Goal: Task Accomplishment & Management: Manage account settings

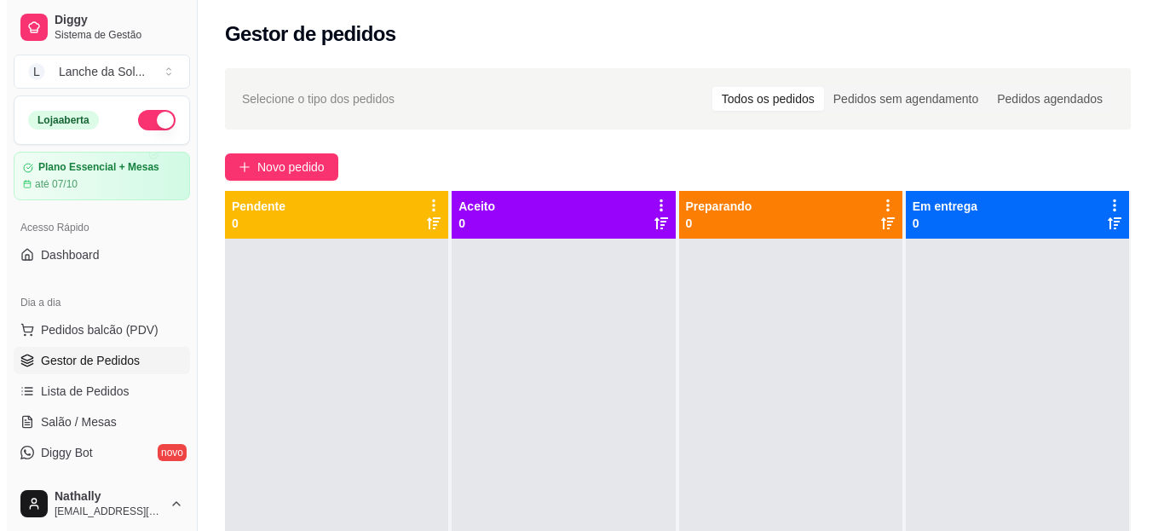
scroll to position [141, 0]
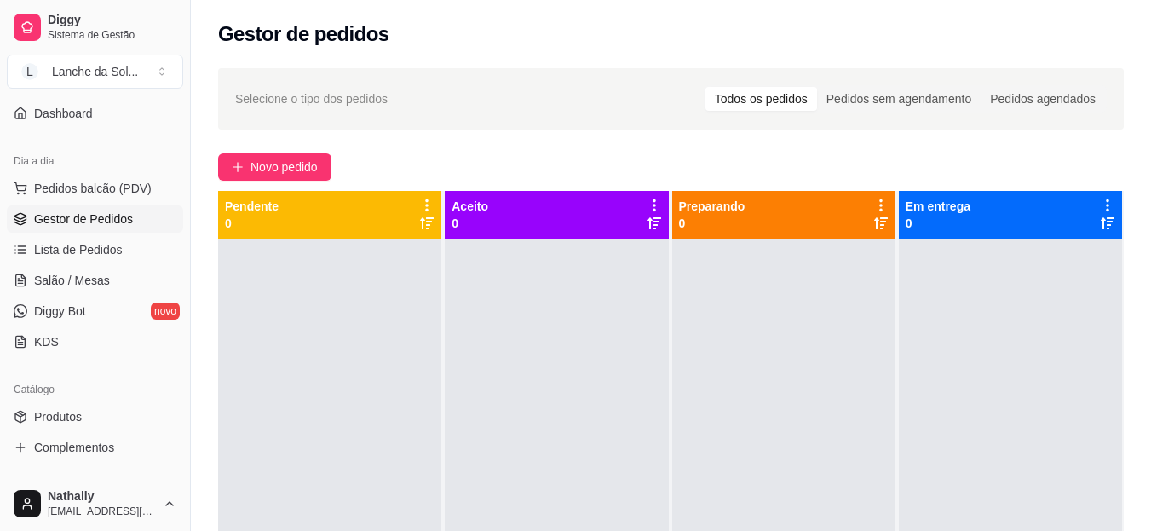
click at [130, 181] on span "Pedidos balcão (PDV)" at bounding box center [93, 188] width 118 height 17
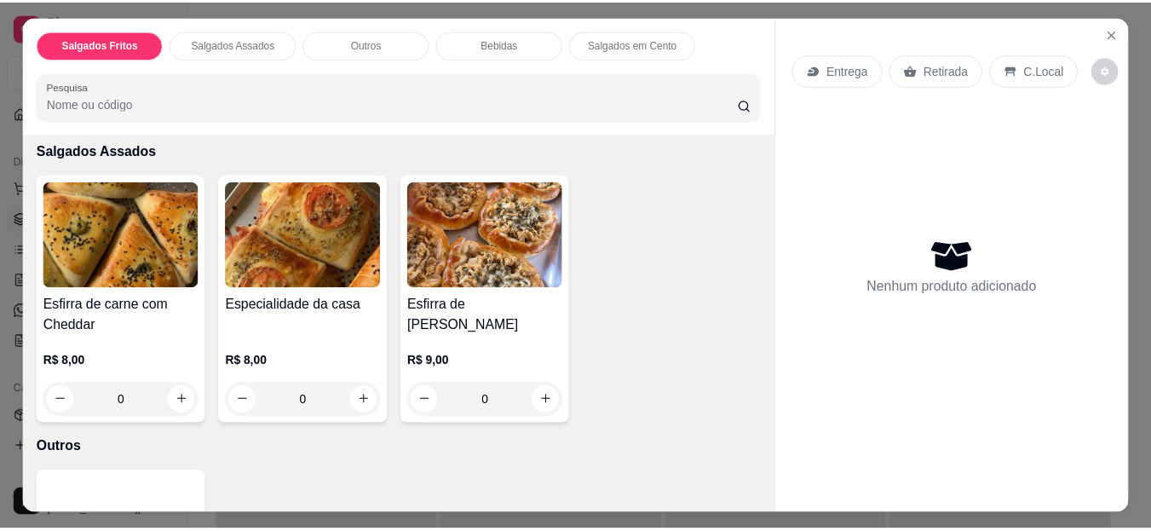
scroll to position [375, 0]
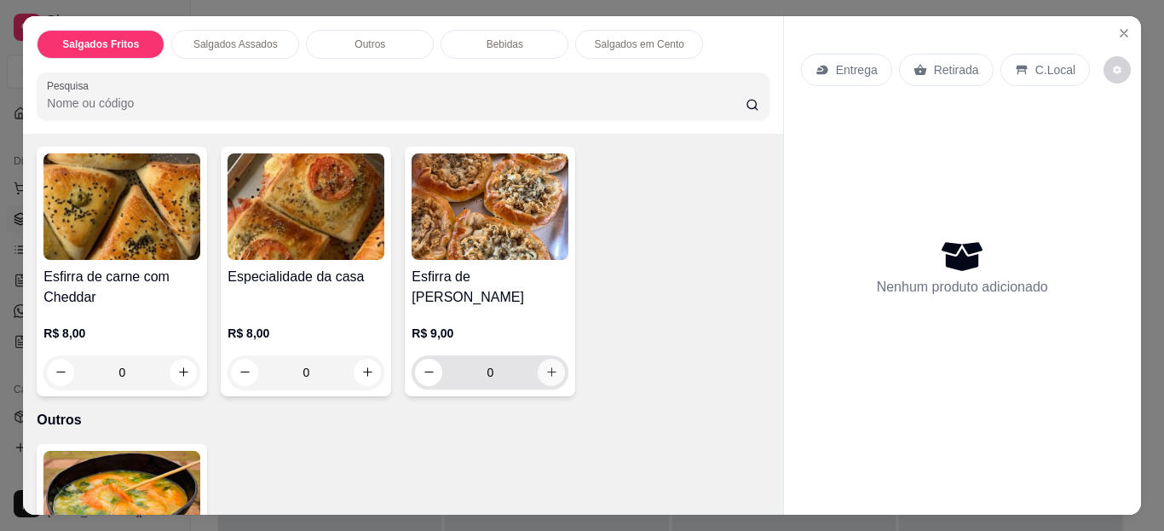
click at [548, 365] on icon "increase-product-quantity" at bounding box center [551, 371] width 13 height 13
type input "1"
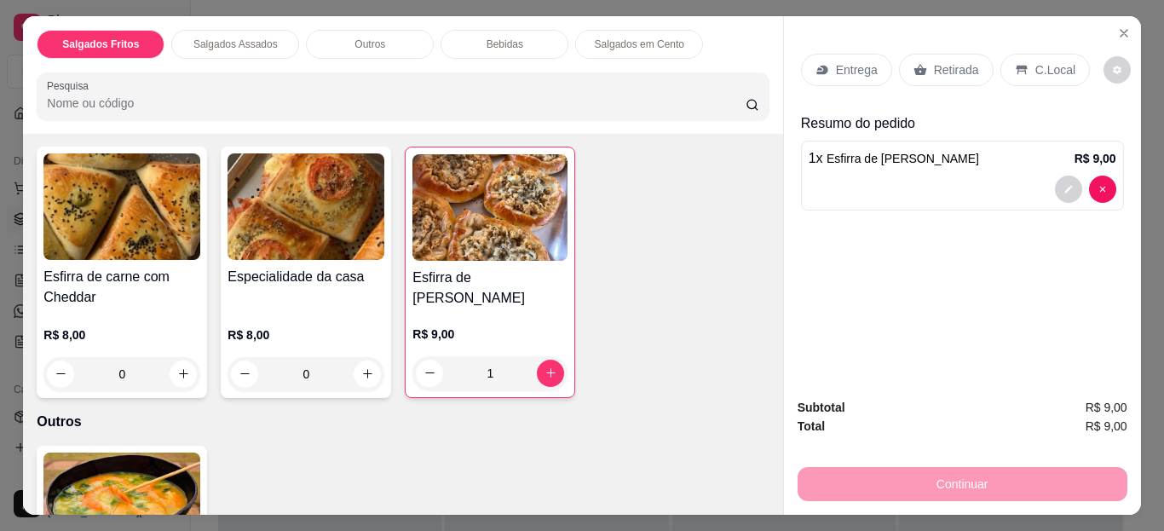
click at [934, 61] on p "Retirada" at bounding box center [956, 69] width 45 height 17
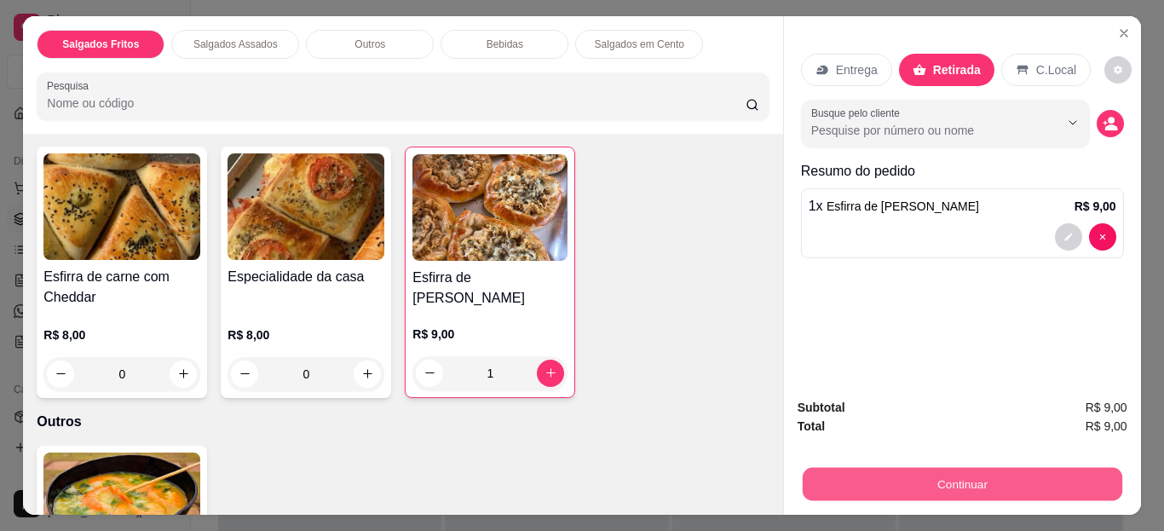
click at [897, 468] on button "Continuar" at bounding box center [961, 484] width 319 height 33
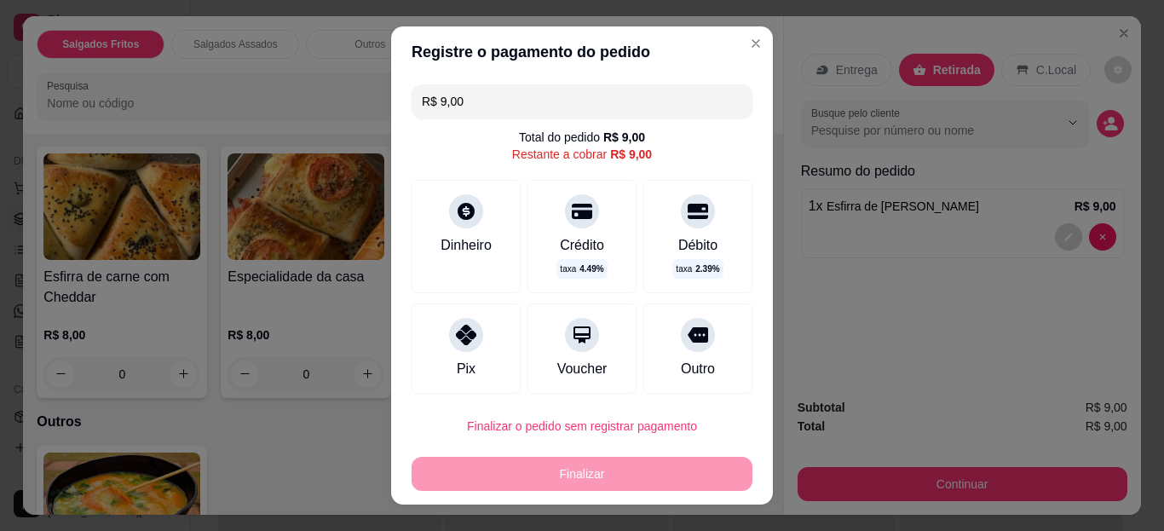
click at [643, 252] on div "Débito taxa 2.39 %" at bounding box center [697, 236] width 109 height 113
type input "R$ 0,00"
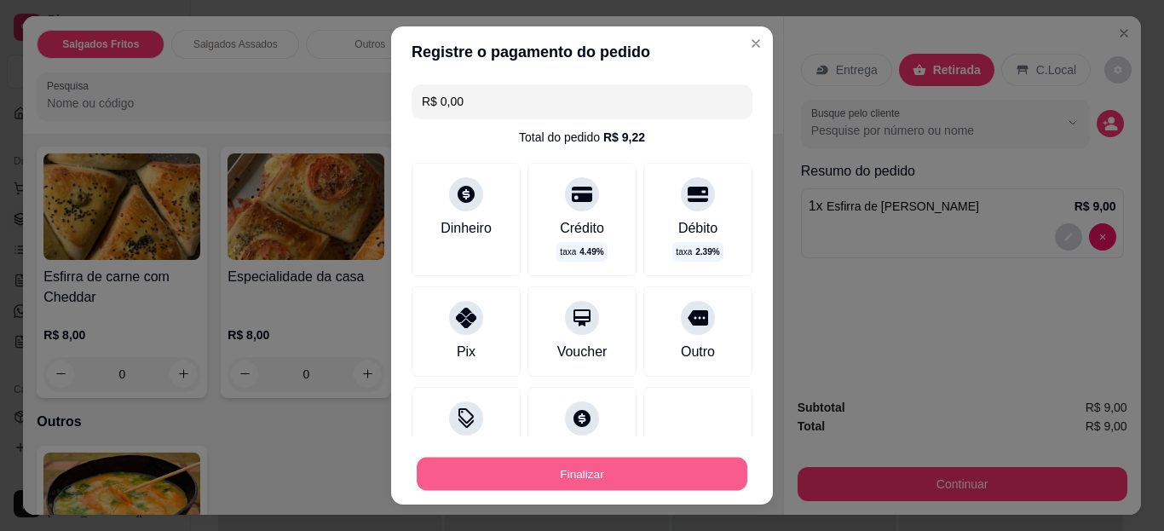
click at [625, 475] on button "Finalizar" at bounding box center [582, 473] width 331 height 33
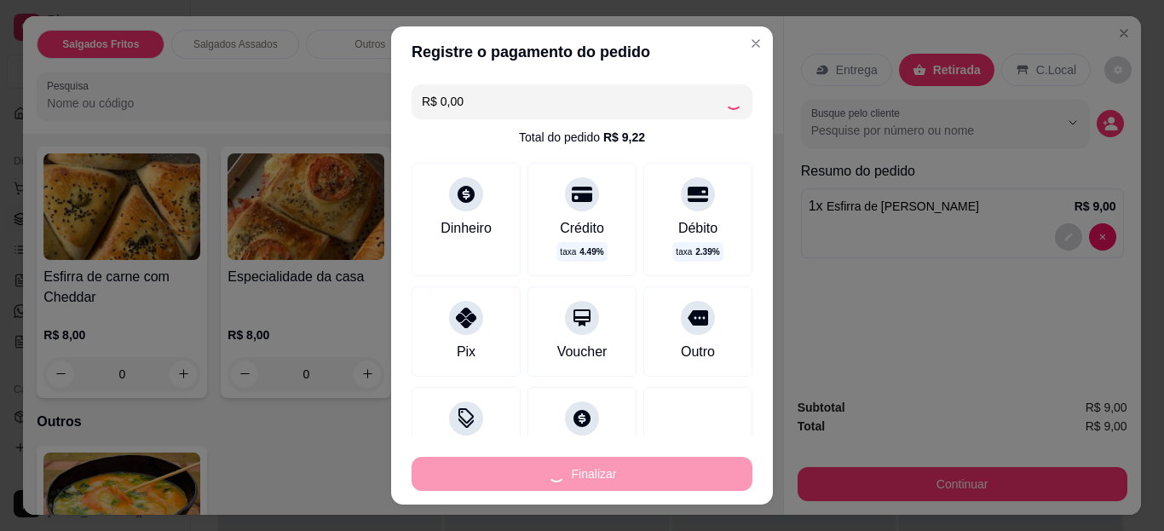
type input "0"
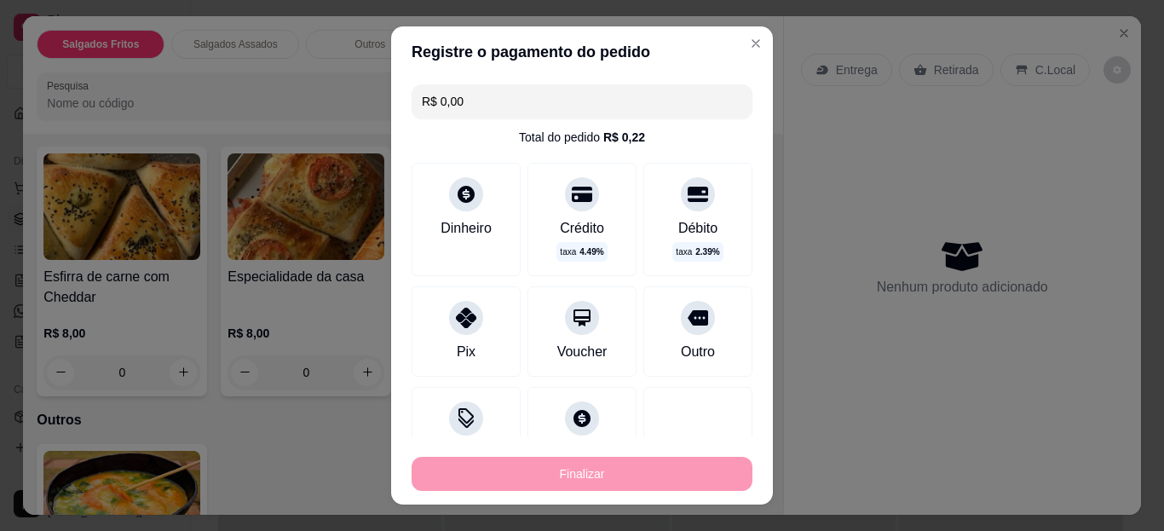
type input "-R$ 9,00"
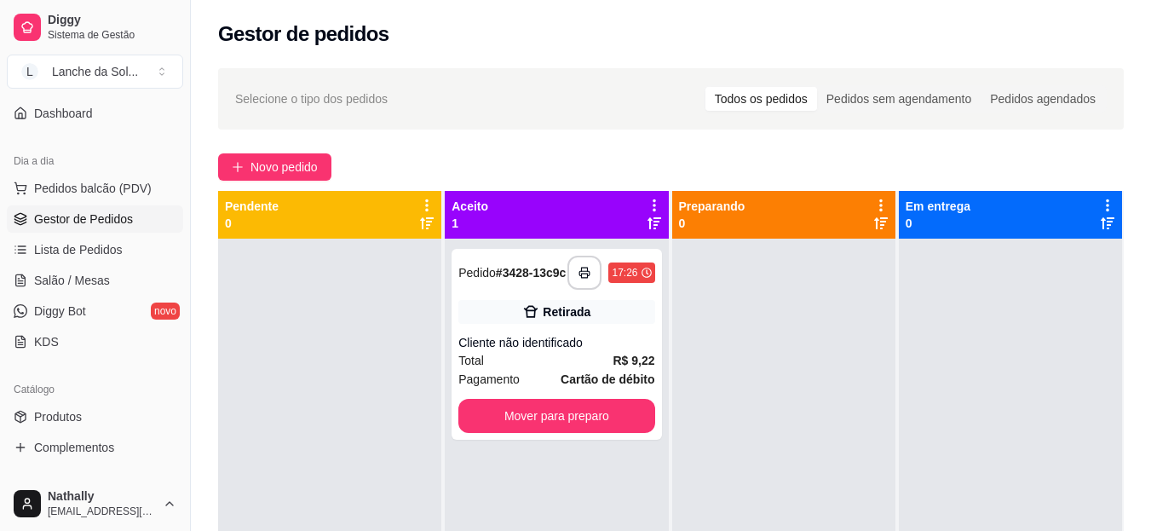
click at [83, 411] on link "Produtos" at bounding box center [95, 416] width 176 height 27
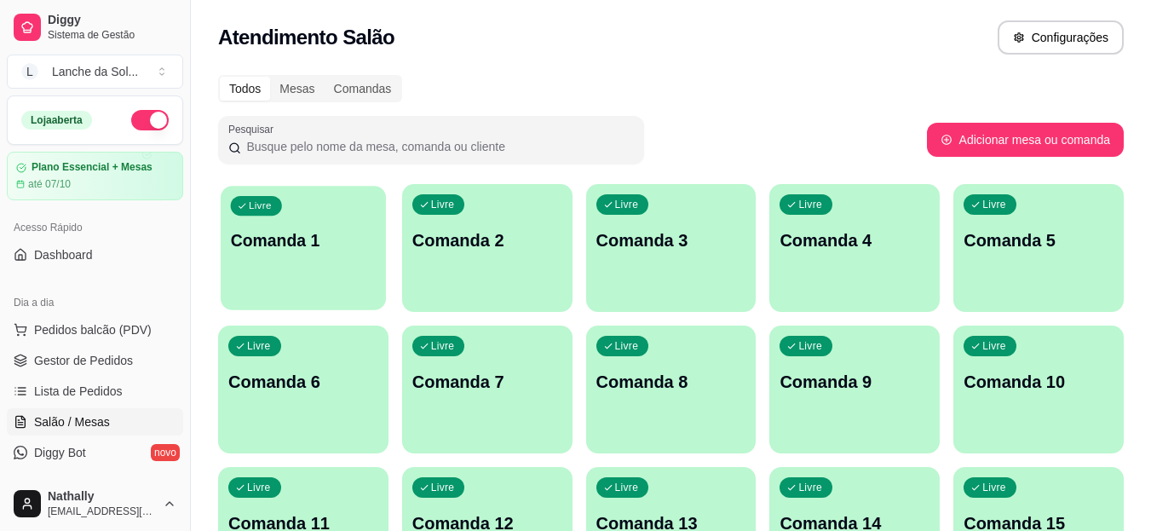
click at [315, 292] on div "button" at bounding box center [303, 300] width 165 height 20
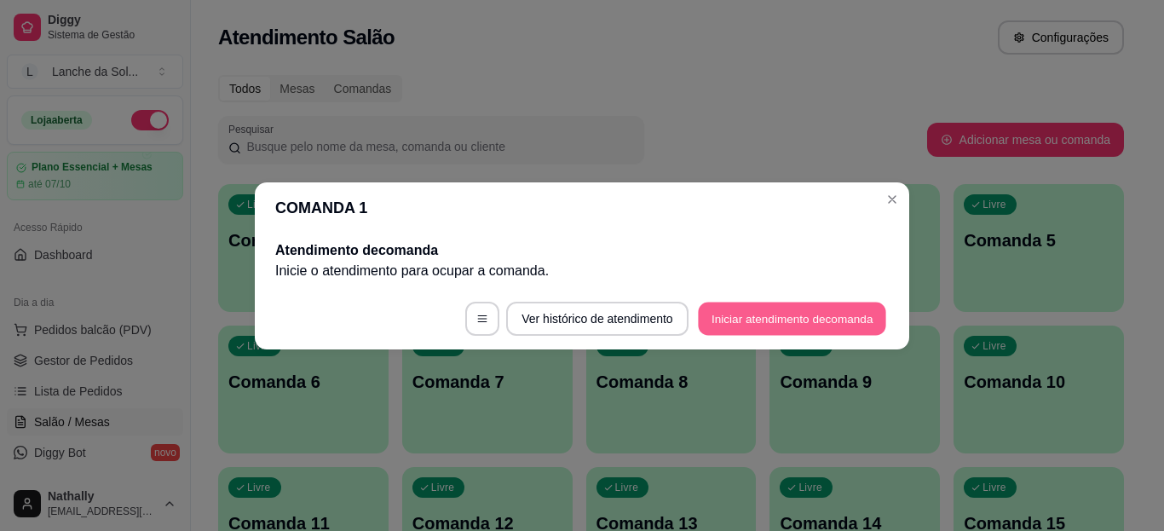
click at [703, 319] on button "Iniciar atendimento de comanda" at bounding box center [792, 318] width 188 height 33
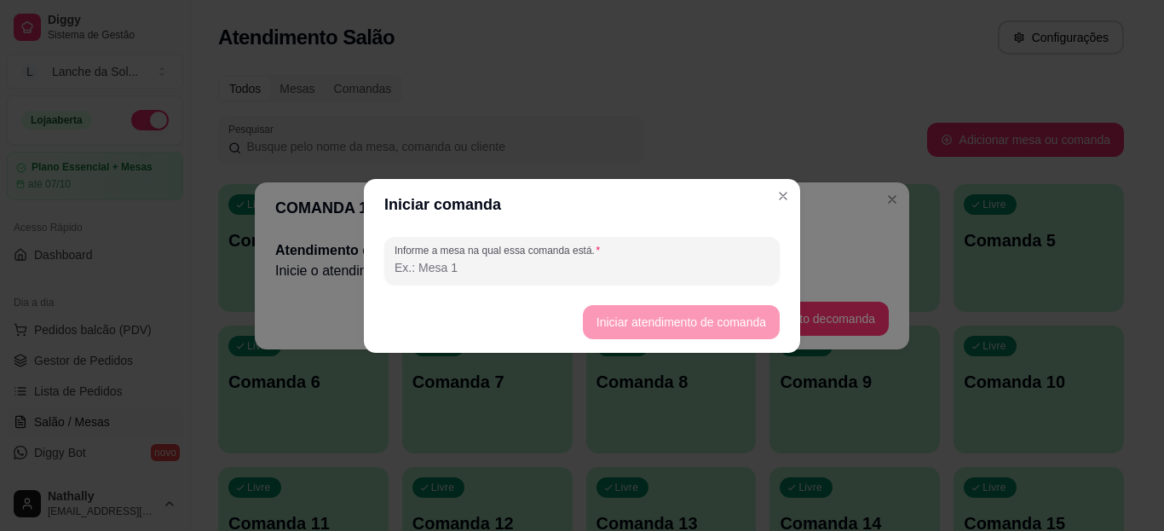
click at [658, 262] on input "Informe a mesa na qual essa comanda está." at bounding box center [581, 267] width 375 height 17
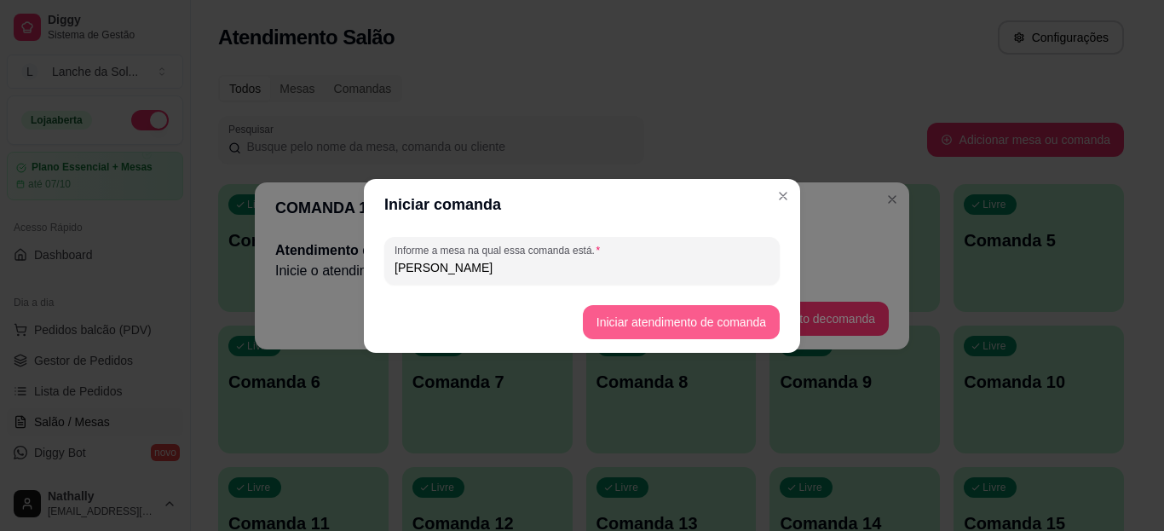
type input "[PERSON_NAME]"
click at [614, 313] on button "Iniciar atendimento de comanda" at bounding box center [681, 322] width 197 height 34
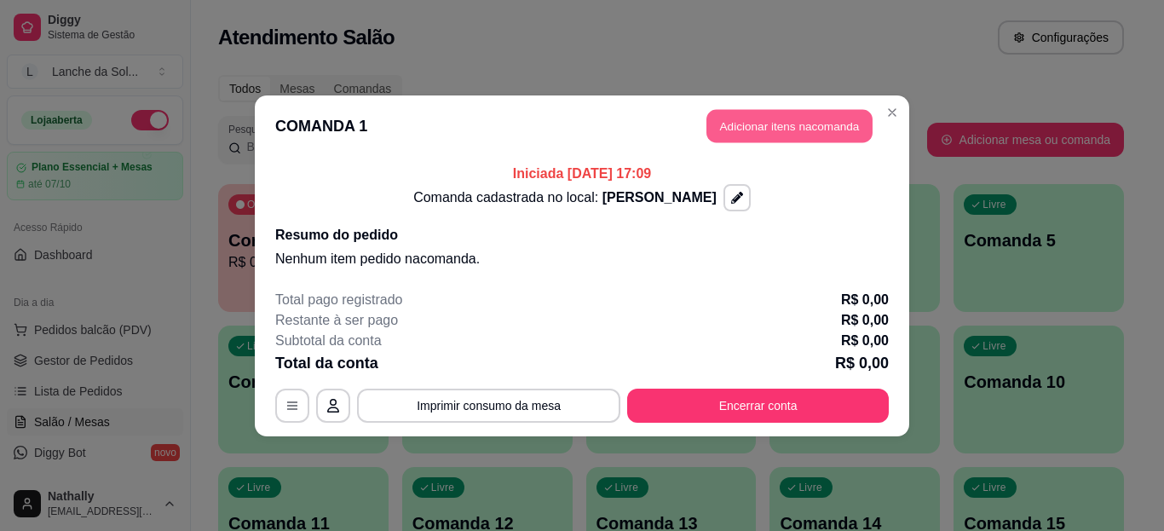
click at [721, 122] on button "Adicionar itens na comanda" at bounding box center [789, 125] width 166 height 33
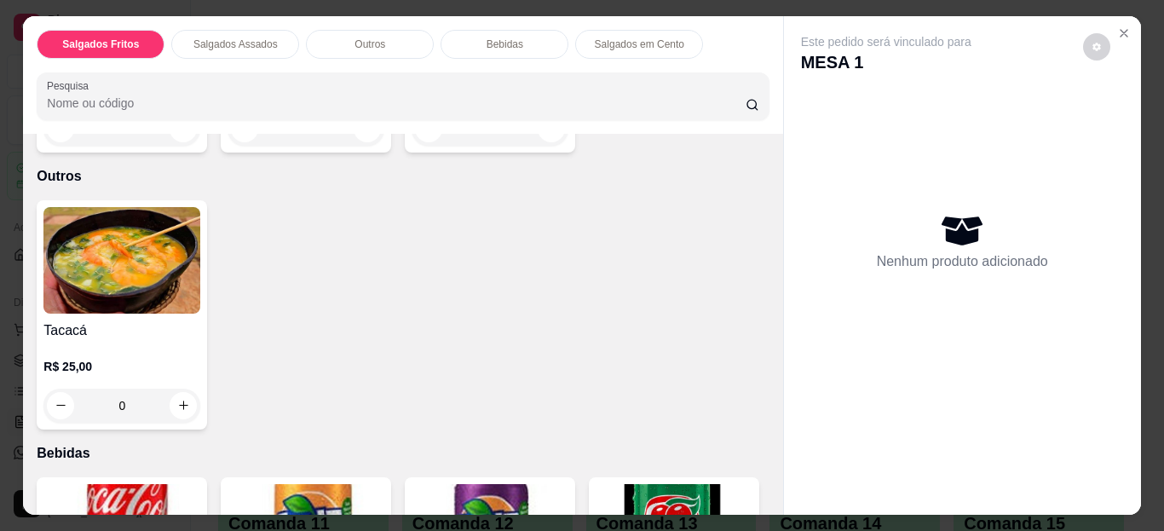
scroll to position [716, 0]
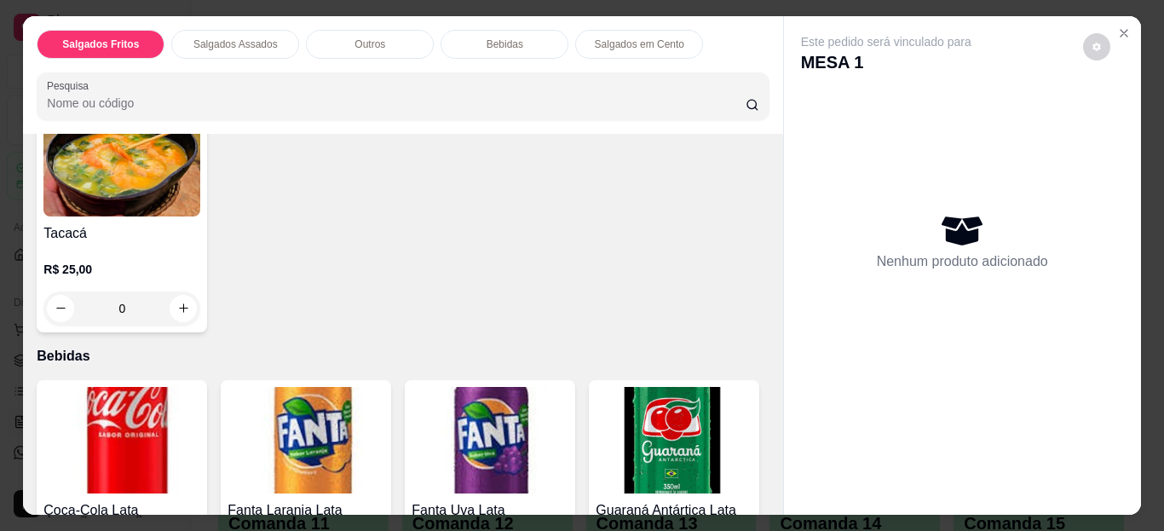
click at [186, 294] on div "0" at bounding box center [121, 308] width 157 height 34
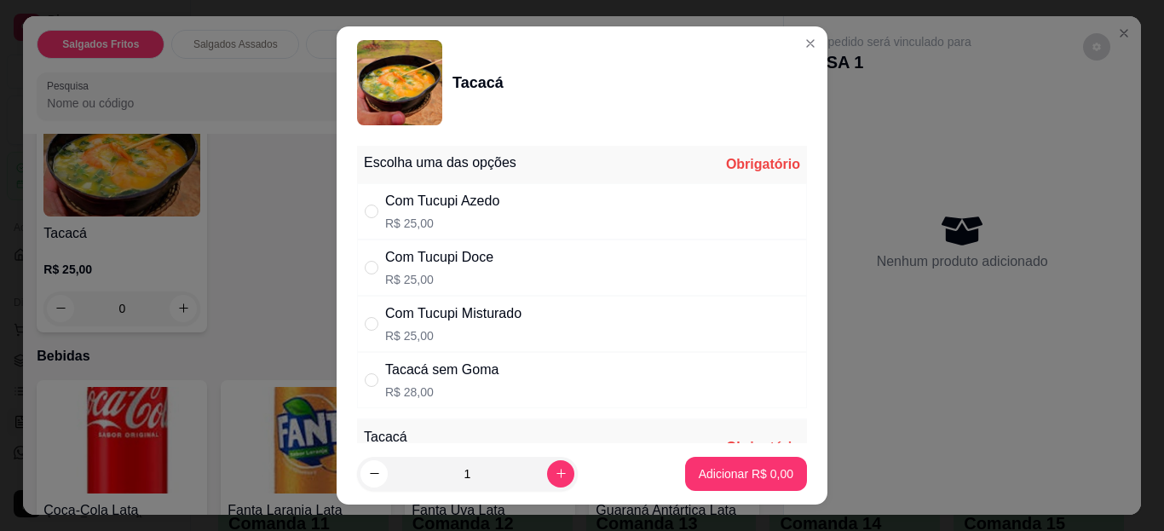
click at [488, 306] on div "Com Tucupi Misturado" at bounding box center [453, 313] width 136 height 20
radio input "true"
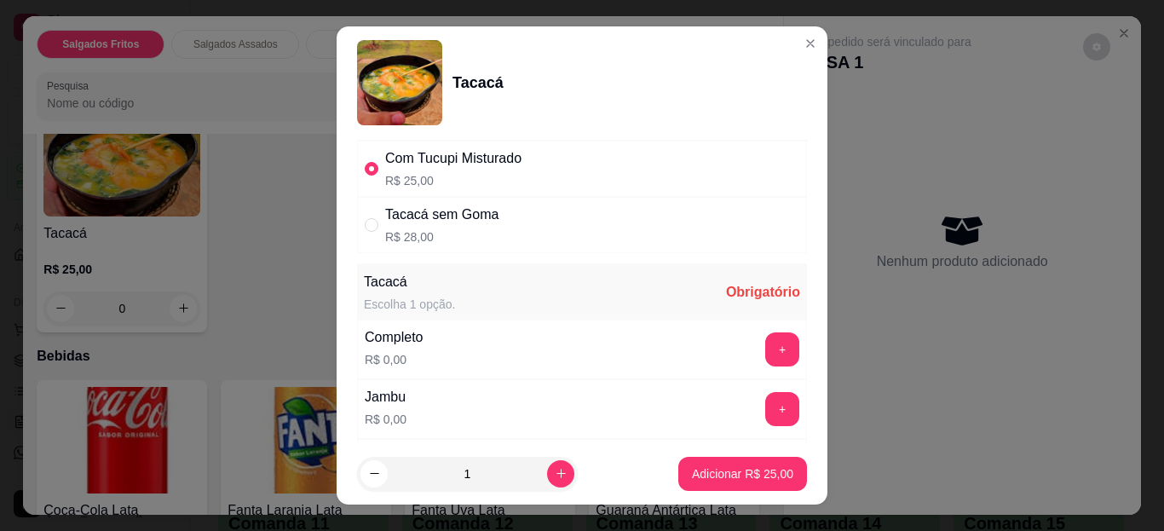
scroll to position [170, 0]
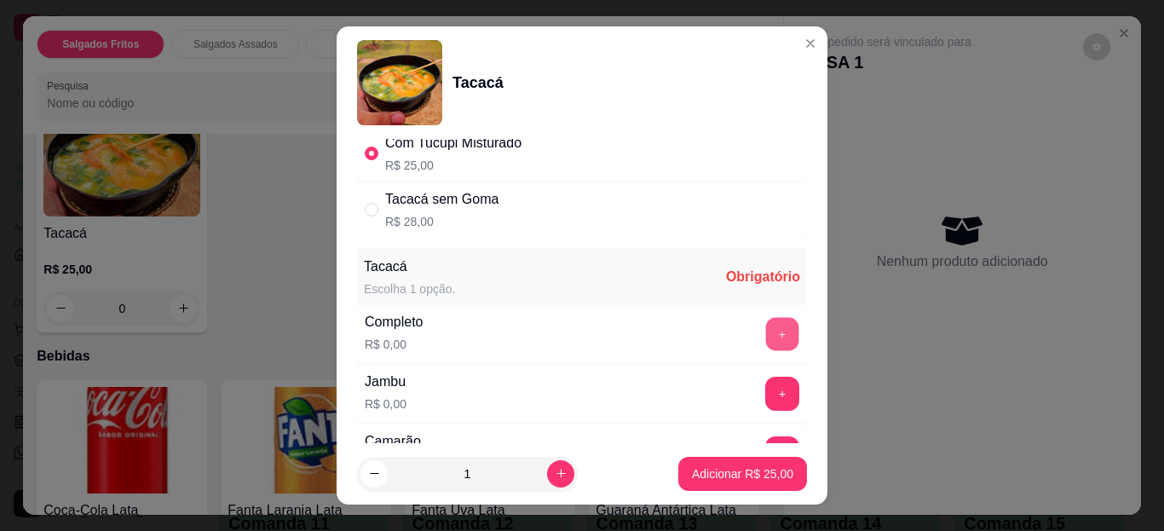
click at [766, 334] on button "+" at bounding box center [782, 334] width 33 height 33
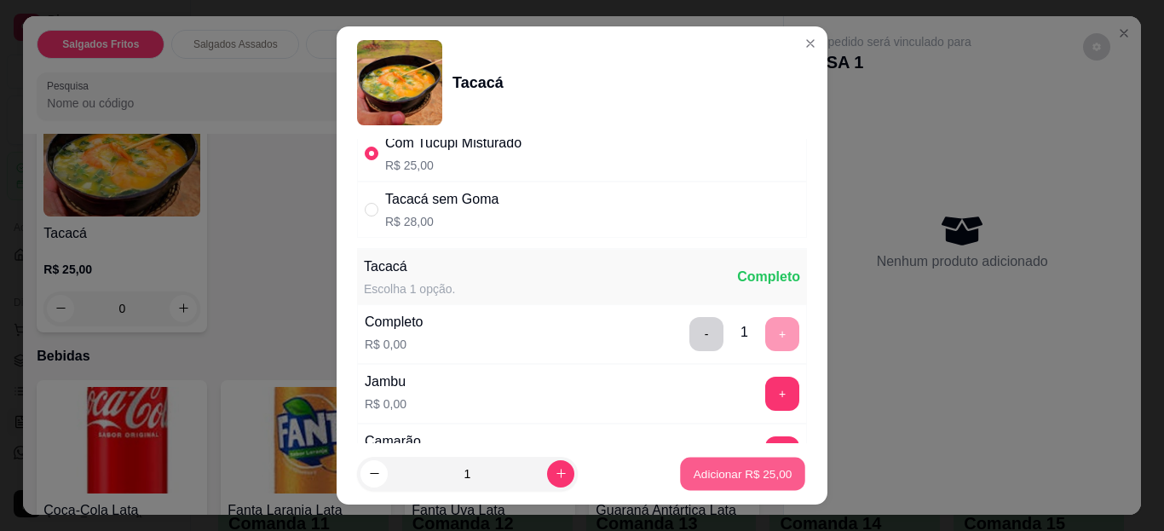
click at [708, 474] on p "Adicionar R$ 25,00" at bounding box center [742, 473] width 99 height 16
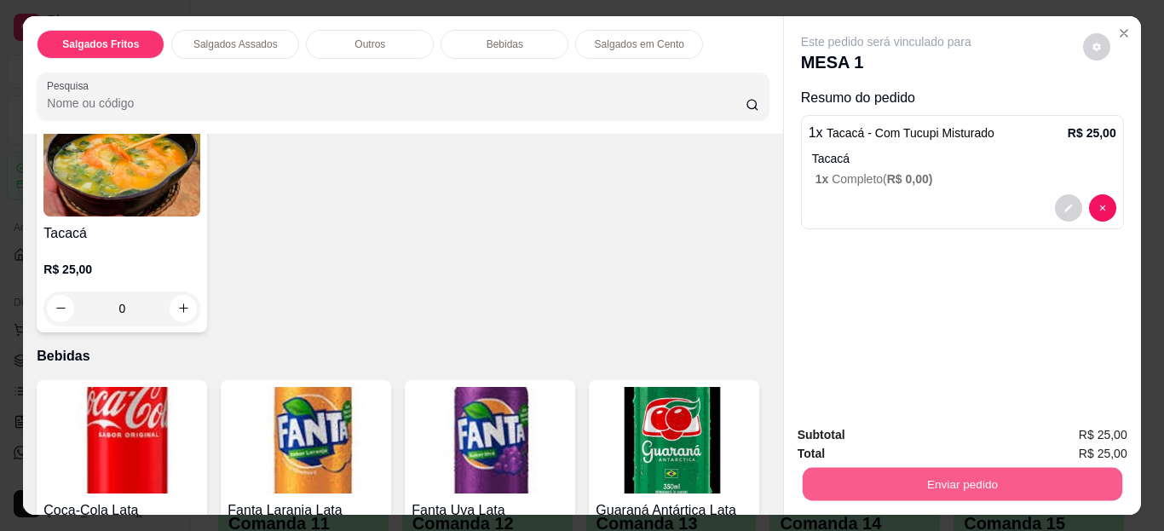
click at [872, 488] on button "Enviar pedido" at bounding box center [961, 484] width 319 height 33
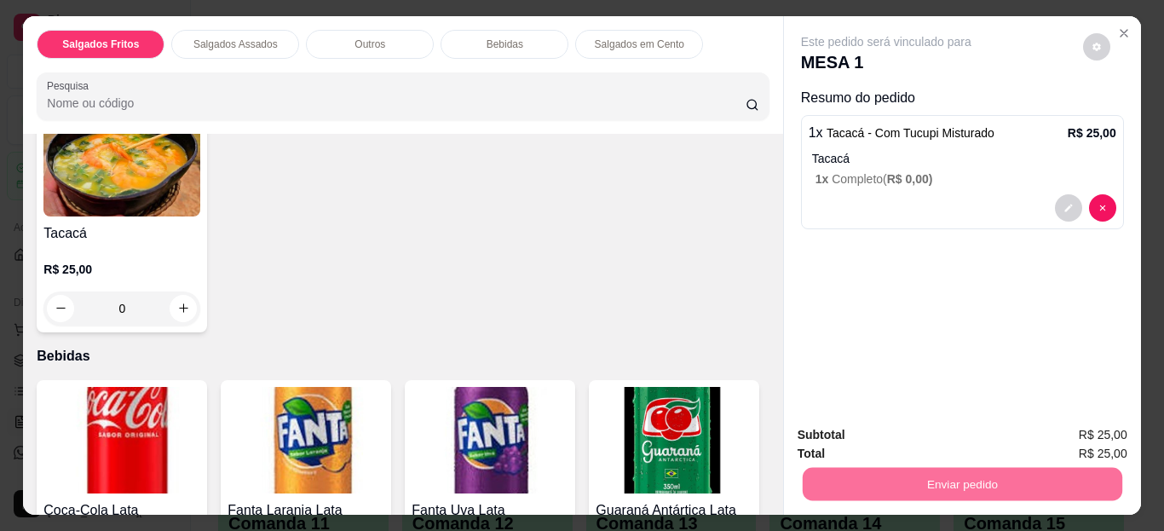
click at [856, 434] on button "Não registrar e enviar pedido" at bounding box center [906, 436] width 172 height 32
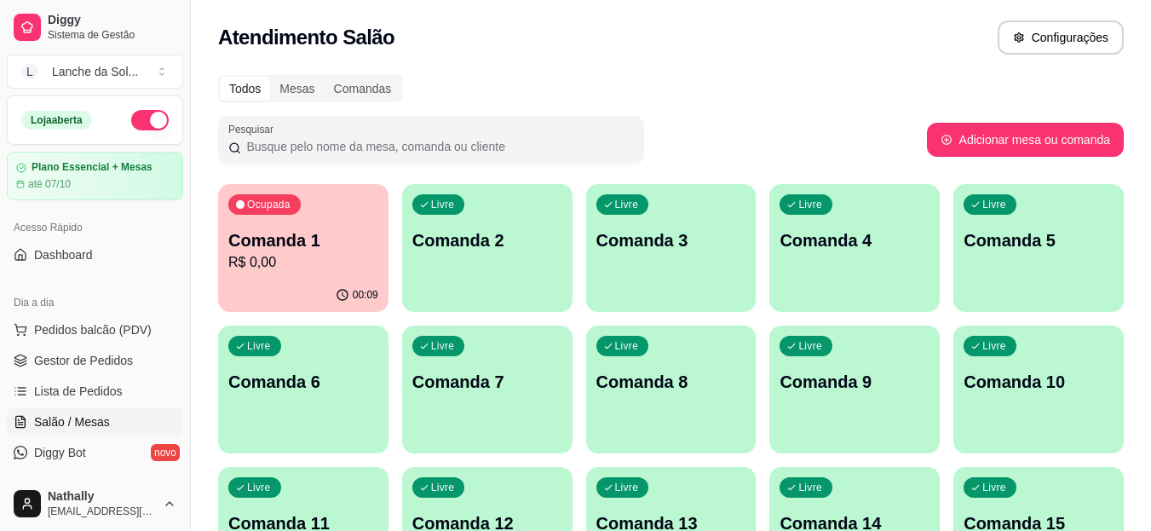
click at [116, 358] on span "Gestor de Pedidos" at bounding box center [83, 360] width 99 height 17
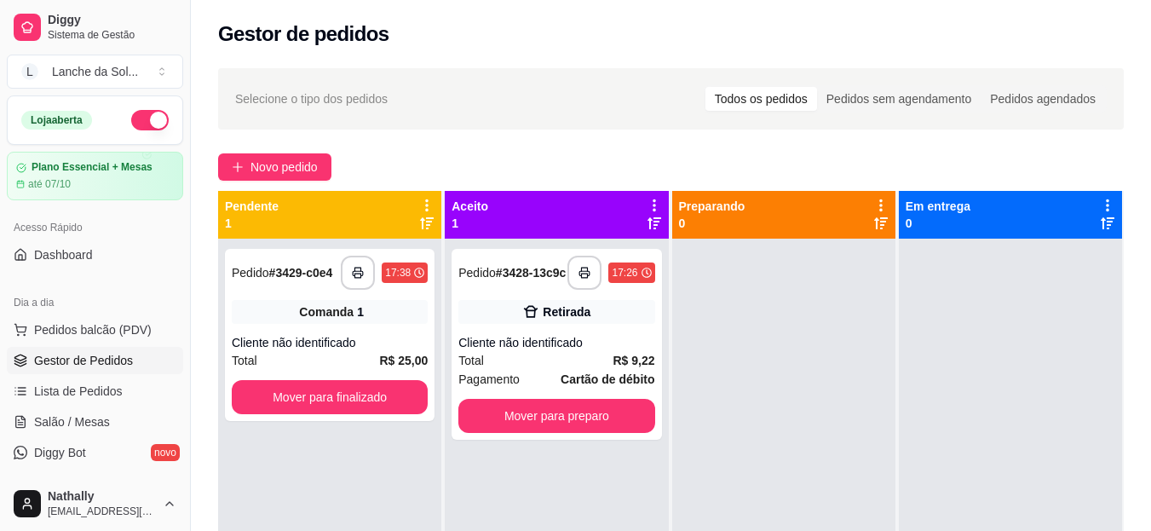
click at [116, 358] on span "Gestor de Pedidos" at bounding box center [83, 360] width 99 height 17
click at [494, 433] on button "Mover para preparo" at bounding box center [557, 416] width 190 height 33
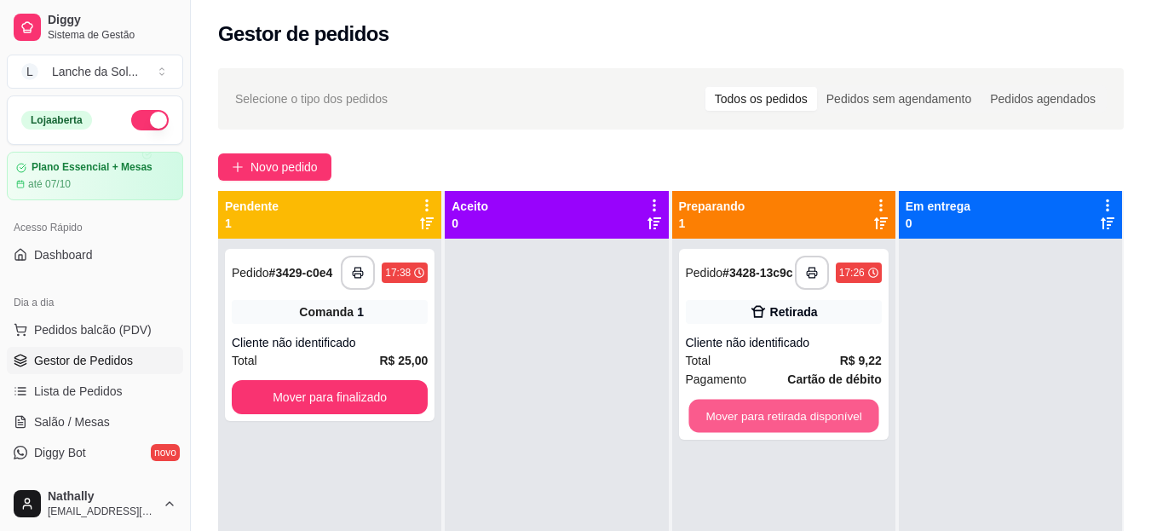
click at [747, 420] on button "Mover para retirada disponível" at bounding box center [783, 416] width 190 height 33
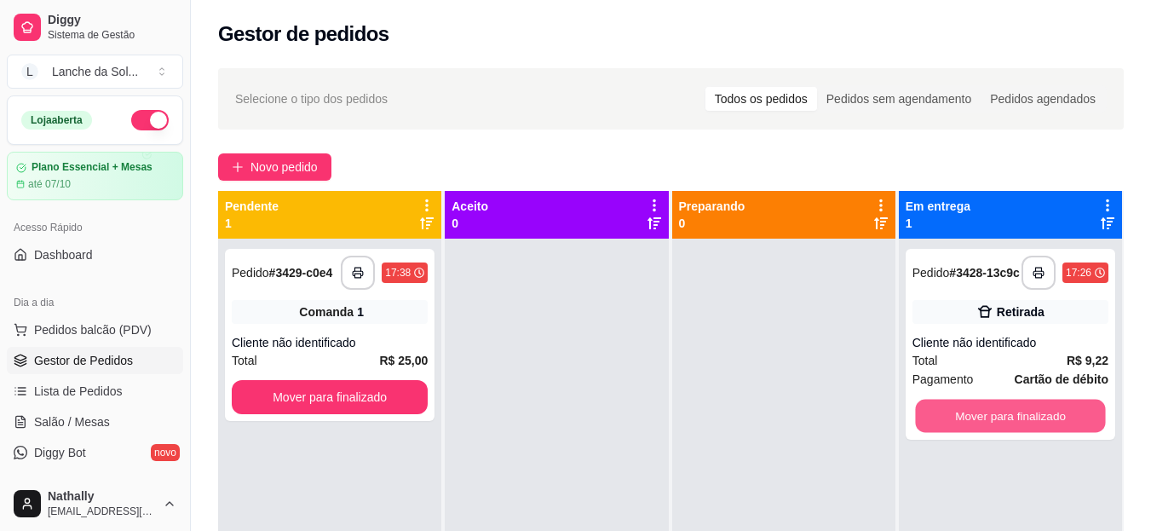
click at [941, 415] on button "Mover para finalizado" at bounding box center [1010, 416] width 190 height 33
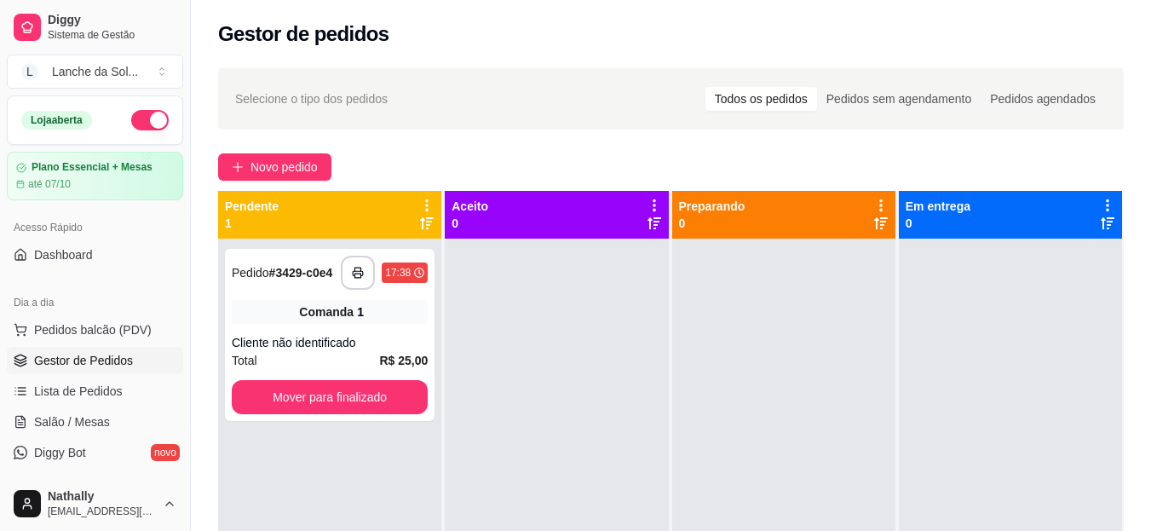
click at [107, 417] on link "Salão / Mesas" at bounding box center [95, 421] width 176 height 27
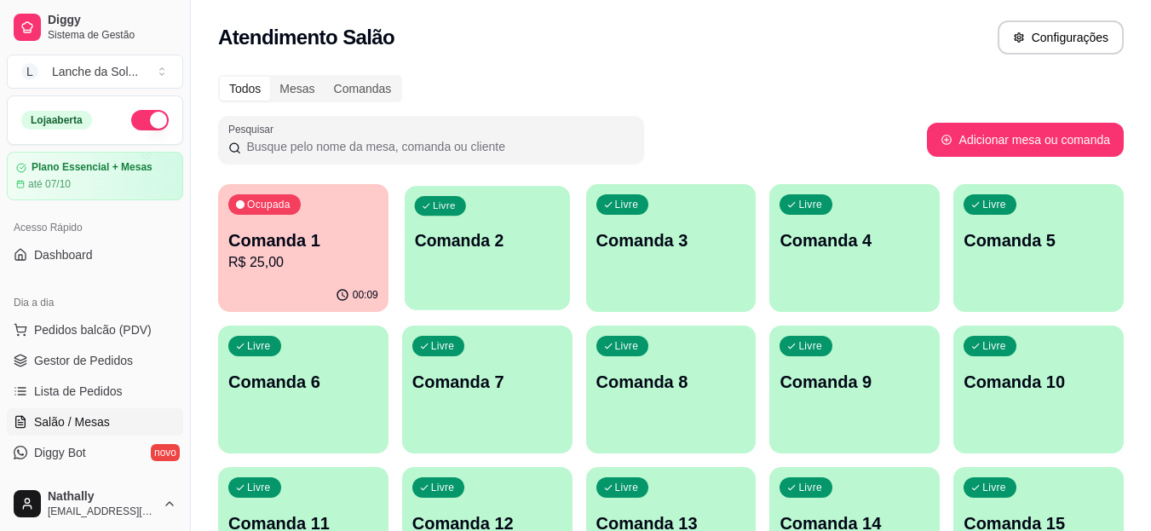
click at [444, 289] on div "Livre Comanda 2" at bounding box center [487, 238] width 165 height 104
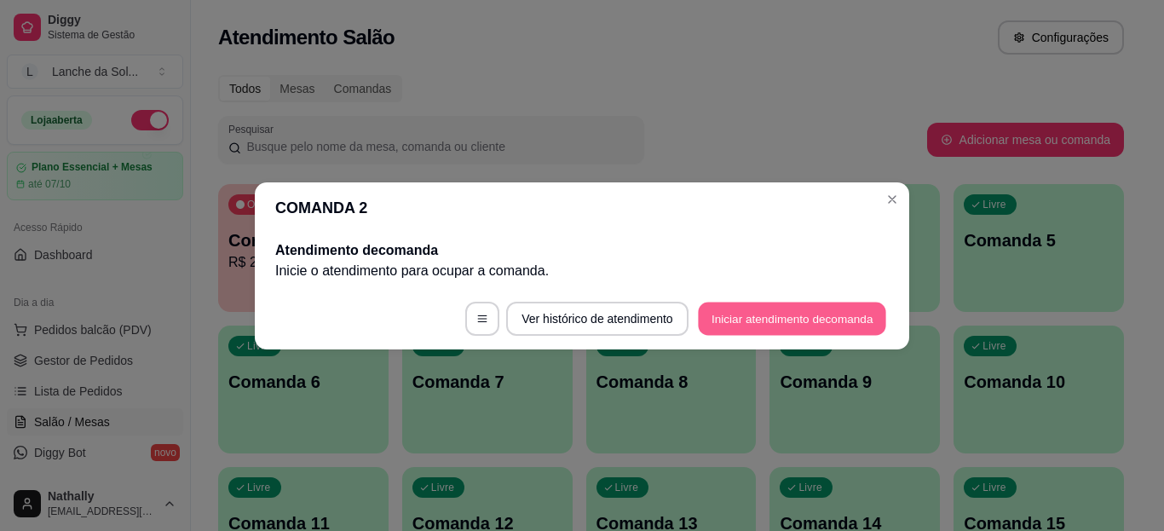
click at [709, 329] on button "Iniciar atendimento de comanda" at bounding box center [792, 318] width 188 height 33
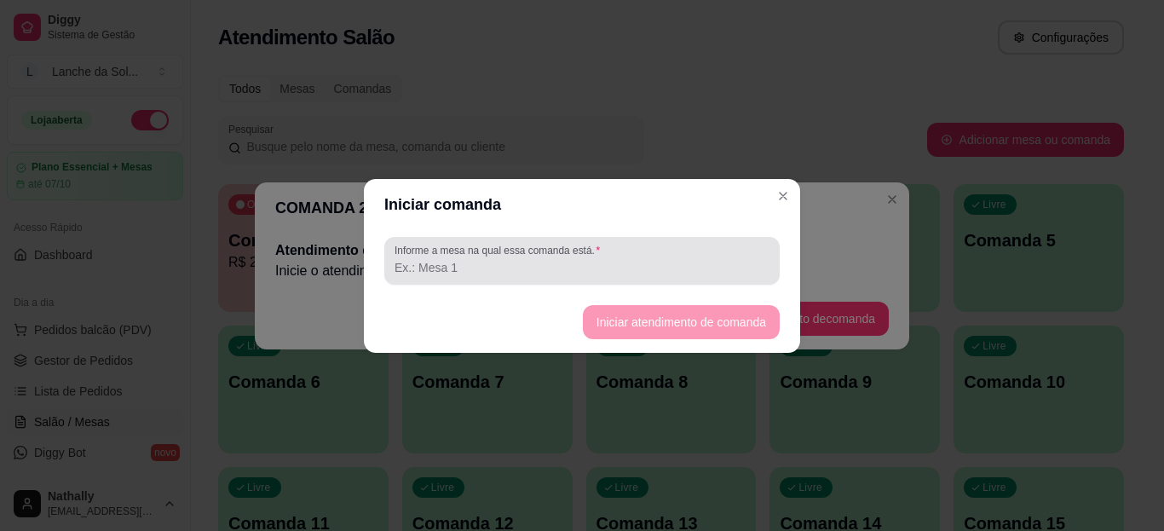
click at [660, 268] on input "Informe a mesa na qual essa comanda está." at bounding box center [581, 267] width 375 height 17
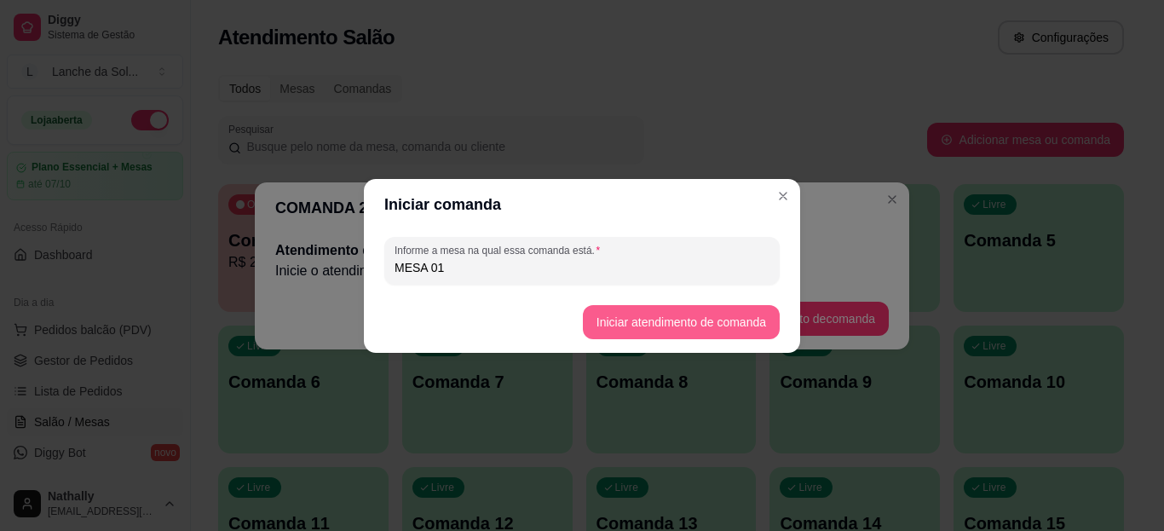
type input "MESA 01"
click at [620, 321] on button "Iniciar atendimento de comanda" at bounding box center [680, 321] width 191 height 33
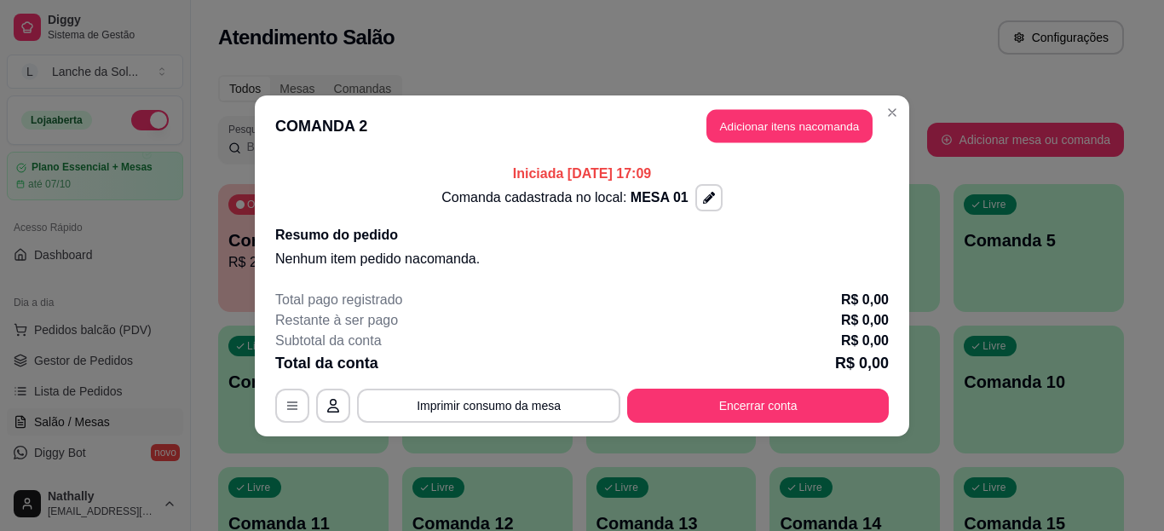
click at [750, 115] on button "Adicionar itens na comanda" at bounding box center [789, 125] width 166 height 33
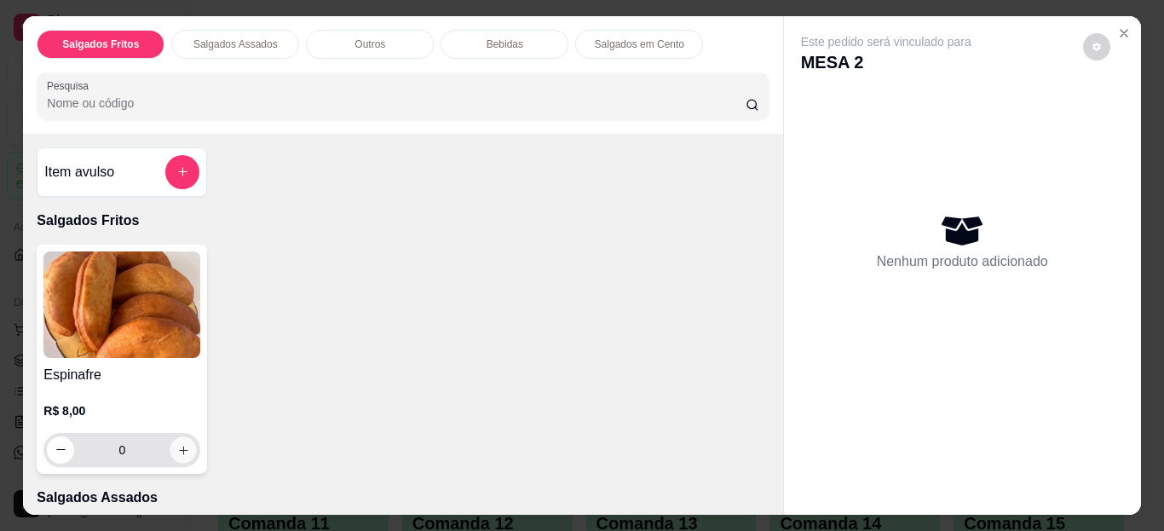
click at [177, 443] on icon "increase-product-quantity" at bounding box center [183, 449] width 13 height 13
type input "1"
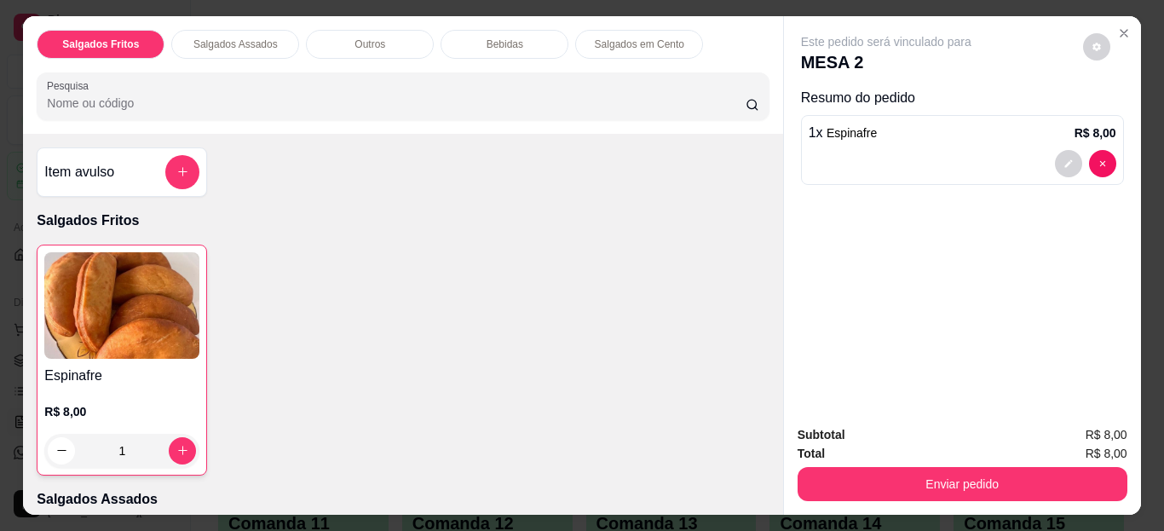
drag, startPoint x: 825, startPoint y: 459, endPoint x: 831, endPoint y: 474, distance: 15.7
click at [831, 474] on div "Enviar pedido" at bounding box center [962, 482] width 330 height 38
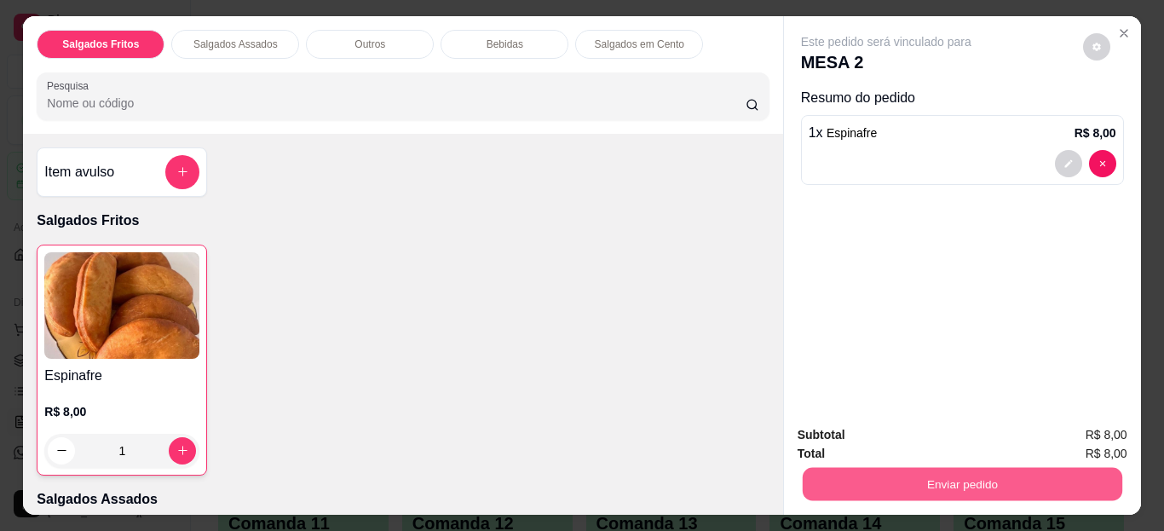
click at [831, 474] on button "Enviar pedido" at bounding box center [961, 484] width 319 height 33
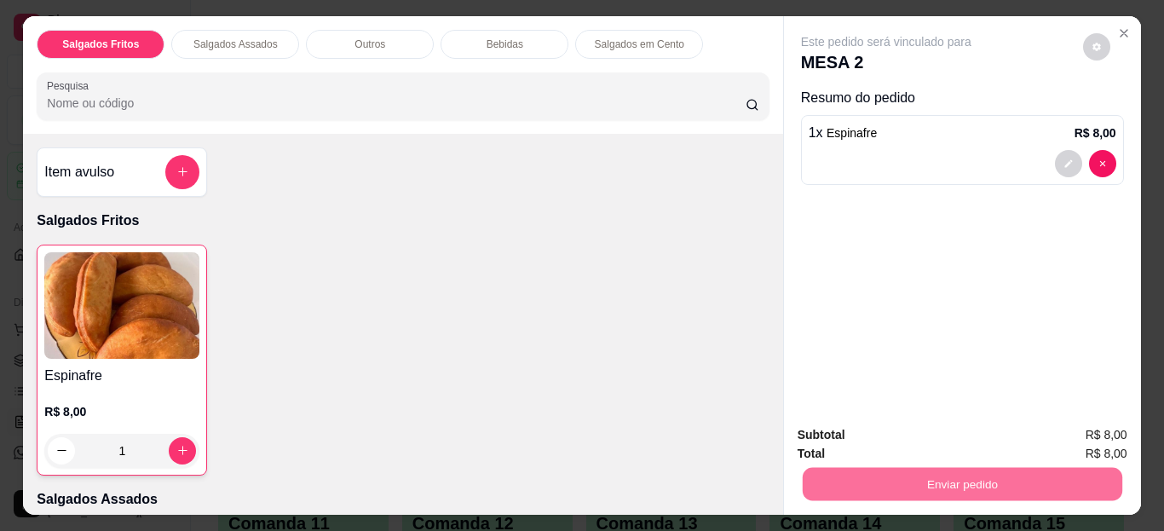
click at [837, 436] on button "Não registrar e enviar pedido" at bounding box center [905, 436] width 177 height 32
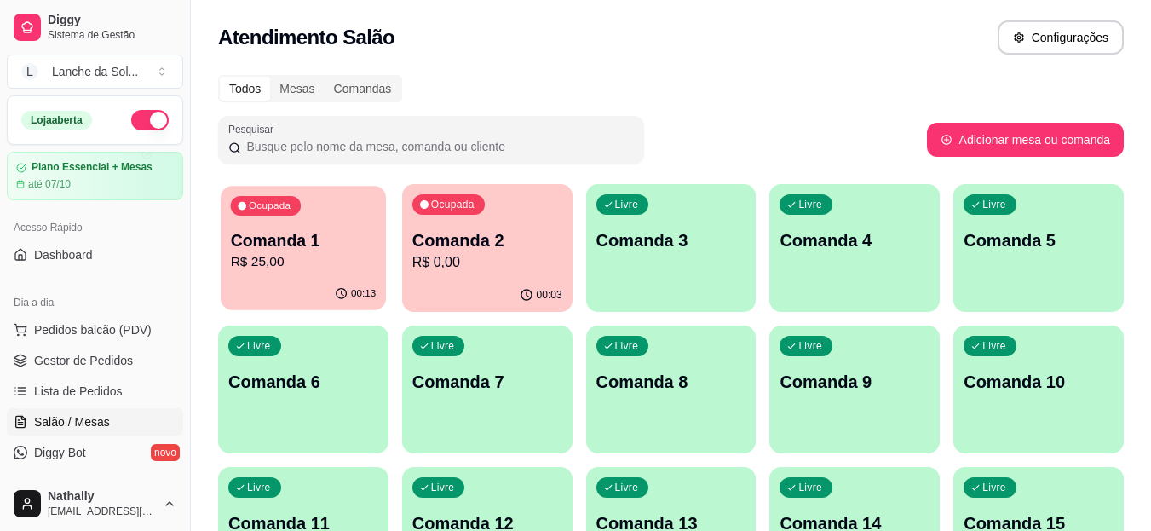
click at [296, 290] on div "00:13" at bounding box center [303, 294] width 165 height 32
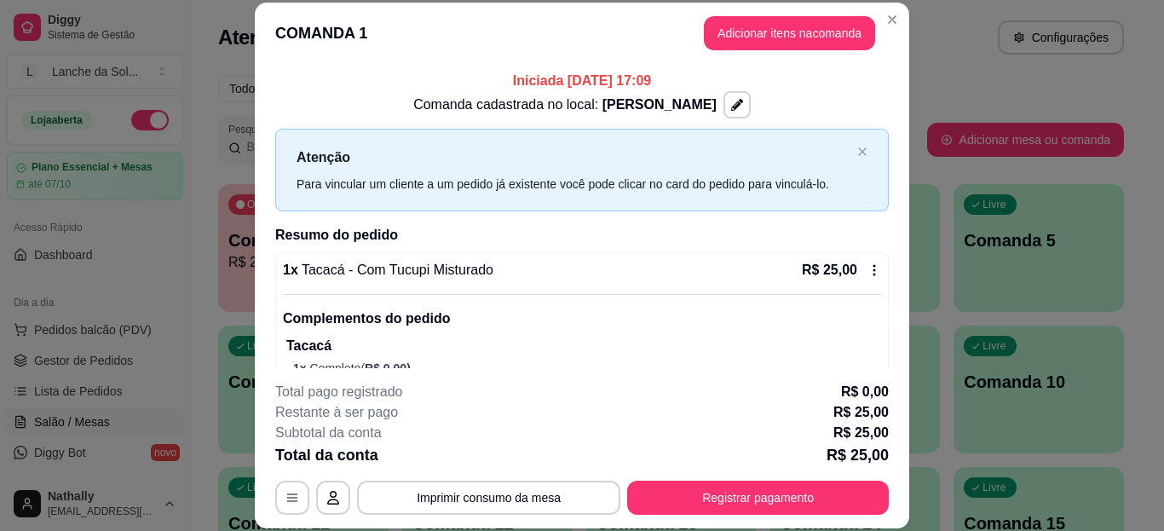
scroll to position [47, 0]
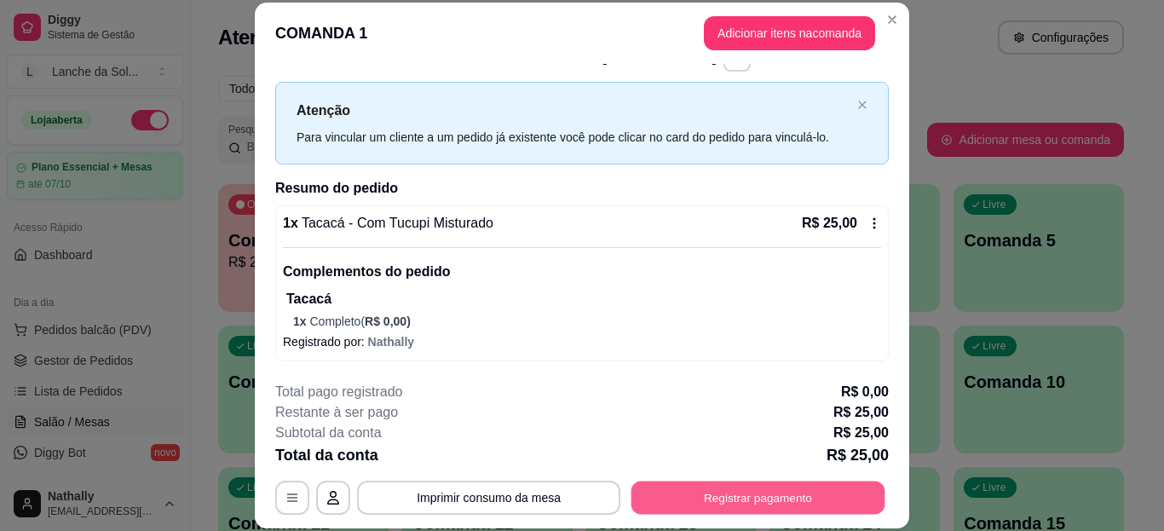
click at [739, 497] on button "Registrar pagamento" at bounding box center [758, 496] width 254 height 33
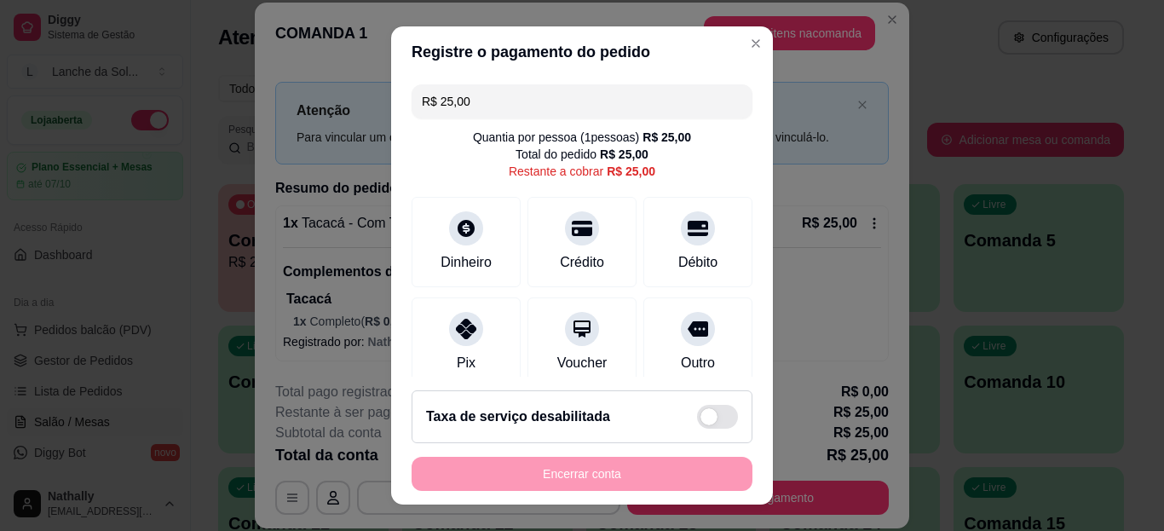
click at [456, 319] on icon at bounding box center [466, 329] width 20 height 20
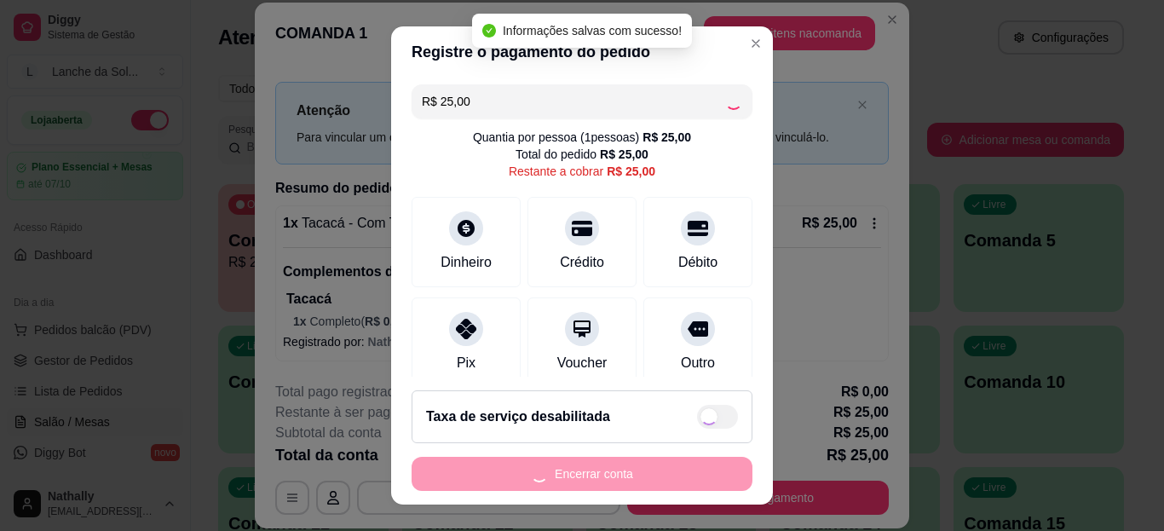
type input "R$ 0,00"
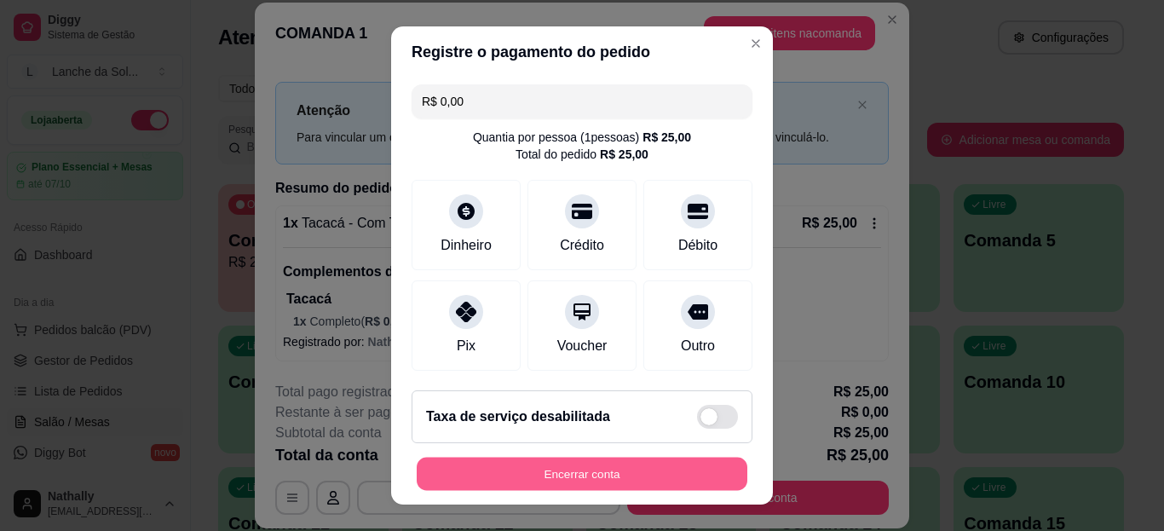
click at [556, 473] on button "Encerrar conta" at bounding box center [582, 473] width 331 height 33
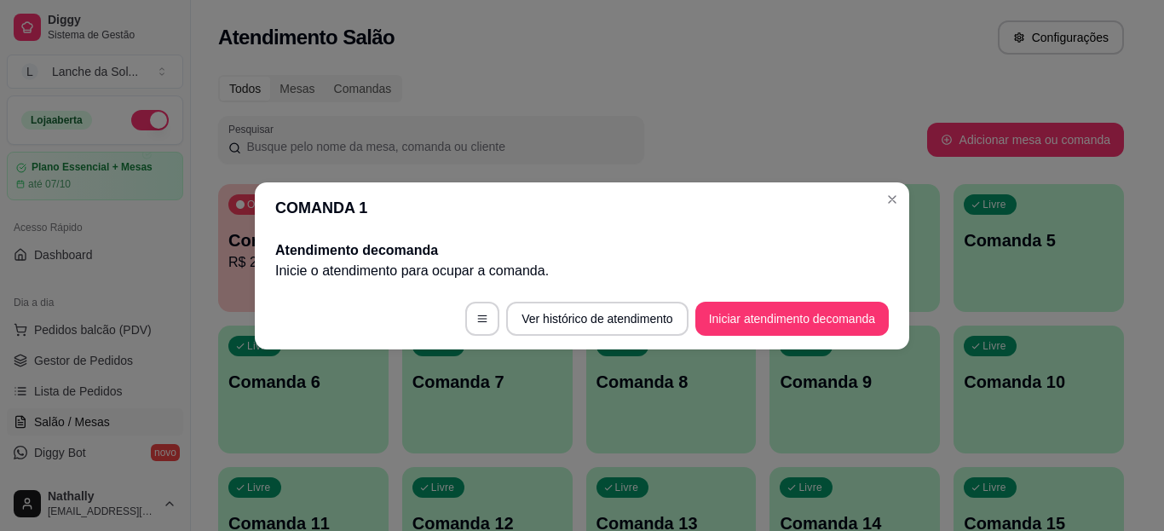
scroll to position [0, 0]
click at [739, 317] on button "Iniciar atendimento de comanda" at bounding box center [792, 318] width 188 height 33
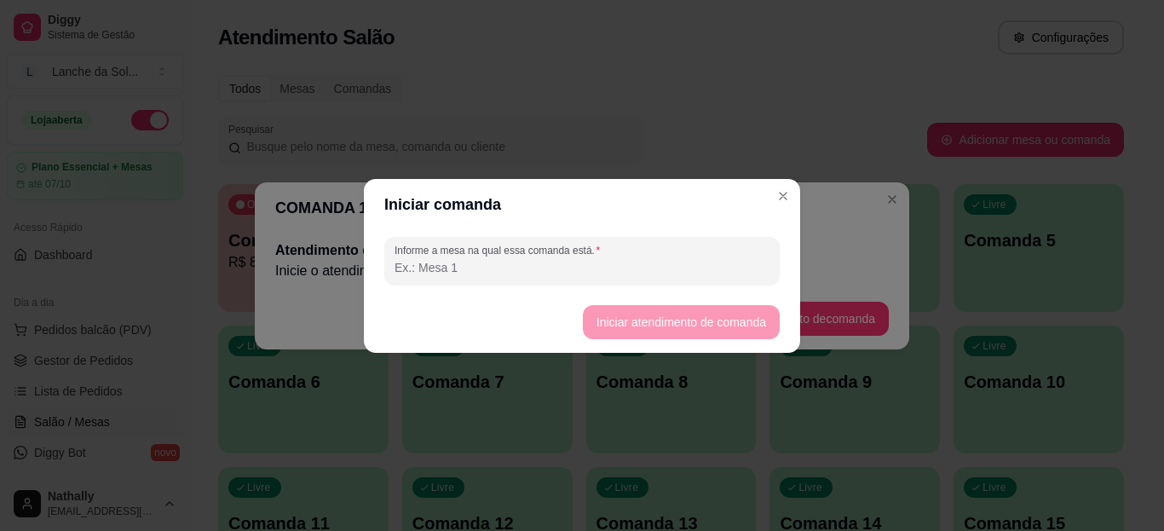
click at [702, 273] on input "Informe a mesa na qual essa comanda está." at bounding box center [581, 267] width 375 height 17
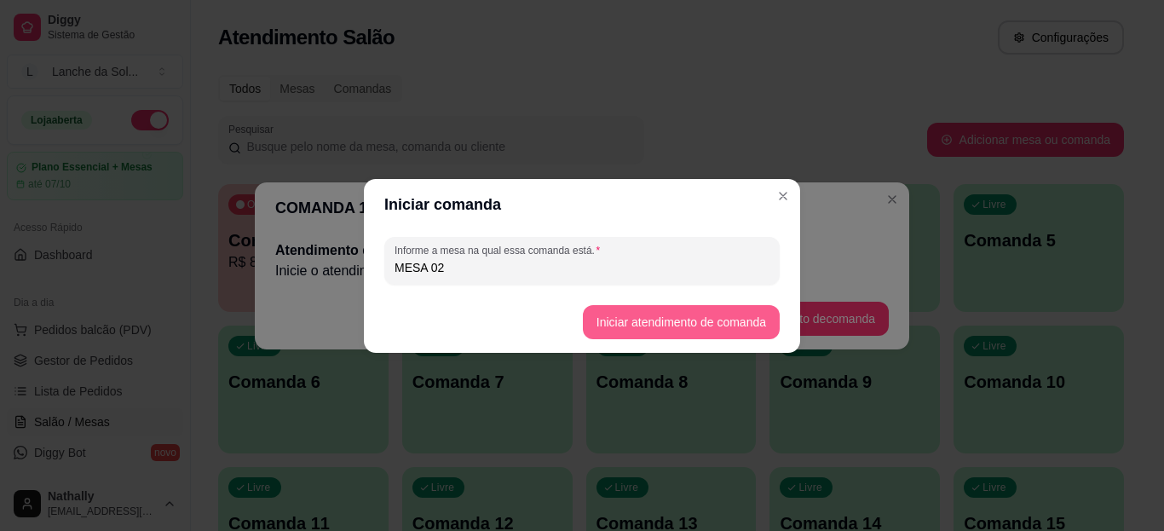
type input "MESA 02"
click at [631, 314] on button "Iniciar atendimento de comanda" at bounding box center [680, 321] width 191 height 33
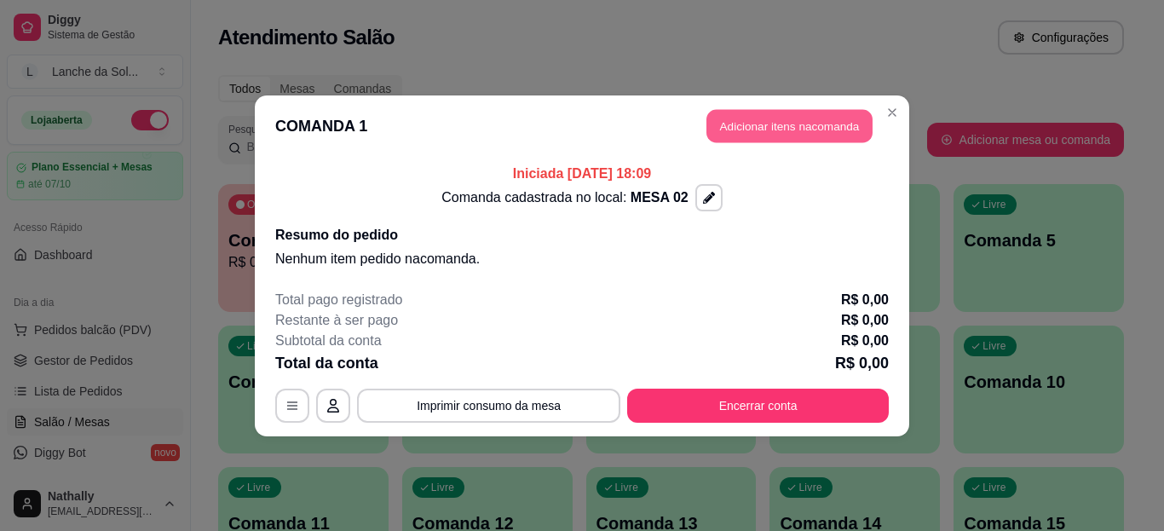
click at [733, 133] on button "Adicionar itens na comanda" at bounding box center [789, 125] width 166 height 33
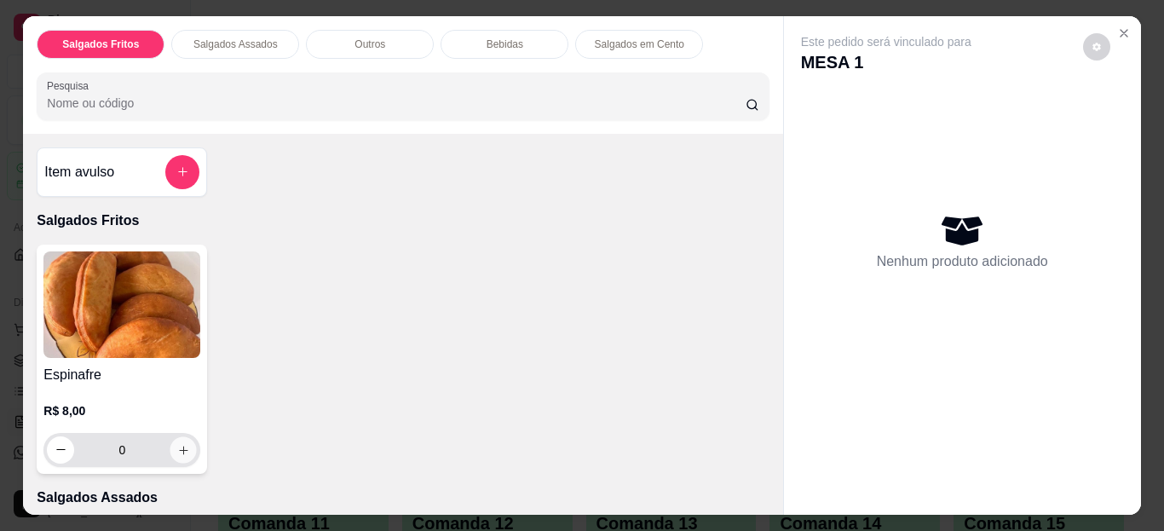
click at [182, 443] on icon "increase-product-quantity" at bounding box center [183, 449] width 13 height 13
type input "1"
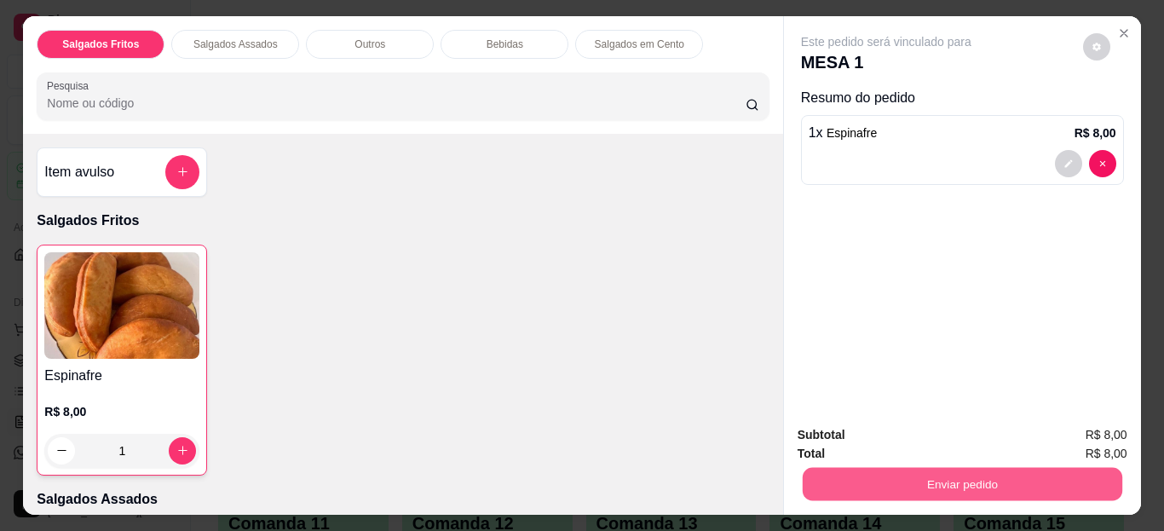
click at [828, 468] on button "Enviar pedido" at bounding box center [961, 484] width 319 height 33
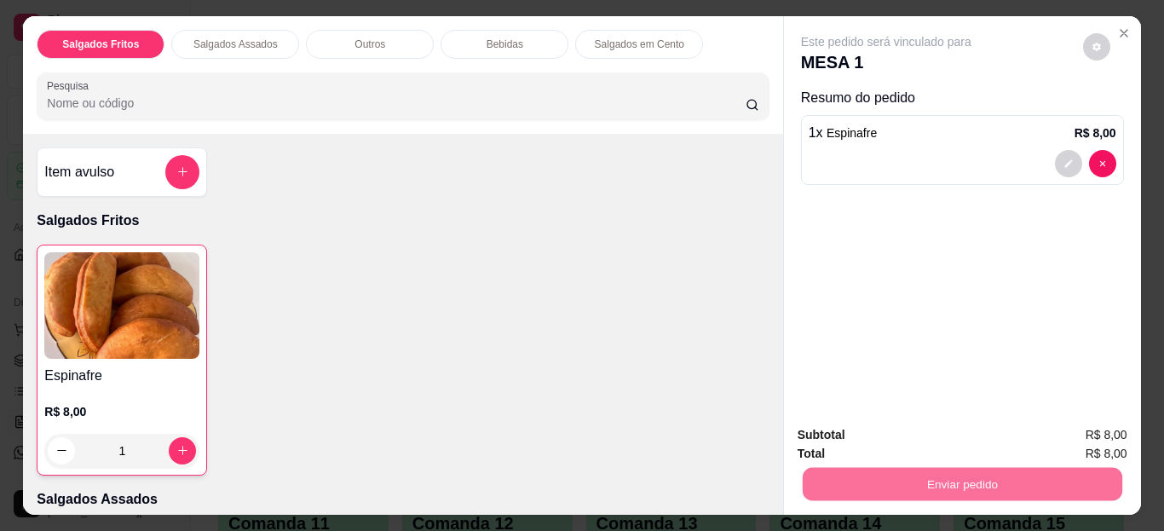
click at [850, 430] on button "Não registrar e enviar pedido" at bounding box center [906, 436] width 172 height 32
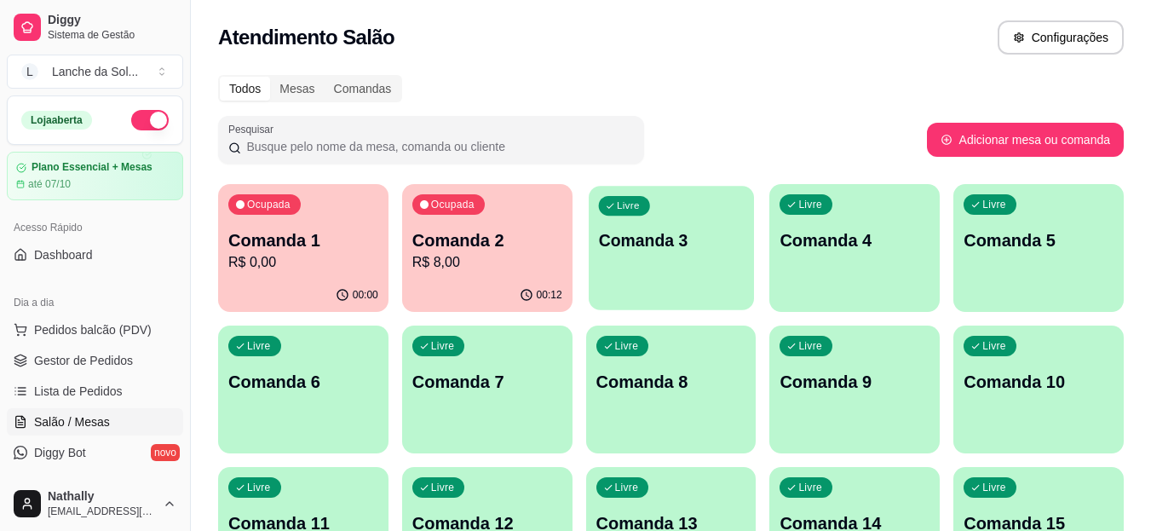
click at [655, 265] on div "Livre Comanda 3" at bounding box center [671, 238] width 165 height 104
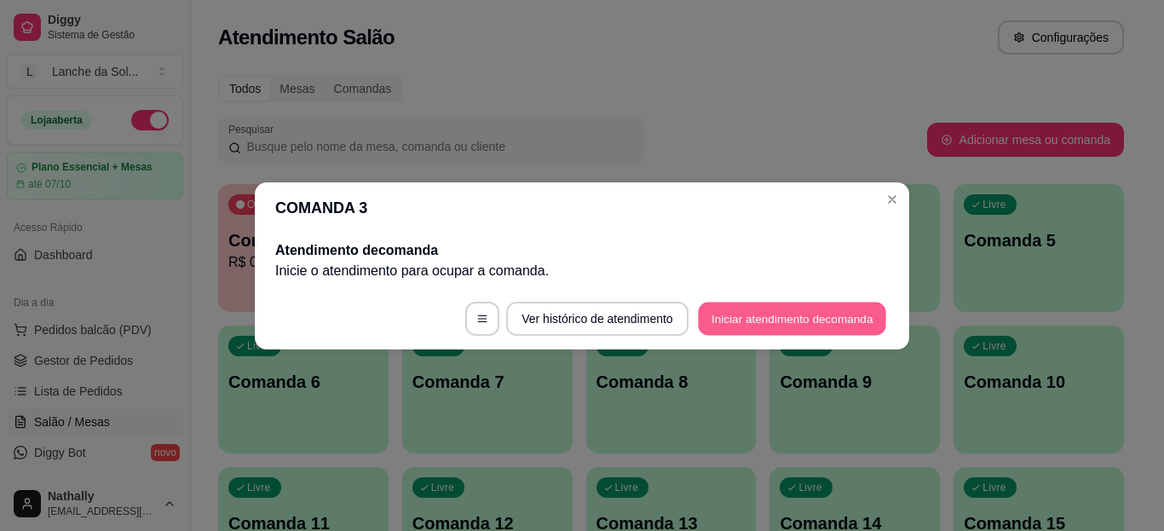
click at [773, 312] on button "Iniciar atendimento de comanda" at bounding box center [792, 318] width 188 height 33
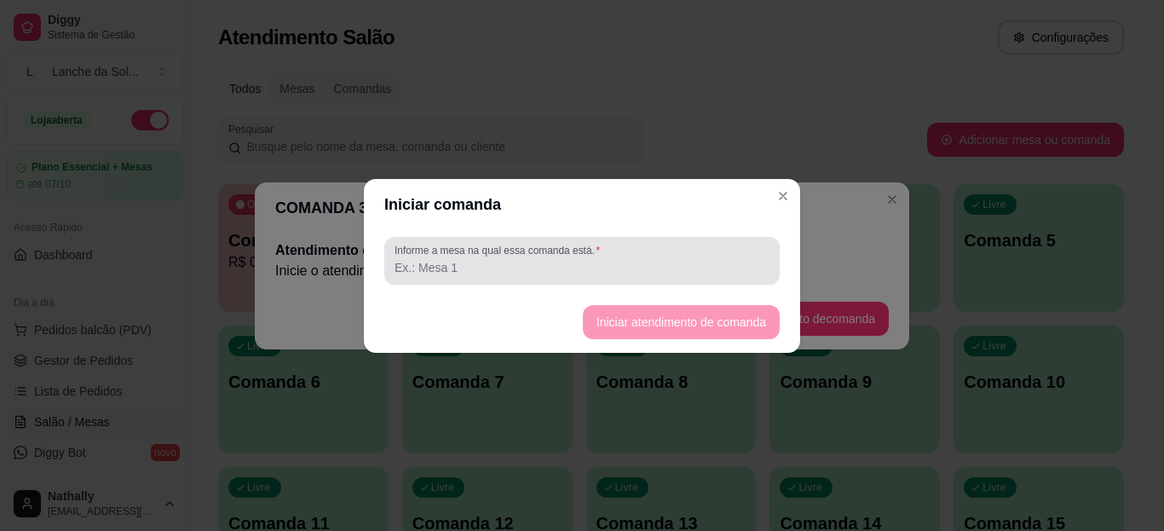
click at [687, 244] on div at bounding box center [581, 261] width 375 height 34
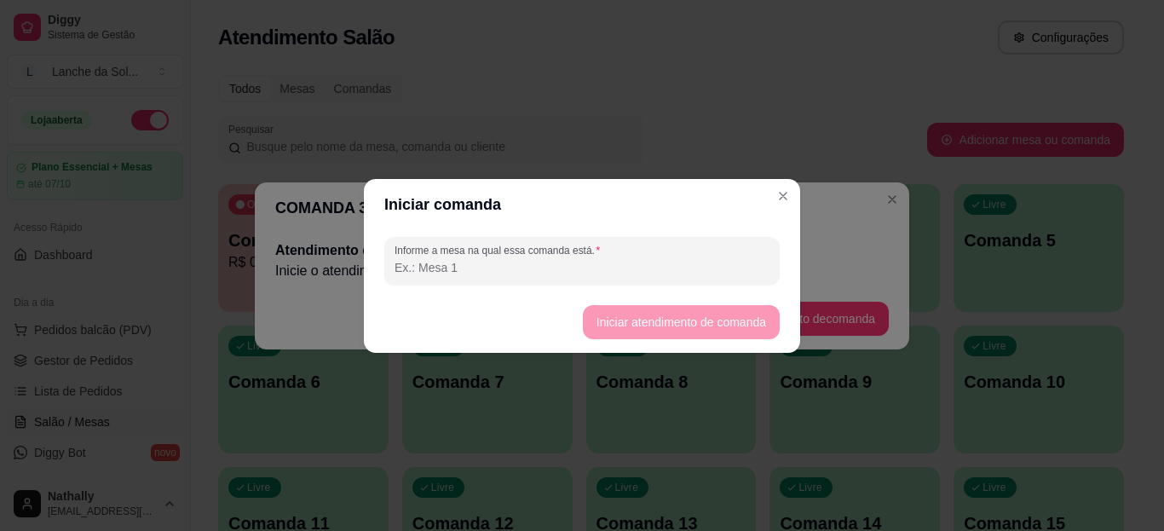
click at [668, 259] on input "Informe a mesa na qual essa comanda está." at bounding box center [581, 267] width 375 height 17
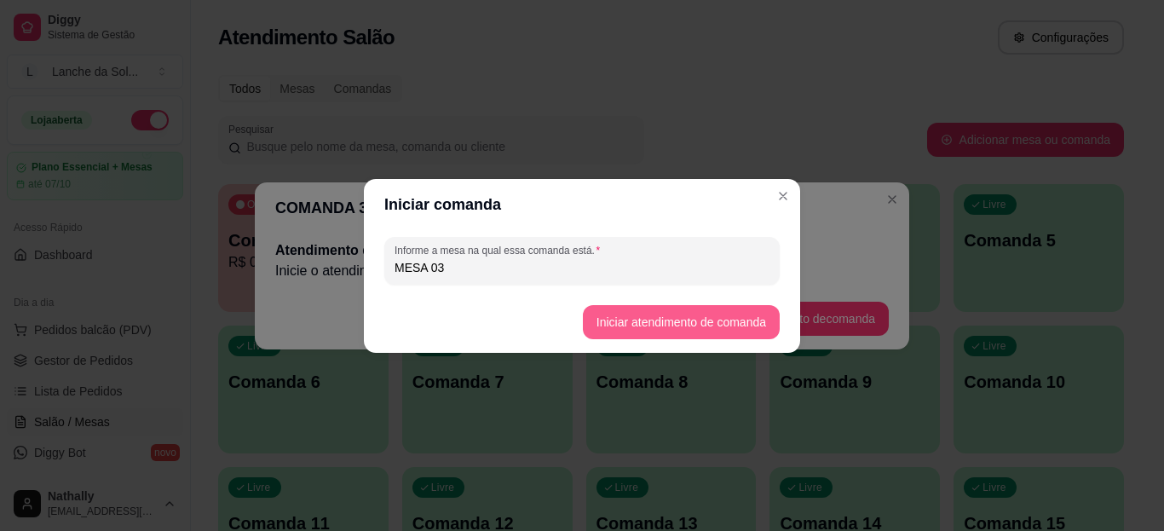
type input "MESA 03"
click at [607, 323] on button "Iniciar atendimento de comanda" at bounding box center [680, 321] width 191 height 33
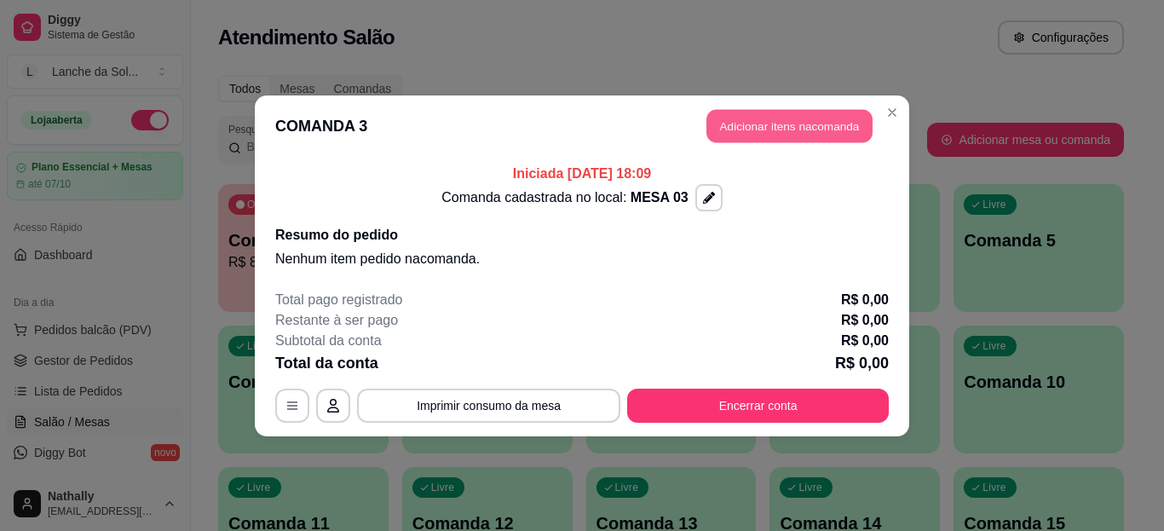
click at [742, 118] on button "Adicionar itens na comanda" at bounding box center [789, 125] width 166 height 33
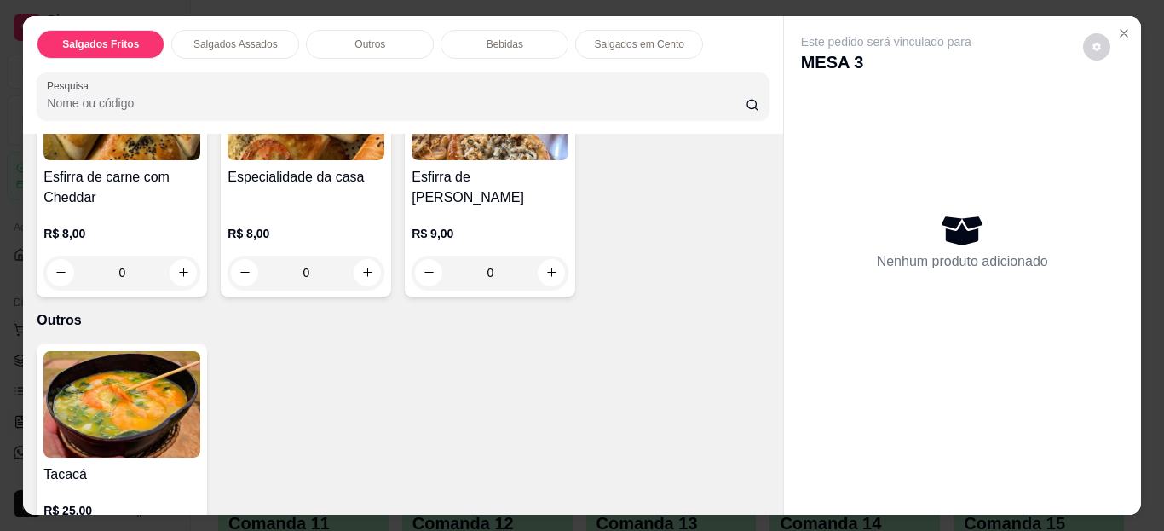
scroll to position [477, 0]
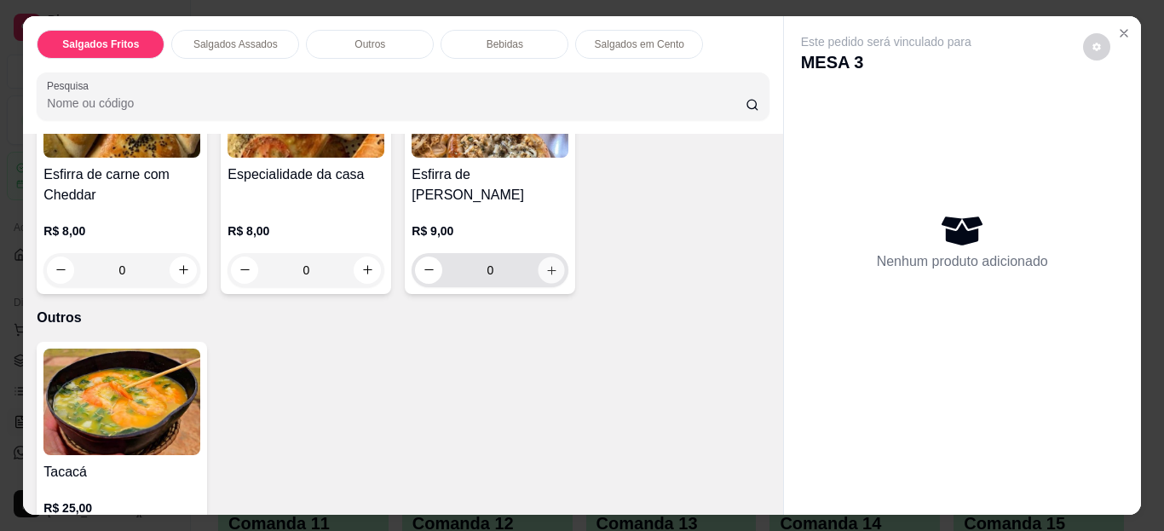
click at [546, 263] on icon "increase-product-quantity" at bounding box center [551, 269] width 13 height 13
type input "1"
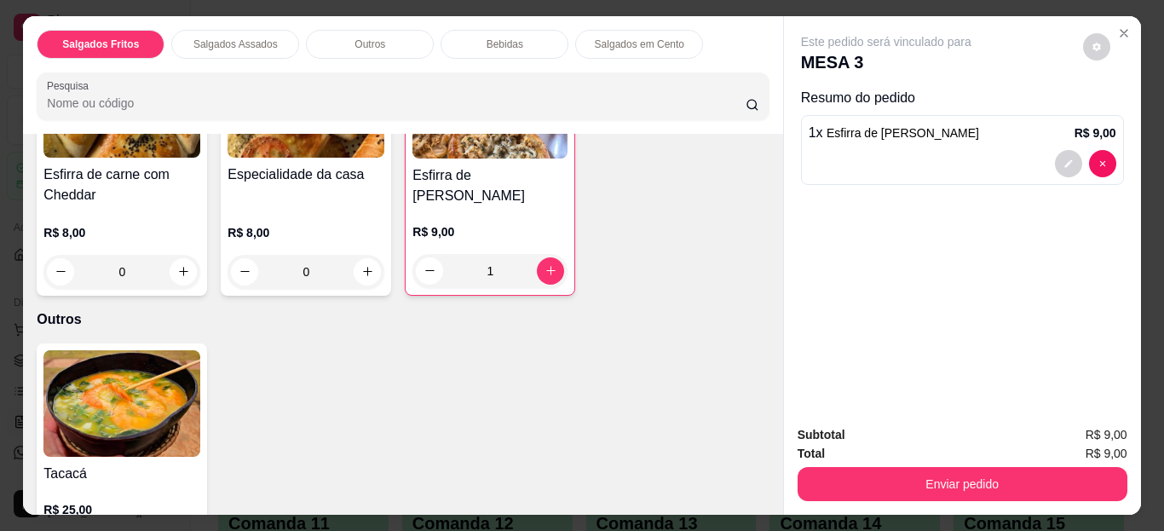
click at [153, 407] on img at bounding box center [121, 403] width 157 height 106
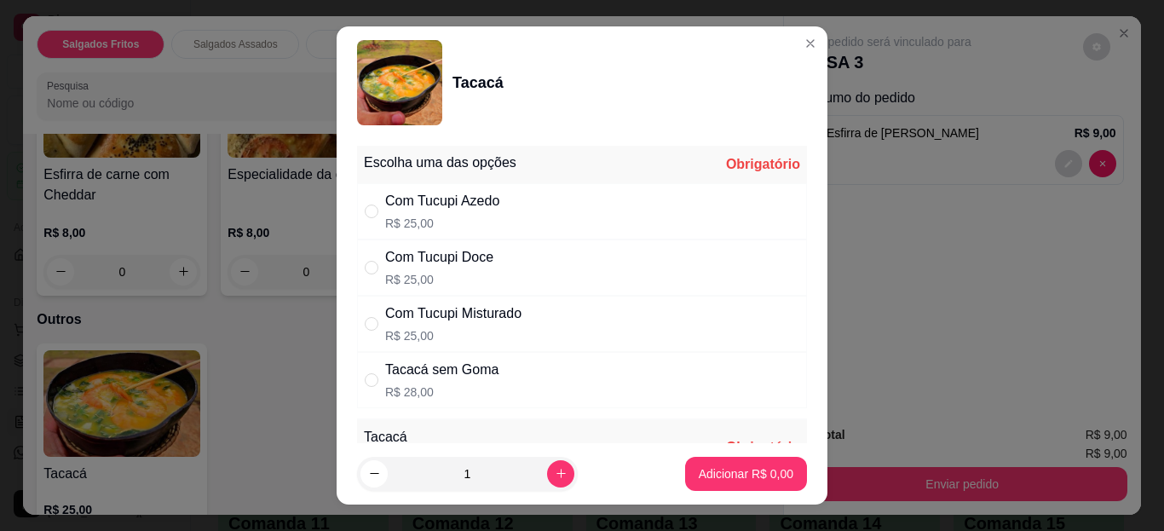
click at [534, 334] on div "Com Tucupi Misturado R$ 25,00" at bounding box center [582, 324] width 450 height 56
radio input "true"
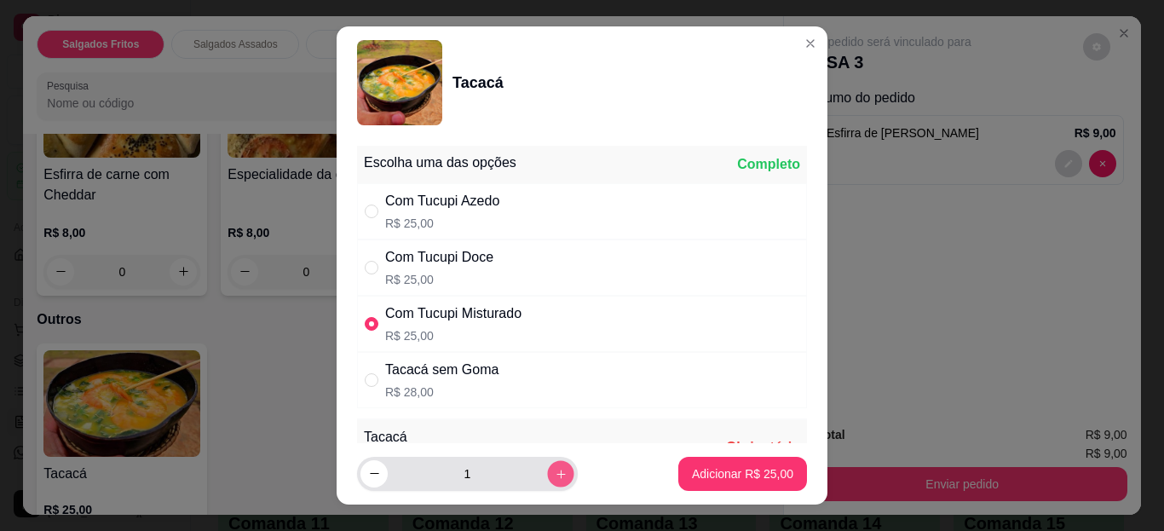
click at [555, 468] on icon "increase-product-quantity" at bounding box center [561, 474] width 13 height 13
type input "2"
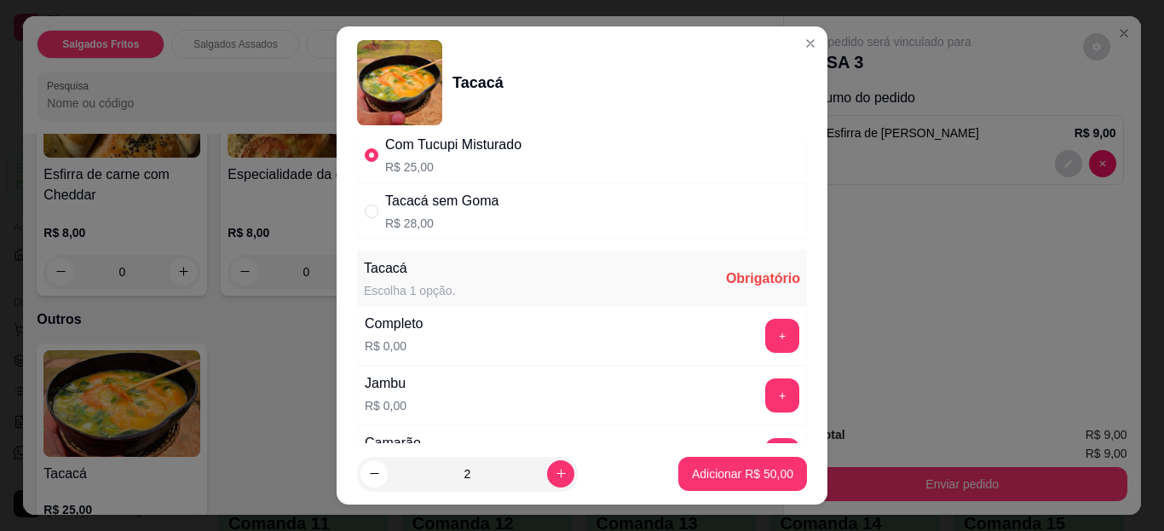
scroll to position [170, 0]
click at [766, 334] on button "+" at bounding box center [782, 334] width 33 height 33
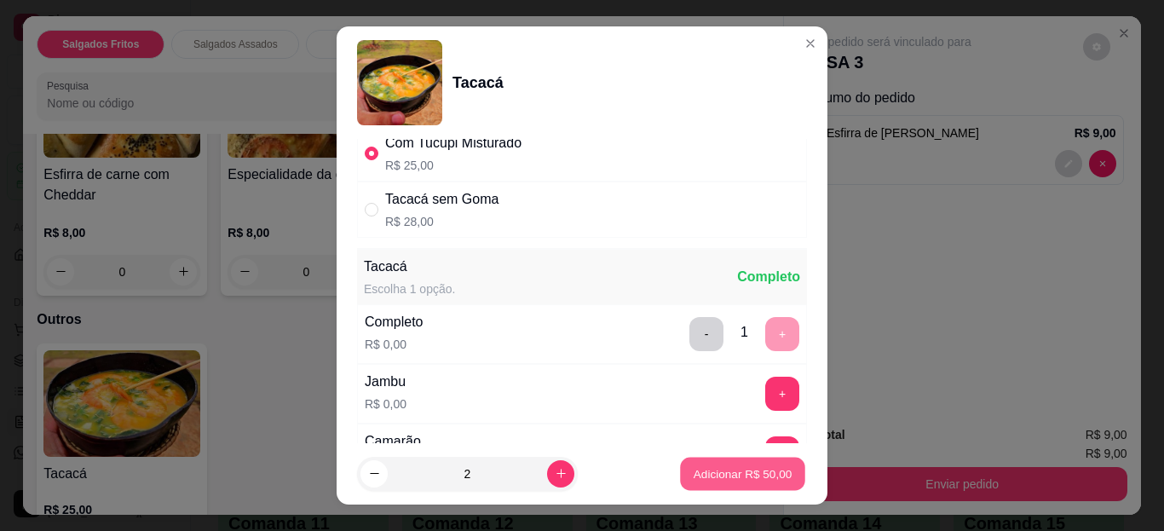
click at [710, 477] on p "Adicionar R$ 50,00" at bounding box center [742, 473] width 99 height 16
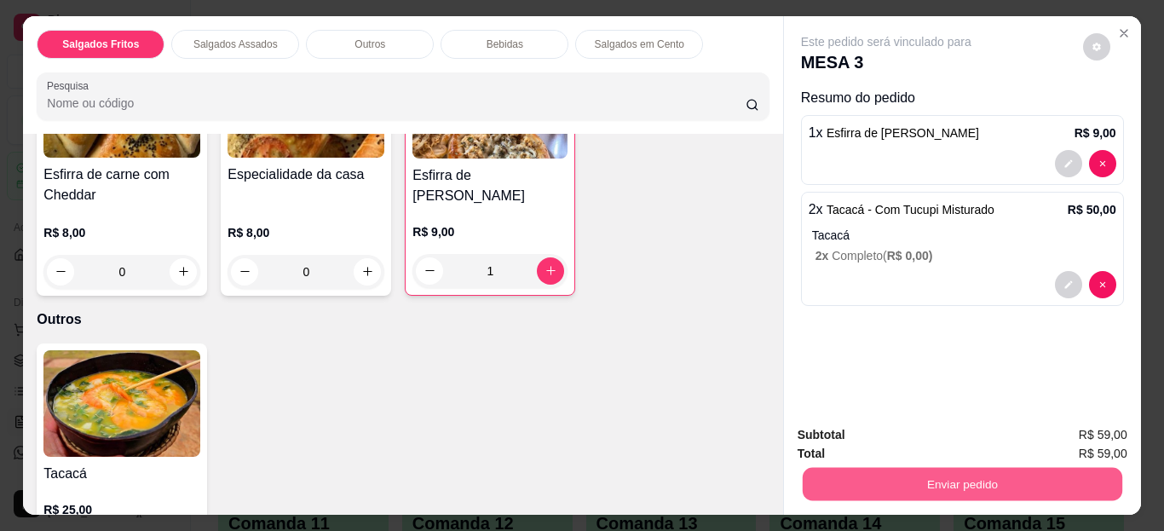
click at [859, 483] on button "Enviar pedido" at bounding box center [961, 484] width 319 height 33
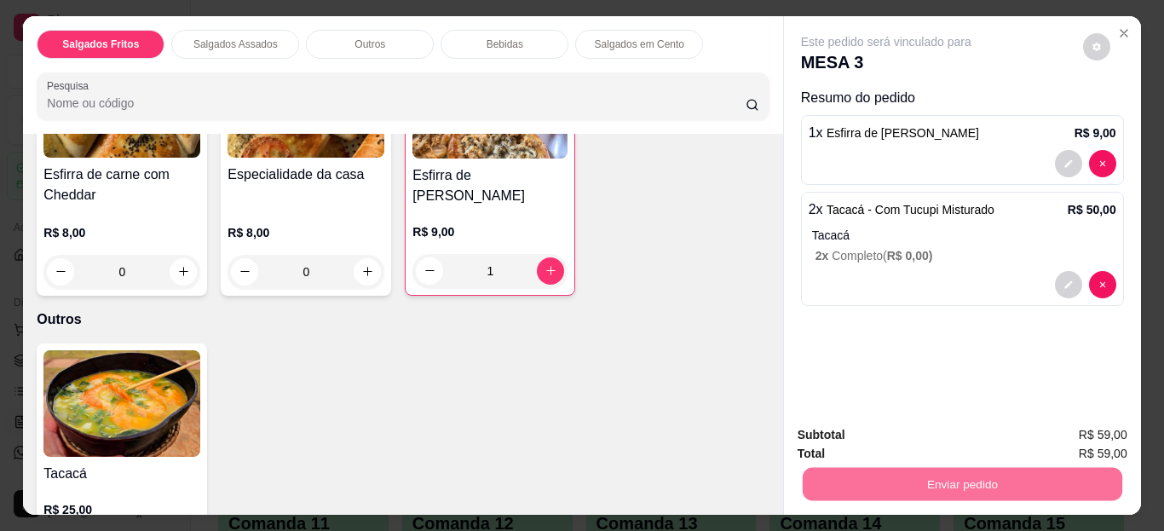
click at [859, 442] on button "Não registrar e enviar pedido" at bounding box center [906, 436] width 172 height 32
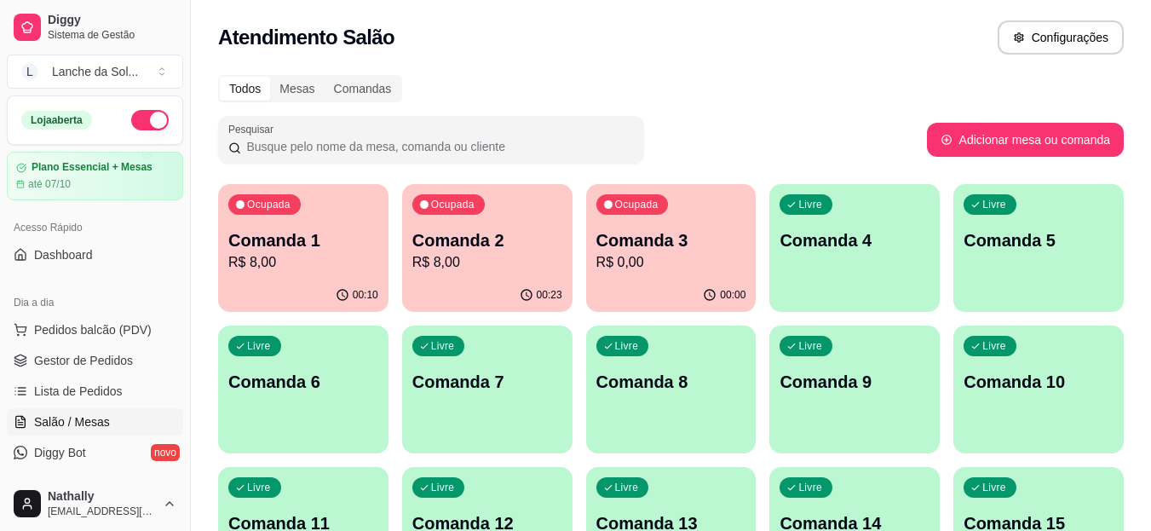
click at [114, 333] on span "Pedidos balcão (PDV)" at bounding box center [93, 329] width 118 height 17
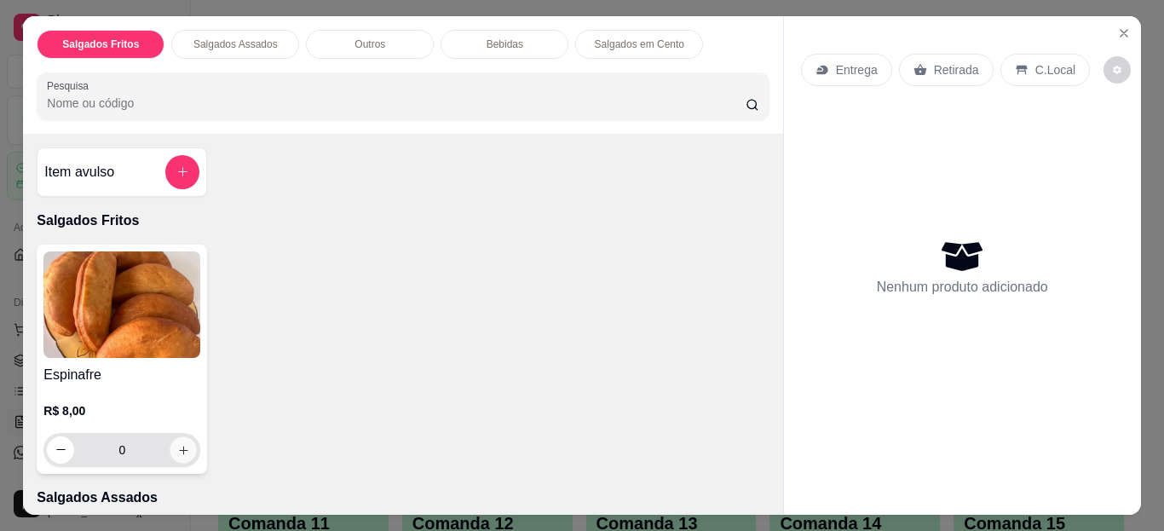
click at [179, 446] on icon "increase-product-quantity" at bounding box center [183, 450] width 9 height 9
type input "1"
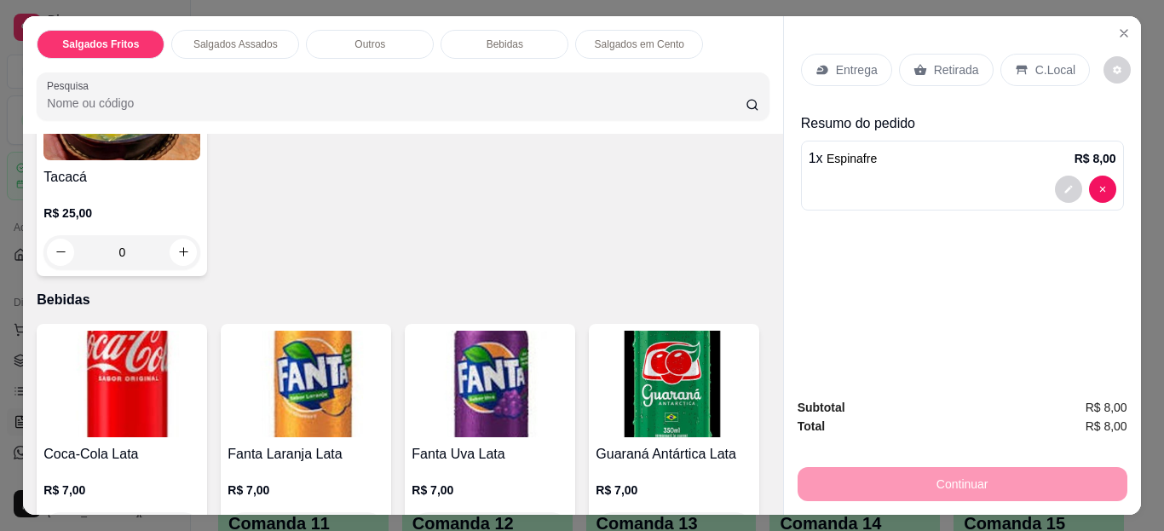
scroll to position [886, 0]
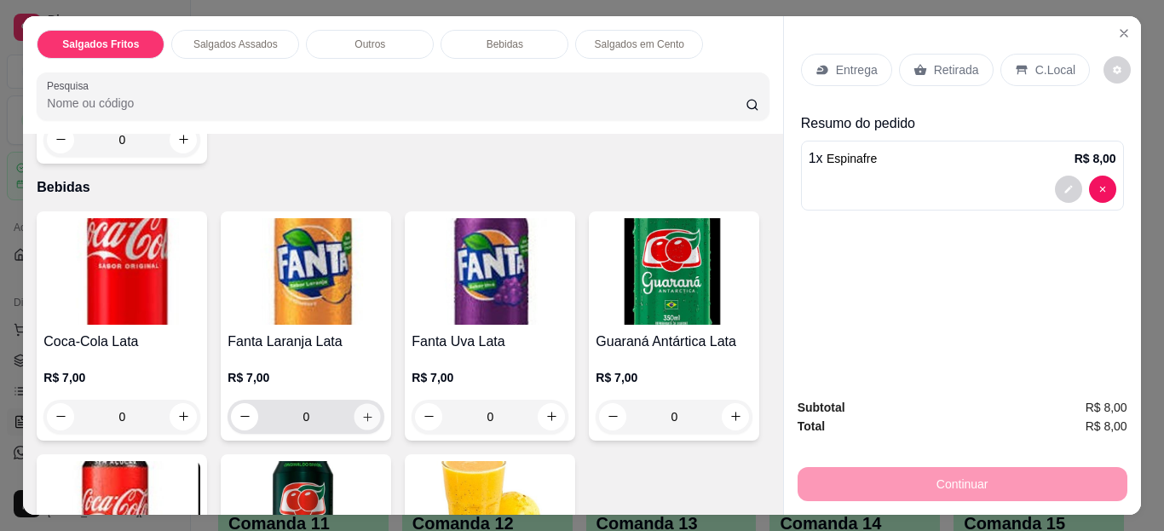
click at [368, 409] on button "increase-product-quantity" at bounding box center [367, 416] width 26 height 26
type input "1"
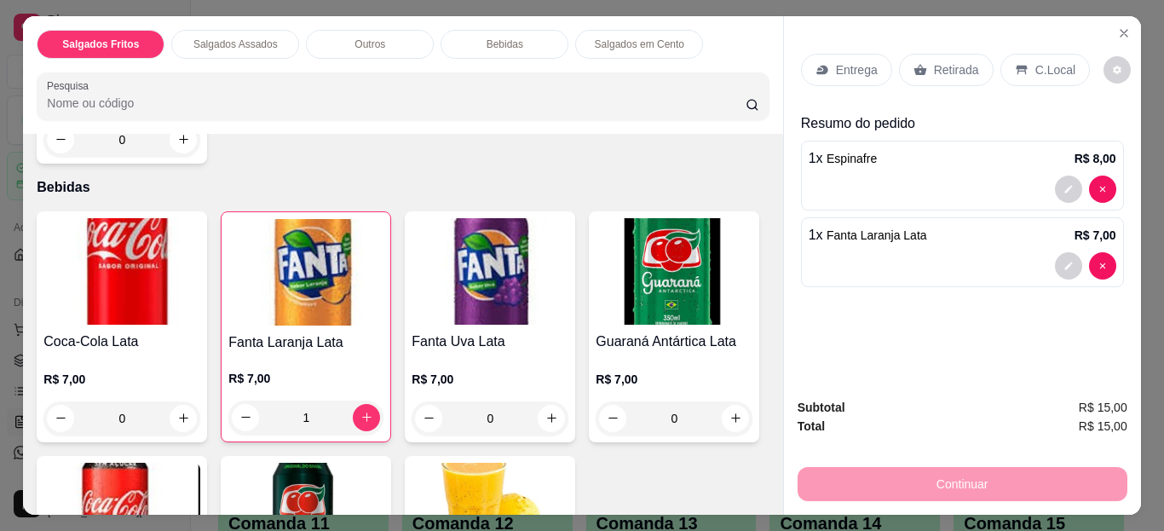
click at [836, 66] on p "Entrega" at bounding box center [857, 69] width 42 height 17
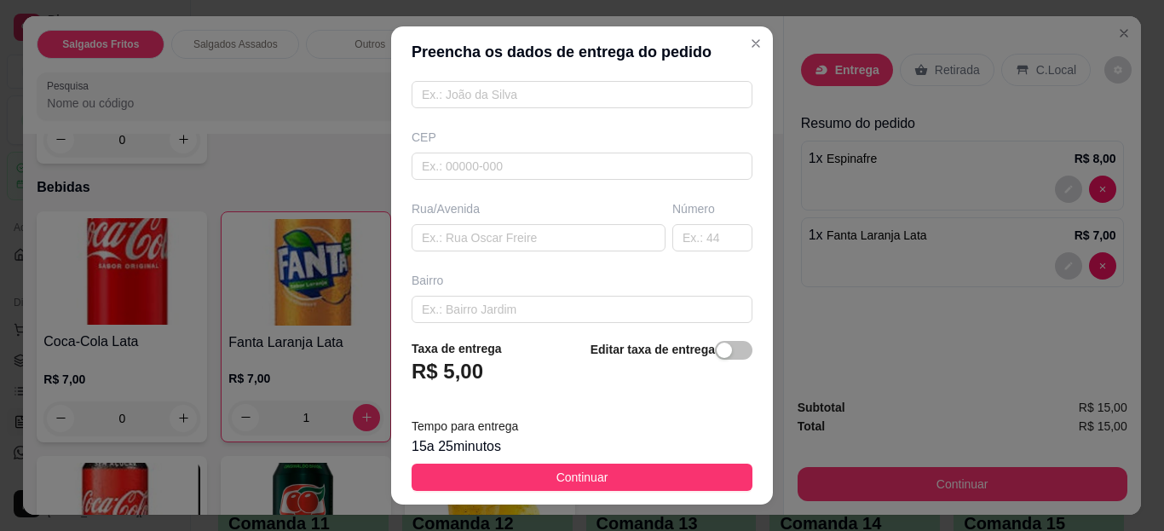
scroll to position [170, 0]
click at [589, 242] on input "text" at bounding box center [538, 235] width 254 height 27
type input "[PERSON_NAME]"
click at [677, 250] on input "text" at bounding box center [712, 235] width 80 height 27
type input "10"
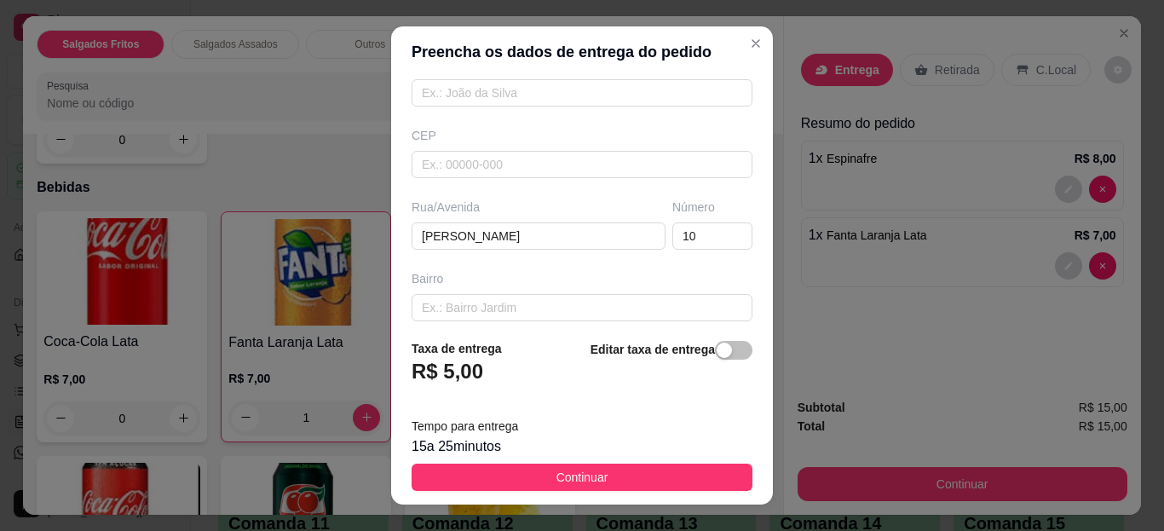
click at [716, 351] on div "button" at bounding box center [723, 349] width 15 height 15
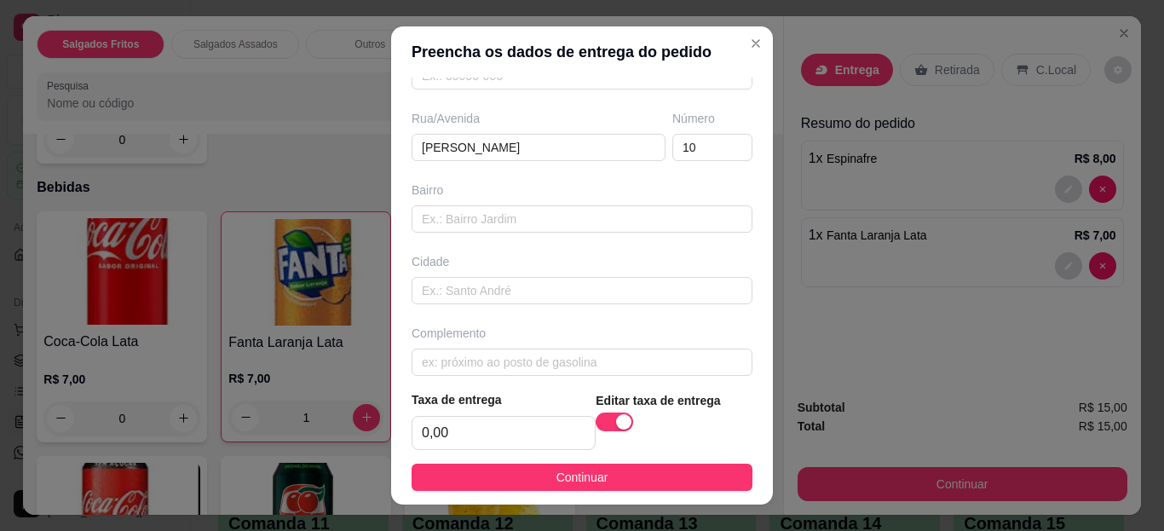
scroll to position [267, 0]
drag, startPoint x: 482, startPoint y: 441, endPoint x: 376, endPoint y: 443, distance: 106.5
click at [376, 443] on div "Preencha os dados de entrega do pedido Busque pelo cliente Número de contato No…" at bounding box center [582, 265] width 1164 height 531
type input "5,00"
click at [483, 137] on input "[PERSON_NAME]" at bounding box center [538, 139] width 254 height 27
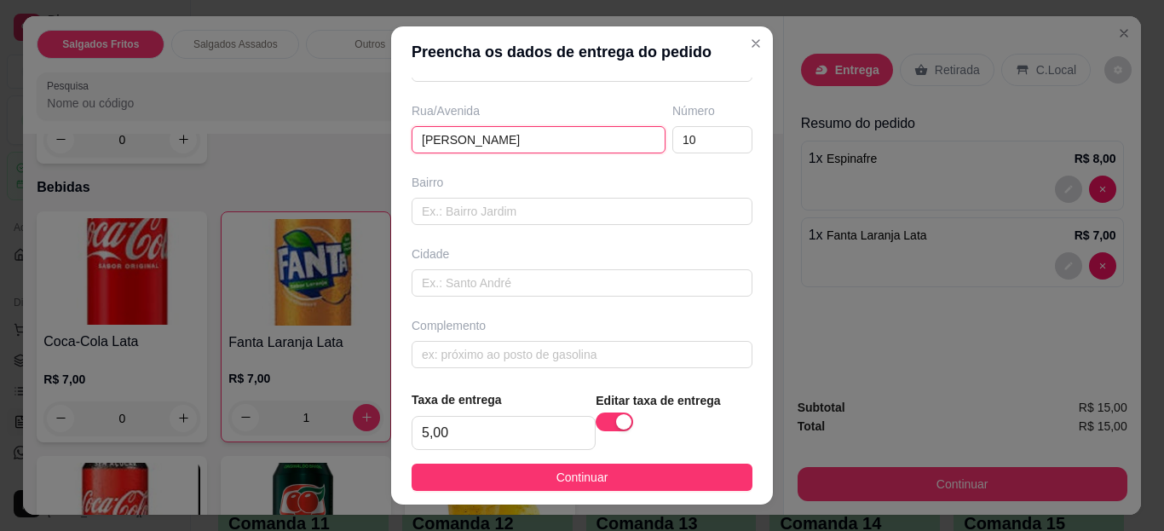
click at [483, 137] on input "[PERSON_NAME]" at bounding box center [538, 139] width 254 height 27
drag, startPoint x: 483, startPoint y: 141, endPoint x: 414, endPoint y: 144, distance: 69.1
click at [414, 144] on input "[PERSON_NAME]" at bounding box center [538, 139] width 254 height 27
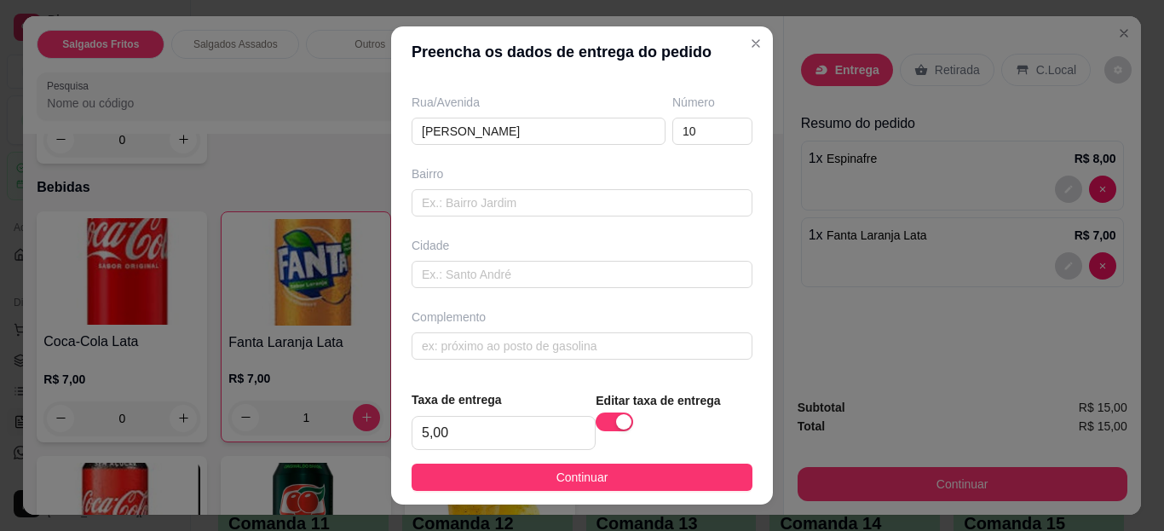
scroll to position [0, 0]
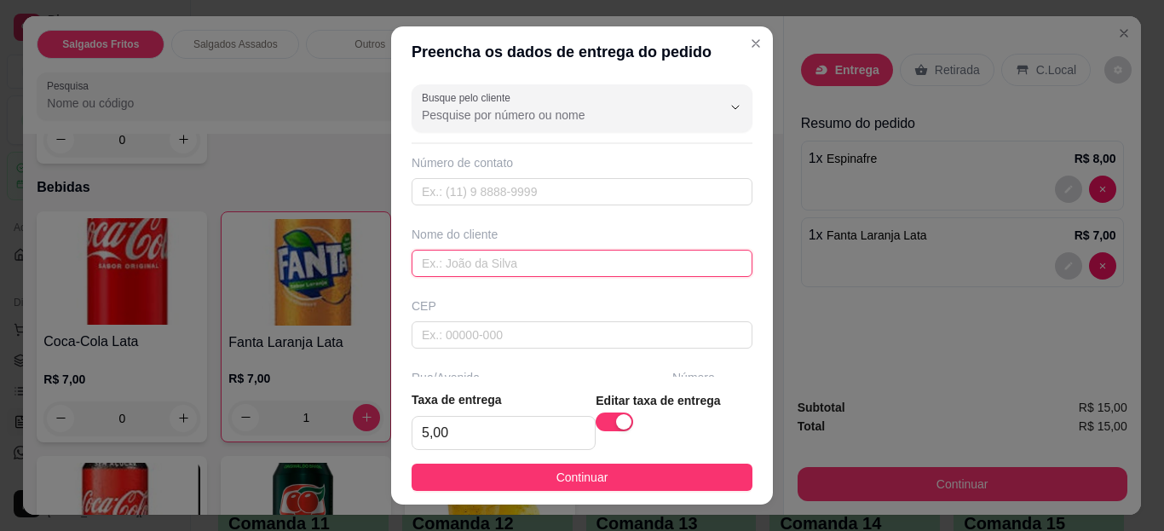
click at [498, 262] on input "text" at bounding box center [581, 263] width 341 height 27
type input "CID"
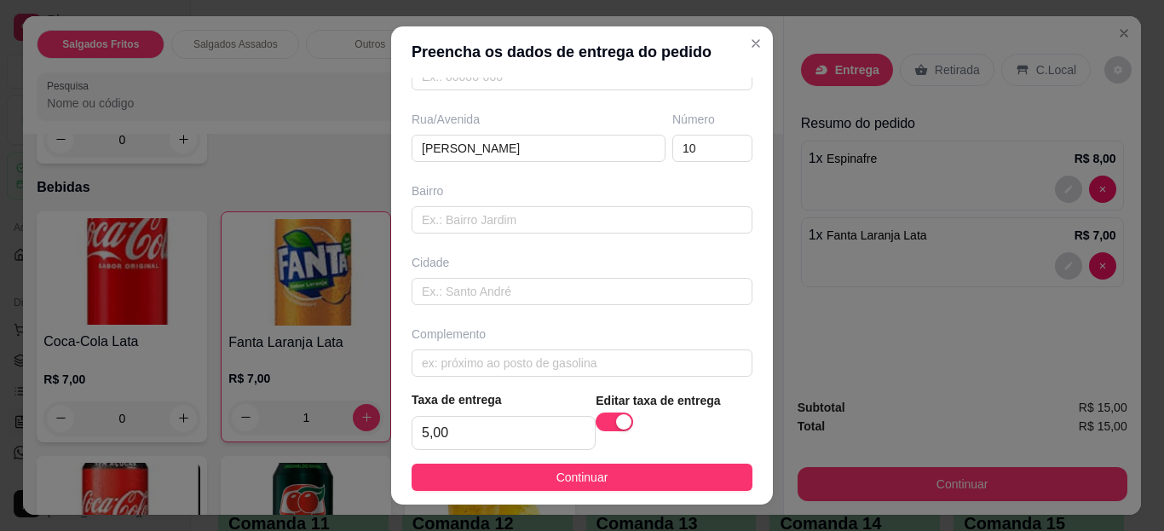
scroll to position [275, 0]
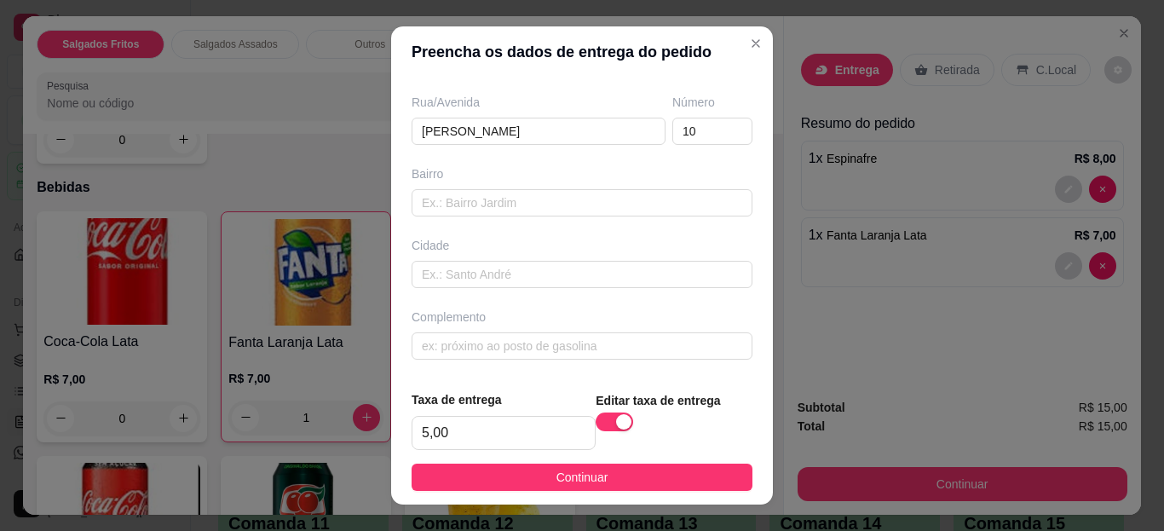
click at [561, 474] on span "Continuar" at bounding box center [582, 477] width 52 height 19
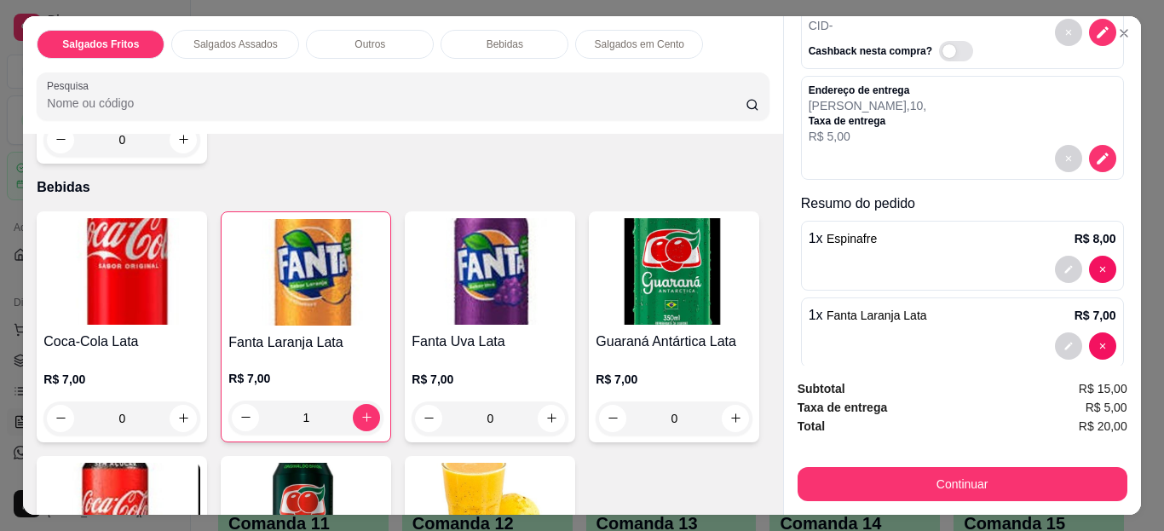
scroll to position [129, 0]
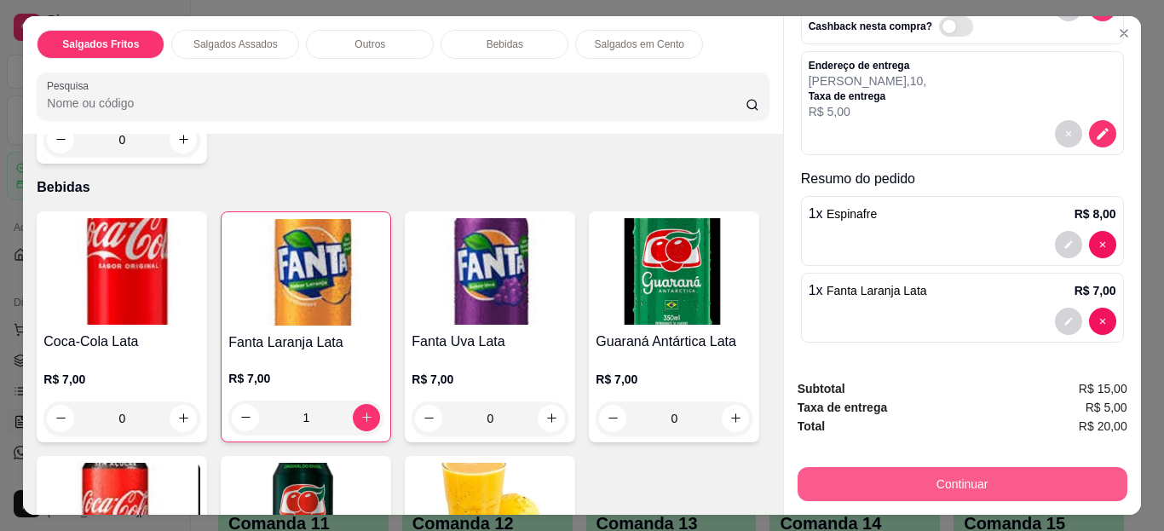
click at [947, 470] on button "Continuar" at bounding box center [962, 484] width 330 height 34
click at [938, 469] on button "Continuar" at bounding box center [961, 484] width 319 height 33
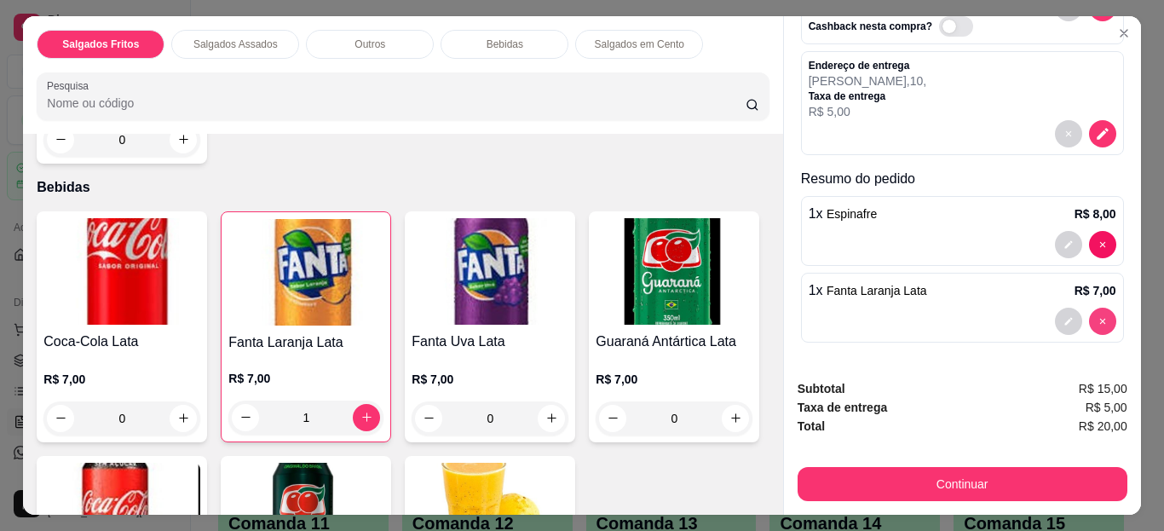
type input "0"
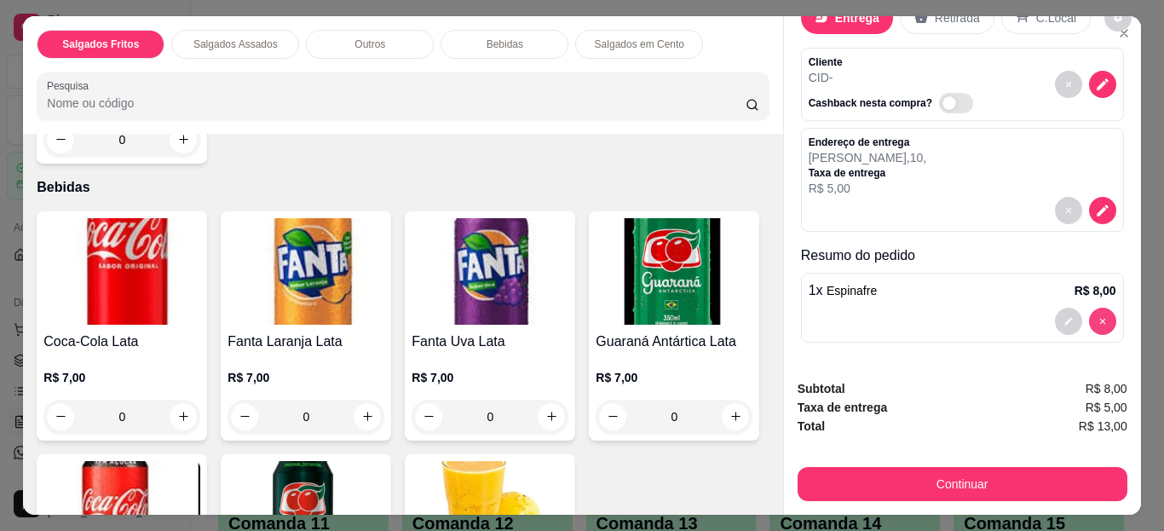
scroll to position [52, 0]
type input "0"
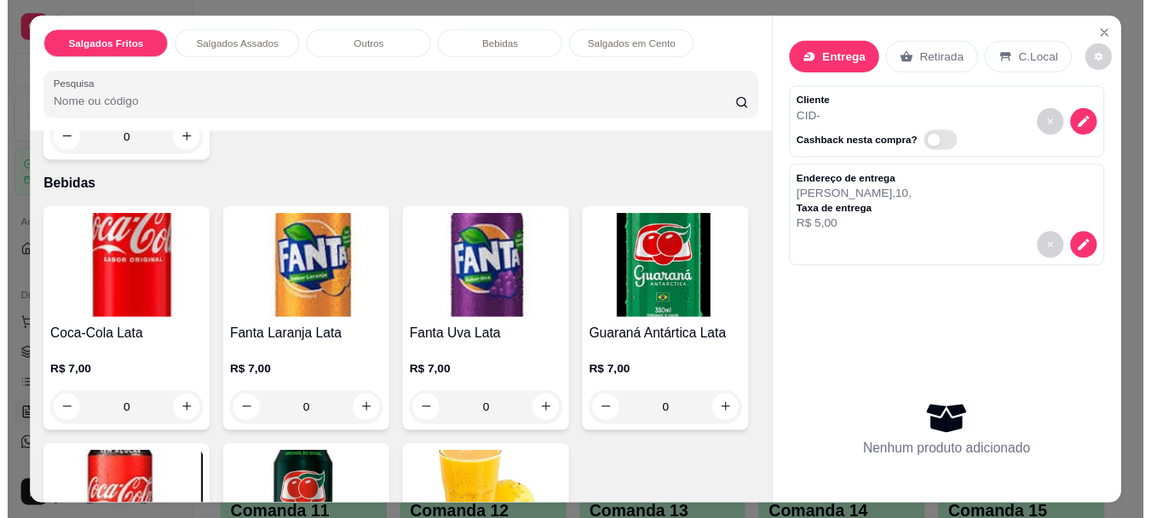
scroll to position [0, 0]
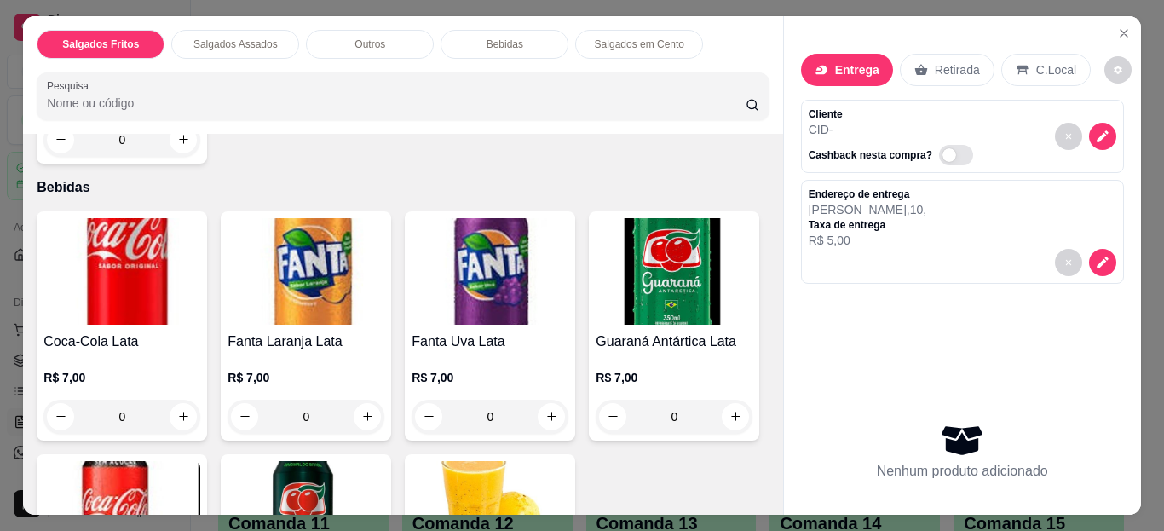
click at [1117, 27] on icon "Close" at bounding box center [1124, 33] width 14 height 14
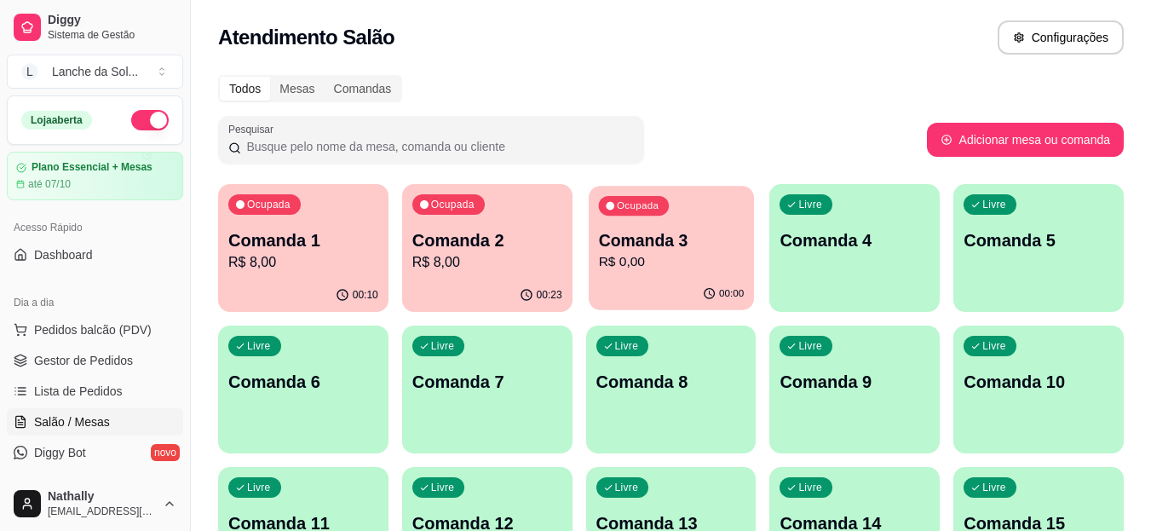
click at [668, 234] on p "Comanda 3" at bounding box center [671, 240] width 146 height 23
click at [332, 255] on p "R$ 8,00" at bounding box center [304, 262] width 146 height 20
click at [72, 353] on span "Gestor de Pedidos" at bounding box center [83, 360] width 99 height 17
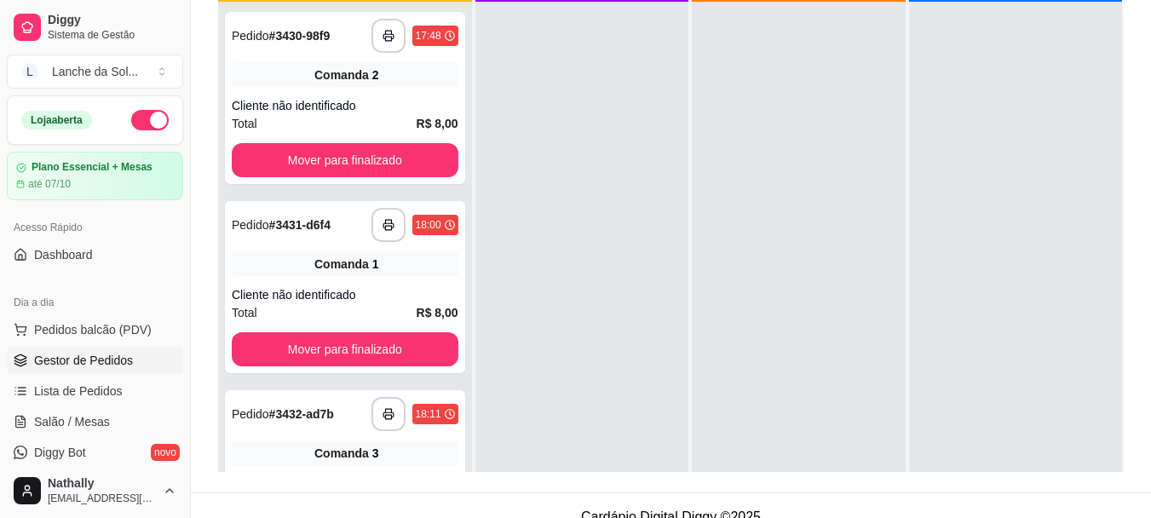
scroll to position [273, 0]
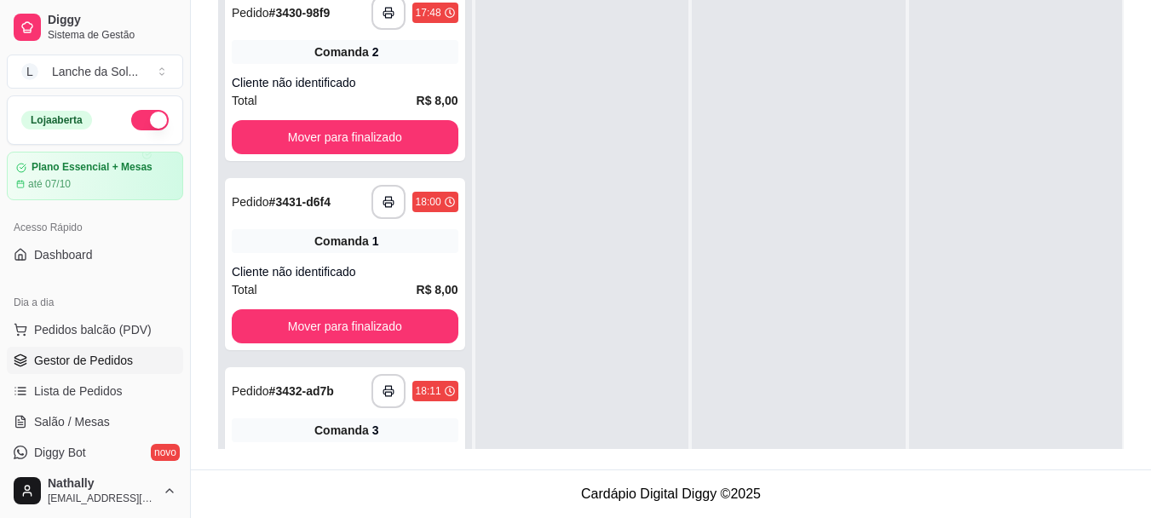
drag, startPoint x: 1150, startPoint y: 314, endPoint x: 1148, endPoint y: 279, distance: 35.0
click at [1148, 279] on div "**********" at bounding box center [671, 133] width 960 height 671
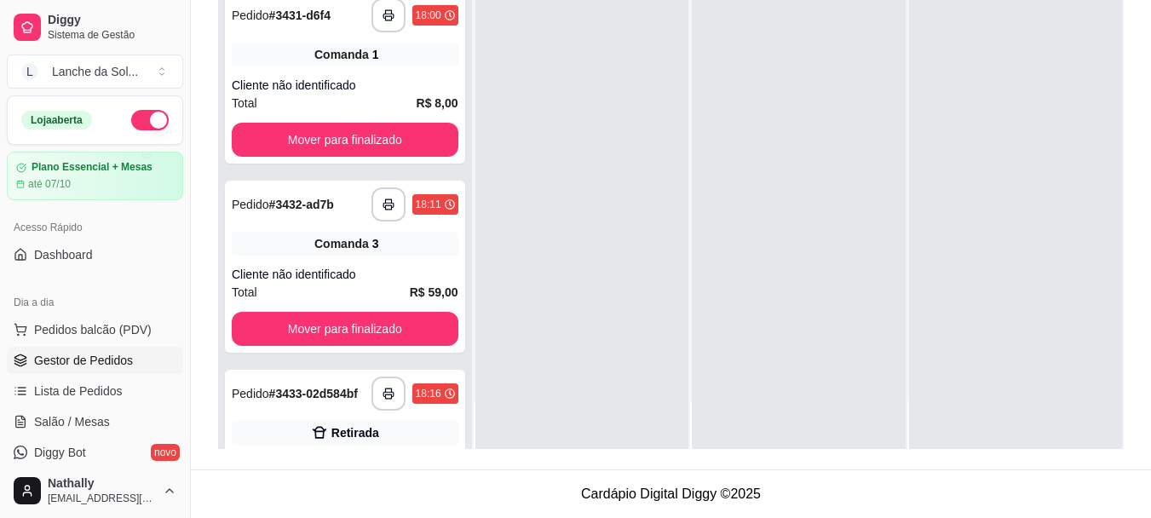
scroll to position [0, 0]
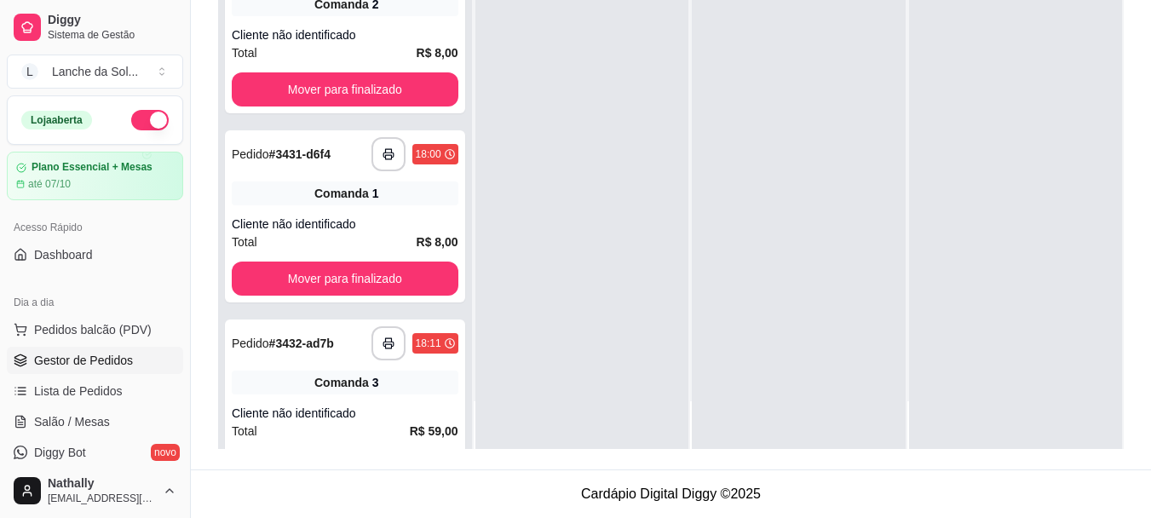
click at [338, 26] on div "Cliente não identificado" at bounding box center [345, 34] width 227 height 17
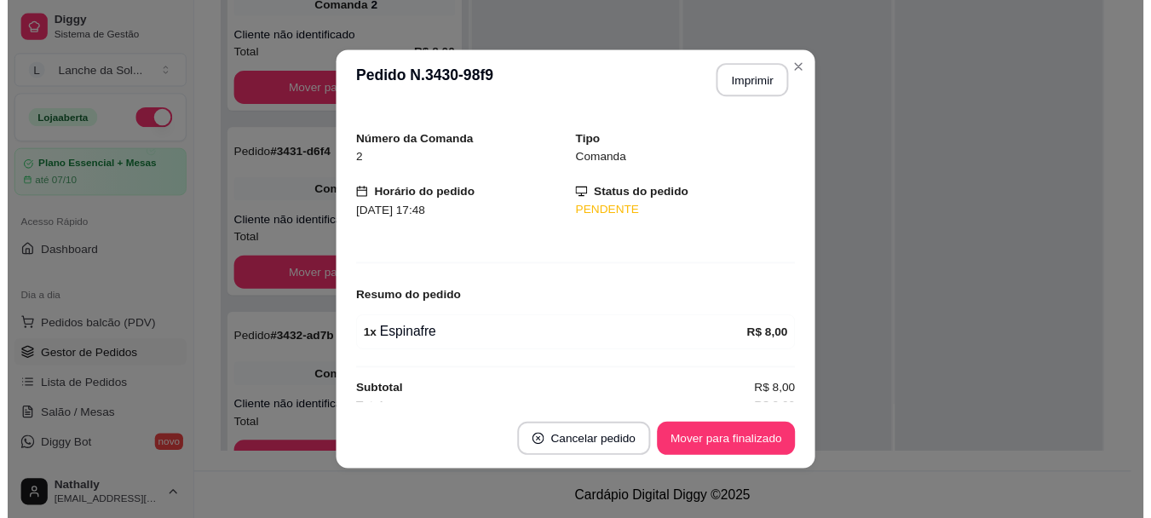
scroll to position [56, 0]
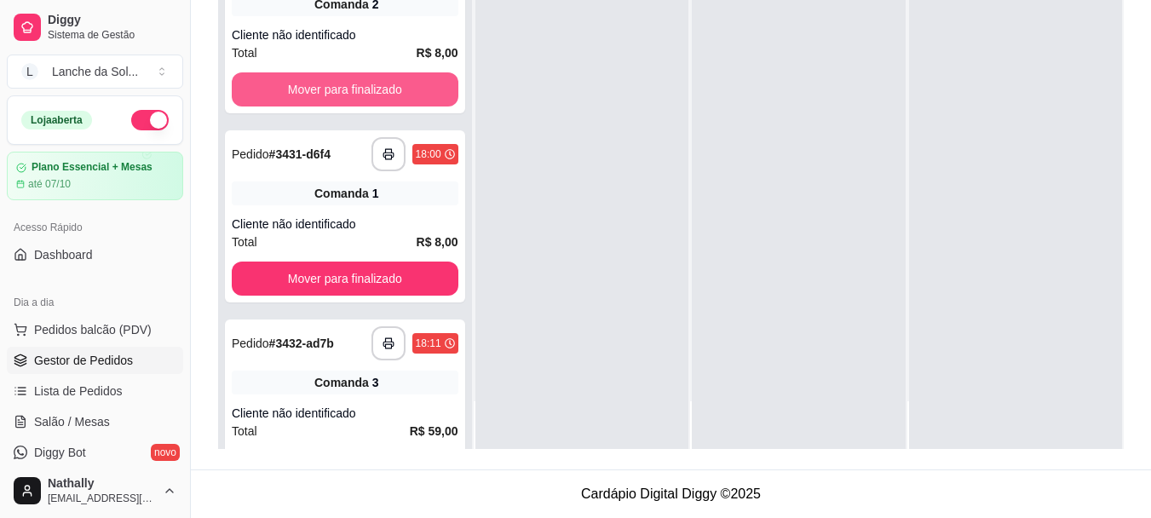
click at [384, 77] on button "Mover para finalizado" at bounding box center [345, 89] width 227 height 34
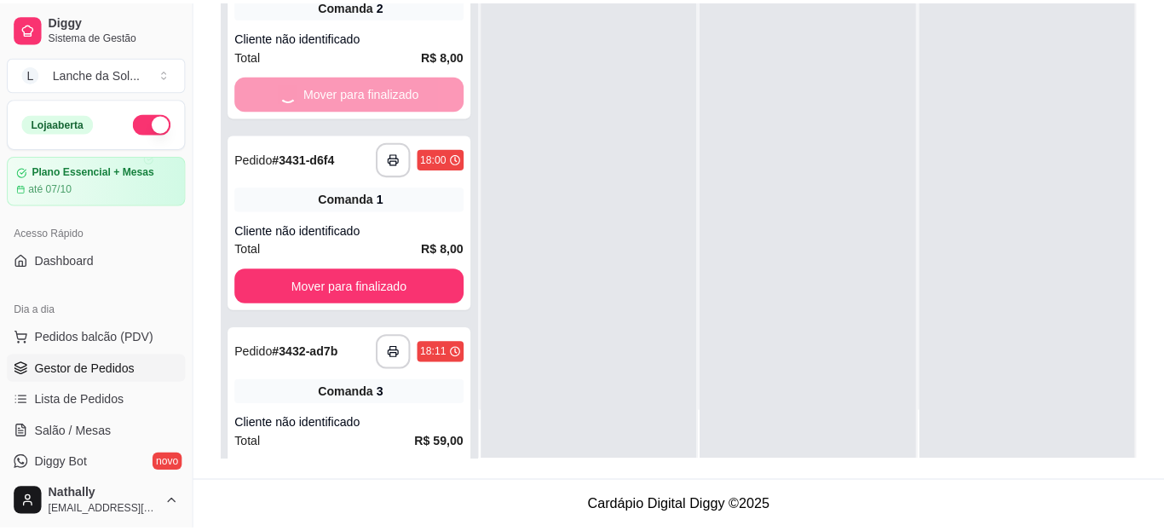
scroll to position [48, 0]
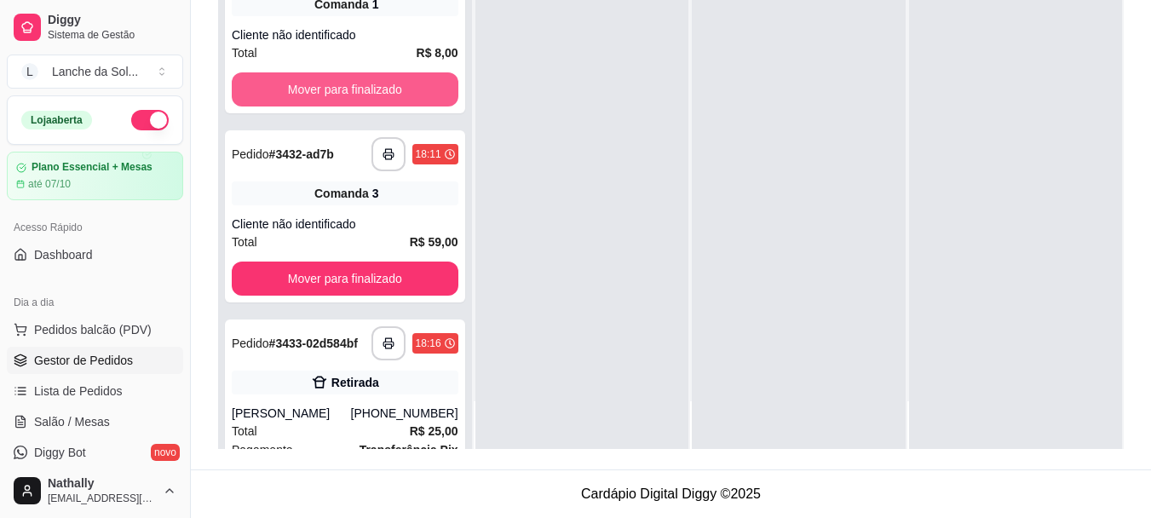
click at [383, 85] on button "Mover para finalizado" at bounding box center [345, 89] width 227 height 34
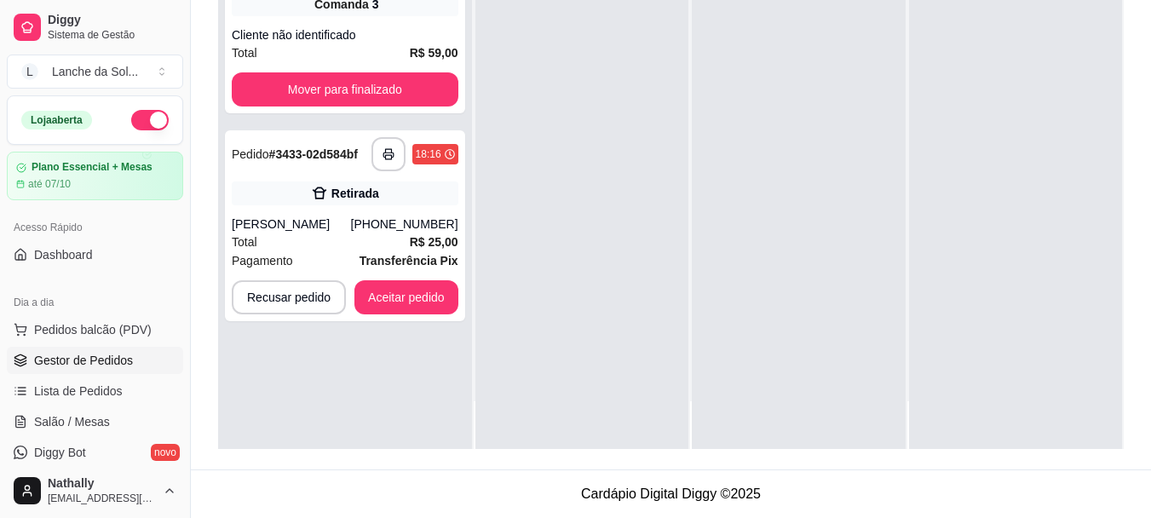
click at [350, 27] on div "Cliente não identificado" at bounding box center [345, 34] width 227 height 17
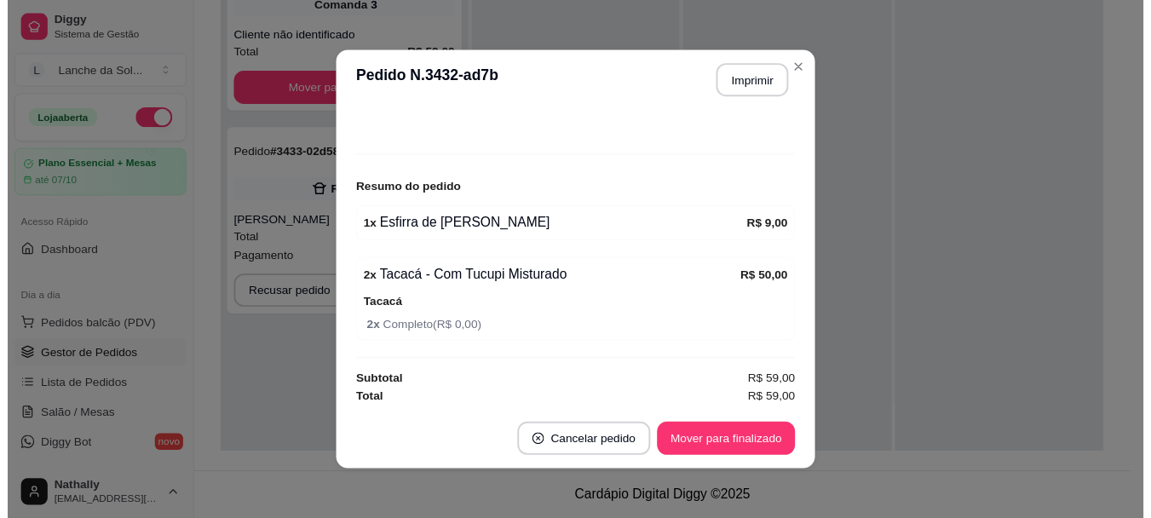
scroll to position [158, 0]
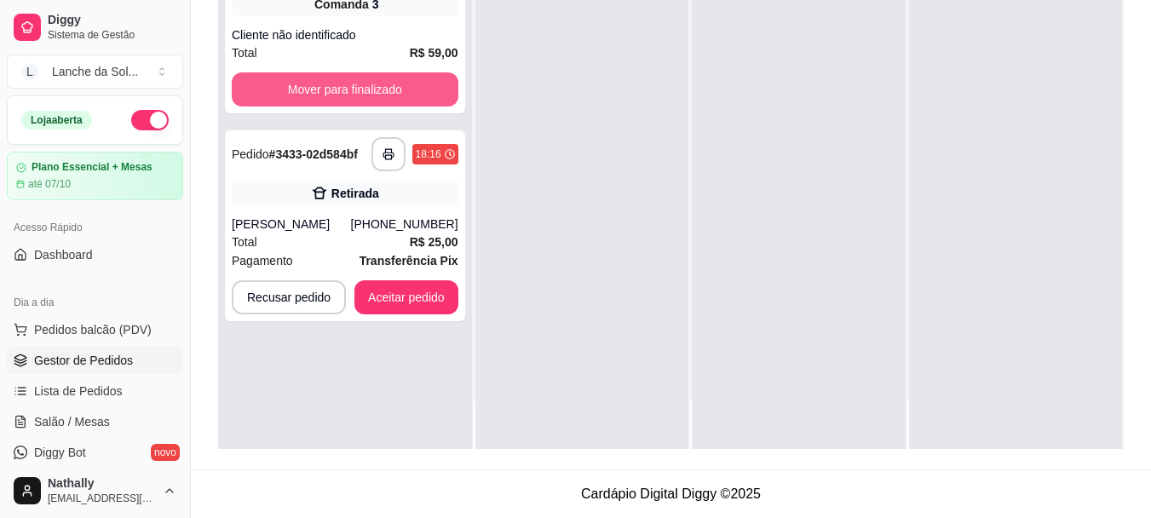
click at [391, 79] on button "Mover para finalizado" at bounding box center [345, 89] width 227 height 34
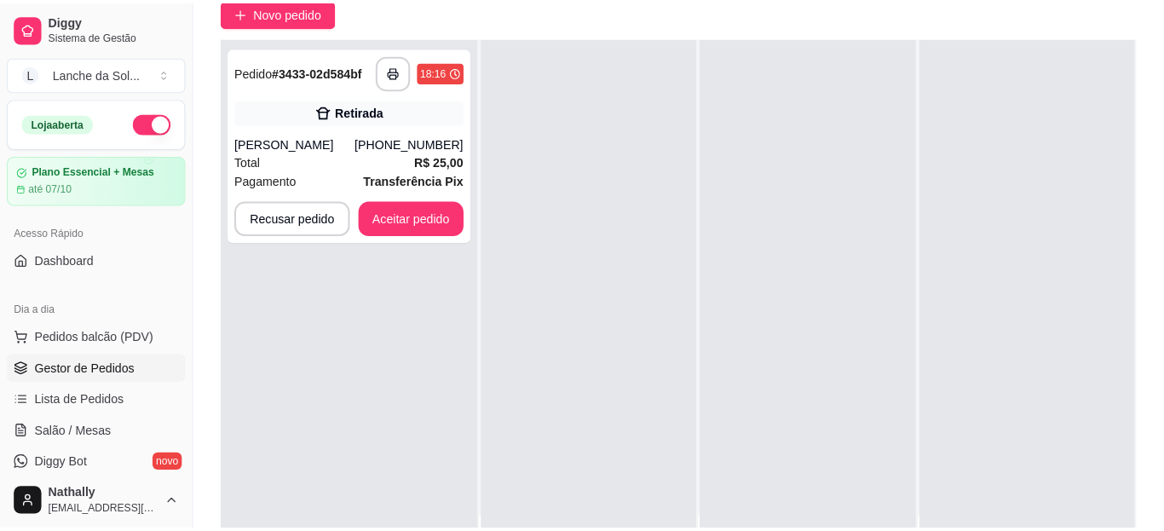
scroll to position [140, 0]
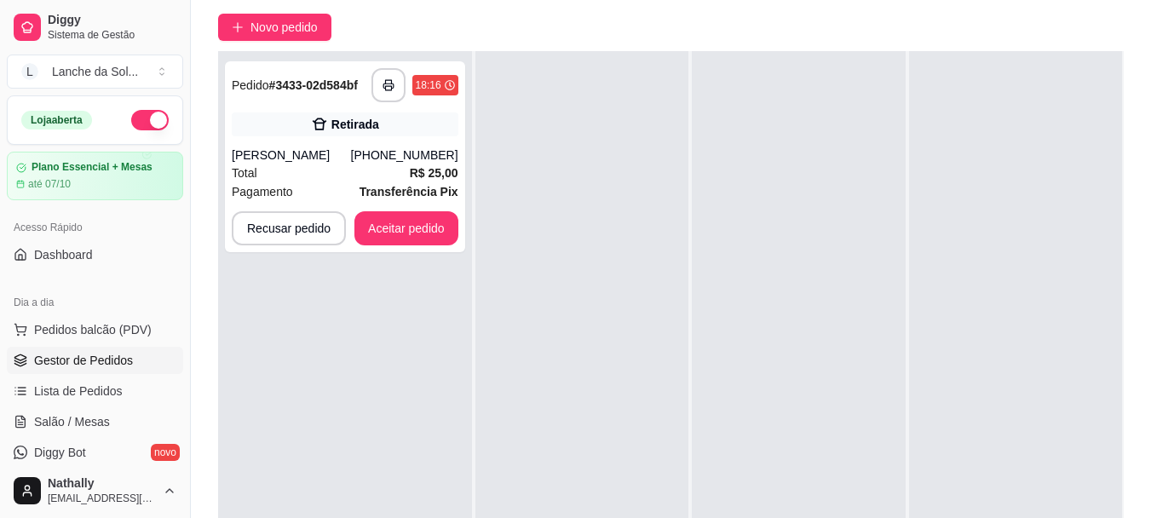
click at [319, 154] on div "[PERSON_NAME]" at bounding box center [291, 155] width 119 height 17
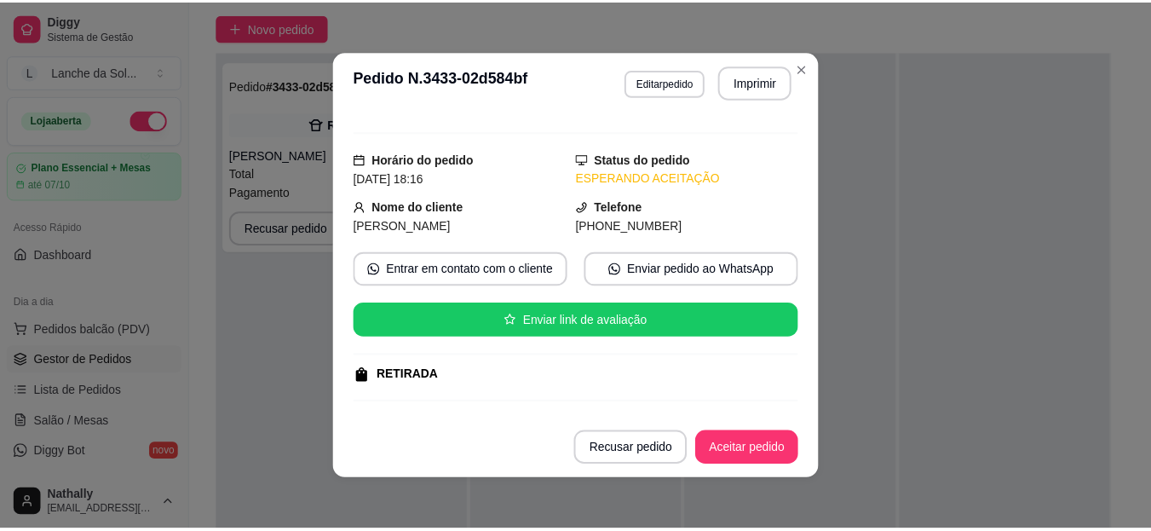
scroll to position [20, 0]
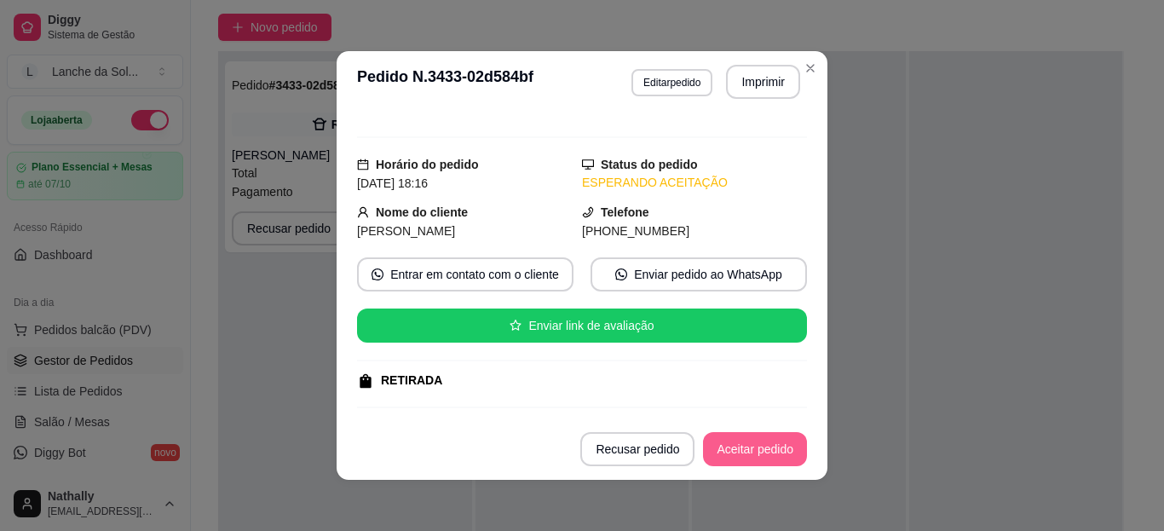
click at [745, 448] on button "Aceitar pedido" at bounding box center [755, 449] width 104 height 34
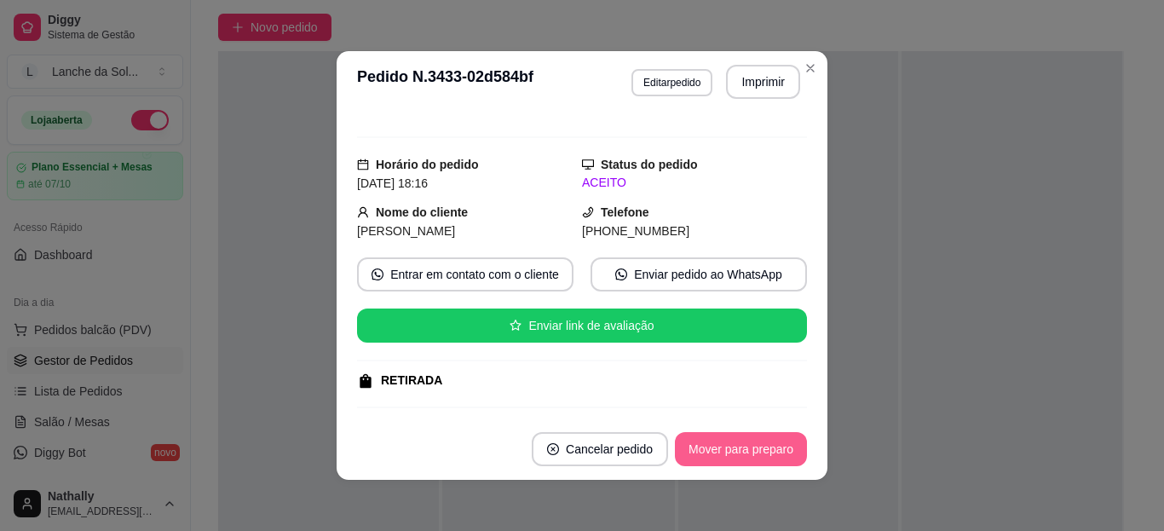
click at [745, 448] on button "Mover para preparo" at bounding box center [741, 449] width 132 height 34
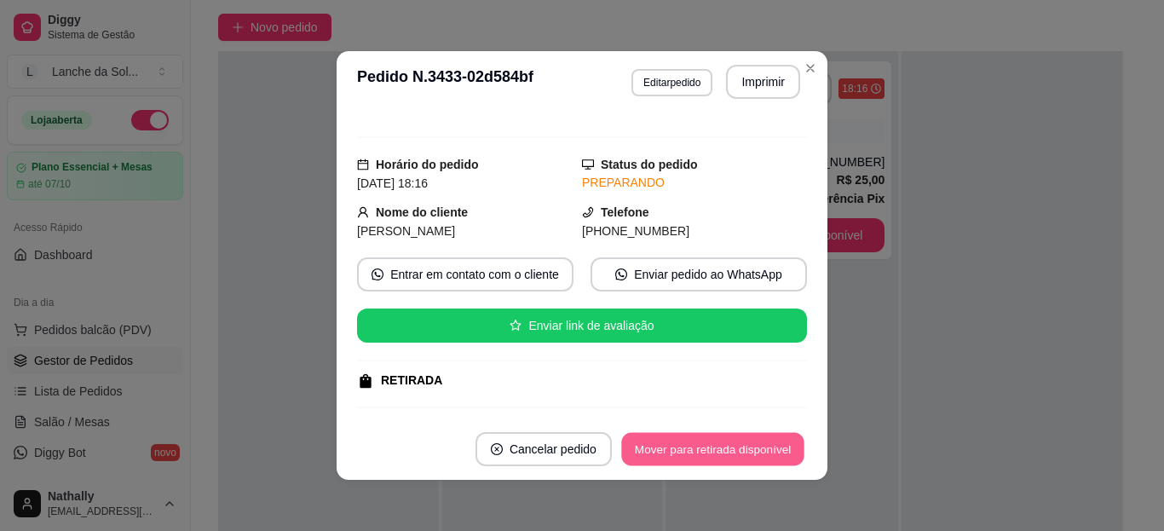
click at [729, 444] on button "Mover para retirada disponível" at bounding box center [712, 449] width 182 height 33
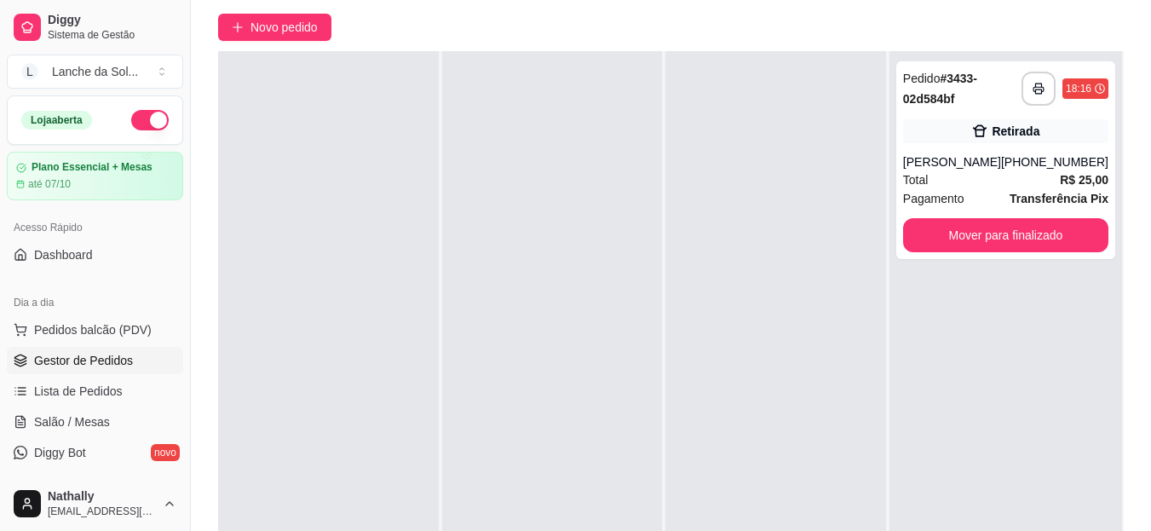
click at [94, 325] on span "Pedidos balcão (PDV)" at bounding box center [93, 329] width 118 height 17
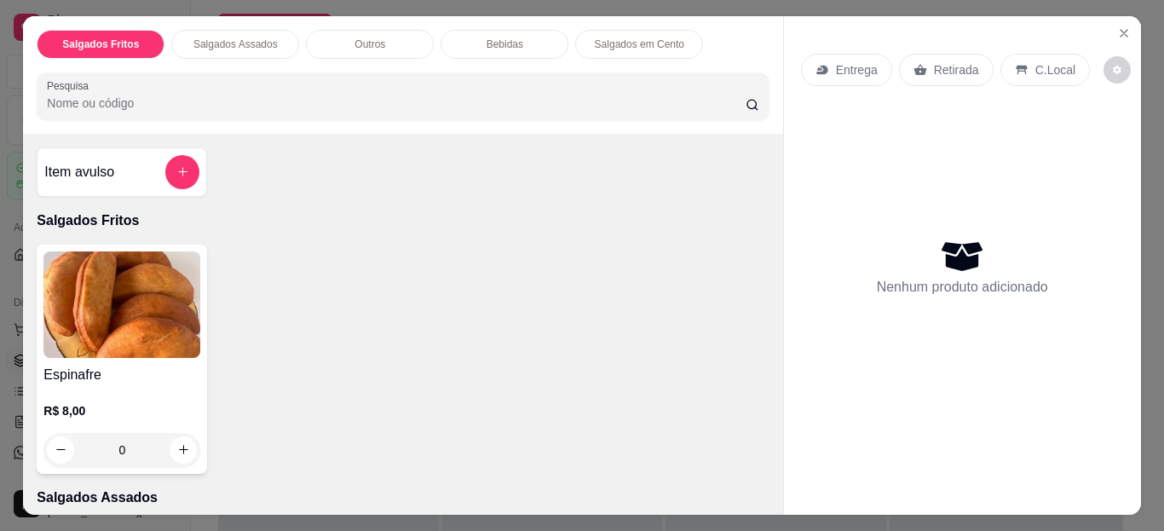
click at [1117, 29] on icon "Close" at bounding box center [1124, 33] width 14 height 14
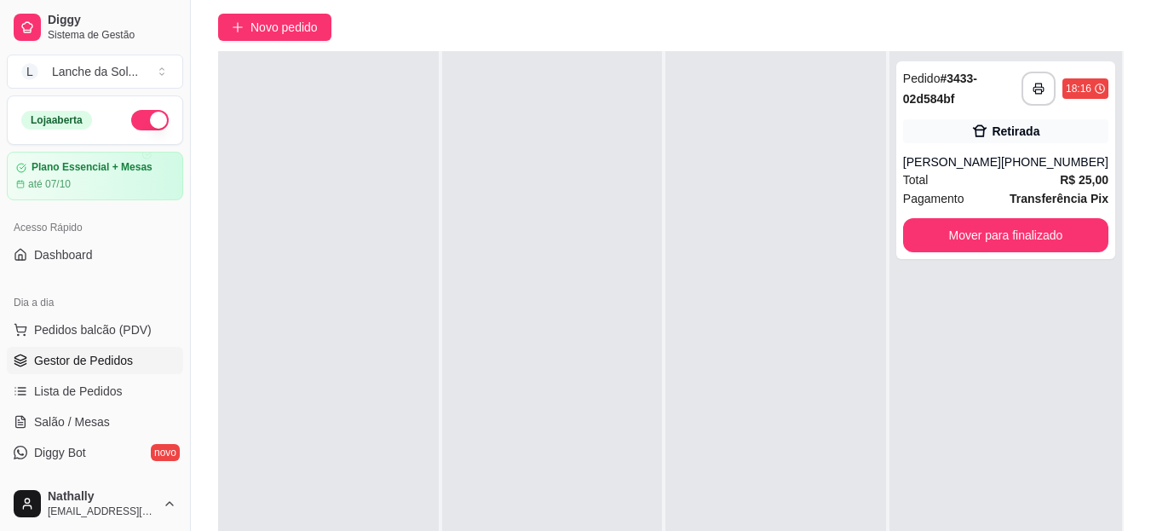
click at [88, 415] on span "Salão / Mesas" at bounding box center [72, 421] width 76 height 17
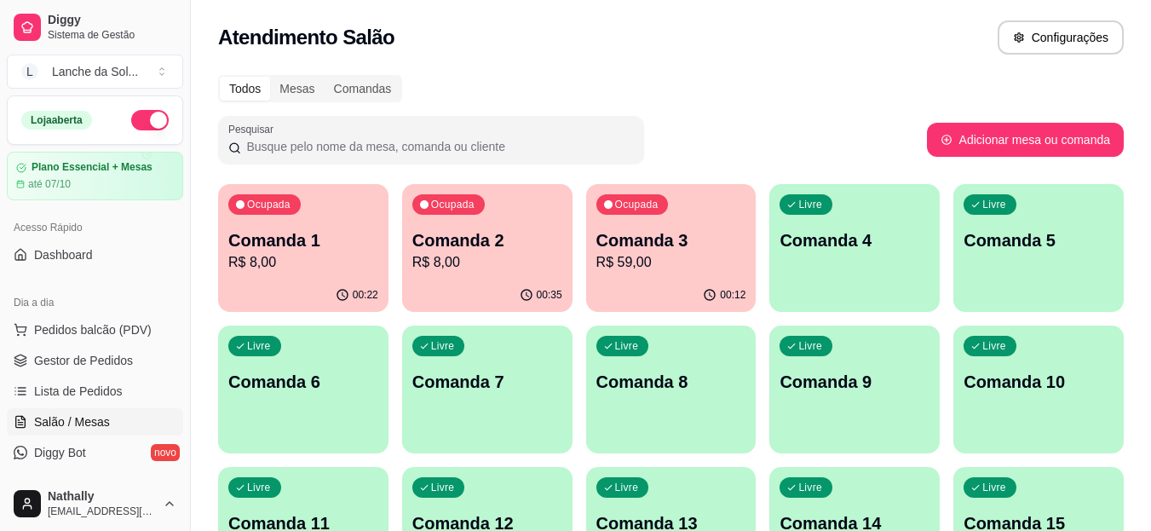
click at [307, 247] on p "Comanda 1" at bounding box center [303, 240] width 150 height 24
click at [662, 250] on p "Comanda 3" at bounding box center [671, 240] width 146 height 23
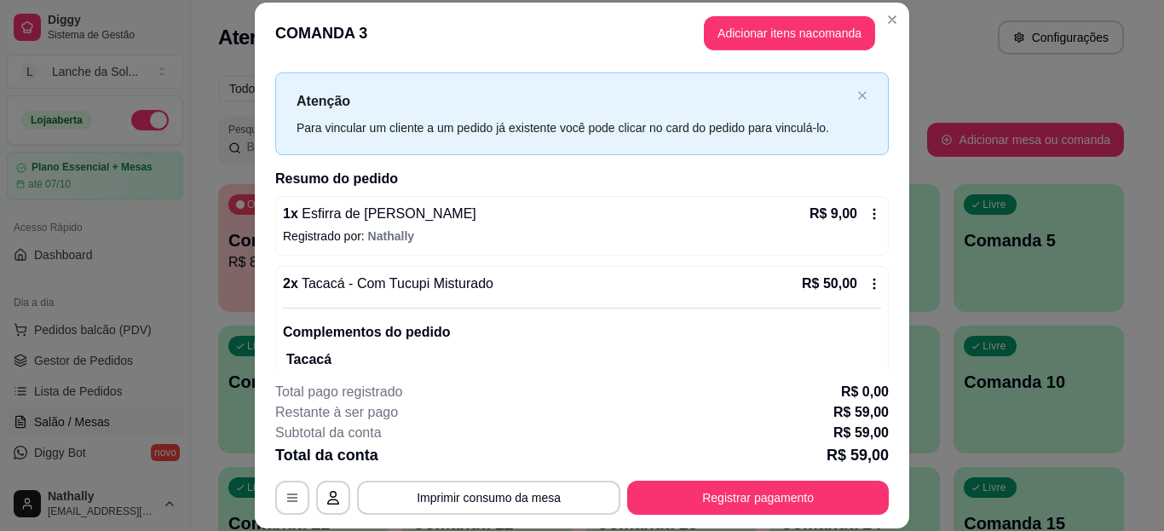
scroll to position [48, 0]
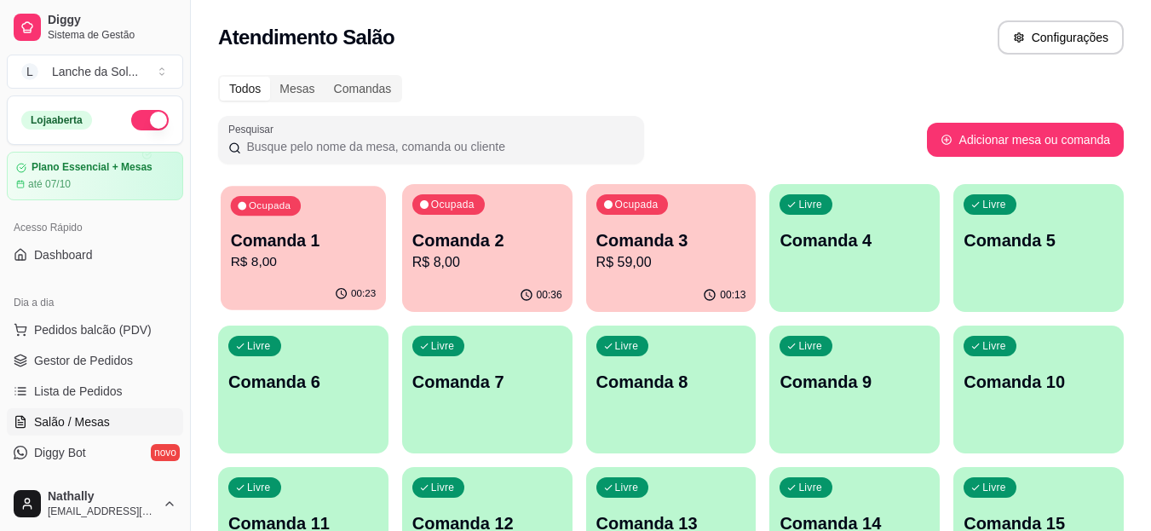
click at [332, 240] on p "Comanda 1" at bounding box center [304, 240] width 146 height 23
click at [471, 261] on p "R$ 8,00" at bounding box center [487, 262] width 150 height 20
click at [486, 234] on p "Comanda 2" at bounding box center [487, 240] width 146 height 23
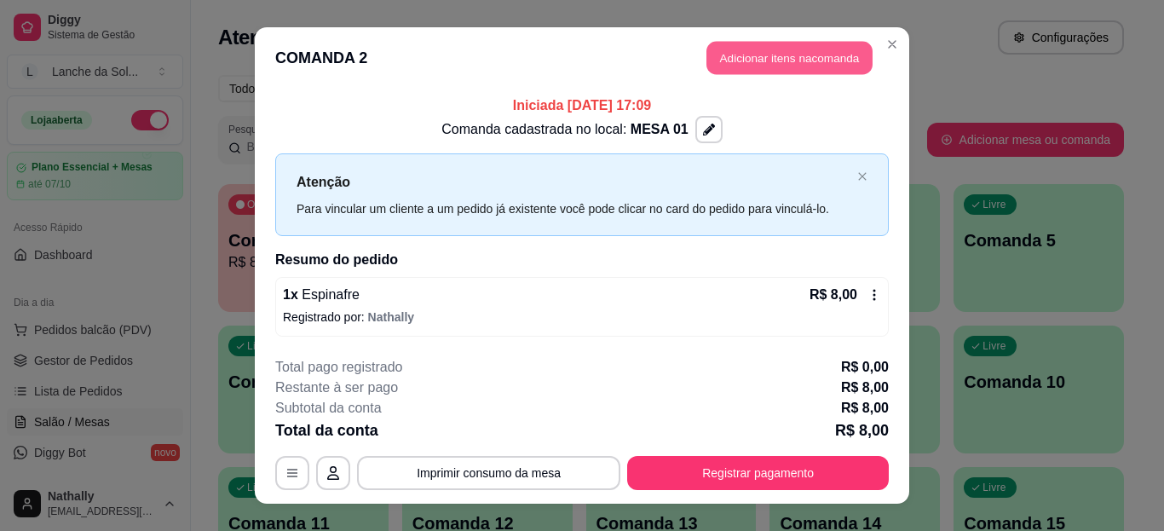
click at [786, 55] on button "Adicionar itens na comanda" at bounding box center [789, 58] width 166 height 33
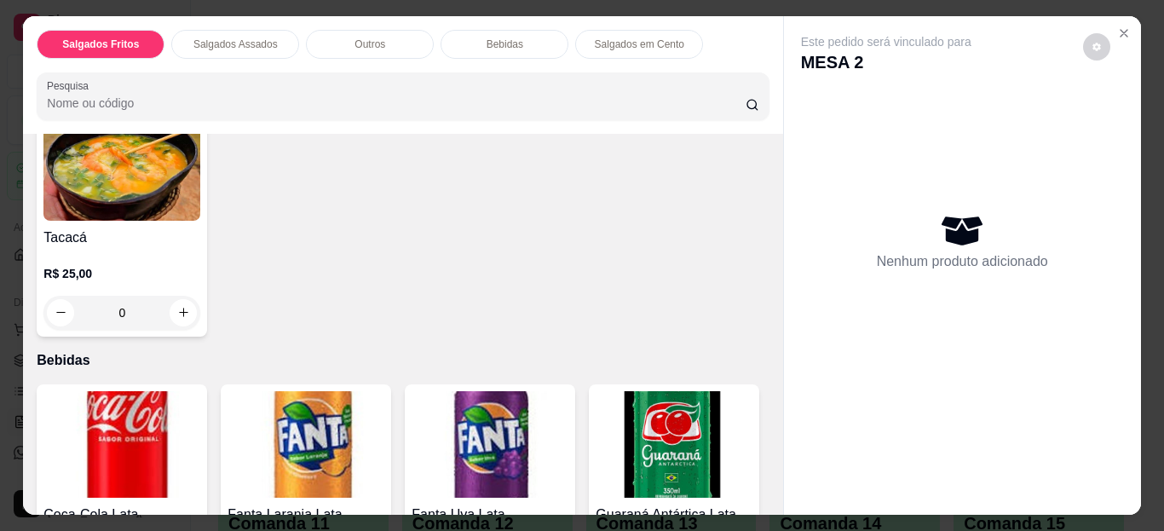
scroll to position [716, 0]
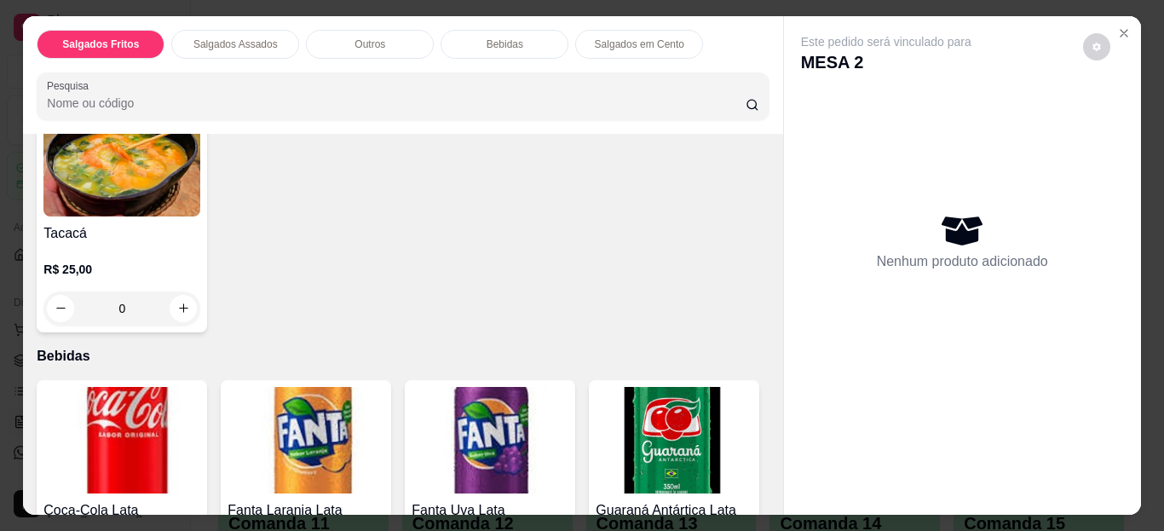
click at [176, 296] on div "0" at bounding box center [121, 308] width 157 height 34
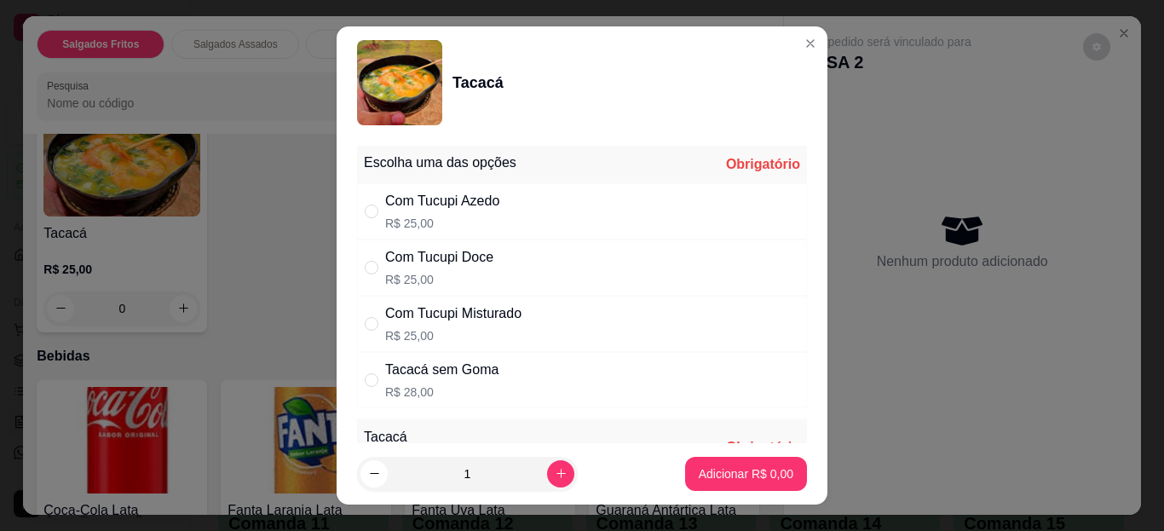
click at [365, 265] on input "" at bounding box center [372, 268] width 14 height 14
radio input "true"
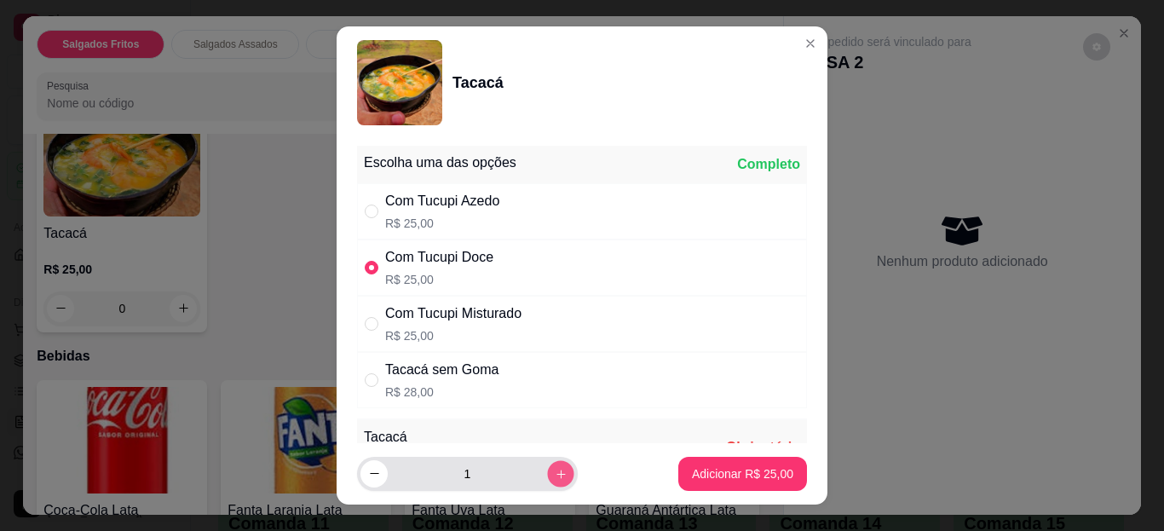
click at [555, 469] on icon "increase-product-quantity" at bounding box center [561, 474] width 13 height 13
click at [555, 469] on icon "increase-product-quantity" at bounding box center [561, 473] width 13 height 13
type input "3"
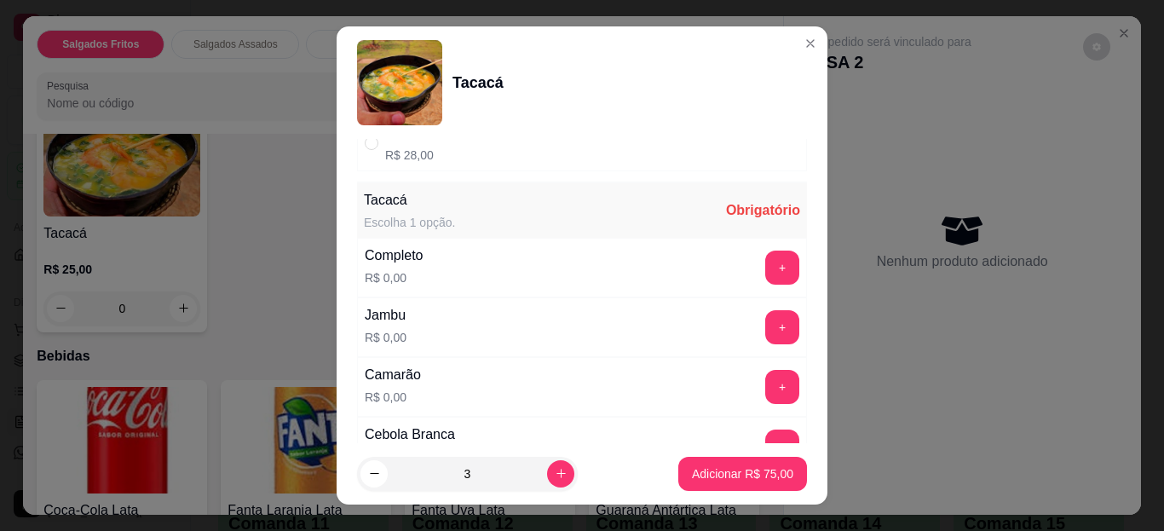
scroll to position [251, 0]
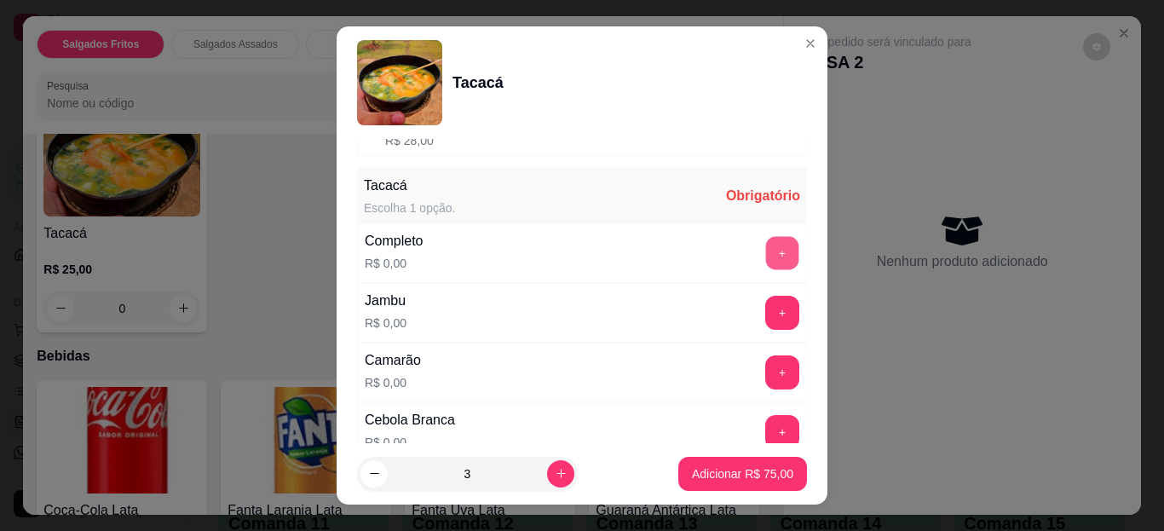
click at [766, 257] on button "+" at bounding box center [782, 253] width 33 height 33
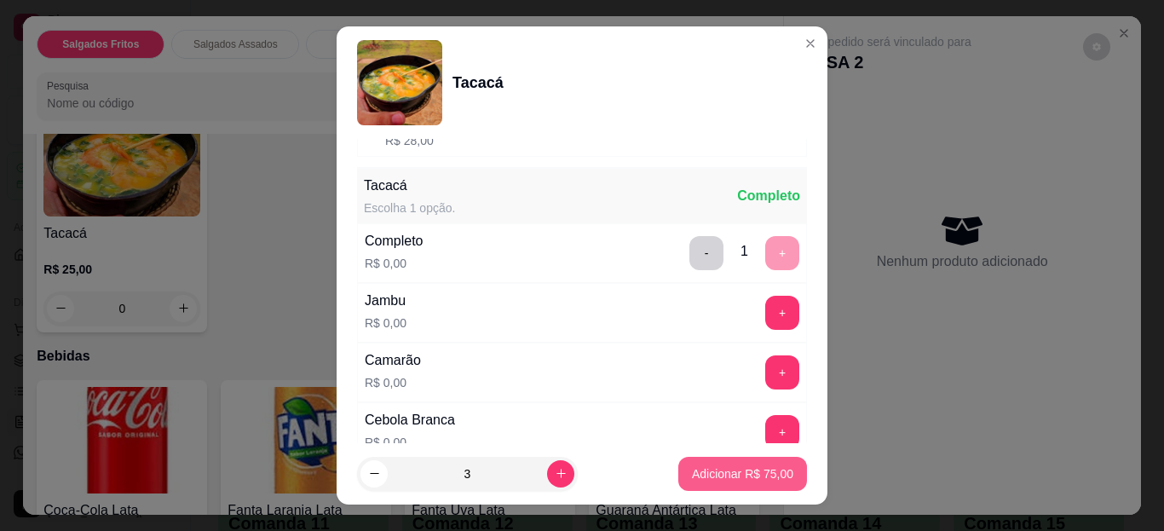
click at [709, 472] on p "Adicionar R$ 75,00" at bounding box center [742, 473] width 101 height 17
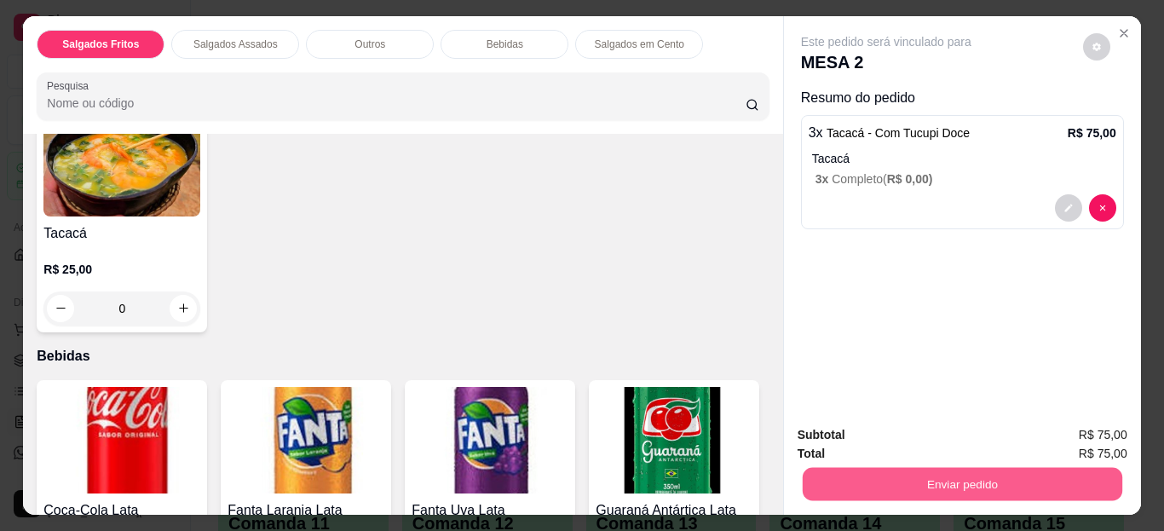
click at [953, 474] on button "Enviar pedido" at bounding box center [961, 484] width 319 height 33
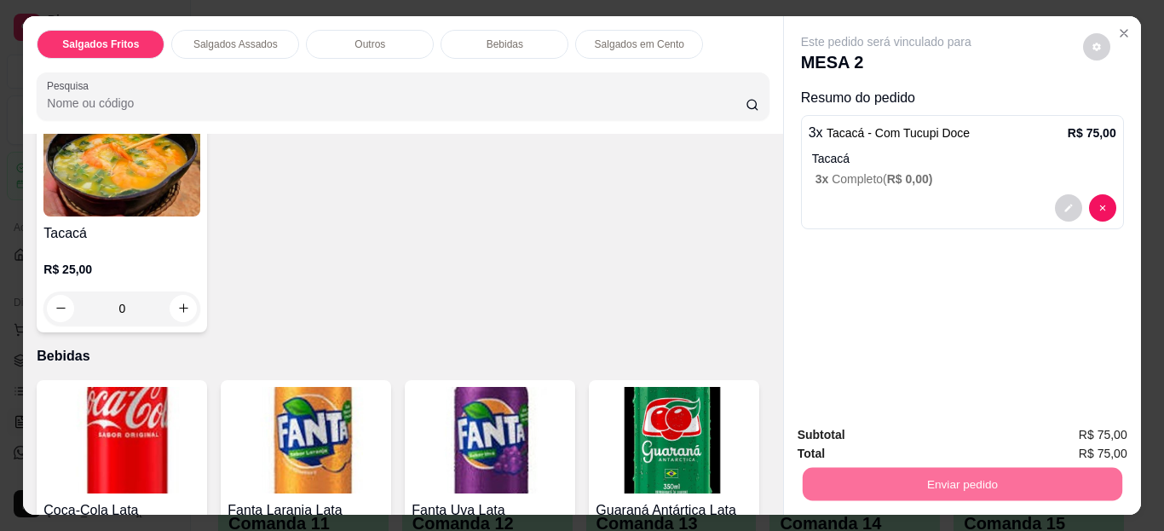
click at [944, 431] on button "Não registrar e enviar pedido" at bounding box center [905, 436] width 177 height 32
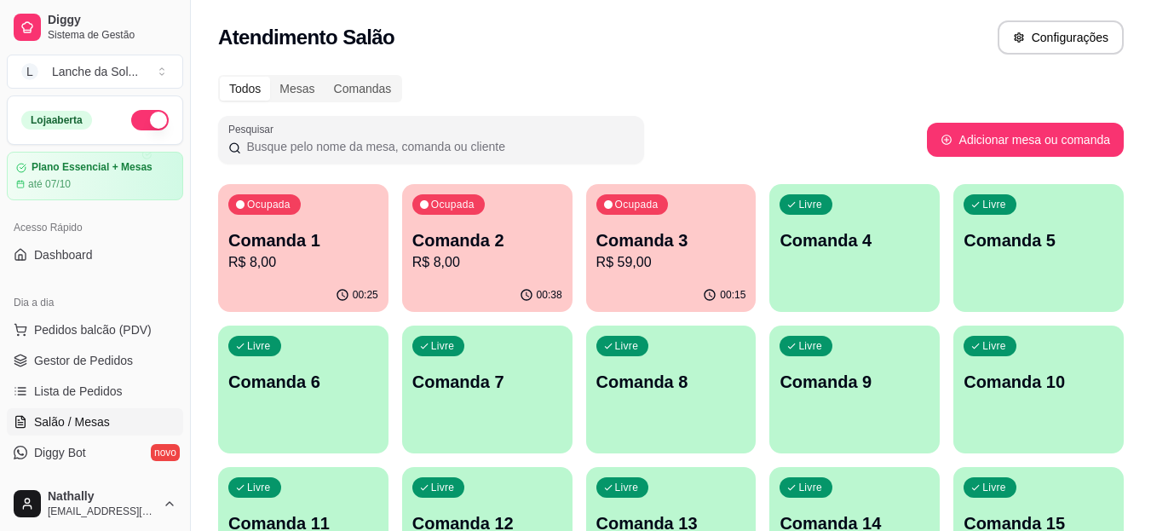
click at [302, 270] on p "R$ 8,00" at bounding box center [303, 262] width 150 height 20
click at [838, 245] on p "Comanda 4" at bounding box center [855, 240] width 146 height 23
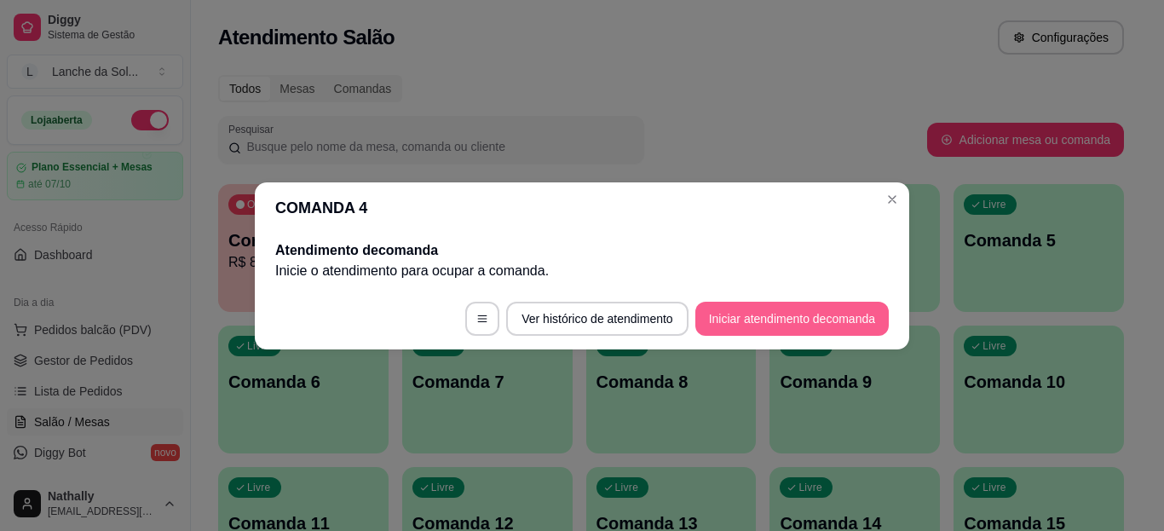
click at [754, 314] on button "Iniciar atendimento de comanda" at bounding box center [791, 319] width 193 height 34
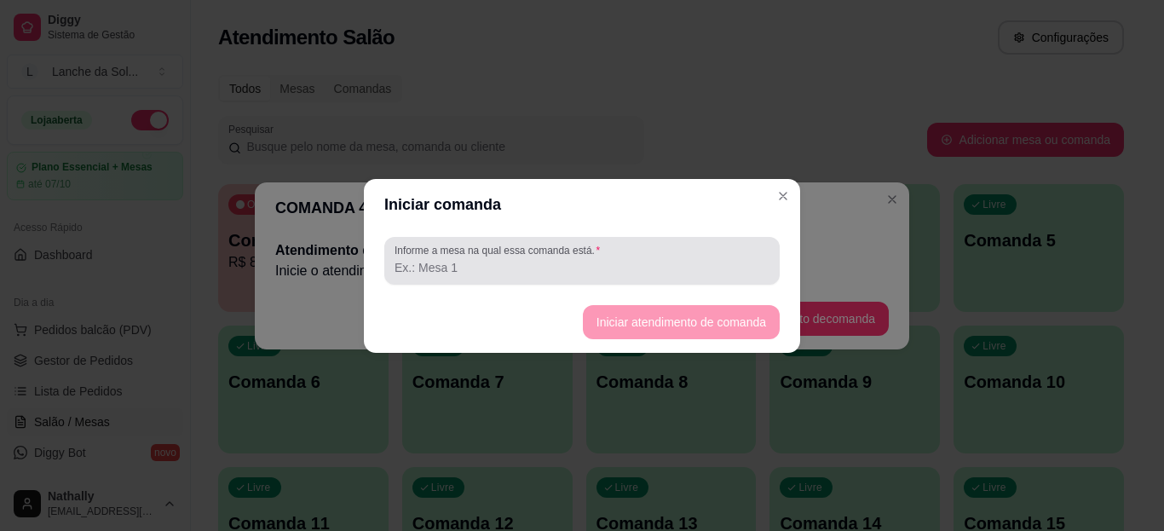
click at [533, 271] on input "Informe a mesa na qual essa comanda está." at bounding box center [581, 267] width 375 height 17
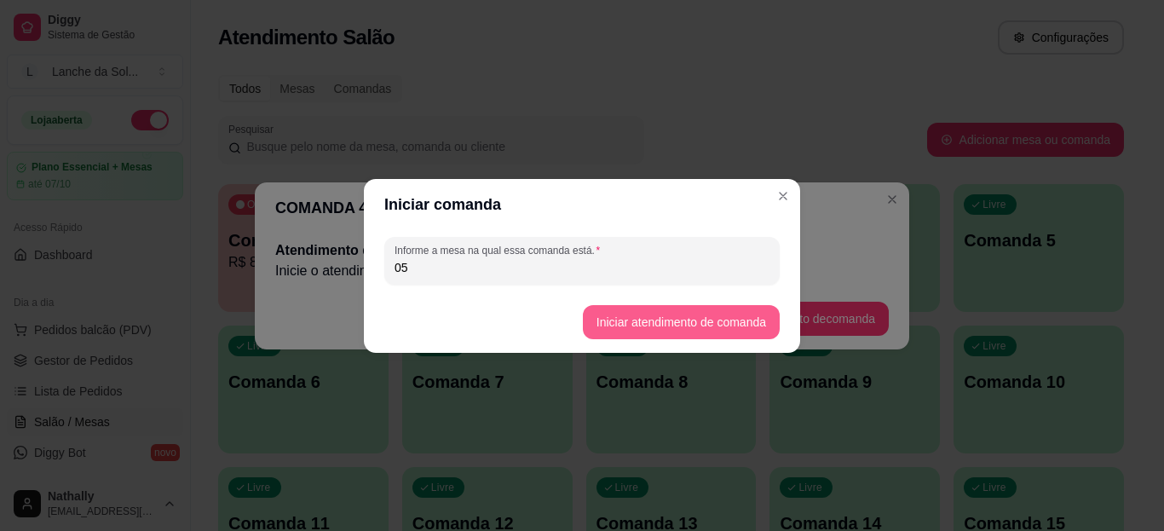
type input "05"
click at [653, 322] on button "Iniciar atendimento de comanda" at bounding box center [680, 321] width 191 height 33
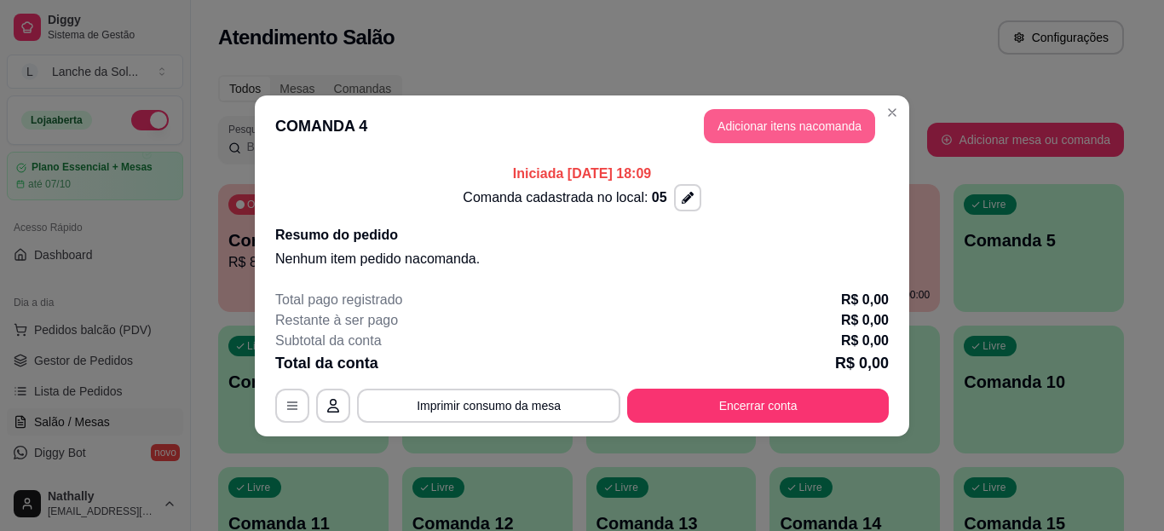
click at [780, 126] on button "Adicionar itens na comanda" at bounding box center [789, 126] width 171 height 34
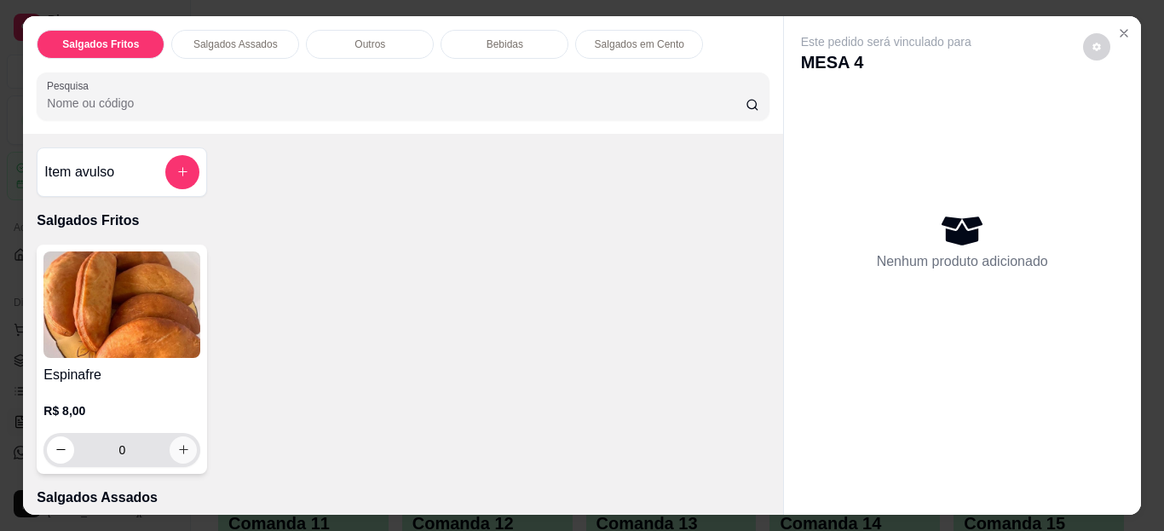
click at [177, 444] on icon "increase-product-quantity" at bounding box center [183, 449] width 13 height 13
type input "1"
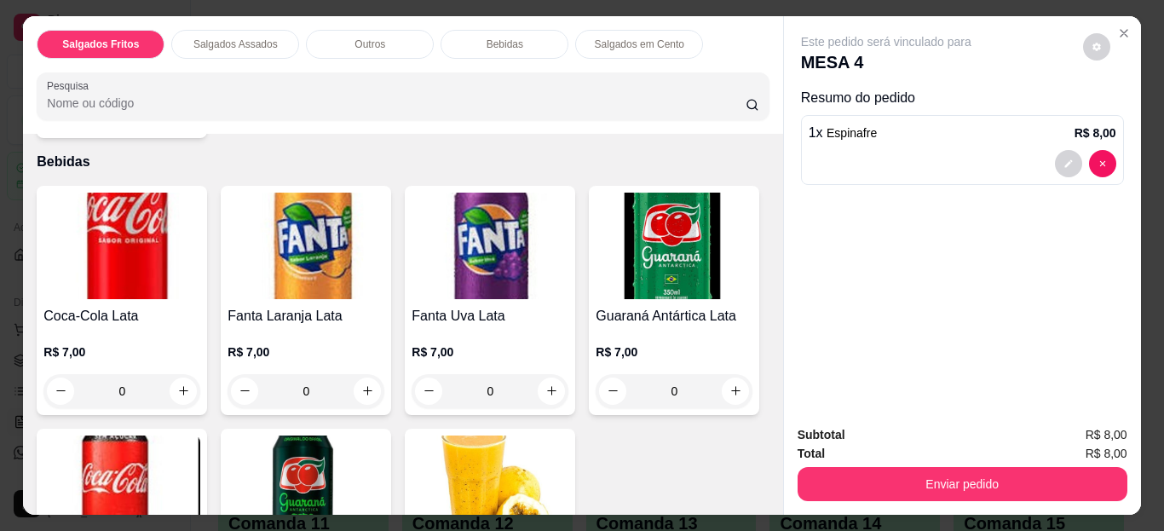
scroll to position [917, 0]
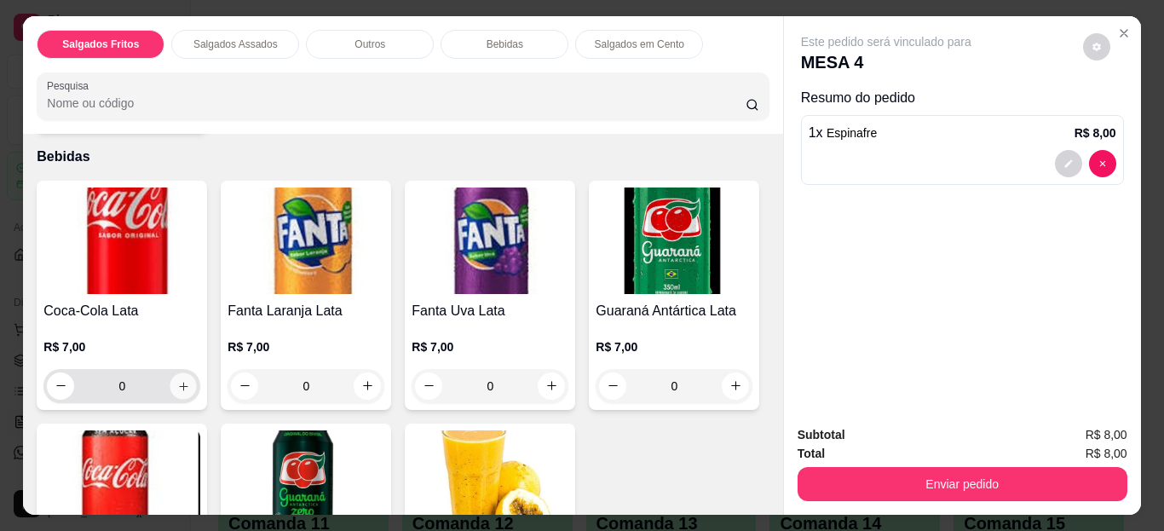
click at [177, 383] on icon "increase-product-quantity" at bounding box center [183, 385] width 13 height 13
type input "1"
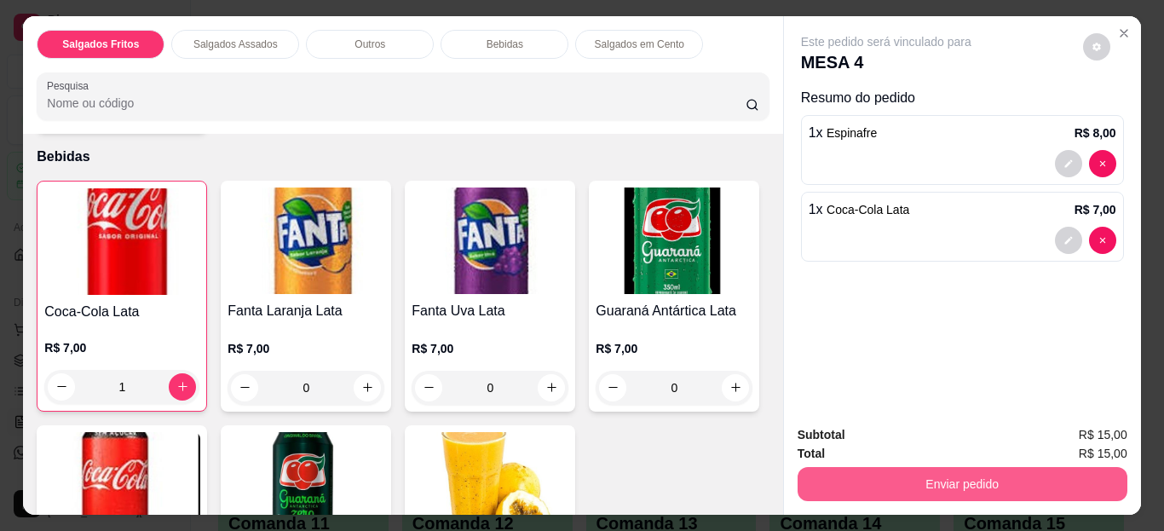
click at [913, 469] on button "Enviar pedido" at bounding box center [962, 484] width 330 height 34
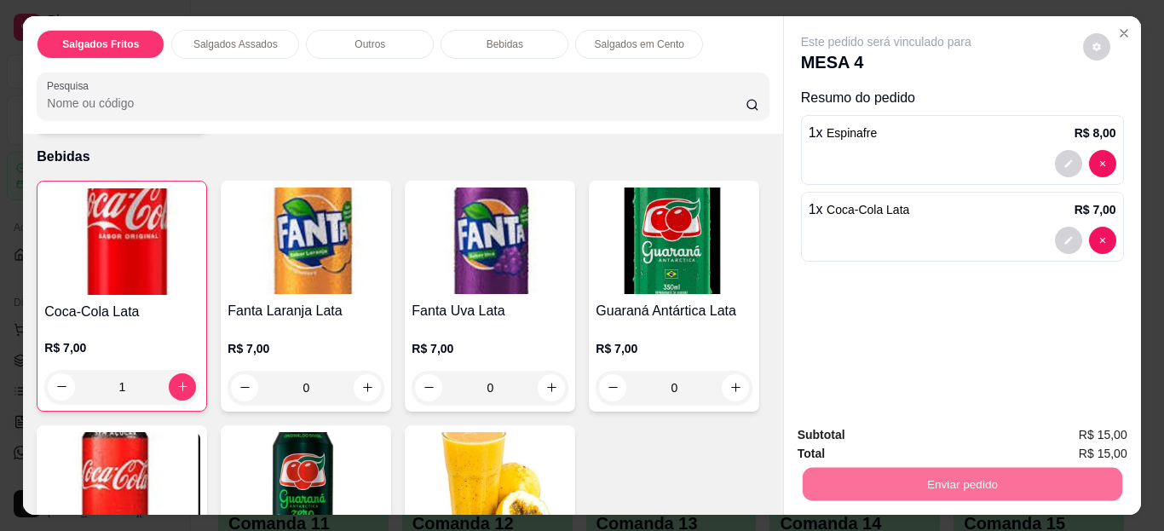
click at [943, 431] on button "Não registrar e enviar pedido" at bounding box center [906, 436] width 172 height 32
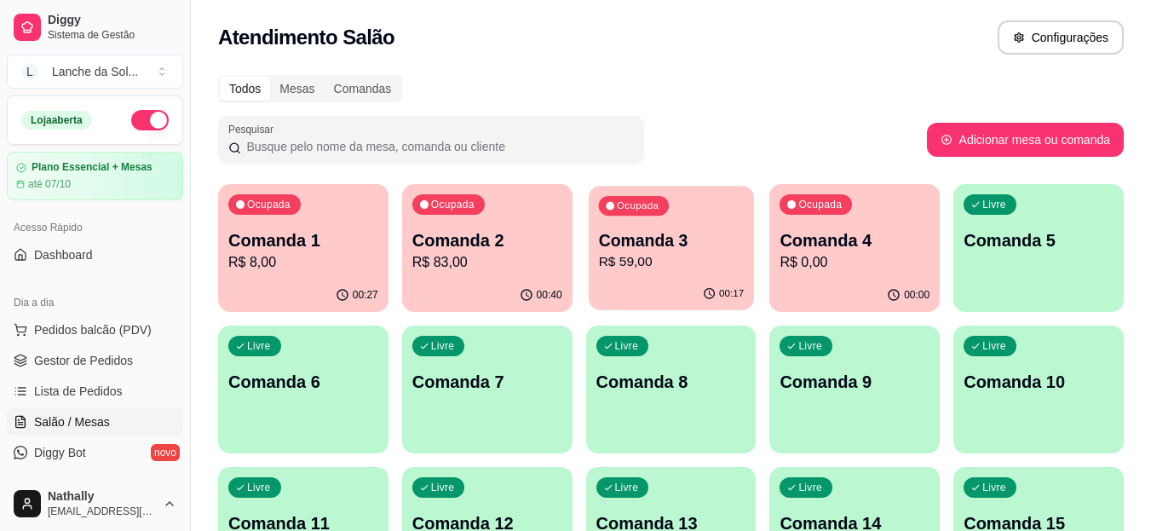
click at [669, 250] on p "Comanda 3" at bounding box center [671, 240] width 146 height 23
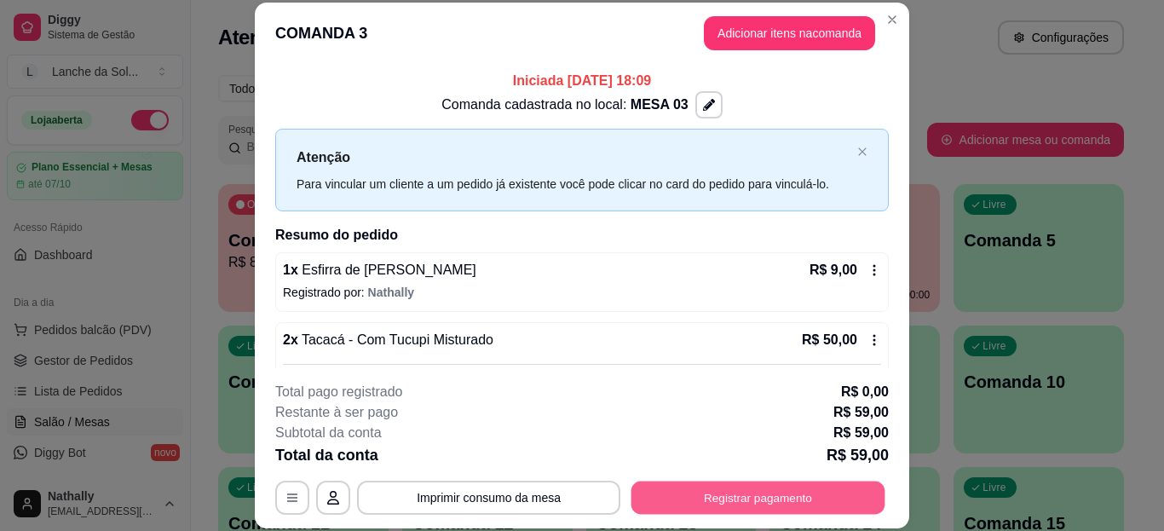
click at [711, 490] on button "Registrar pagamento" at bounding box center [758, 496] width 254 height 33
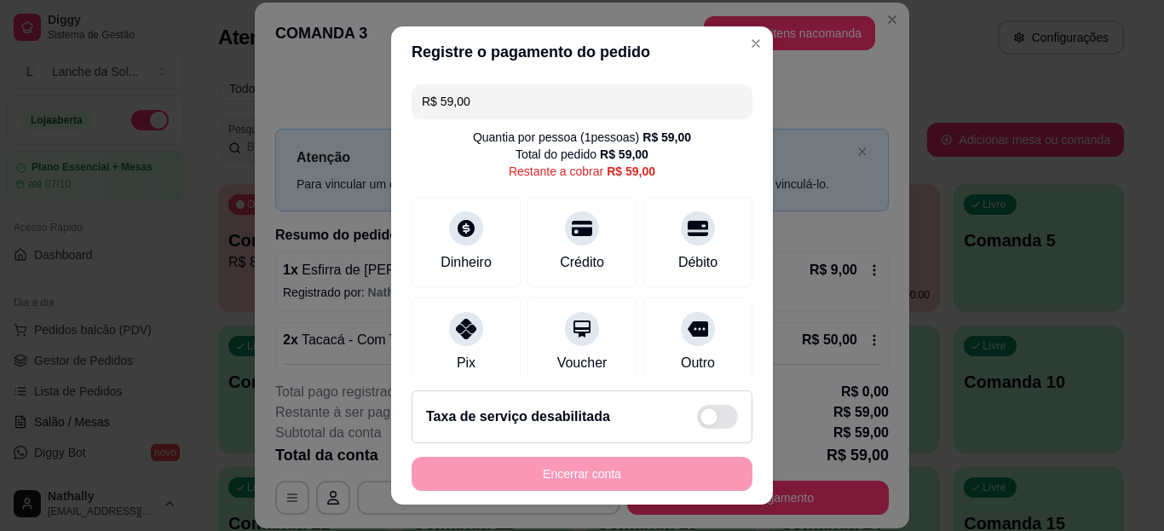
click at [456, 327] on icon at bounding box center [466, 329] width 20 height 20
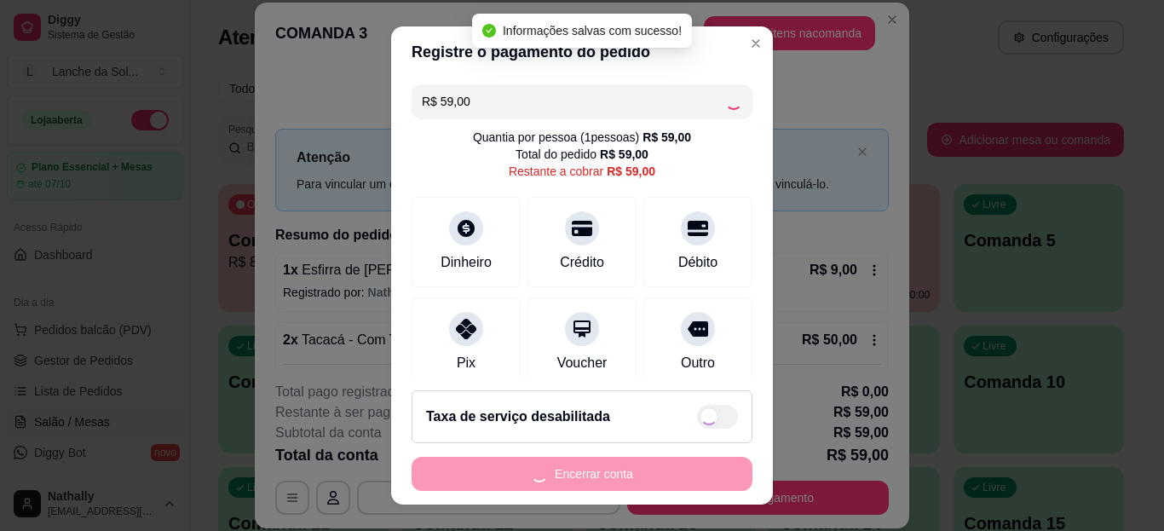
type input "R$ 0,00"
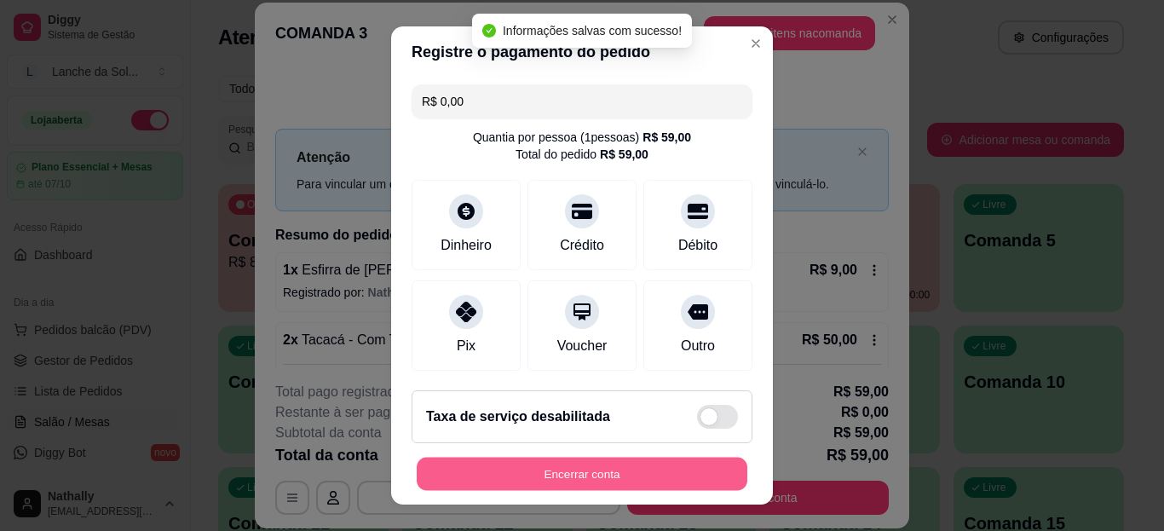
click at [561, 469] on button "Encerrar conta" at bounding box center [582, 473] width 331 height 33
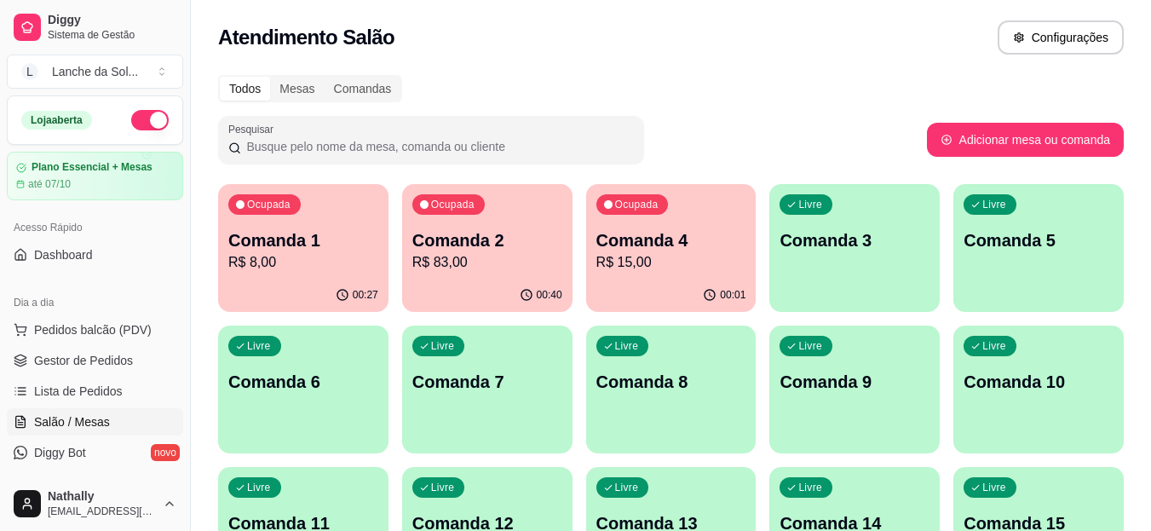
click at [95, 354] on span "Gestor de Pedidos" at bounding box center [83, 360] width 99 height 17
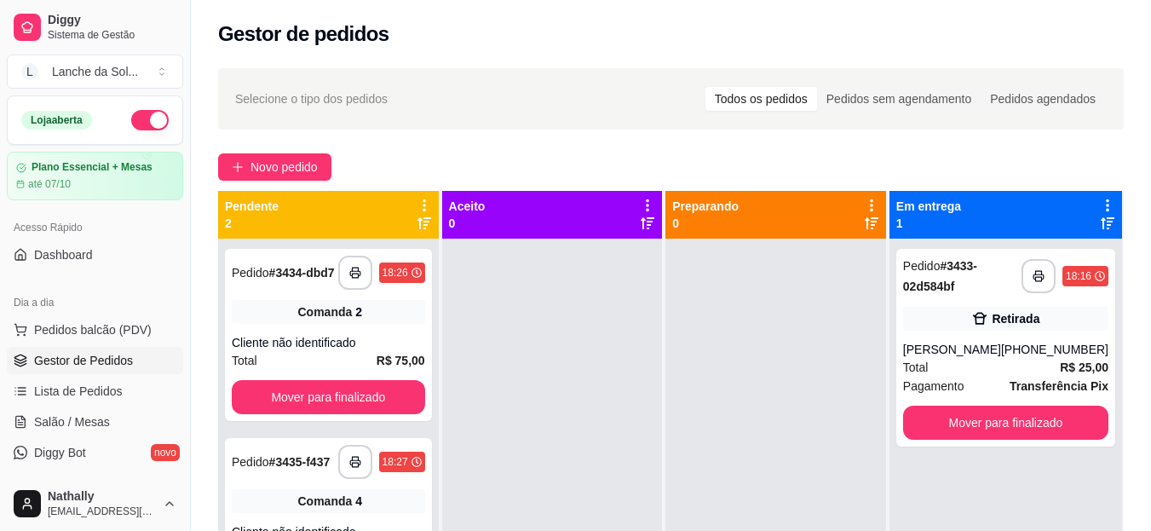
click at [925, 314] on div "Retirada" at bounding box center [1005, 319] width 205 height 24
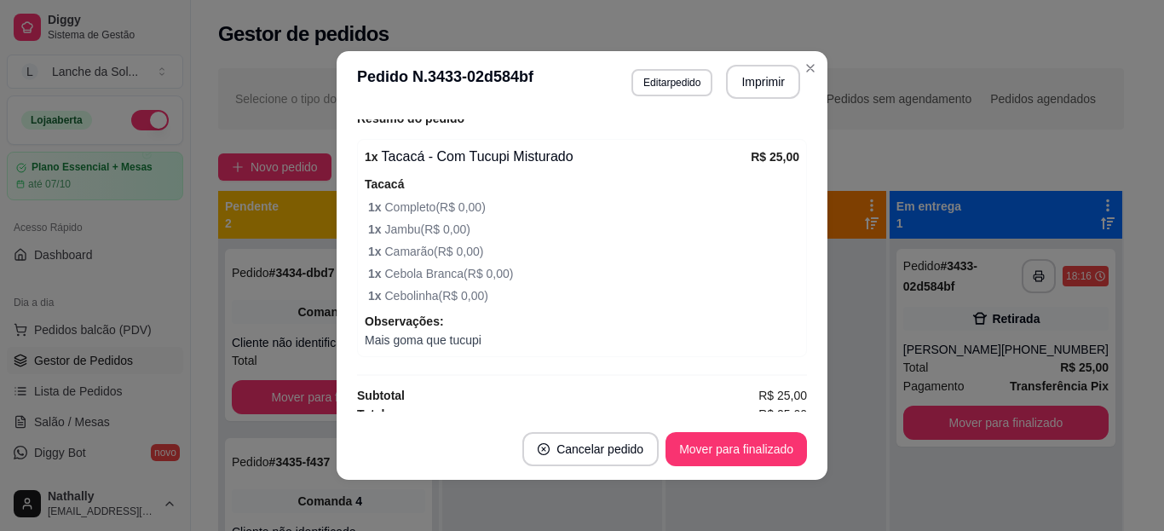
scroll to position [419, 0]
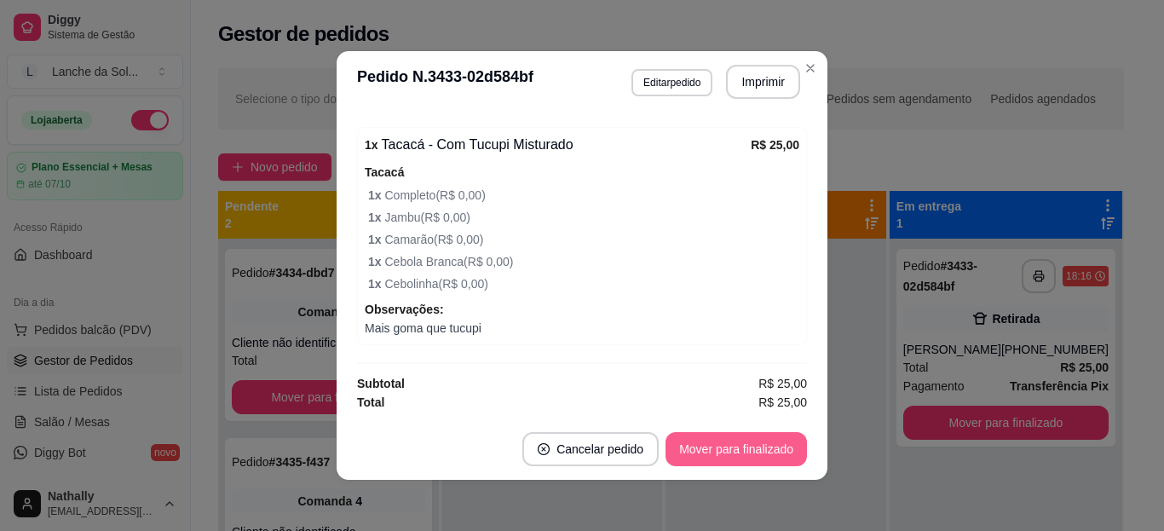
click at [713, 445] on button "Mover para finalizado" at bounding box center [735, 449] width 141 height 34
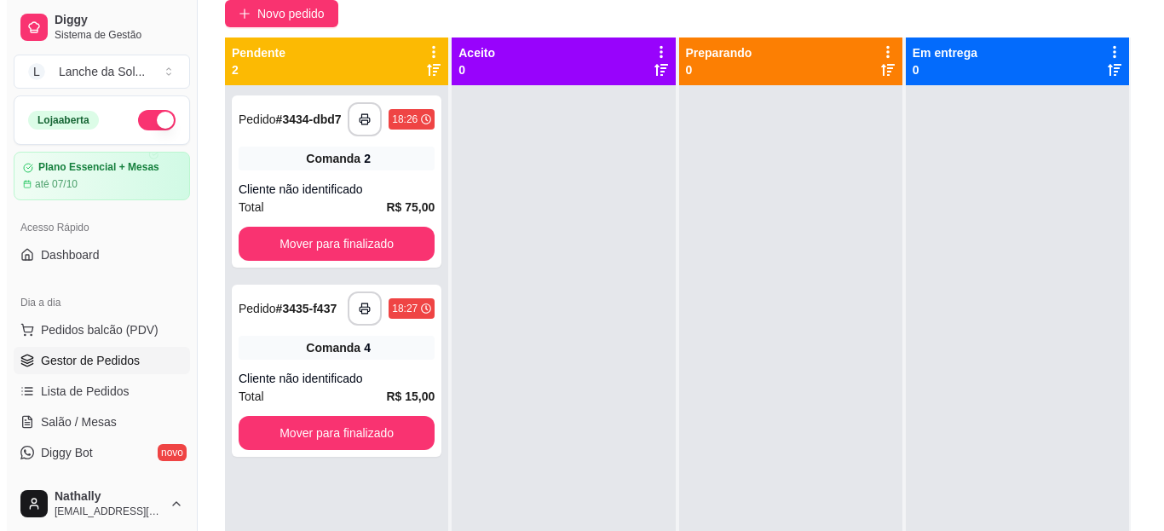
scroll to position [0, 0]
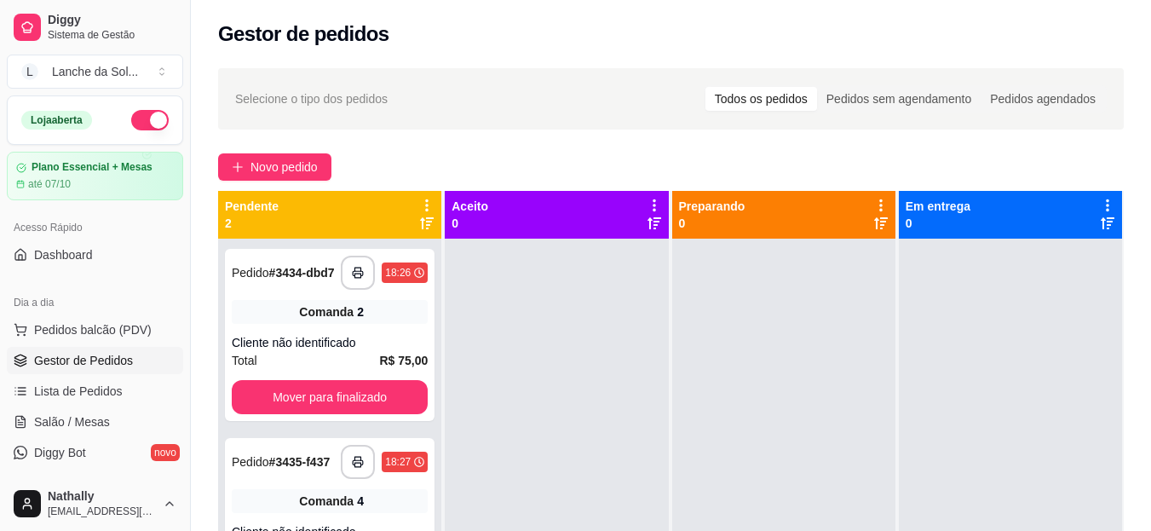
click at [291, 297] on div "**********" at bounding box center [330, 335] width 210 height 172
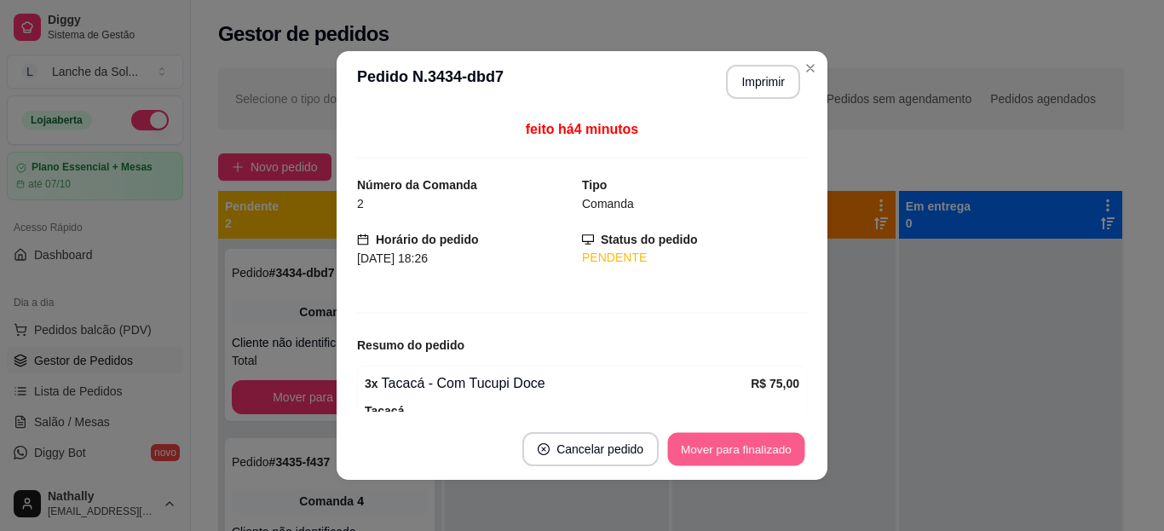
click at [717, 445] on button "Mover para finalizado" at bounding box center [736, 449] width 137 height 33
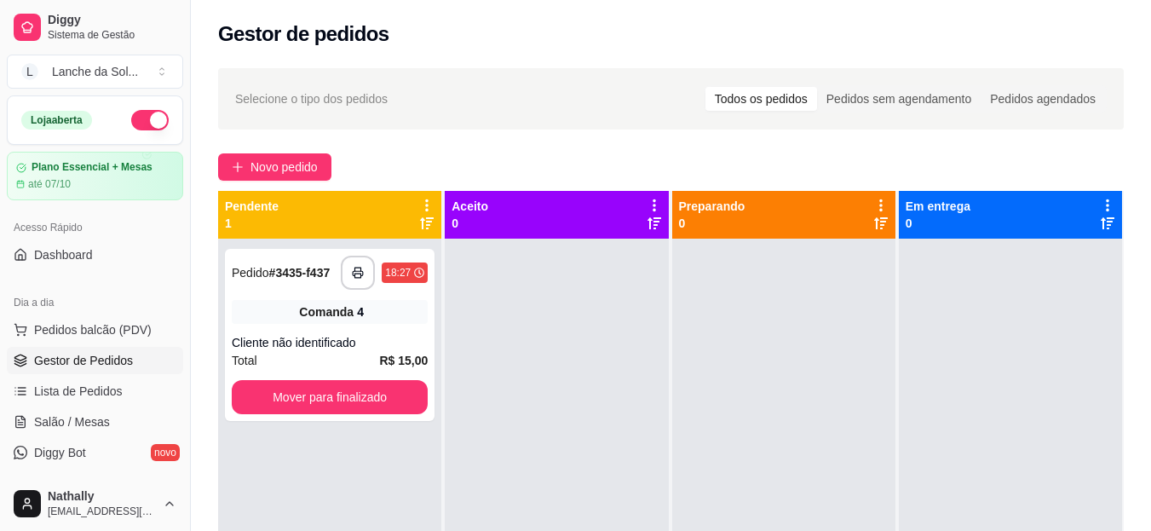
click at [276, 296] on div "**********" at bounding box center [330, 335] width 210 height 172
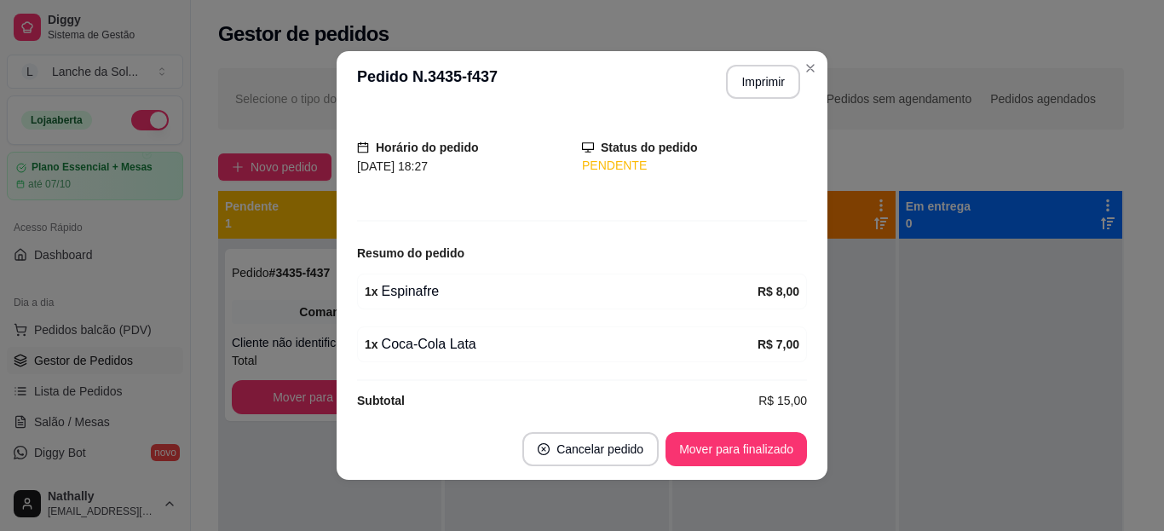
scroll to position [104, 0]
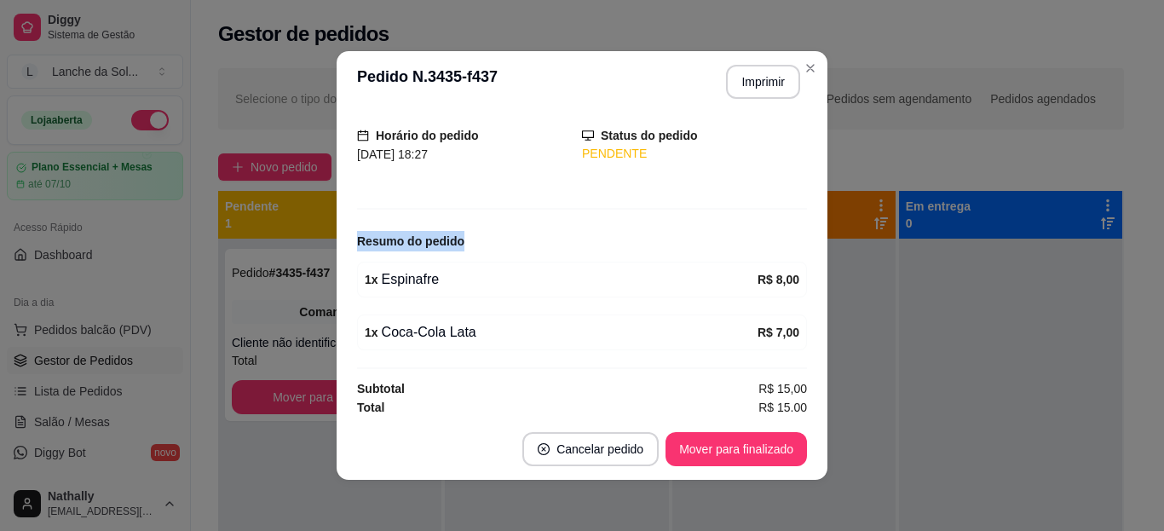
drag, startPoint x: 804, startPoint y: 218, endPoint x: 792, endPoint y: 247, distance: 31.3
click at [792, 247] on div "feito há 3 minutos Número da Comanda 4 Tipo Comanda Horário do pedido [DATE] 18…" at bounding box center [582, 265] width 491 height 306
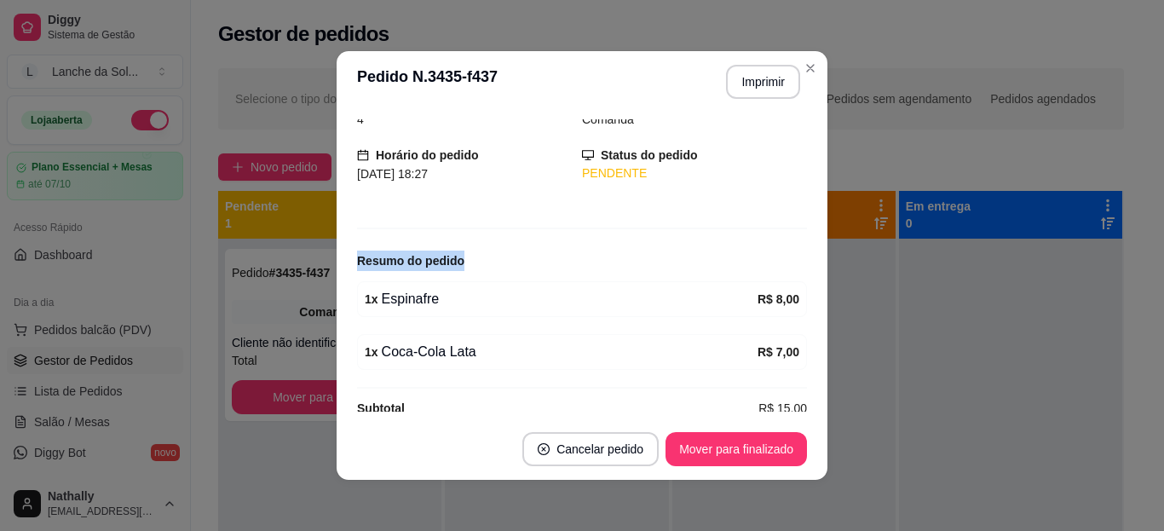
scroll to position [109, 0]
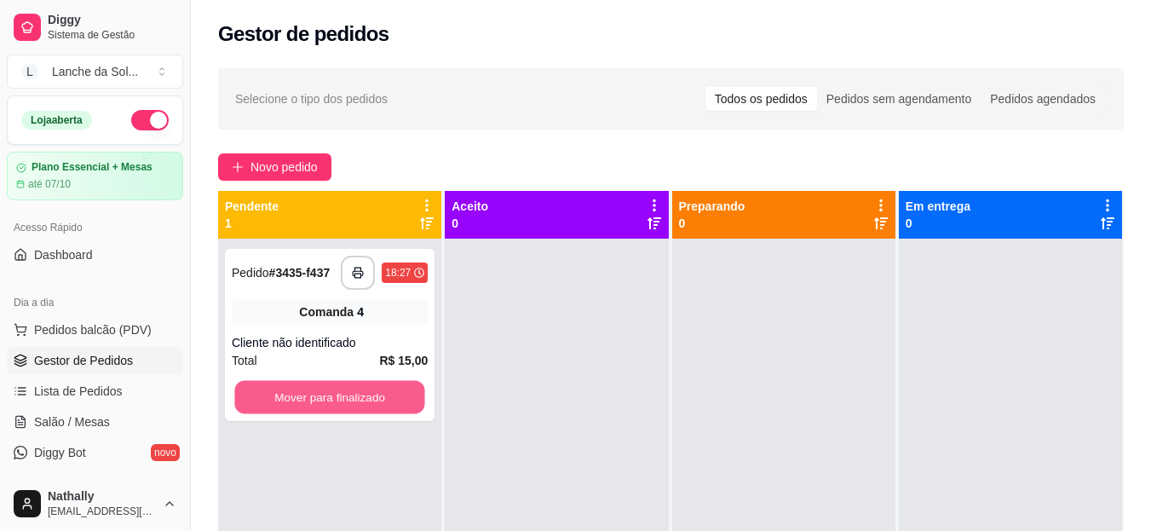
click at [378, 389] on button "Mover para finalizado" at bounding box center [329, 397] width 190 height 33
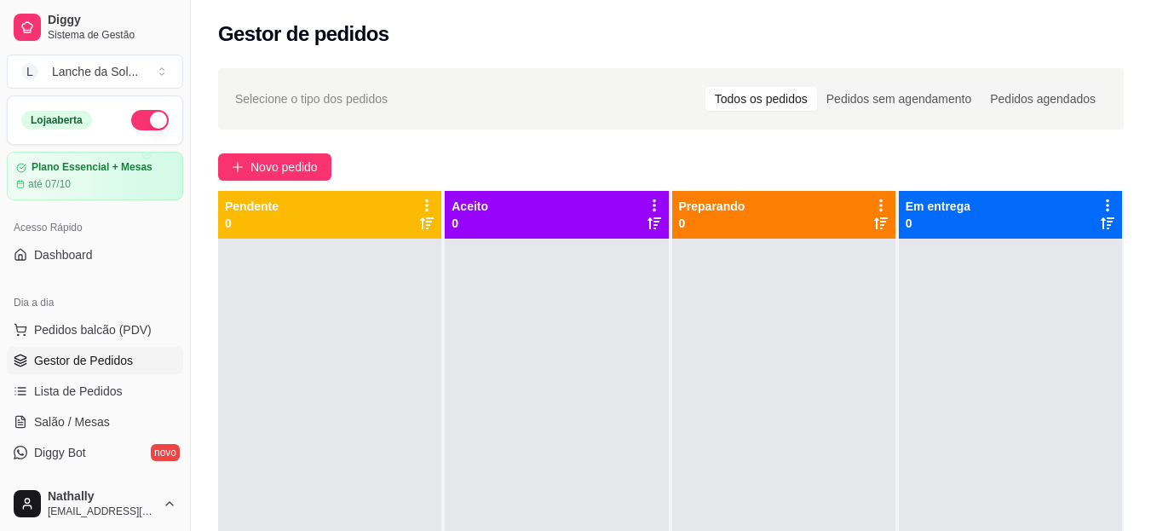
click at [82, 414] on span "Salão / Mesas" at bounding box center [72, 421] width 76 height 17
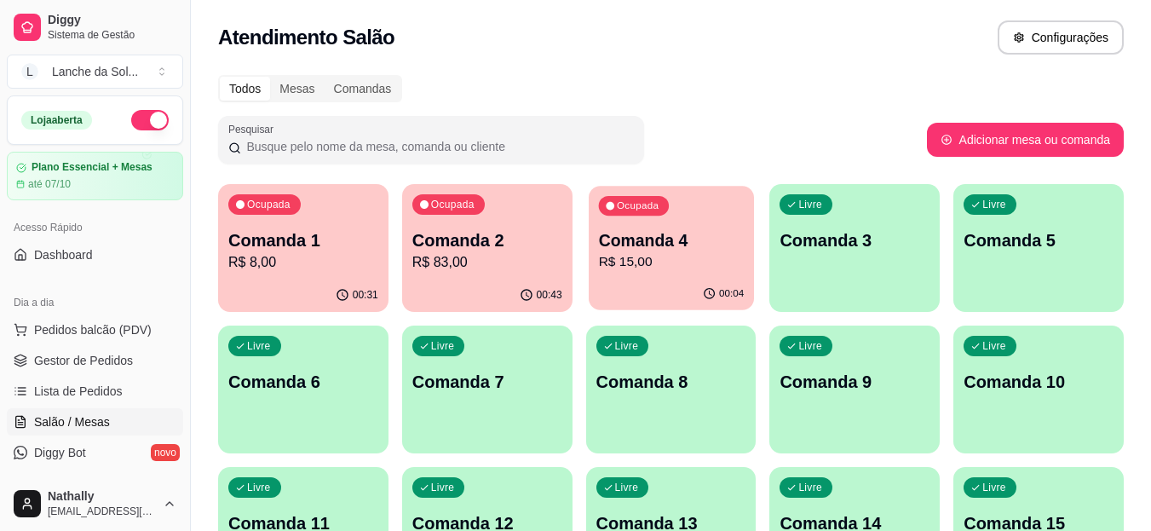
click at [676, 245] on p "Comanda 4" at bounding box center [671, 240] width 146 height 23
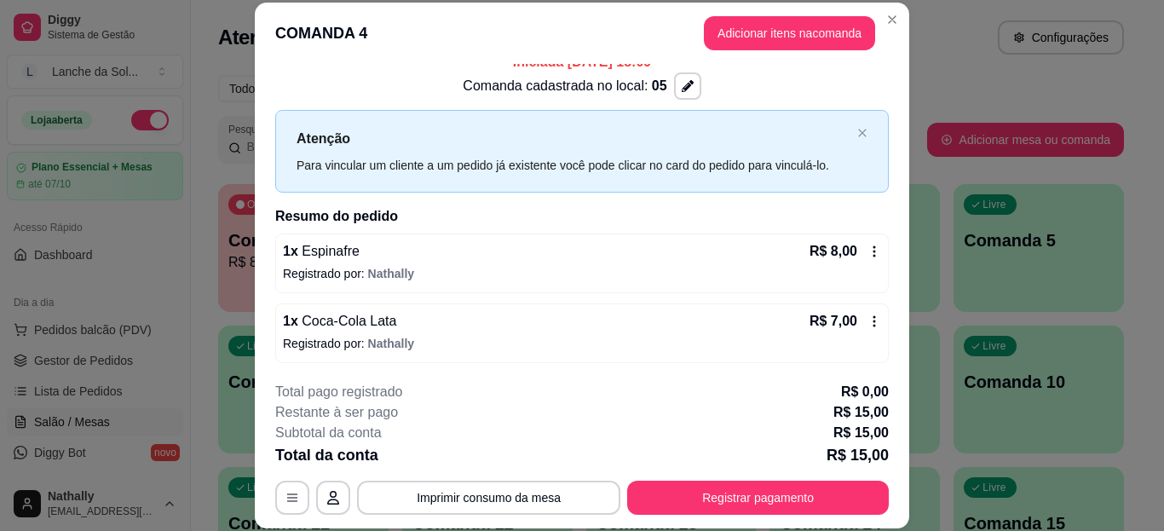
scroll to position [20, 0]
click at [856, 312] on div "R$ 7,00" at bounding box center [845, 319] width 72 height 20
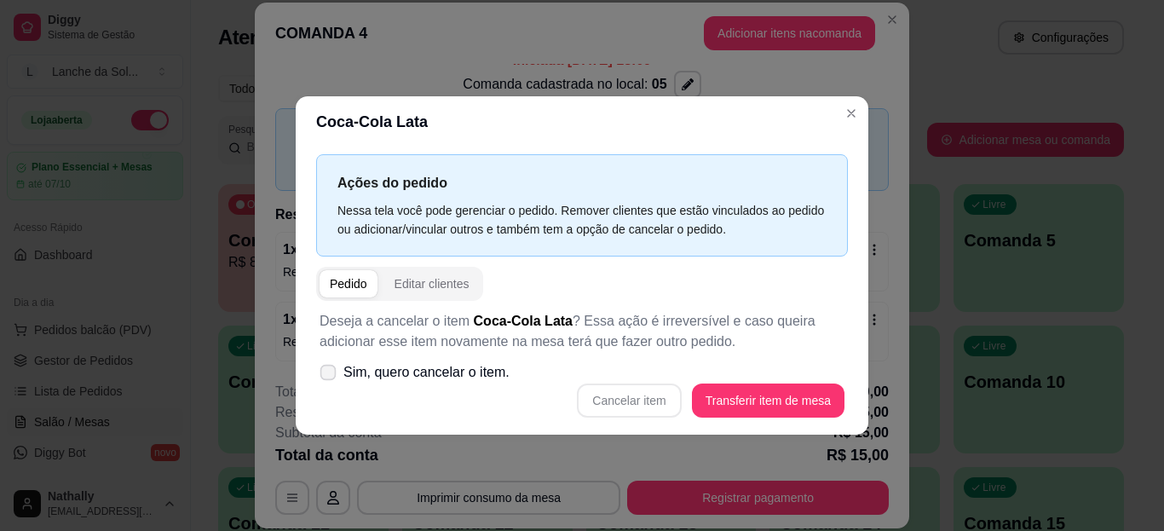
click at [332, 368] on icon at bounding box center [327, 371] width 13 height 9
click at [330, 375] on input "Sim, quero cancelar o item." at bounding box center [324, 380] width 11 height 11
checkbox input "true"
click at [652, 399] on button "Cancelar item" at bounding box center [628, 399] width 101 height 33
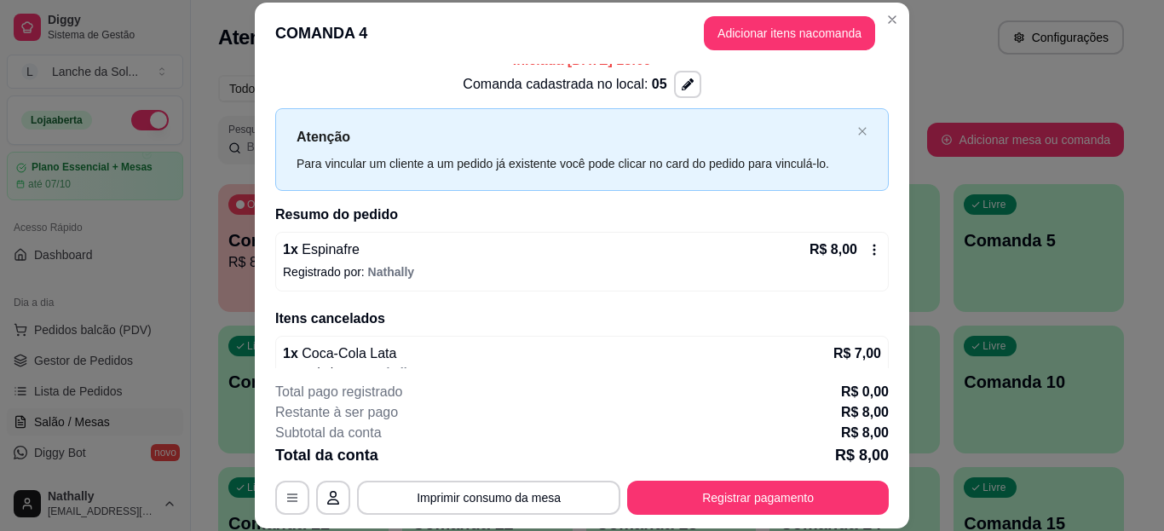
click at [867, 251] on icon at bounding box center [874, 250] width 14 height 14
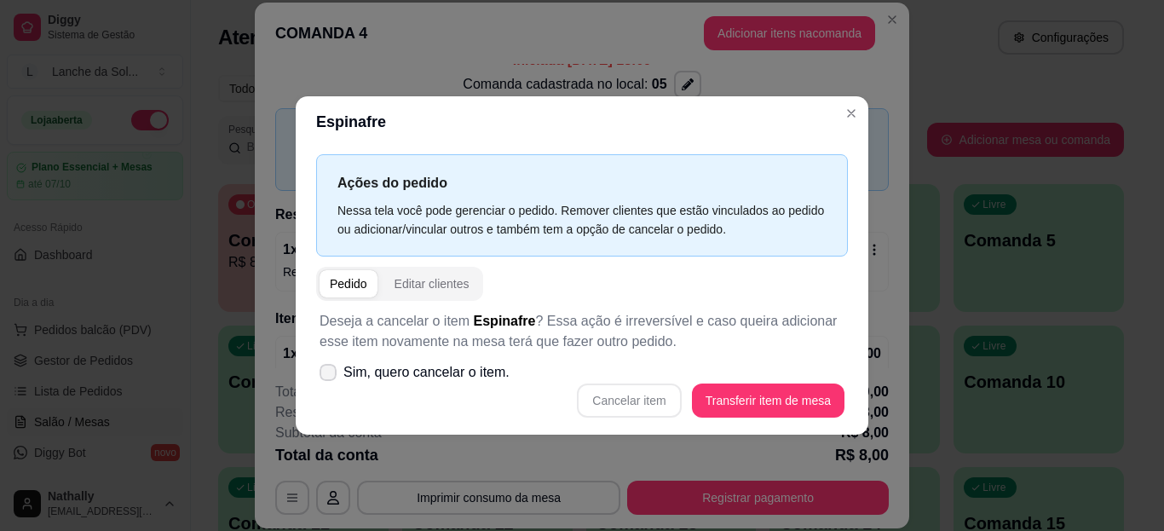
click at [459, 370] on span "Sim, quero cancelar o item." at bounding box center [426, 372] width 166 height 20
click at [330, 375] on input "Sim, quero cancelar o item." at bounding box center [324, 380] width 11 height 11
checkbox input "true"
click at [656, 400] on button "Cancelar item" at bounding box center [628, 399] width 101 height 33
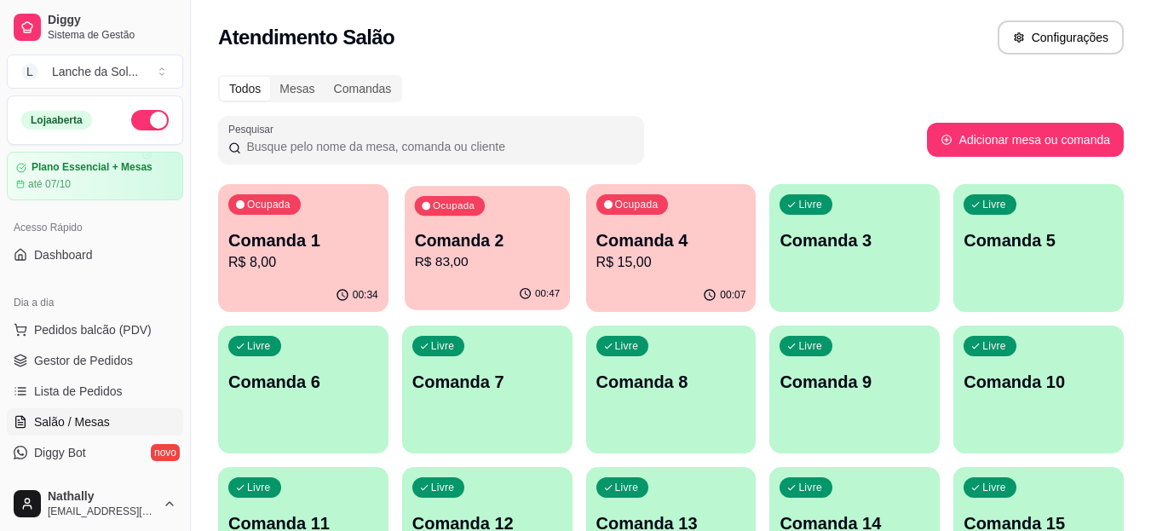
click at [456, 285] on div "00:47" at bounding box center [487, 294] width 165 height 32
click at [106, 325] on span "Pedidos balcão (PDV)" at bounding box center [93, 329] width 118 height 17
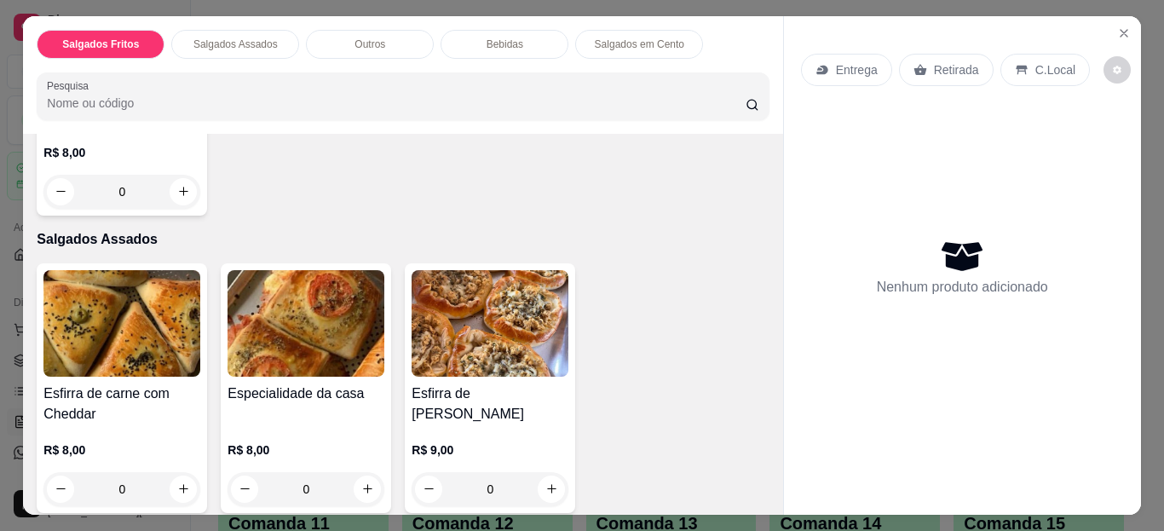
scroll to position [400, 0]
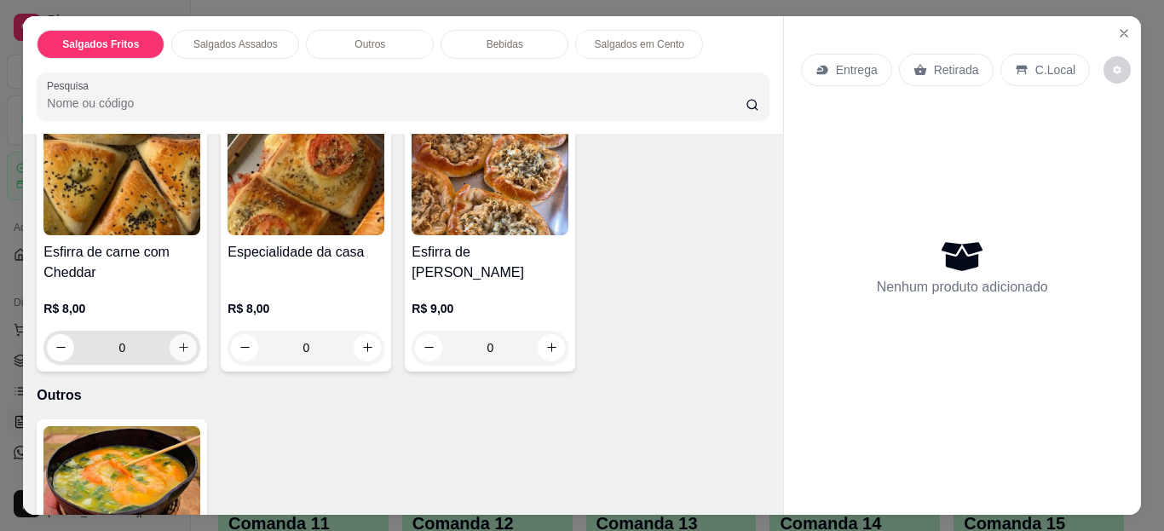
click at [179, 342] on icon "increase-product-quantity" at bounding box center [183, 346] width 9 height 9
type input "1"
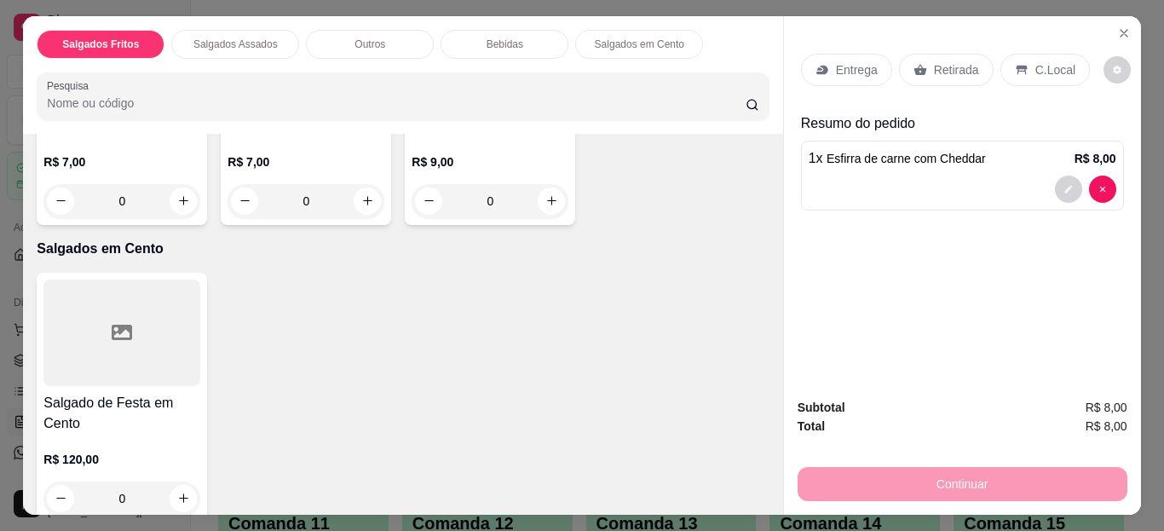
scroll to position [1506, 0]
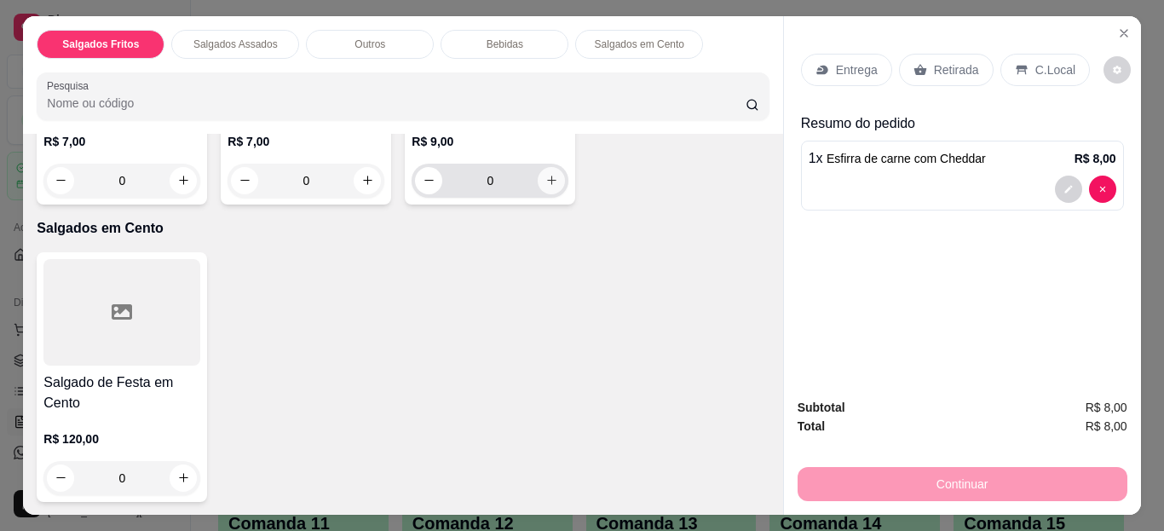
click at [538, 194] on button "increase-product-quantity" at bounding box center [551, 180] width 27 height 27
type input "1"
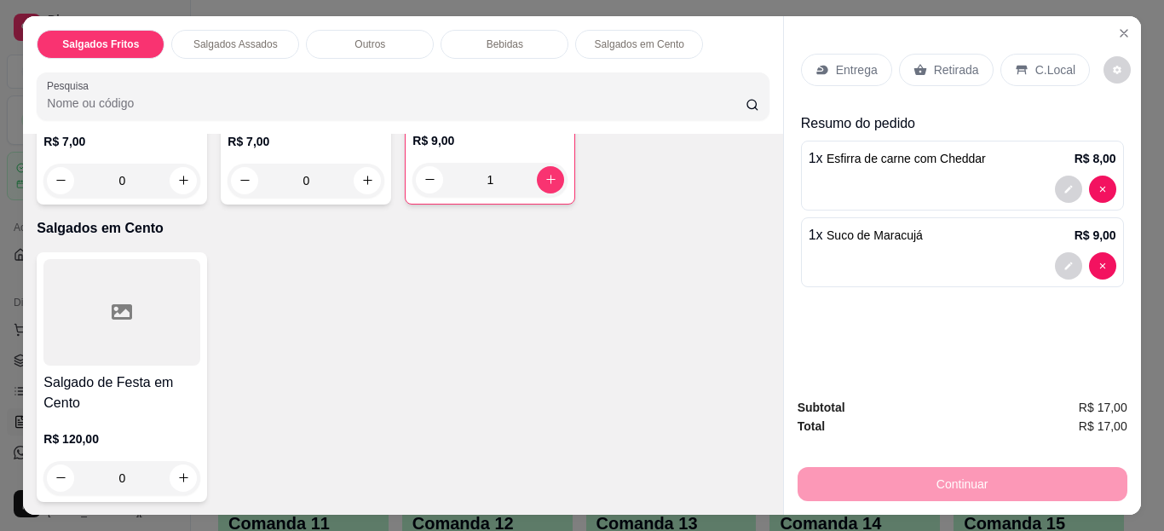
click at [1040, 54] on div "C.Local" at bounding box center [1044, 70] width 89 height 32
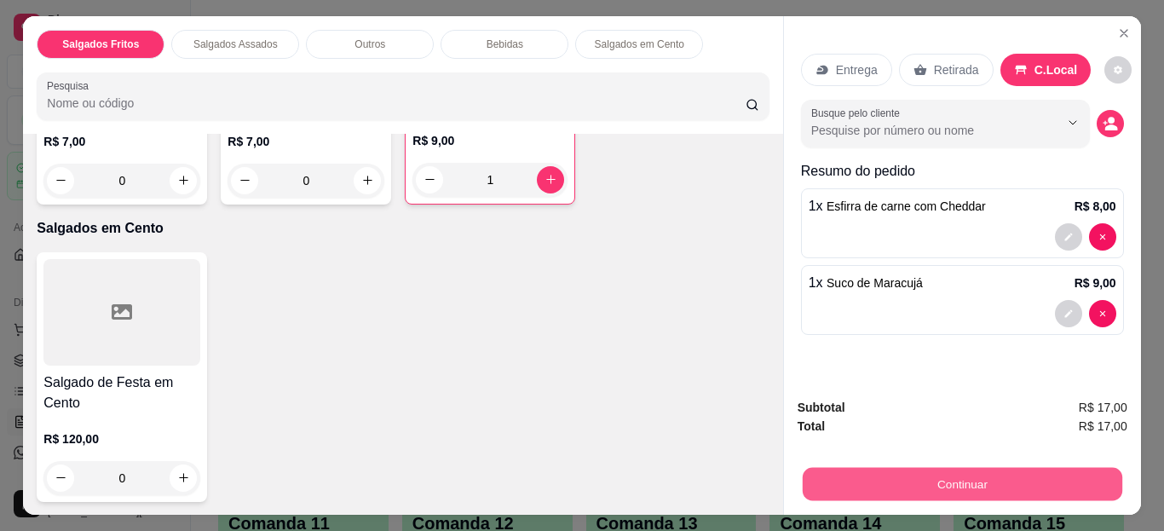
click at [972, 479] on button "Continuar" at bounding box center [961, 484] width 319 height 33
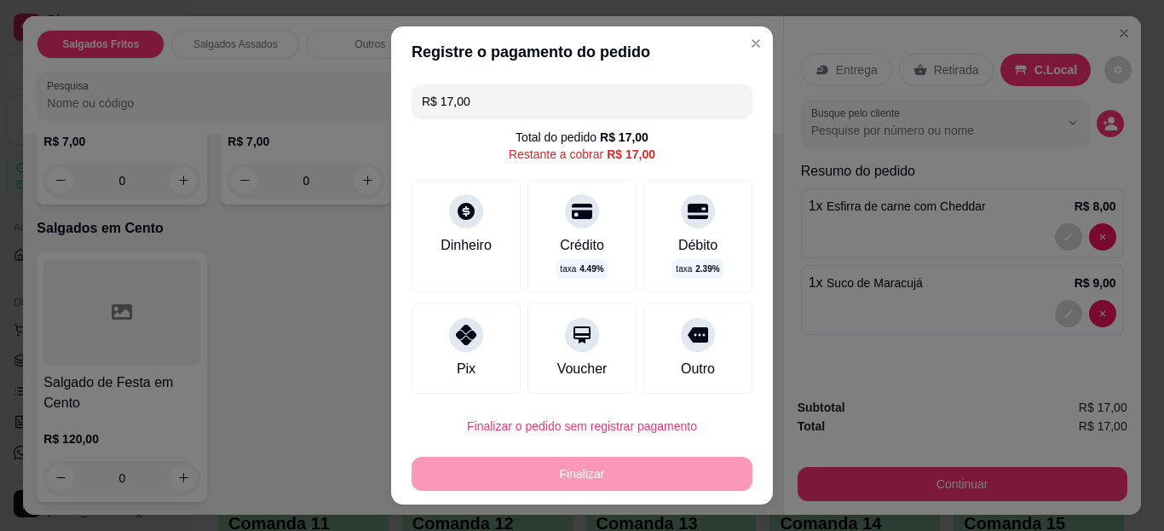
click at [475, 342] on div "Pix" at bounding box center [465, 348] width 109 height 90
type input "R$ 0,00"
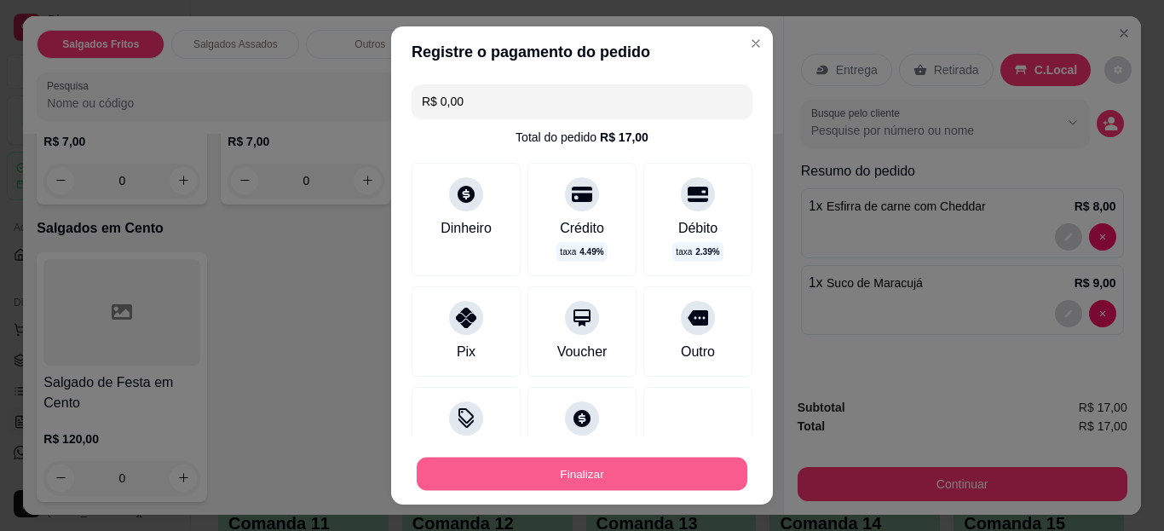
click at [578, 472] on button "Finalizar" at bounding box center [582, 473] width 331 height 33
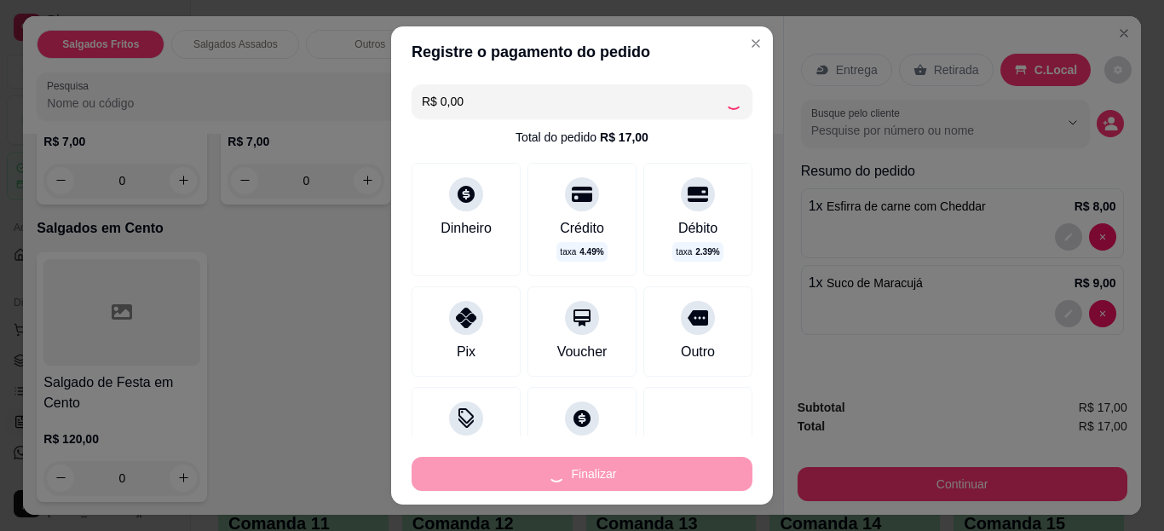
type input "0"
type input "-R$ 17,00"
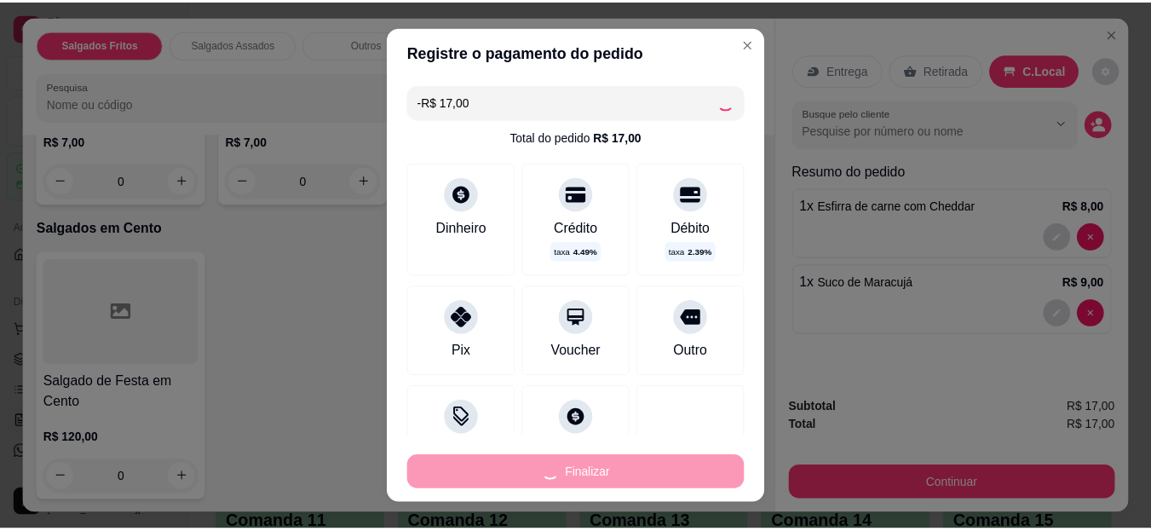
scroll to position [1504, 0]
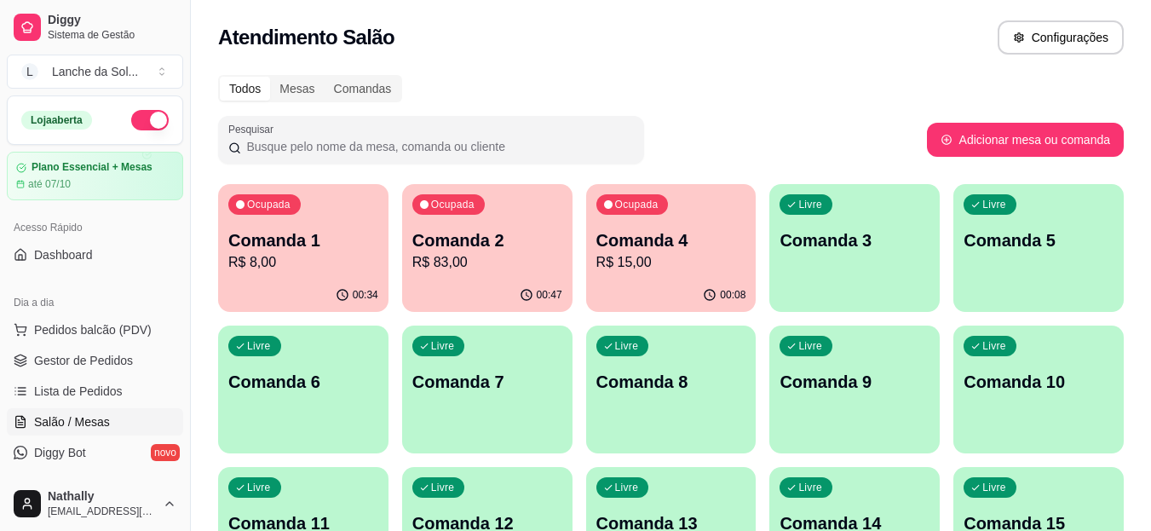
click at [325, 272] on p "R$ 8,00" at bounding box center [303, 262] width 150 height 20
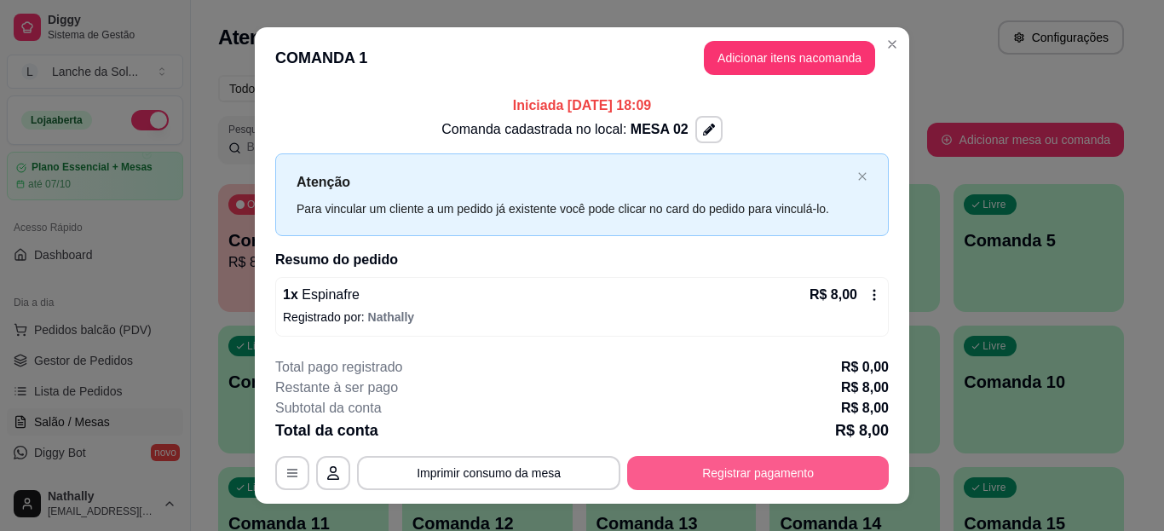
click at [767, 462] on button "Registrar pagamento" at bounding box center [758, 473] width 262 height 34
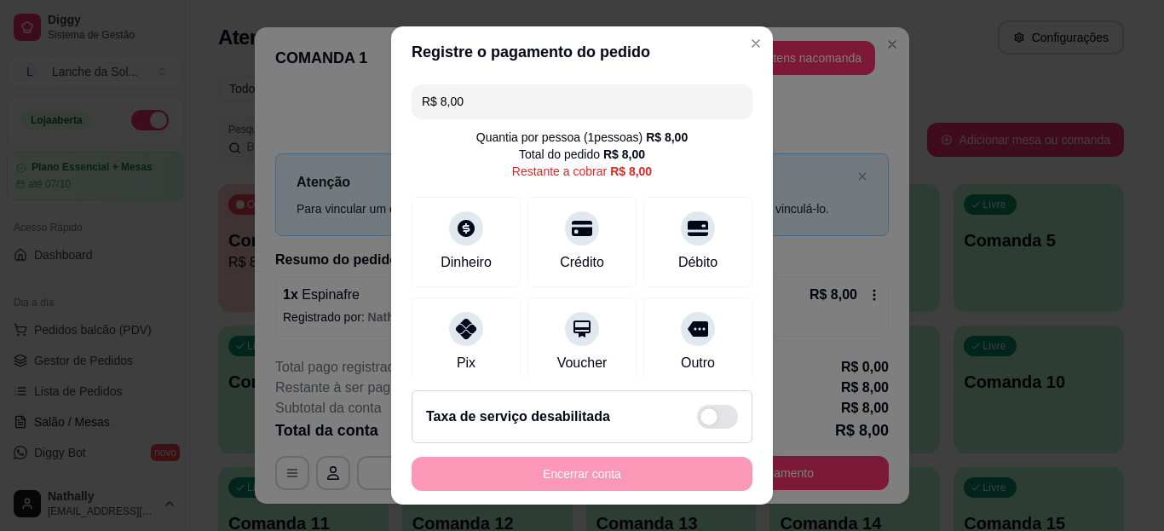
click at [431, 327] on div "Pix" at bounding box center [465, 342] width 109 height 90
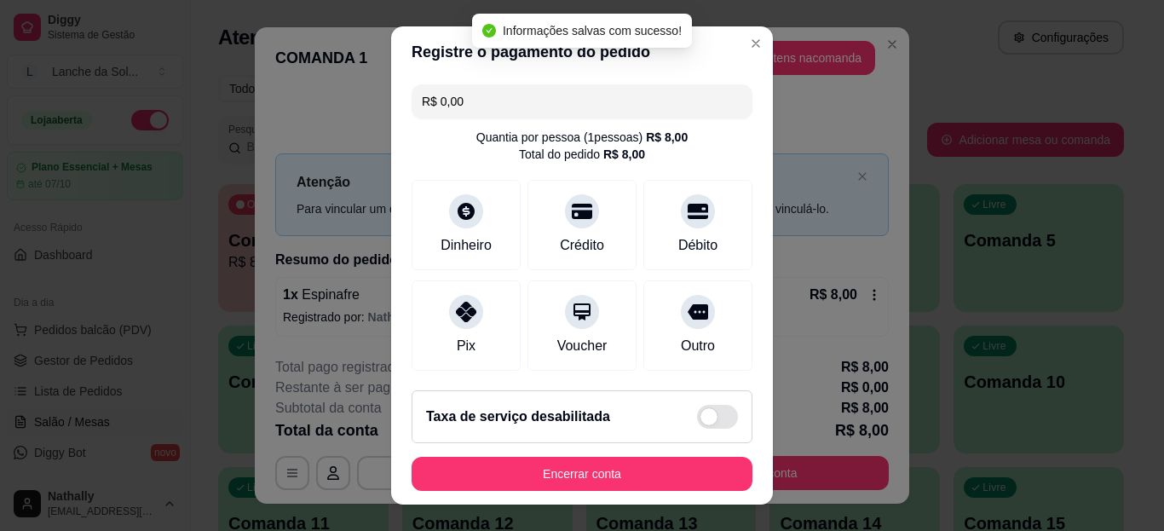
type input "R$ 0,00"
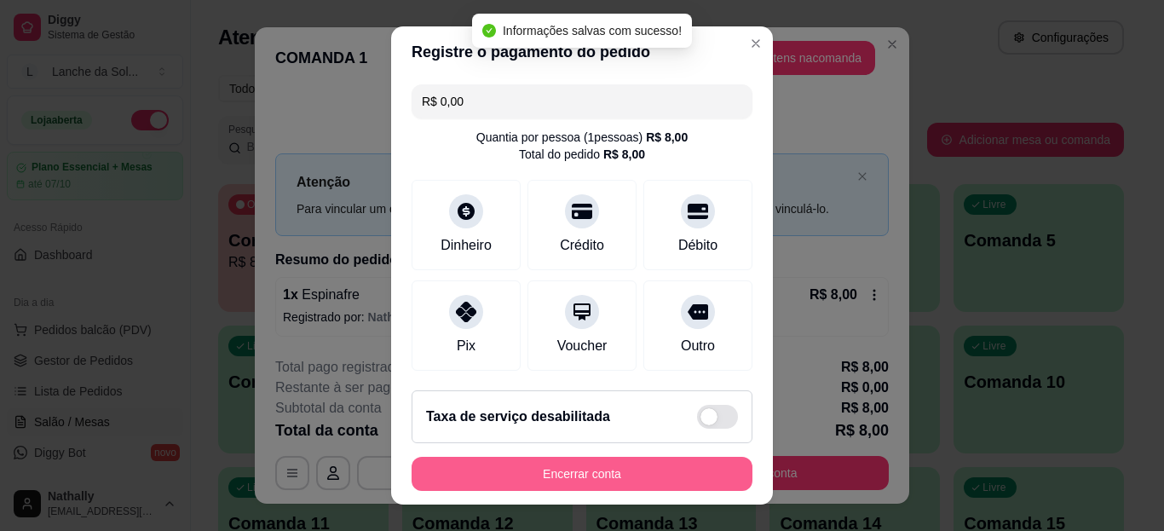
click at [641, 474] on button "Encerrar conta" at bounding box center [581, 474] width 341 height 34
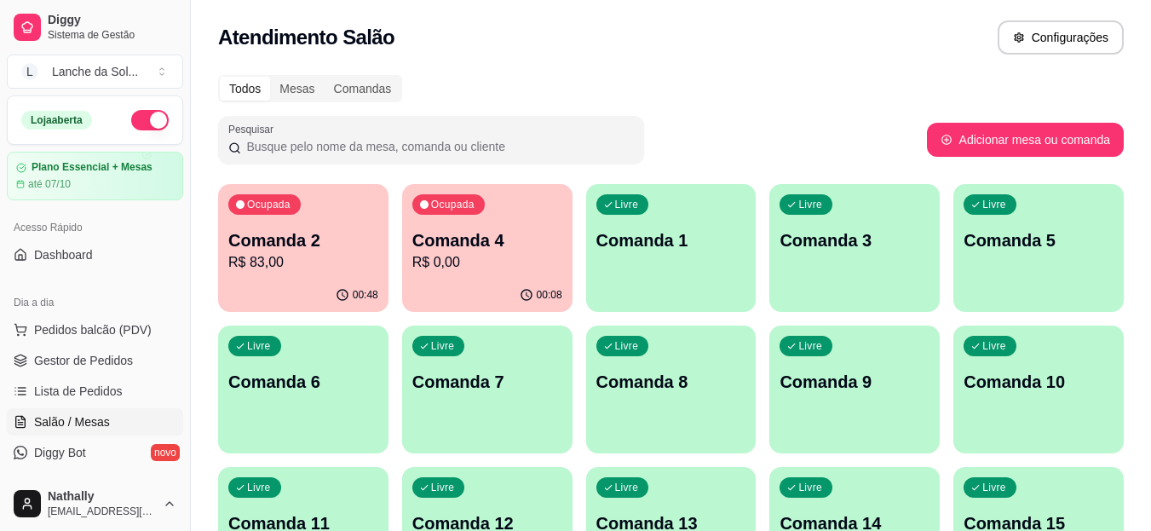
click at [511, 212] on div "Ocupada Comanda 4 R$ 0,00" at bounding box center [487, 231] width 170 height 95
click at [327, 234] on p "Comanda 2" at bounding box center [303, 240] width 150 height 24
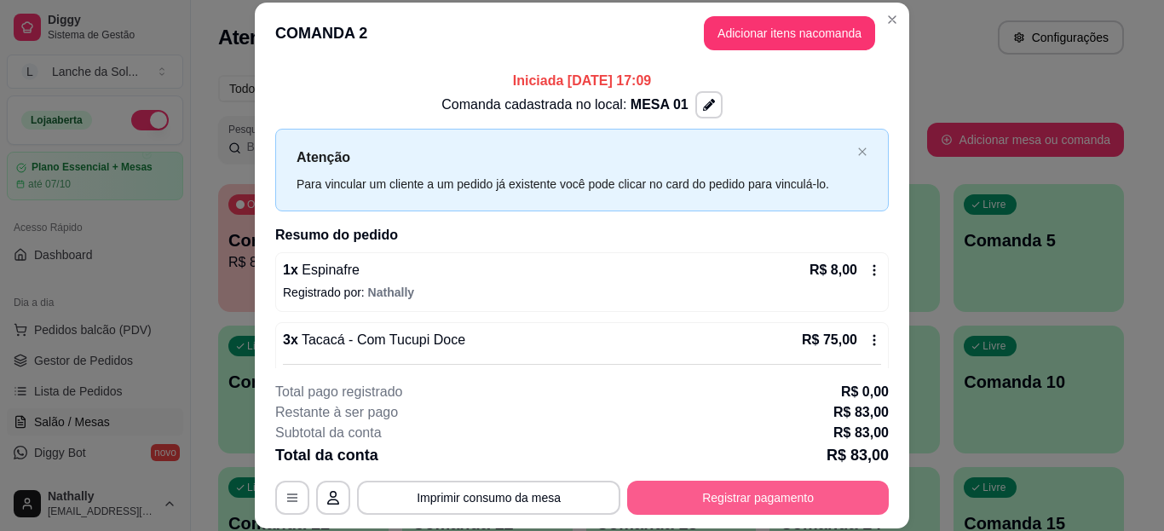
click at [746, 492] on button "Registrar pagamento" at bounding box center [758, 497] width 262 height 34
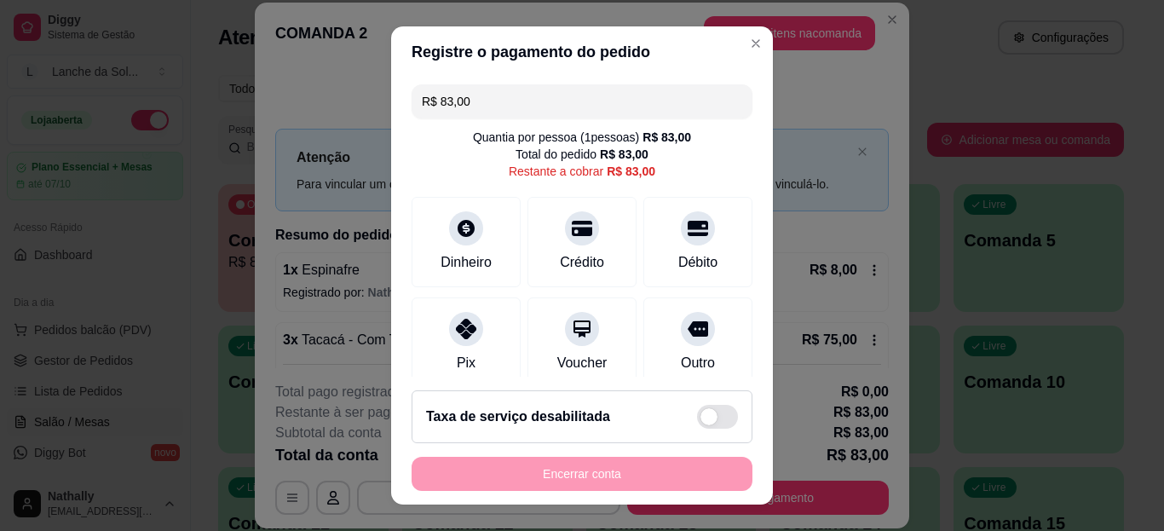
click at [481, 319] on div "Pix" at bounding box center [465, 342] width 109 height 90
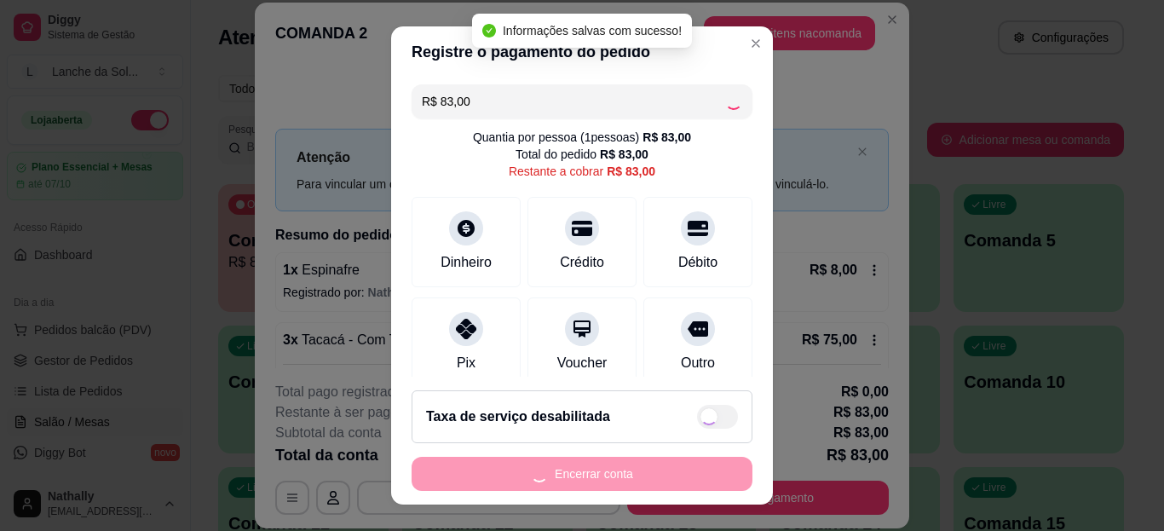
type input "R$ 0,00"
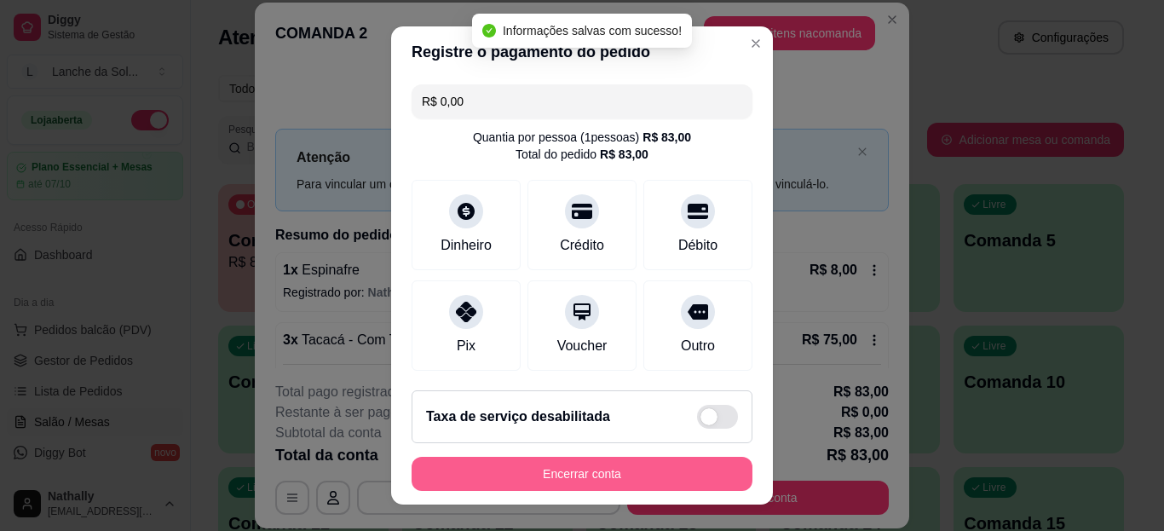
click at [603, 474] on button "Encerrar conta" at bounding box center [581, 474] width 341 height 34
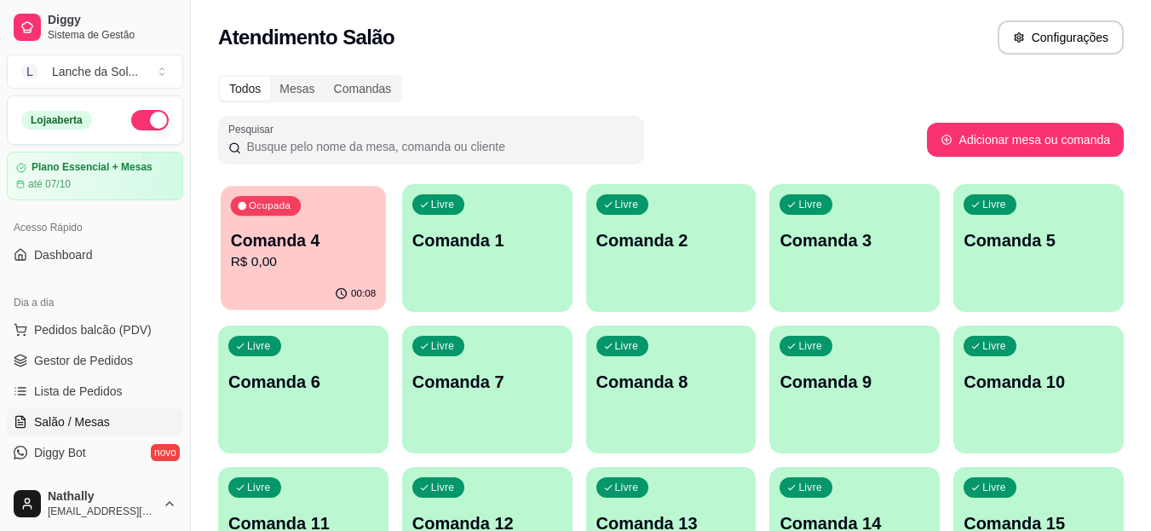
click at [293, 248] on p "Comanda 4" at bounding box center [304, 240] width 146 height 23
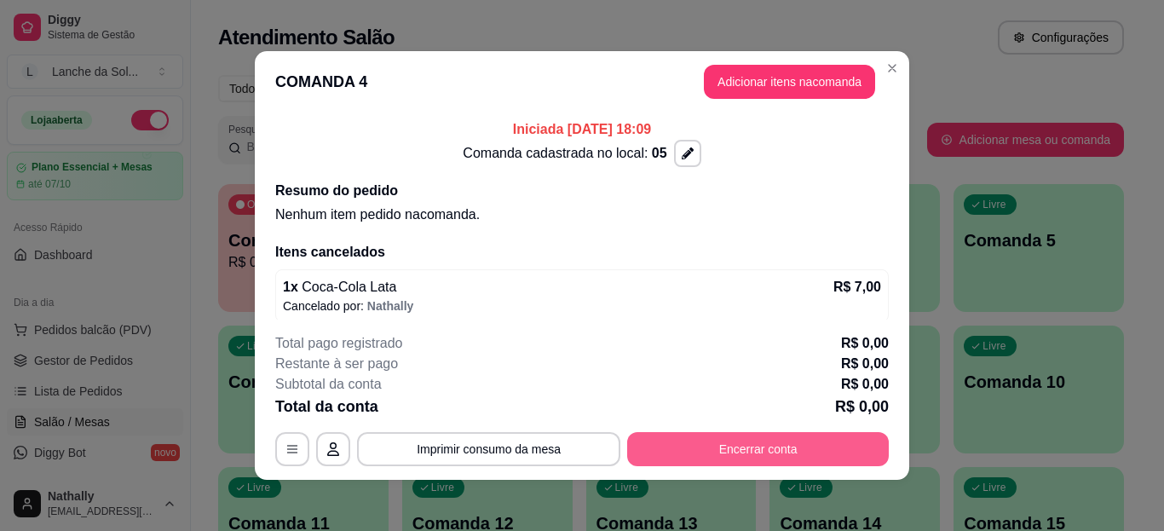
click at [712, 441] on button "Encerrar conta" at bounding box center [758, 449] width 262 height 34
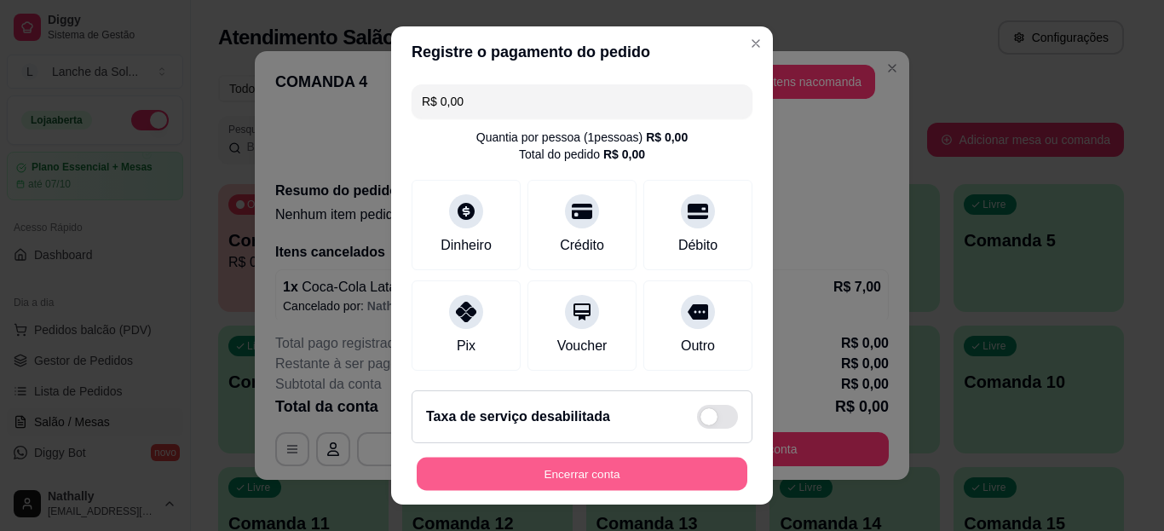
click at [629, 468] on button "Encerrar conta" at bounding box center [582, 473] width 331 height 33
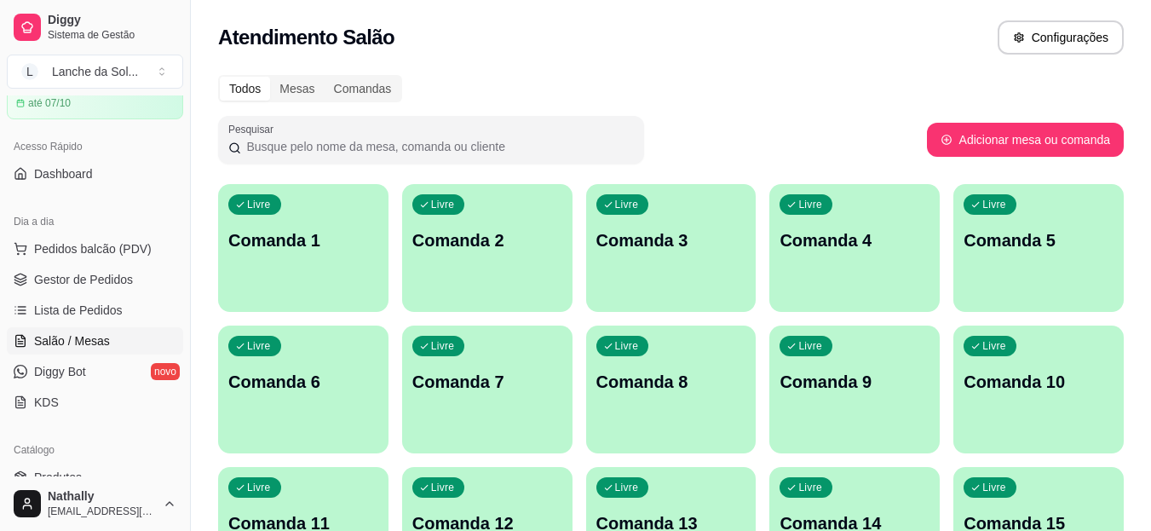
scroll to position [191, 0]
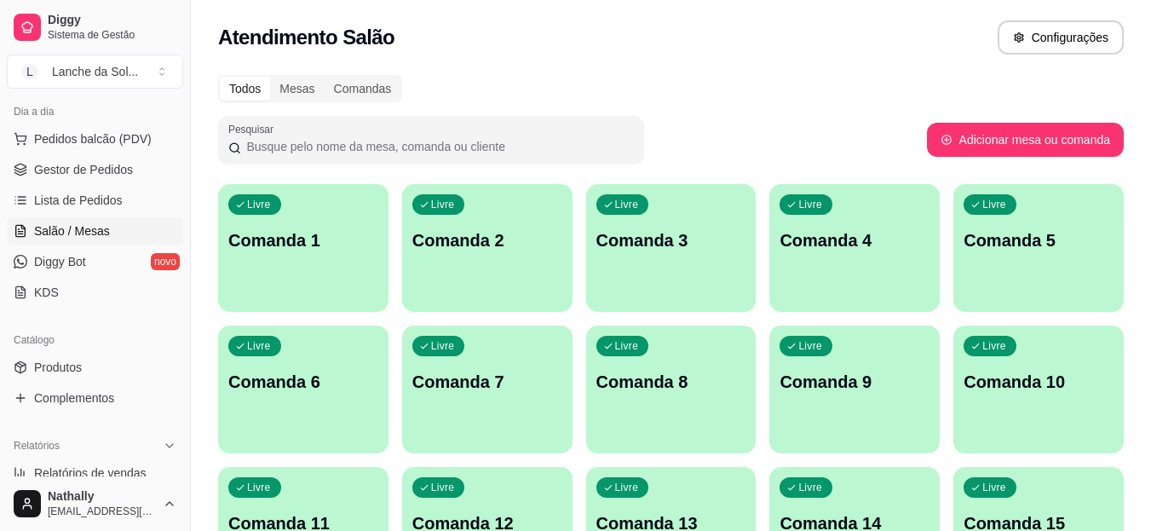
click at [176, 232] on div "Dia a dia Pedidos balcão (PDV) Gestor de Pedidos Lista de Pedidos Salão / Mesas…" at bounding box center [95, 201] width 190 height 221
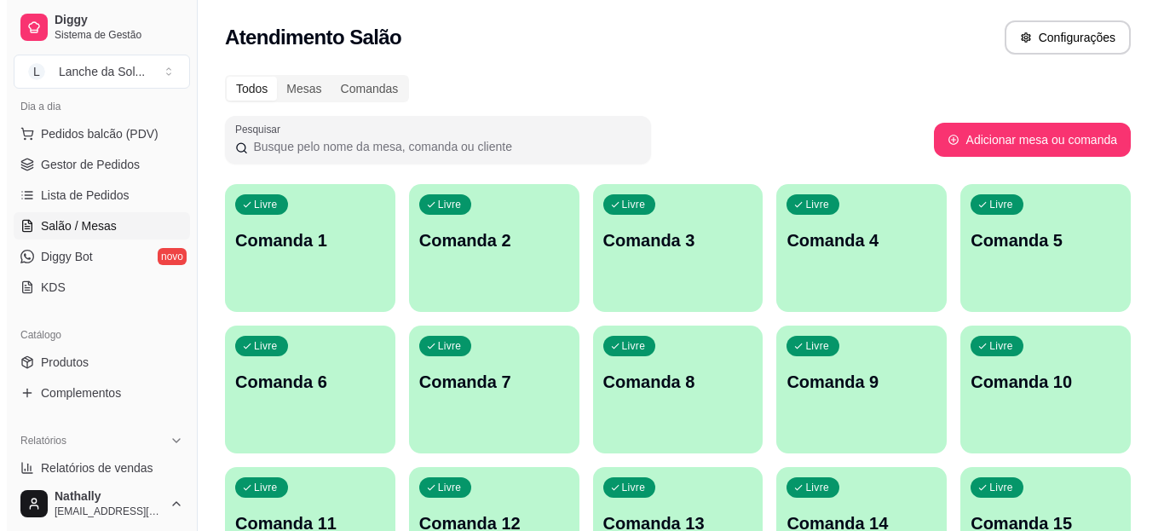
scroll to position [193, 0]
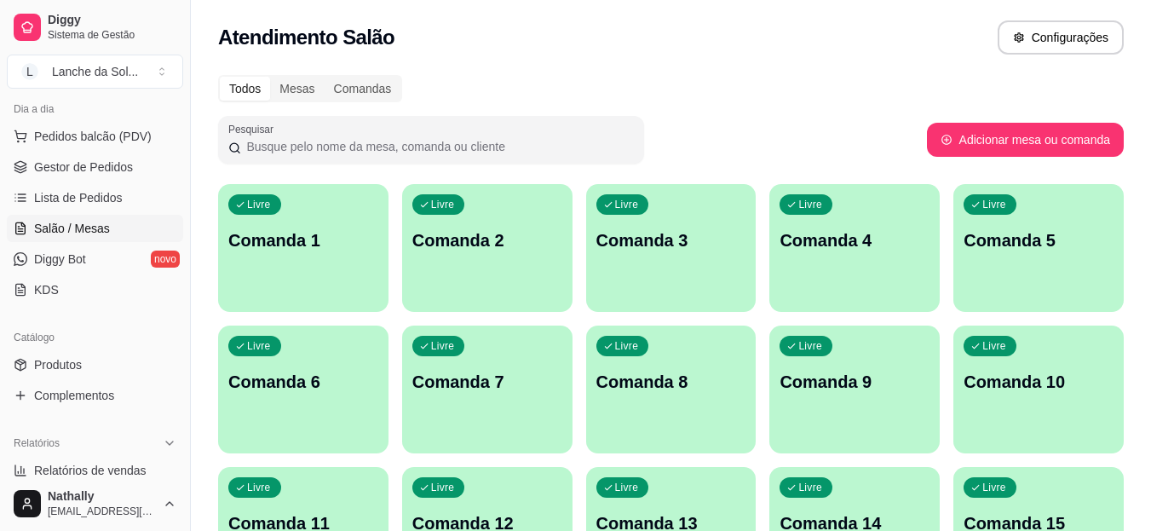
click at [104, 136] on span "Pedidos balcão (PDV)" at bounding box center [93, 136] width 118 height 17
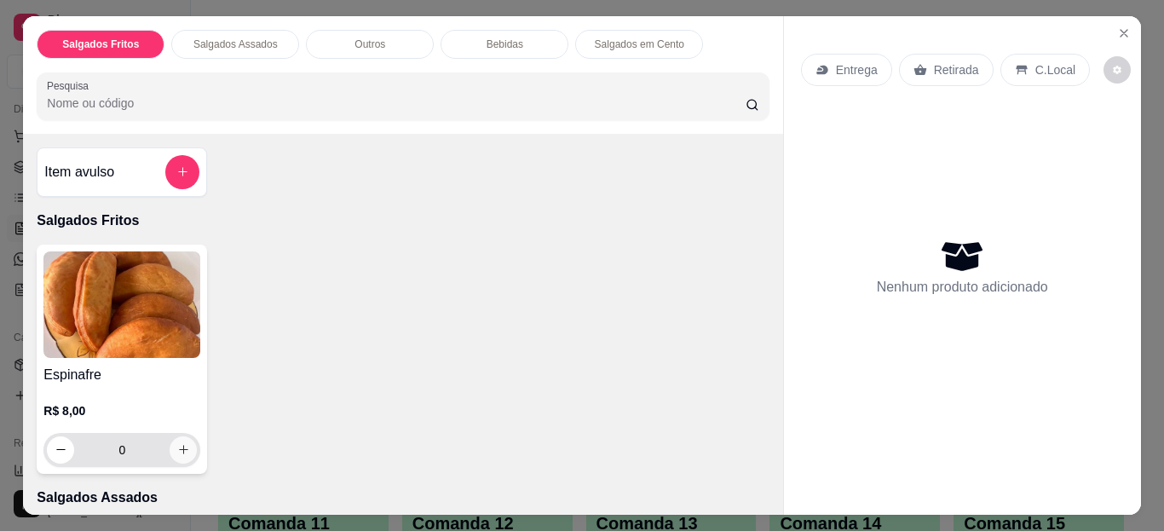
click at [163, 442] on div "0" at bounding box center [122, 450] width 150 height 34
click at [177, 446] on icon "increase-product-quantity" at bounding box center [183, 449] width 13 height 13
type input "1"
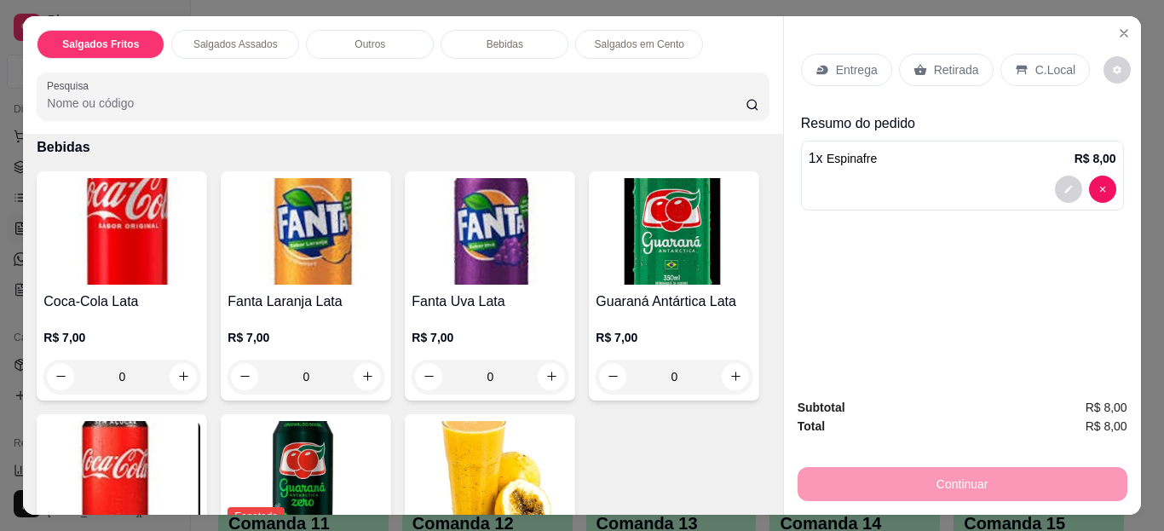
scroll to position [990, 0]
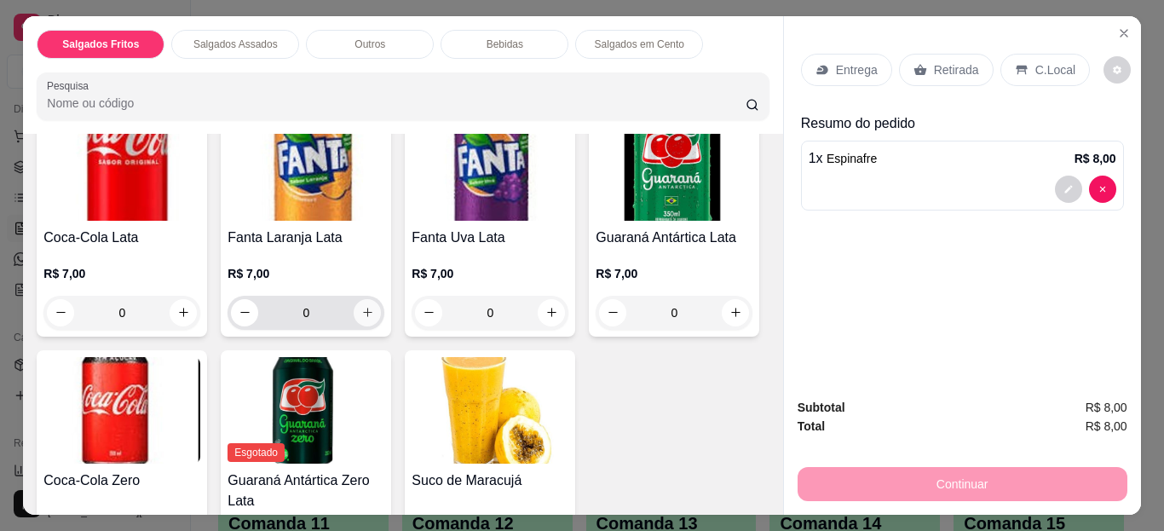
click at [361, 306] on icon "increase-product-quantity" at bounding box center [367, 312] width 13 height 13
type input "1"
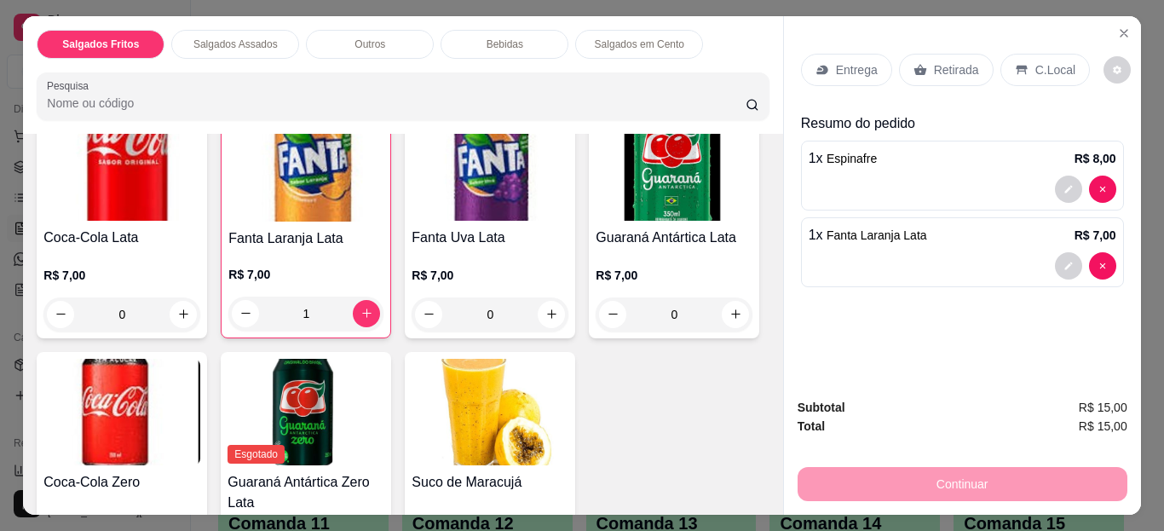
click at [840, 61] on p "Entrega" at bounding box center [857, 69] width 42 height 17
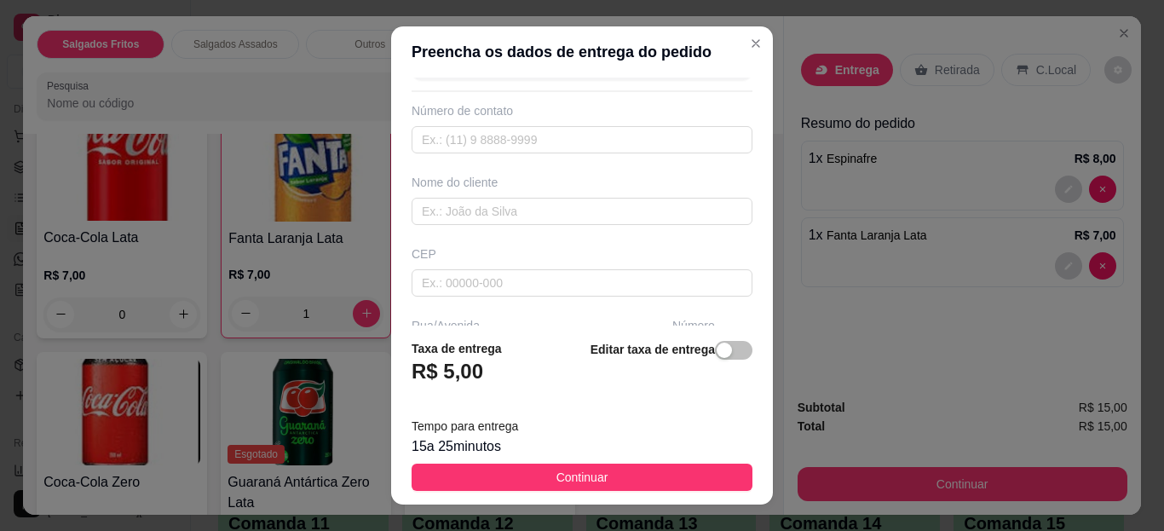
scroll to position [61, 0]
click at [556, 198] on input "text" at bounding box center [581, 201] width 341 height 27
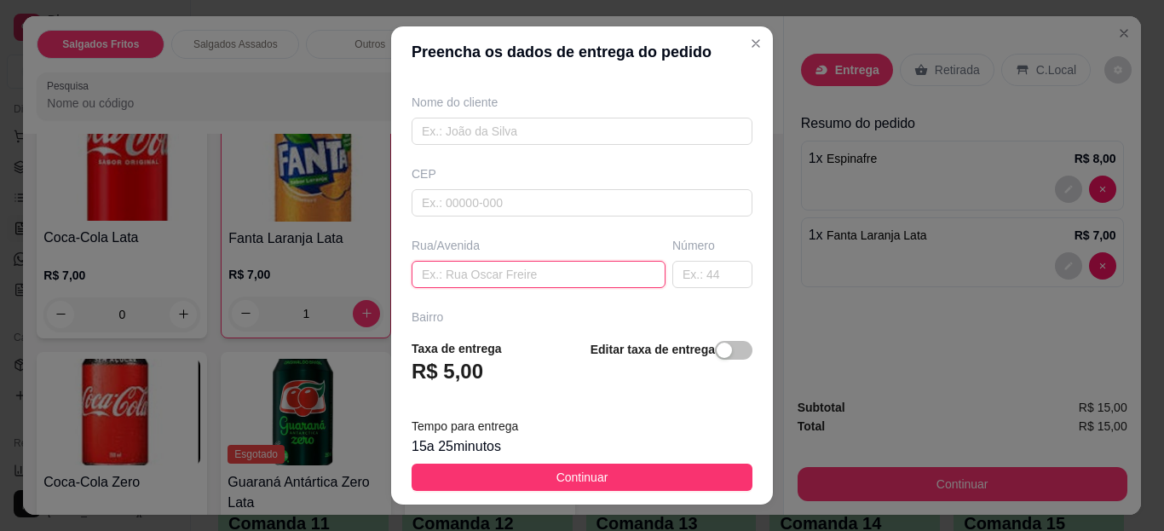
click at [485, 272] on input "text" at bounding box center [538, 274] width 254 height 27
type input "[PERSON_NAME]"
click at [687, 268] on input "text" at bounding box center [712, 274] width 80 height 27
type input "10"
click at [674, 467] on button "Continuar" at bounding box center [581, 476] width 341 height 27
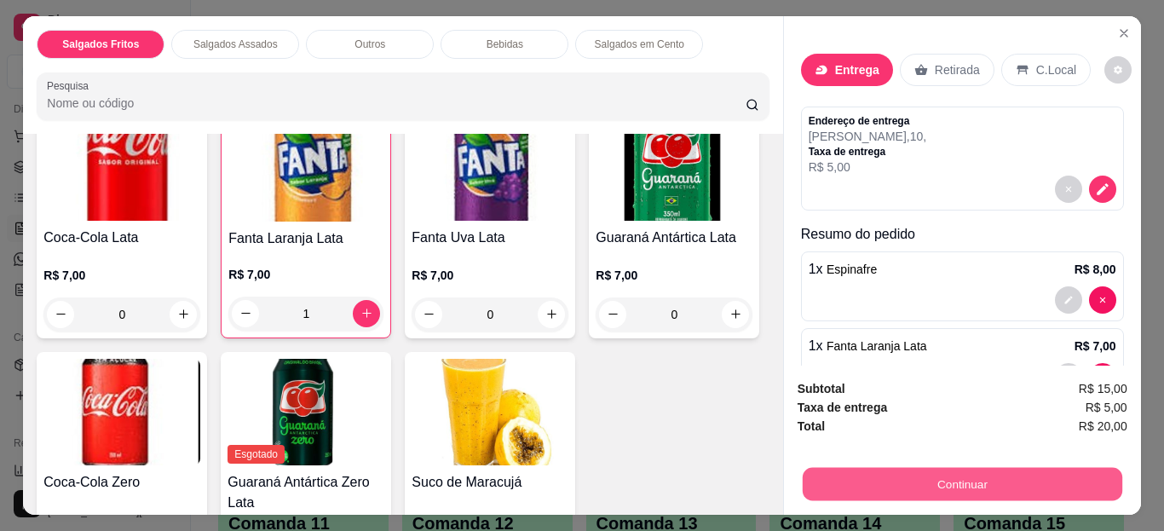
click at [857, 476] on button "Continuar" at bounding box center [961, 484] width 319 height 33
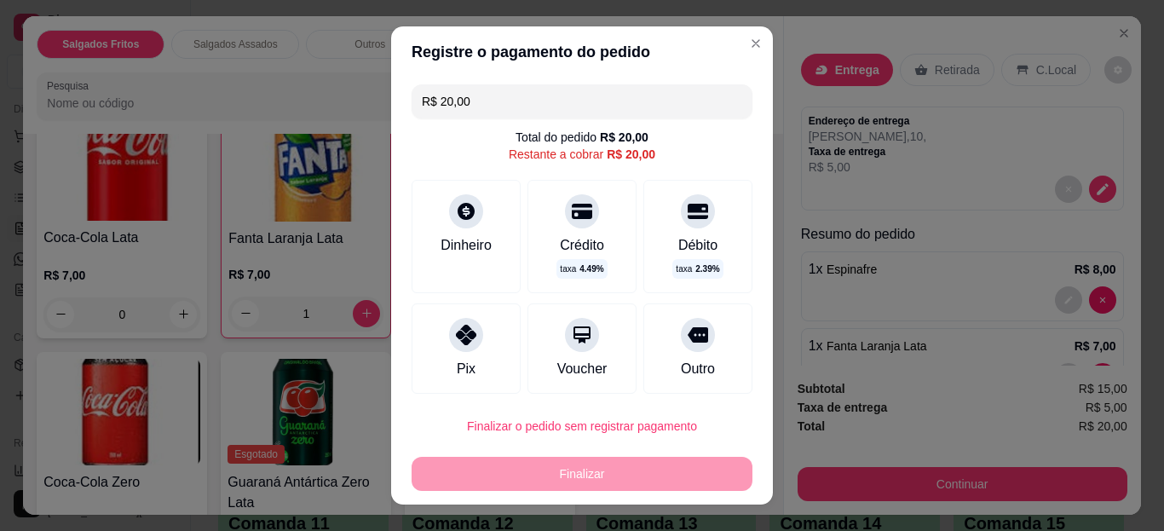
click at [456, 205] on icon at bounding box center [466, 211] width 20 height 20
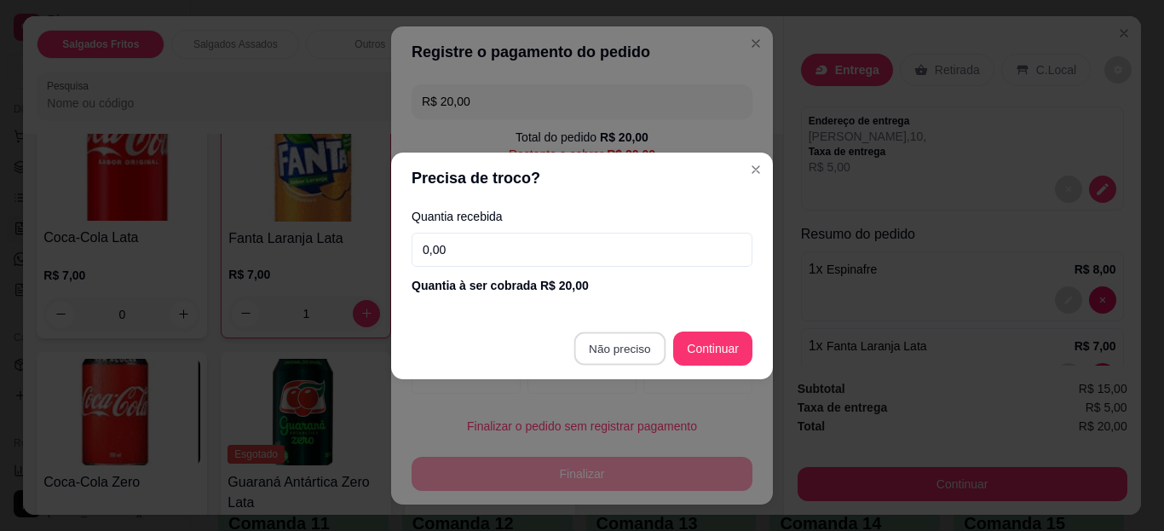
type input "R$ 0,00"
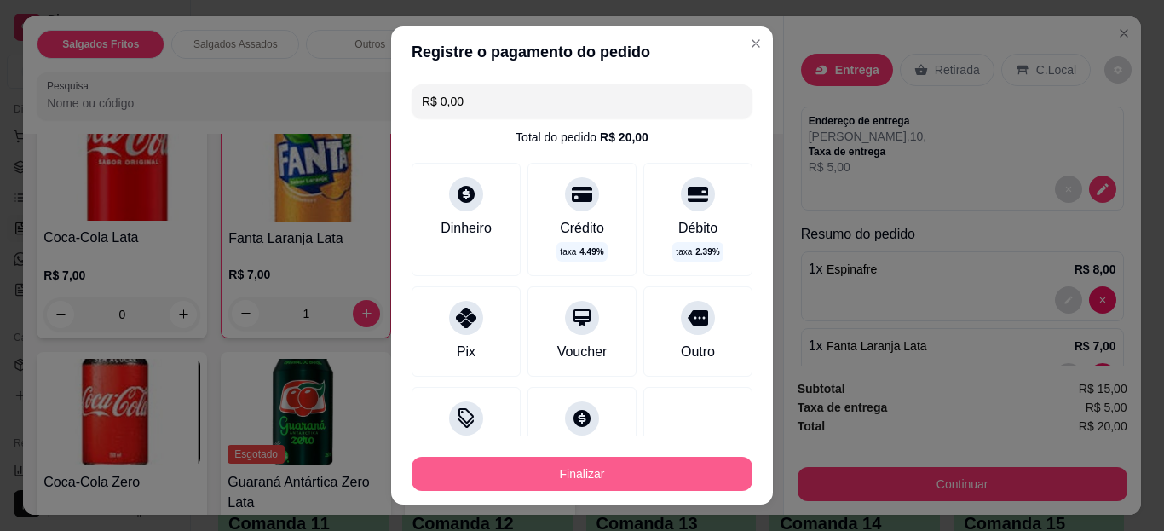
click at [676, 476] on button "Finalizar" at bounding box center [581, 474] width 341 height 34
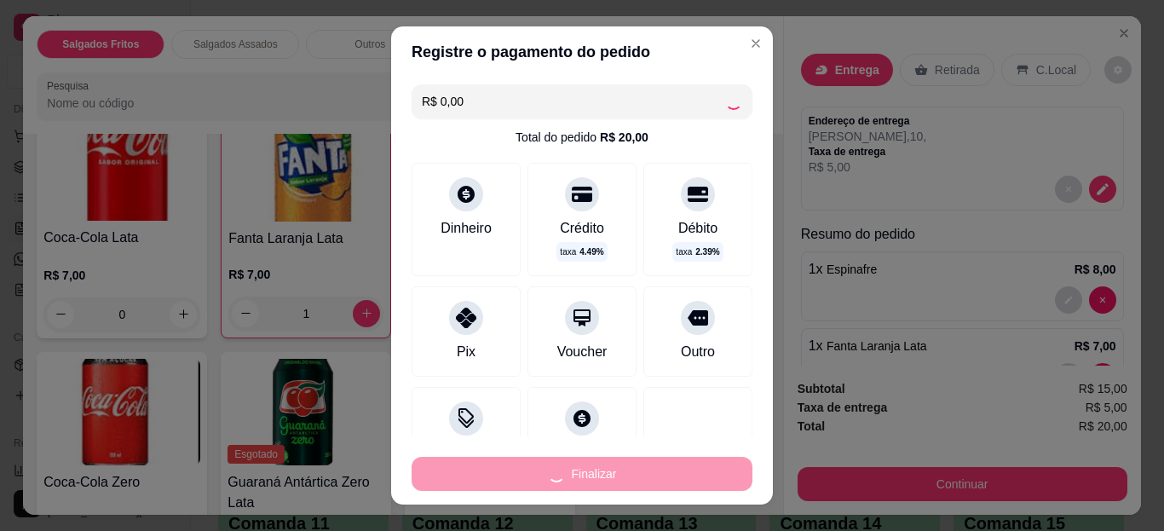
type input "0"
type input "-R$ 20,00"
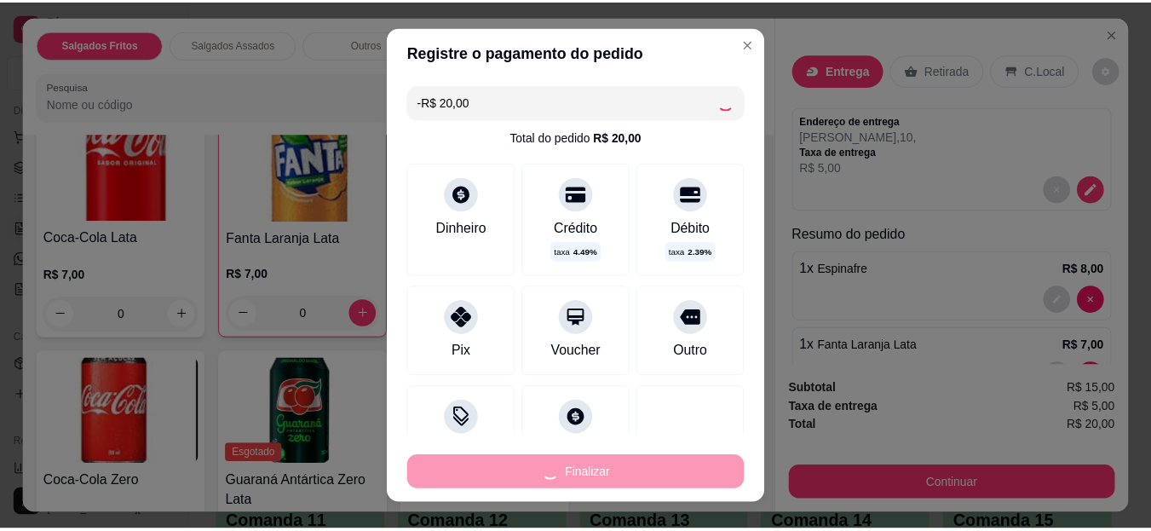
scroll to position [988, 0]
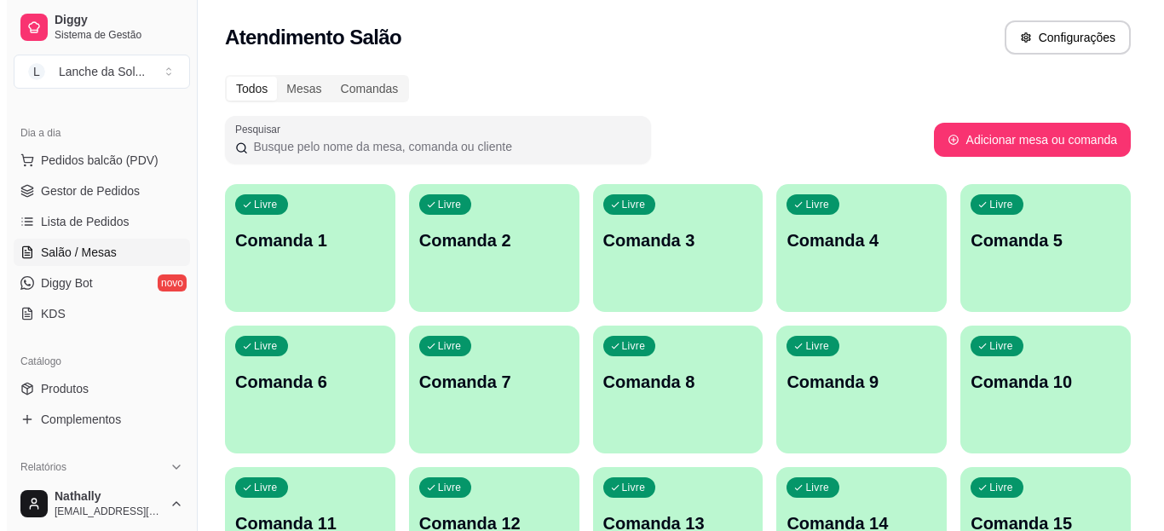
scroll to position [167, 0]
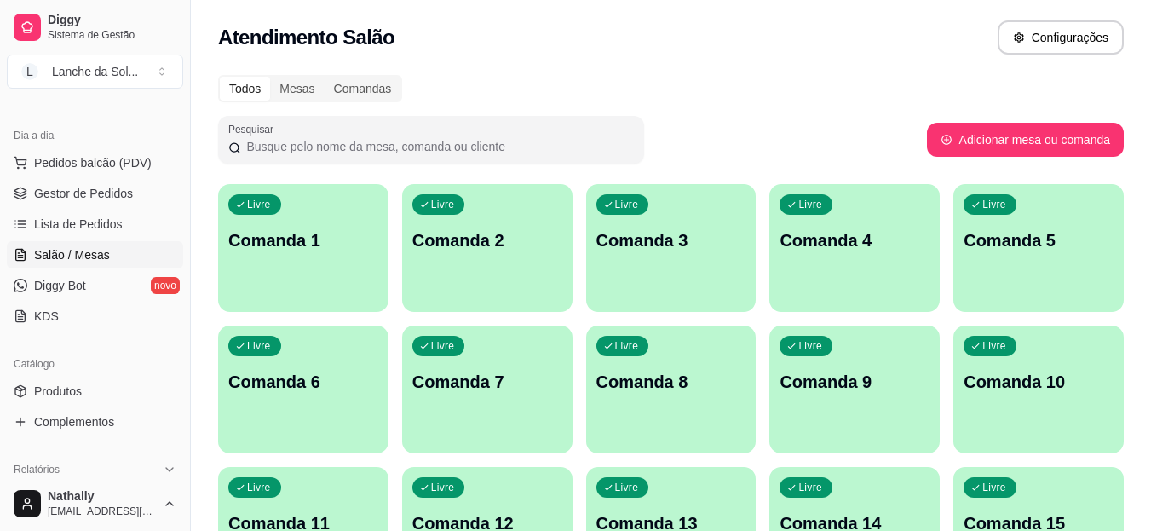
click at [95, 190] on span "Gestor de Pedidos" at bounding box center [83, 193] width 99 height 17
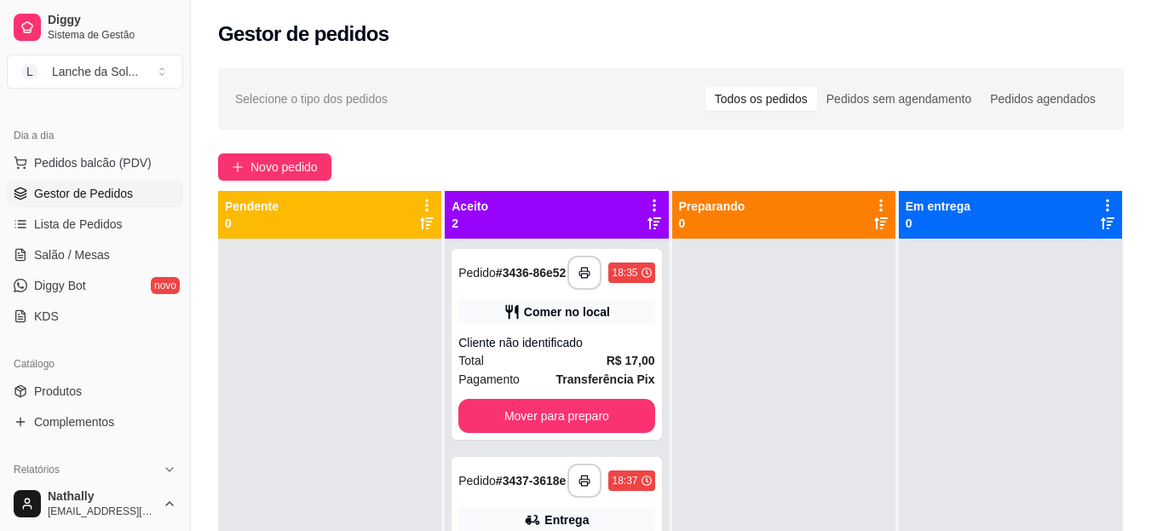
click at [579, 368] on div "Total R$ 17,00" at bounding box center [556, 360] width 196 height 19
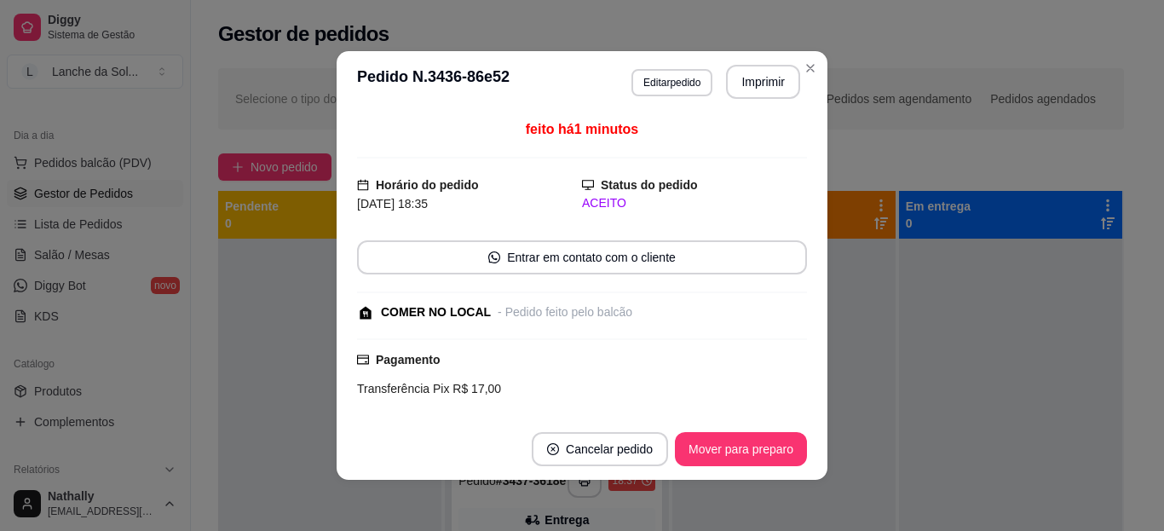
click at [734, 468] on footer "Cancelar pedido Mover para preparo" at bounding box center [582, 448] width 491 height 61
click at [738, 465] on button "Mover para preparo" at bounding box center [740, 449] width 128 height 33
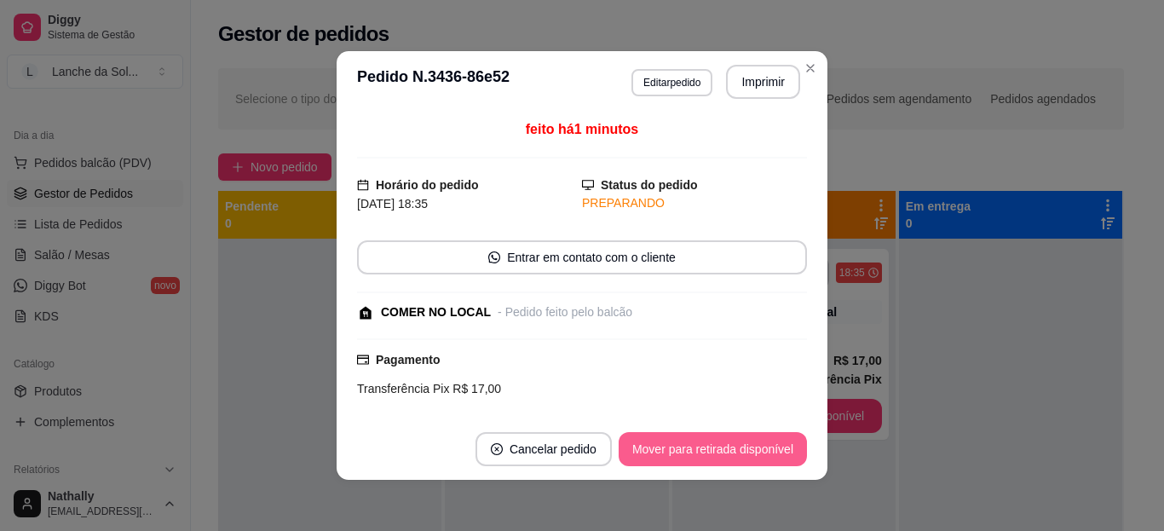
click at [742, 463] on button "Mover para retirada disponível" at bounding box center [712, 449] width 188 height 34
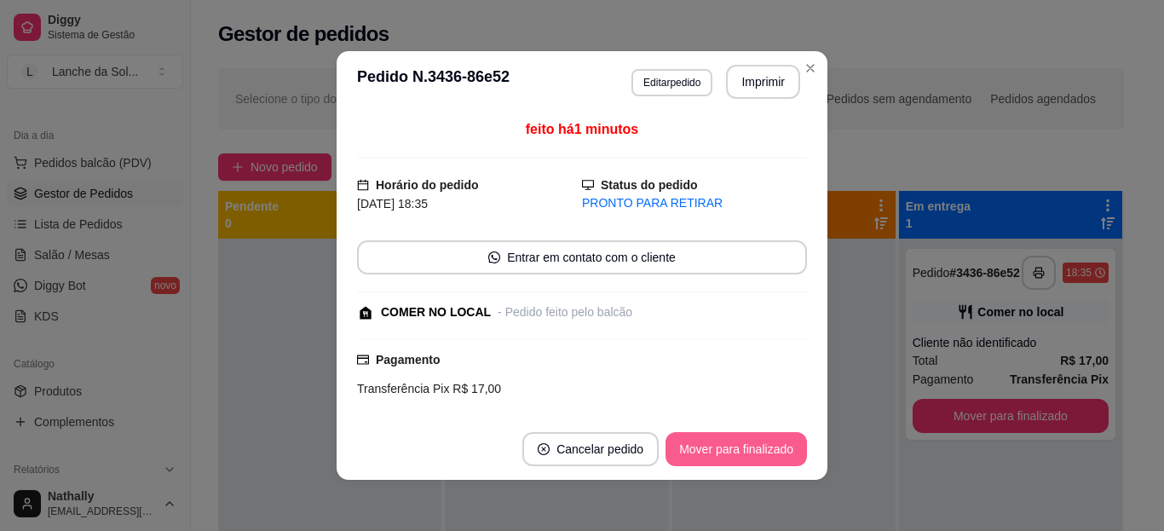
click at [742, 463] on button "Mover para finalizado" at bounding box center [735, 449] width 141 height 34
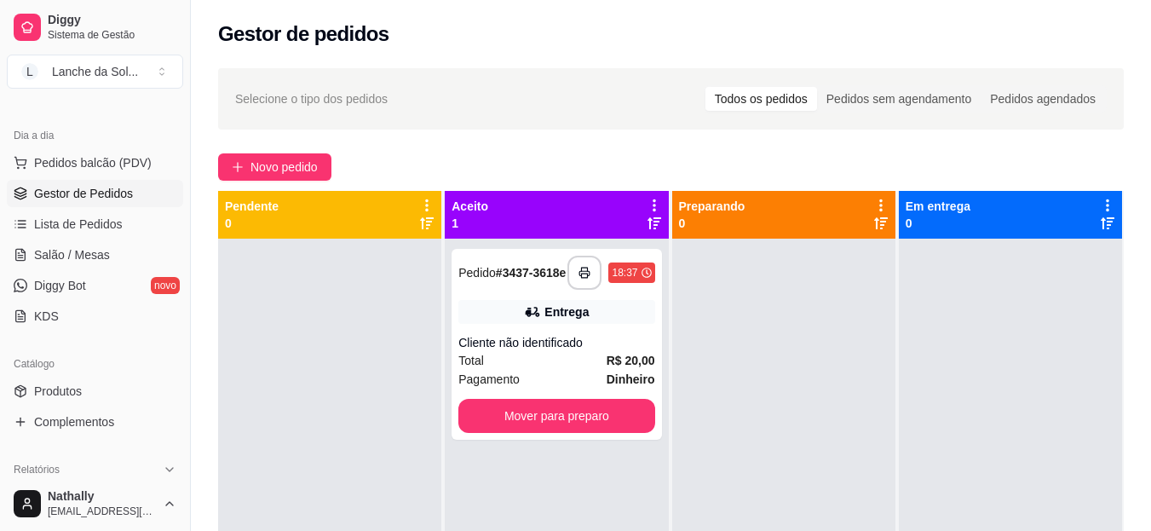
click at [601, 351] on div "Cliente não identificado" at bounding box center [556, 342] width 196 height 17
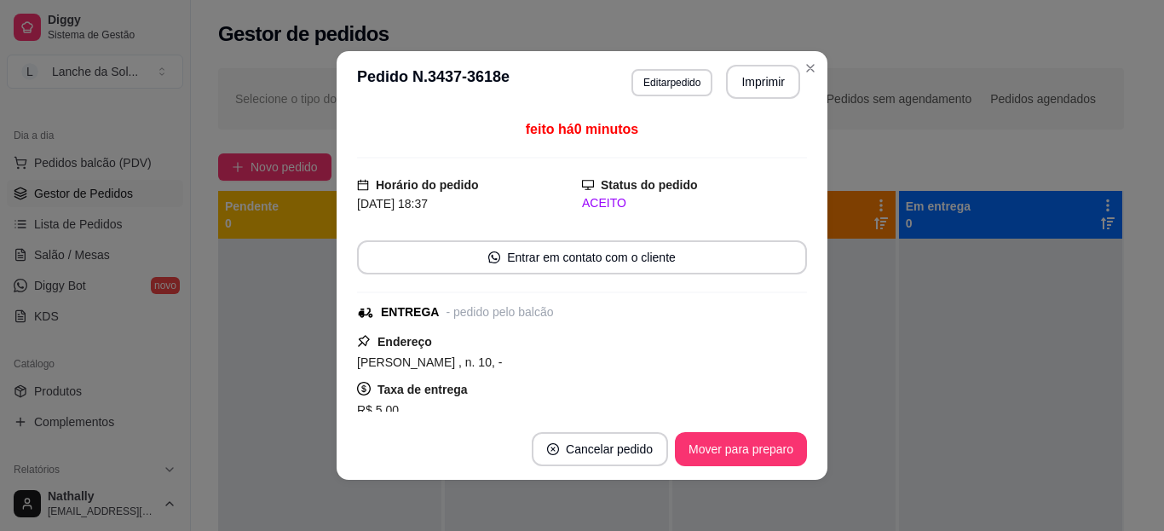
scroll to position [334, 0]
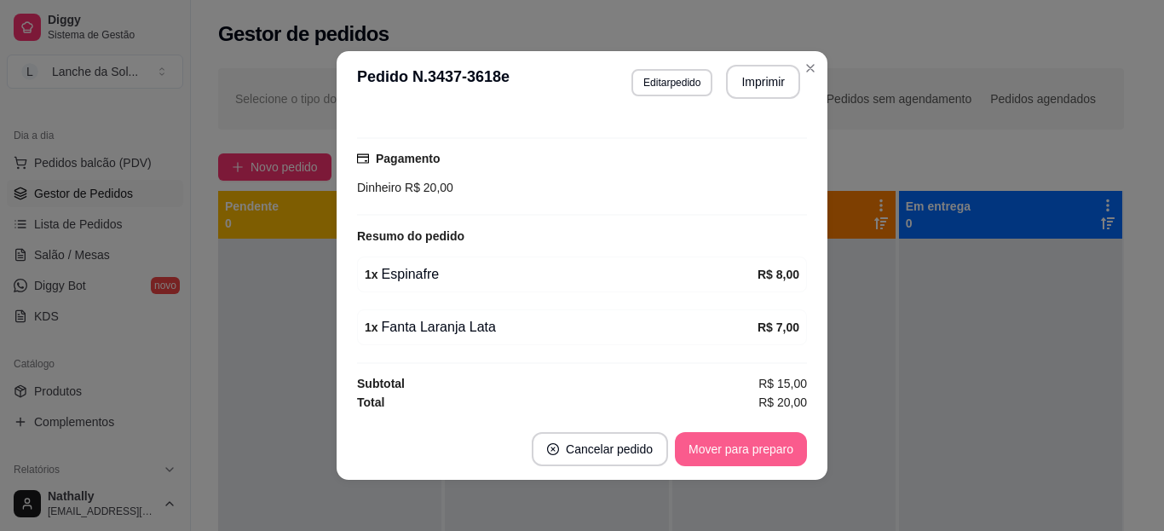
click at [733, 446] on button "Mover para preparo" at bounding box center [741, 449] width 132 height 34
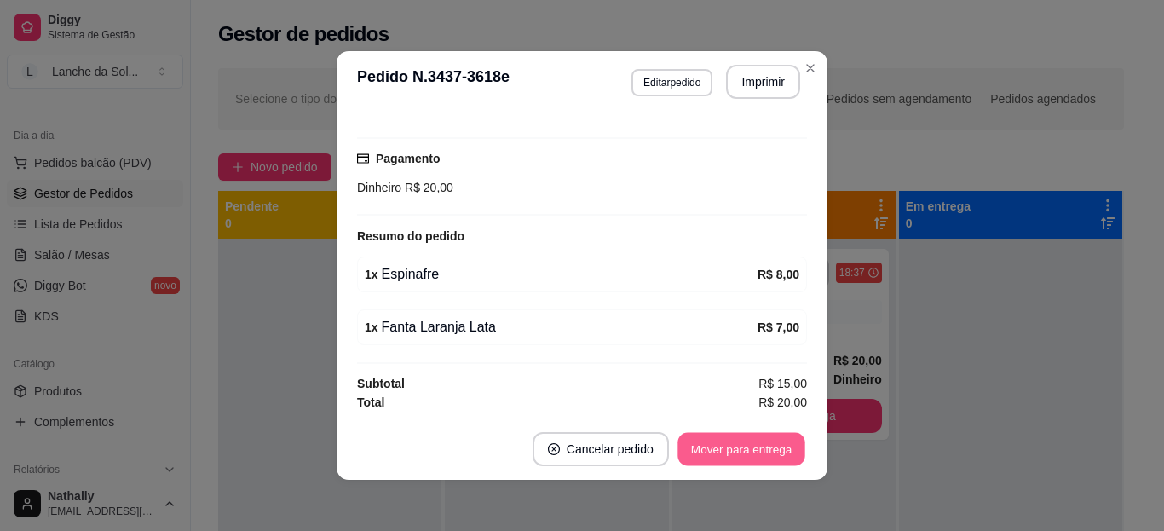
click at [733, 446] on button "Mover para entrega" at bounding box center [741, 449] width 128 height 33
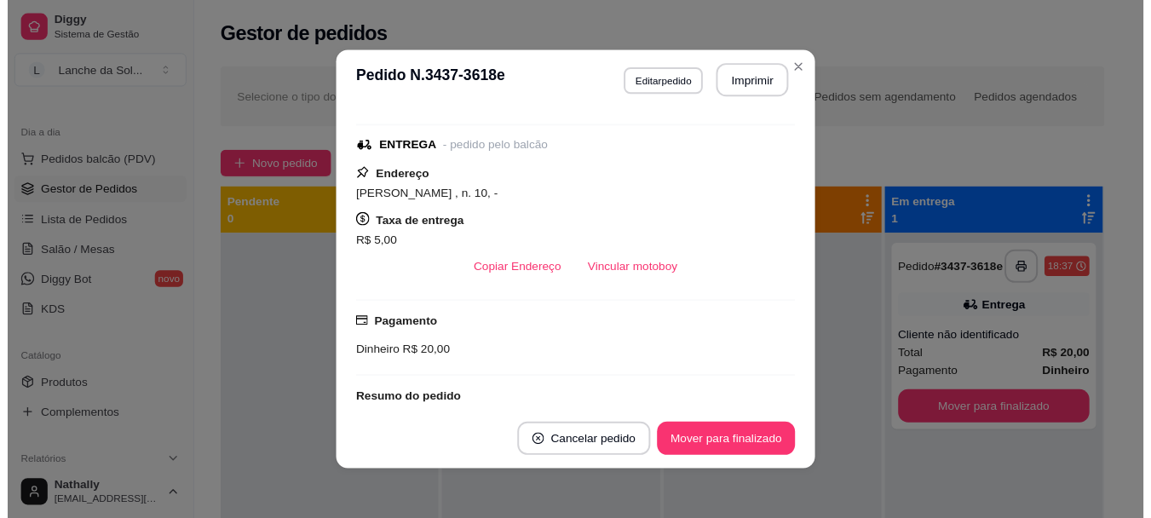
scroll to position [124, 0]
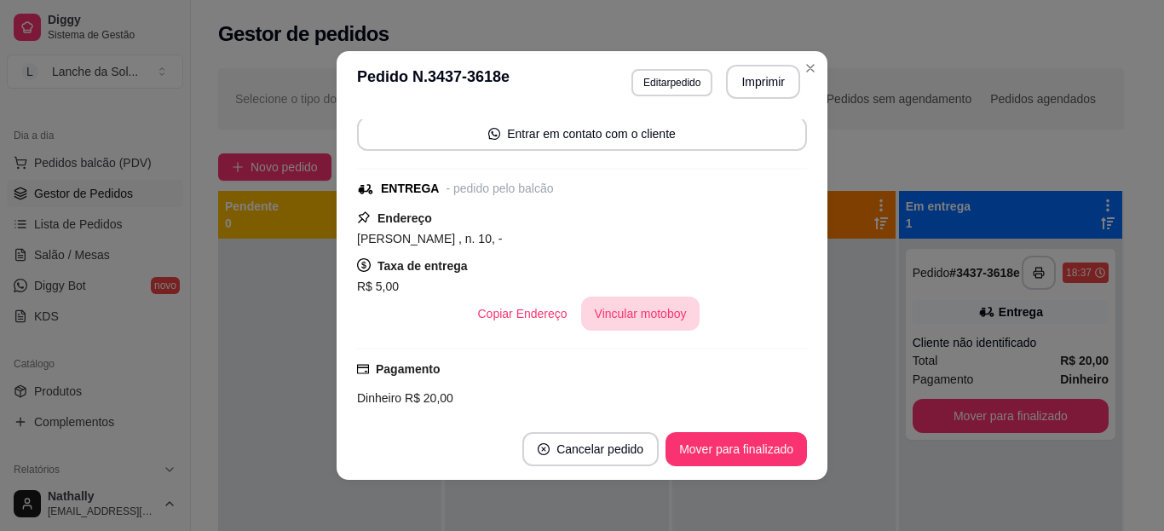
click at [611, 304] on button "Vincular motoboy" at bounding box center [640, 313] width 119 height 34
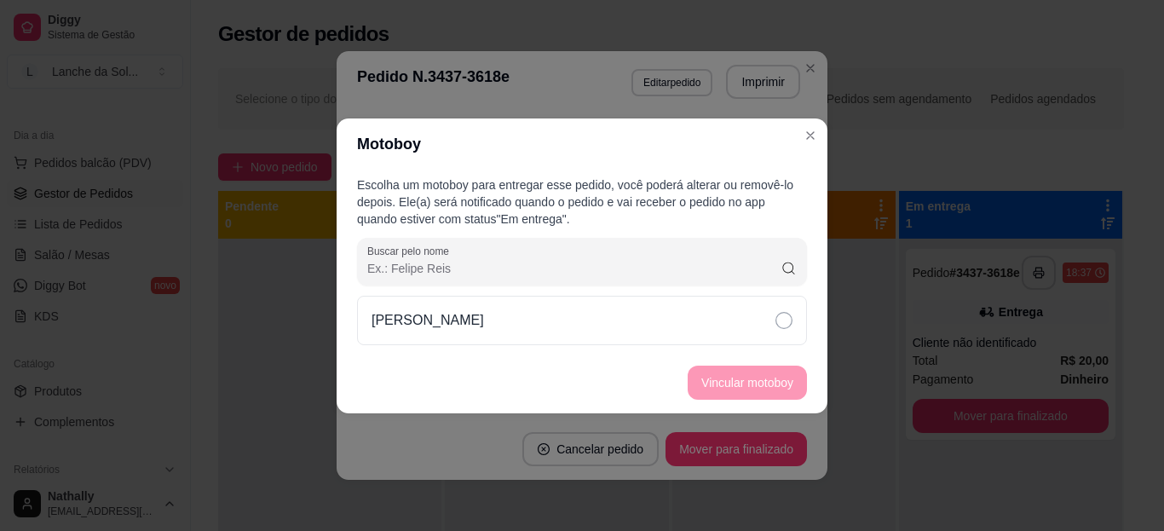
click at [601, 318] on div "[PERSON_NAME]" at bounding box center [582, 320] width 450 height 49
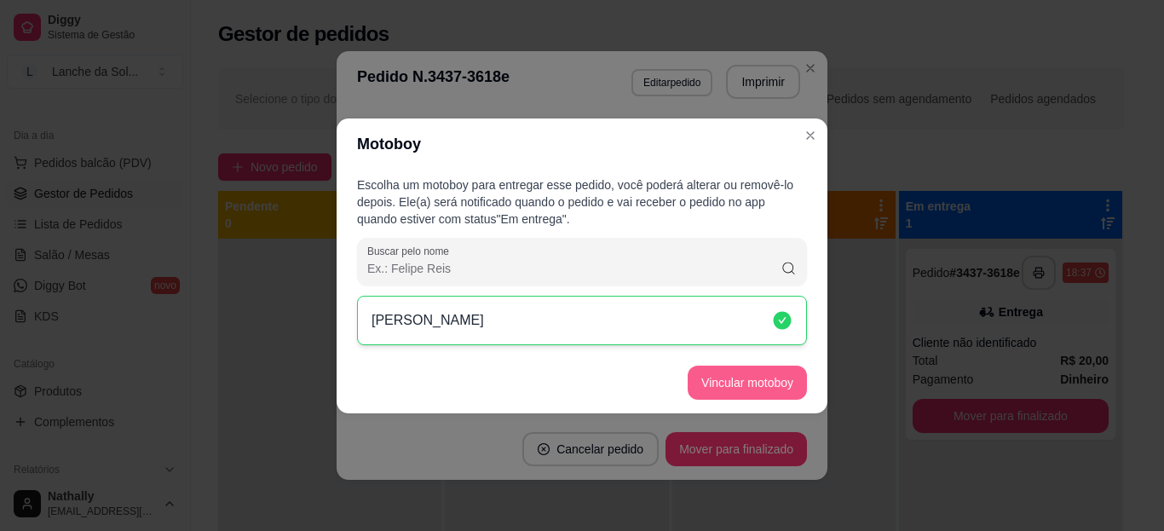
click at [719, 374] on button "Vincular motoboy" at bounding box center [746, 382] width 119 height 34
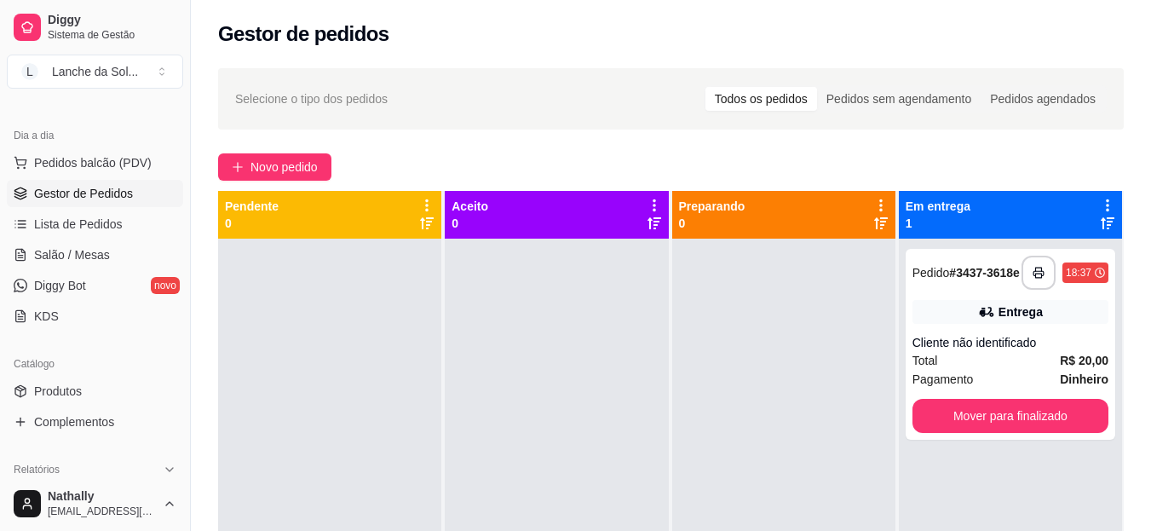
click at [93, 394] on link "Produtos" at bounding box center [95, 390] width 176 height 27
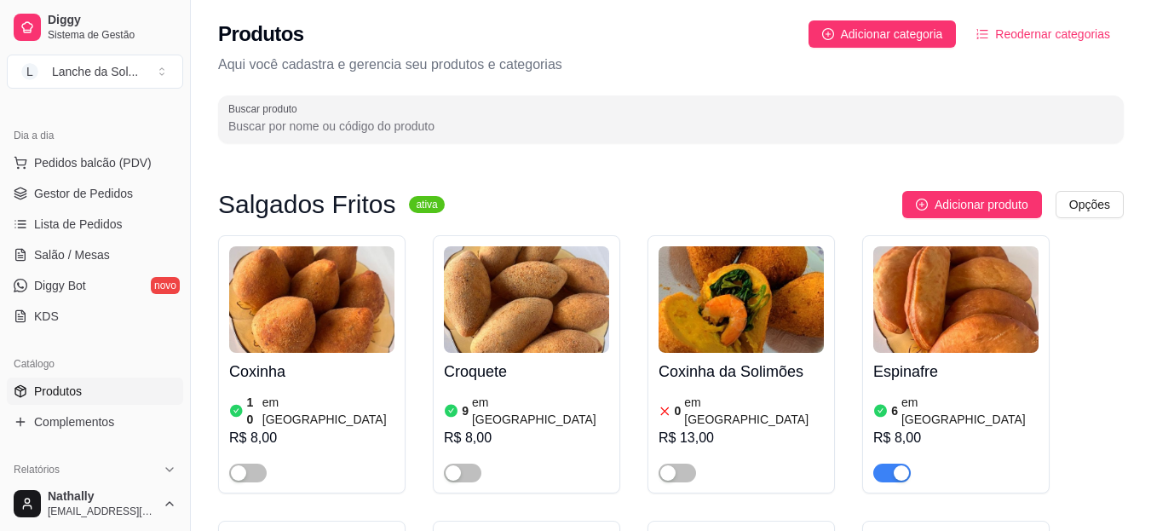
click at [883, 405] on icon at bounding box center [880, 411] width 13 height 13
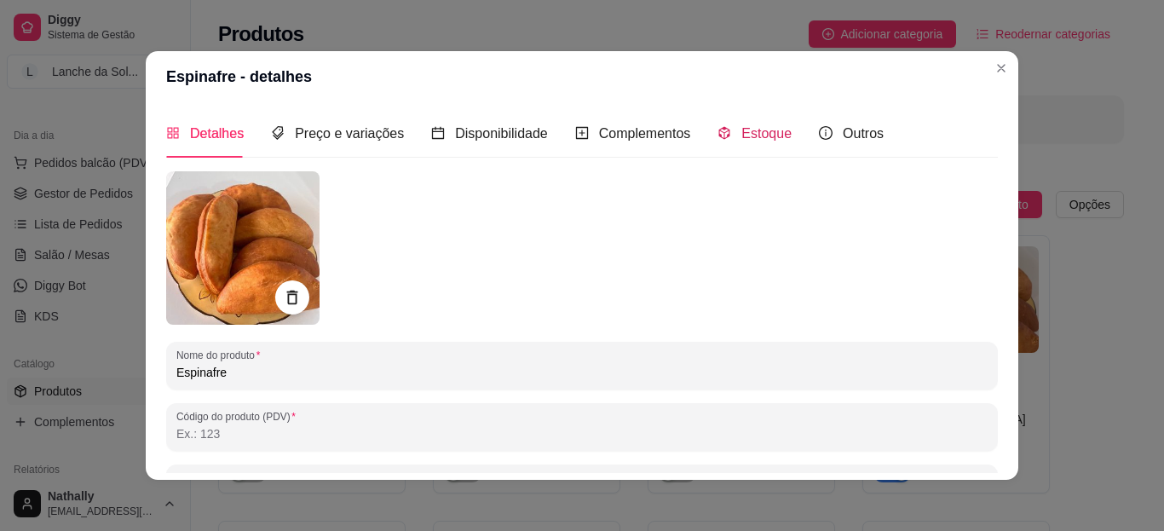
click at [746, 139] on span "Estoque" at bounding box center [766, 133] width 50 height 14
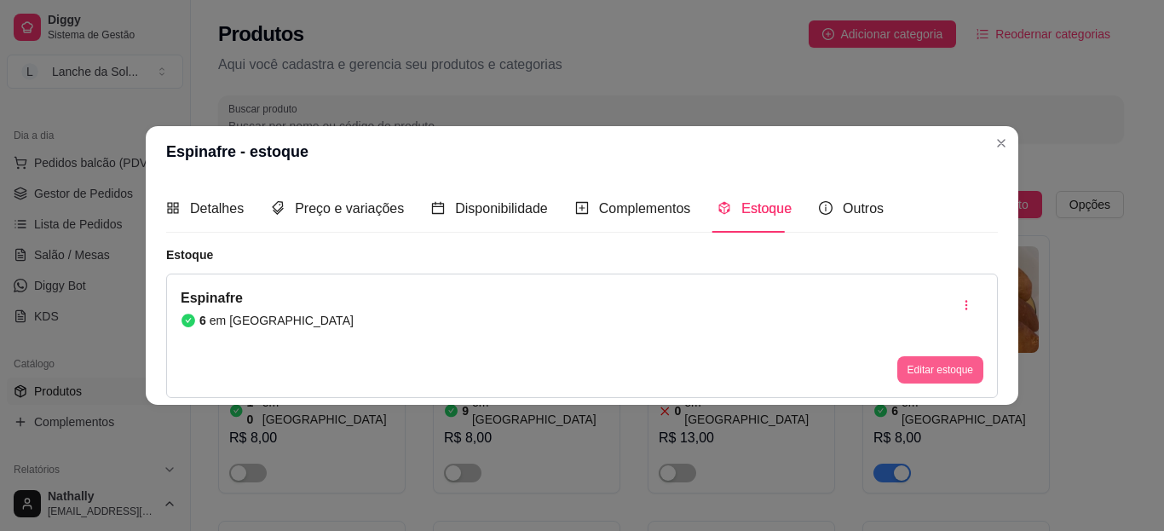
click at [924, 373] on button "Editar estoque" at bounding box center [940, 369] width 86 height 27
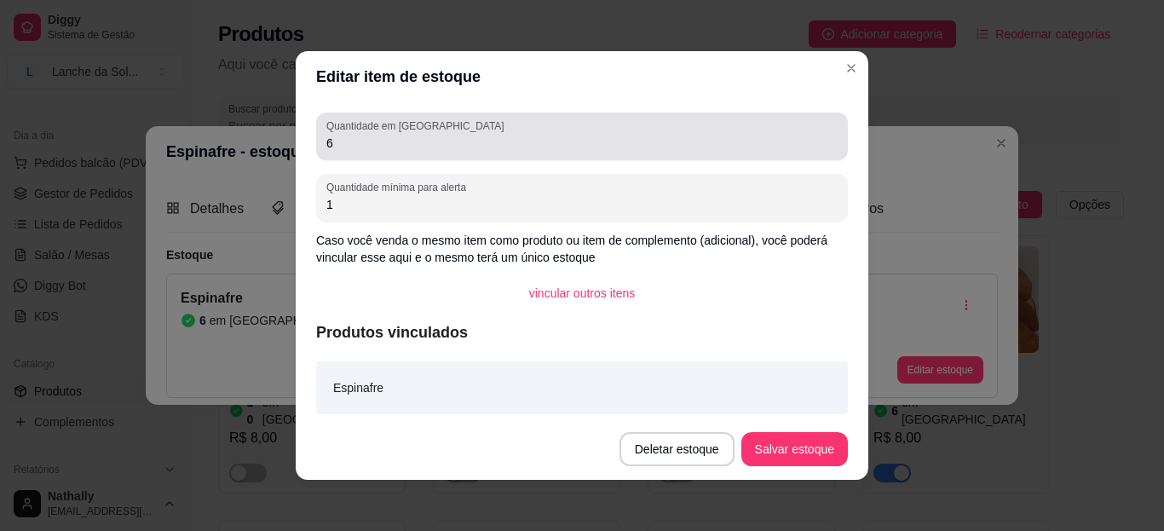
click at [435, 141] on input "6" at bounding box center [581, 143] width 511 height 17
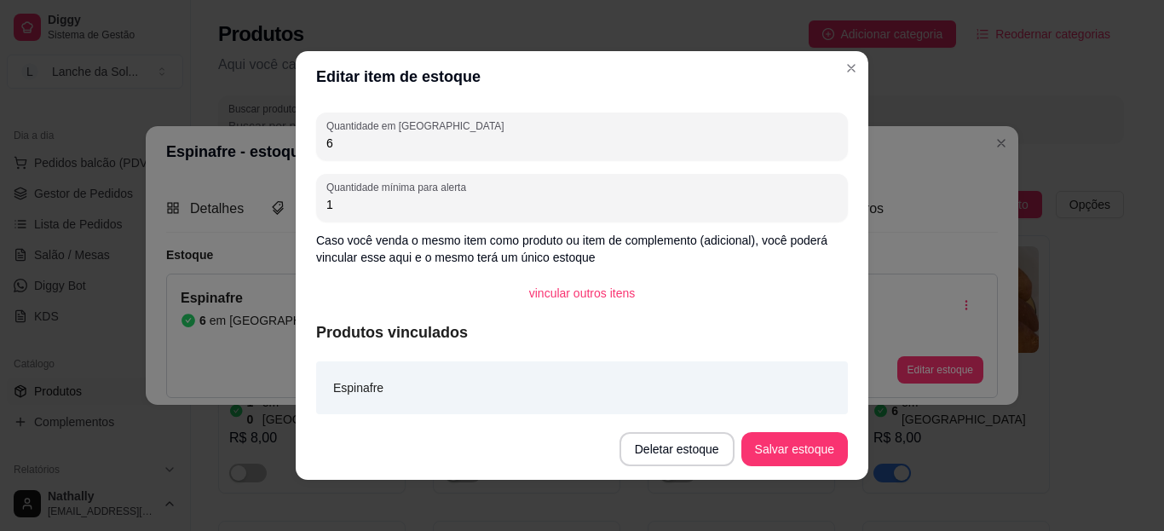
click at [435, 141] on input "6" at bounding box center [581, 143] width 511 height 17
type input "5"
click at [815, 440] on button "Salvar estoque" at bounding box center [794, 449] width 104 height 33
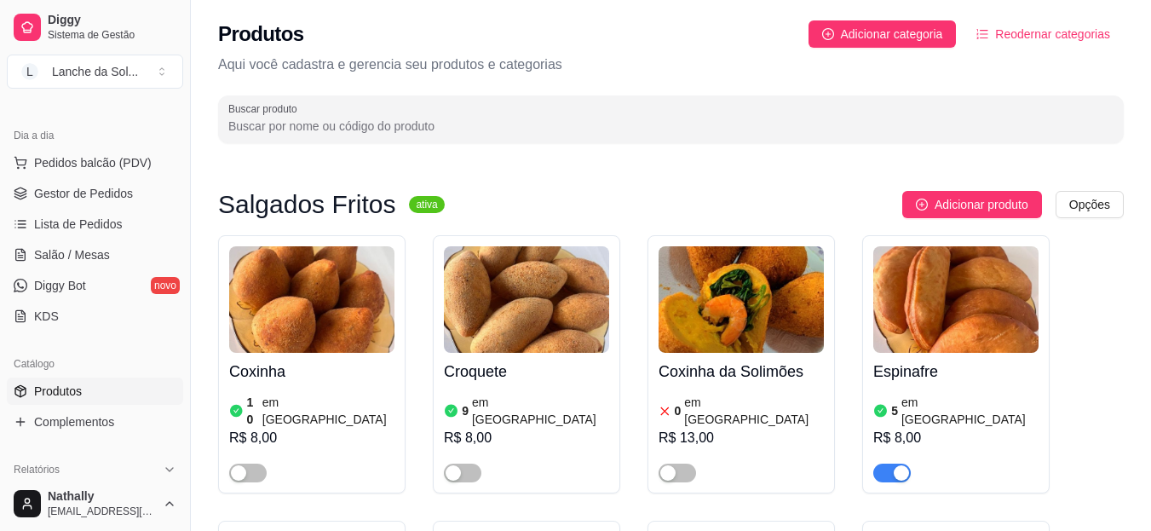
click at [121, 281] on link "Diggy Bot novo" at bounding box center [95, 285] width 176 height 27
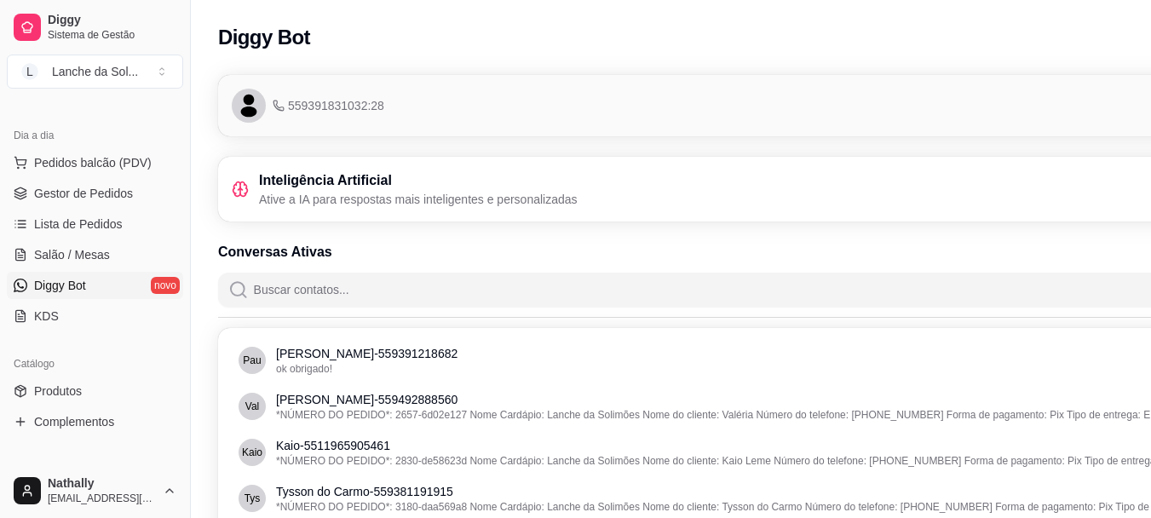
click at [577, 192] on div "Inteligência Artificial Ative a IA para respostas mais inteligentes e personali…" at bounding box center [766, 188] width 1069 height 37
click at [304, 112] on span "559391831032:28" at bounding box center [329, 105] width 112 height 17
click at [254, 99] on icon "avatar" at bounding box center [249, 100] width 11 height 11
click at [72, 162] on span "Pedidos balcão (PDV)" at bounding box center [93, 162] width 118 height 17
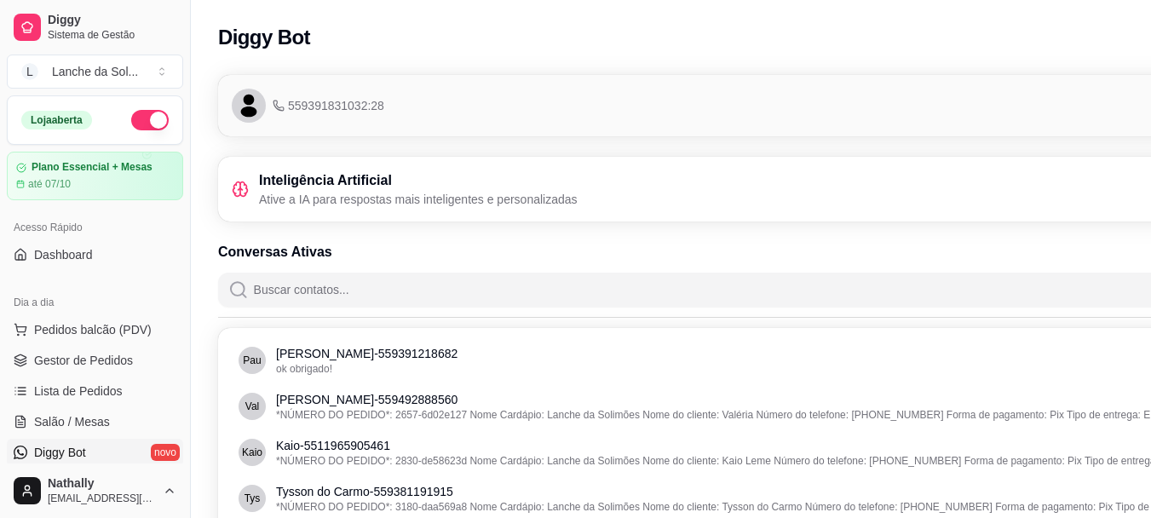
checkbox input "false"
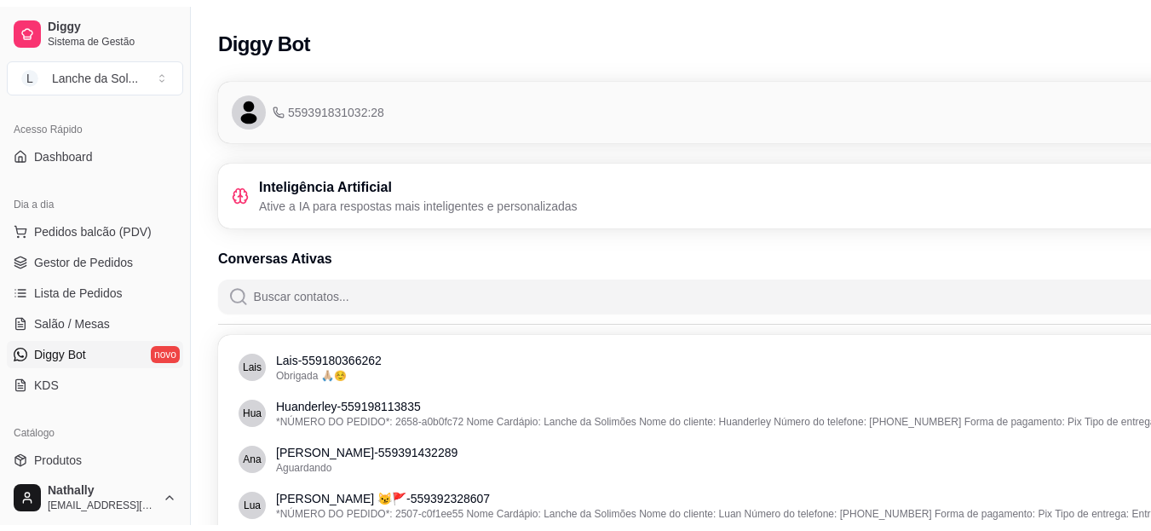
scroll to position [136, 0]
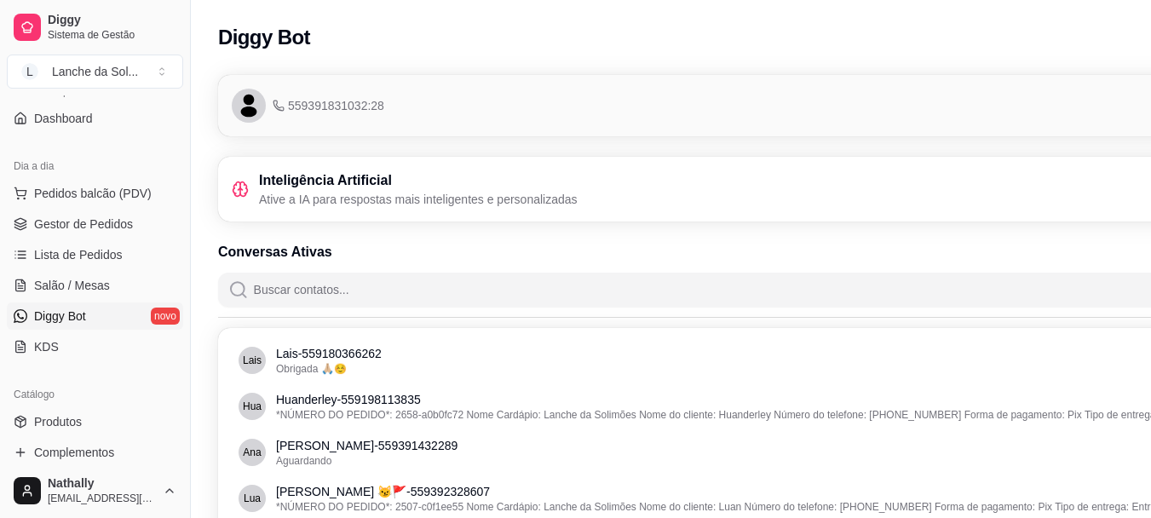
click at [98, 248] on span "Lista de Pedidos" at bounding box center [78, 254] width 89 height 17
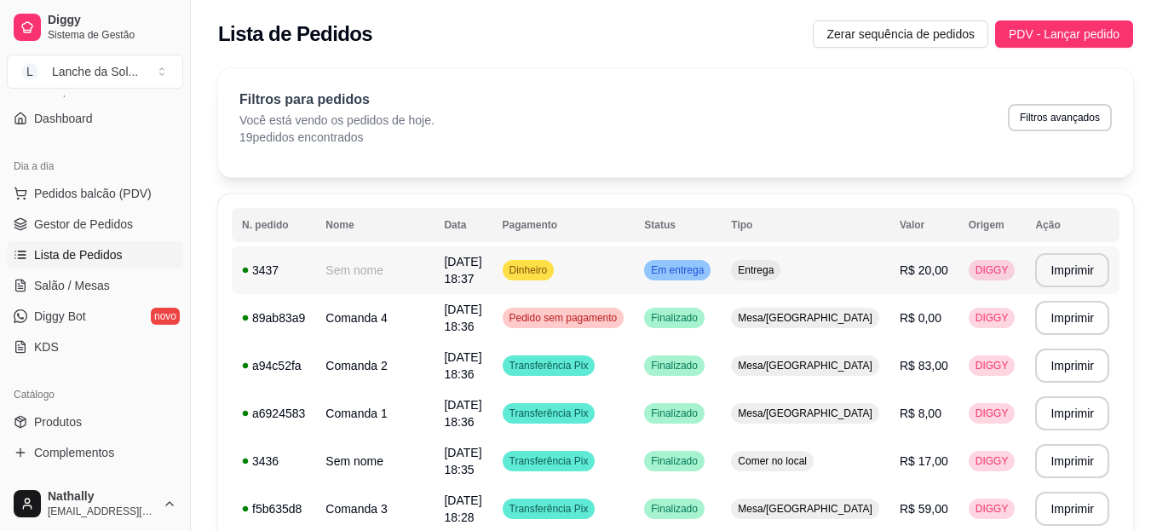
click at [707, 272] on span "Em entrega" at bounding box center [677, 270] width 60 height 14
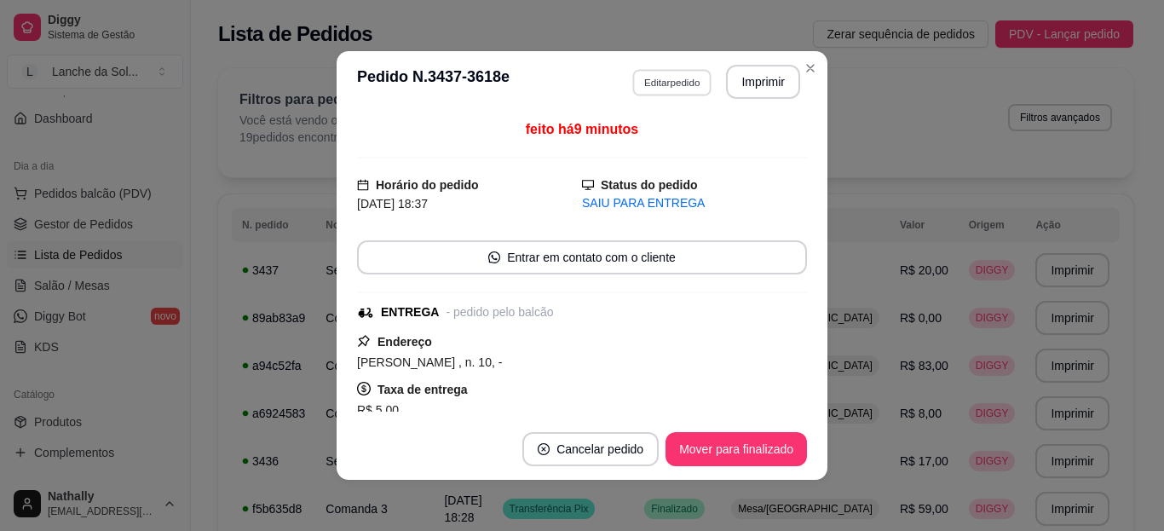
click at [690, 77] on button "Editar pedido" at bounding box center [671, 82] width 79 height 26
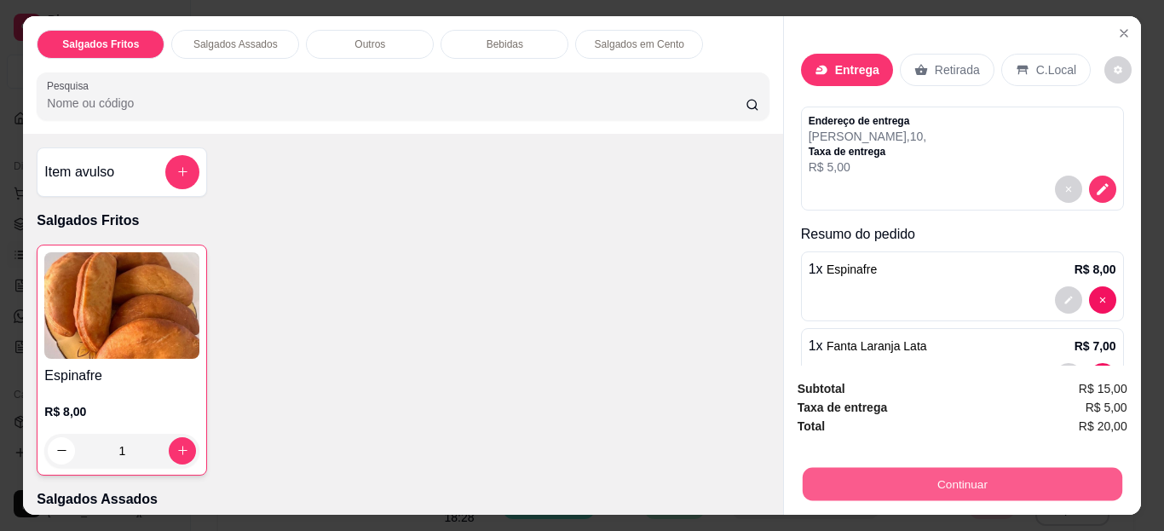
click at [871, 470] on button "Continuar" at bounding box center [961, 484] width 319 height 33
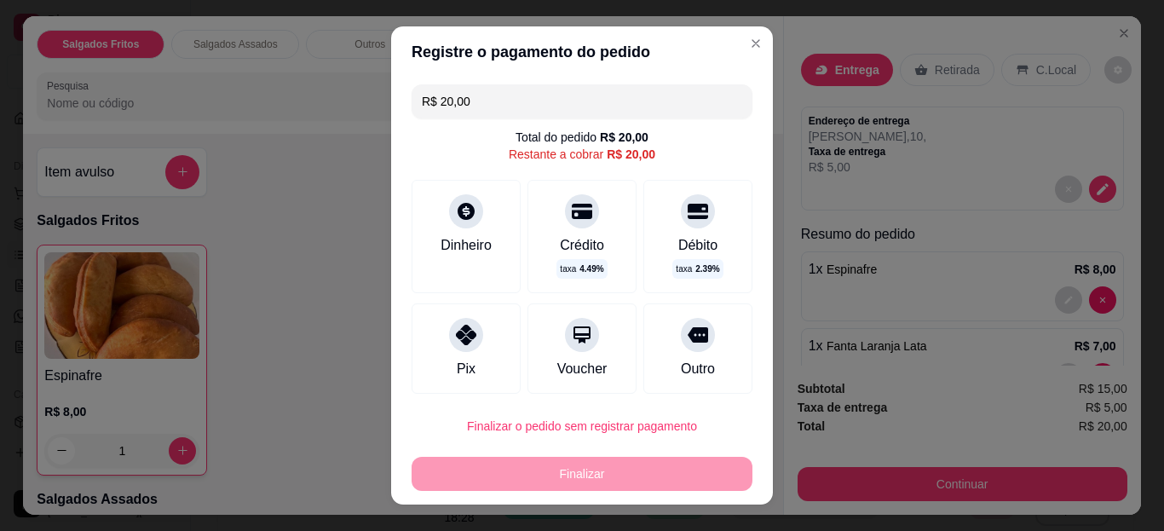
click at [462, 325] on icon at bounding box center [466, 335] width 20 height 20
type input "R$ 0,00"
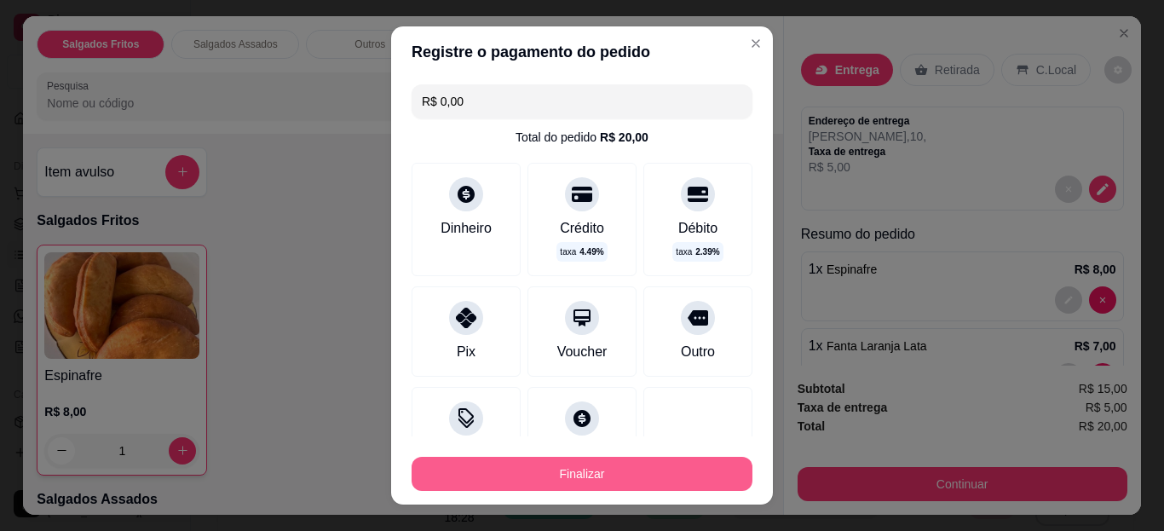
click at [613, 477] on button "Finalizar" at bounding box center [581, 474] width 341 height 34
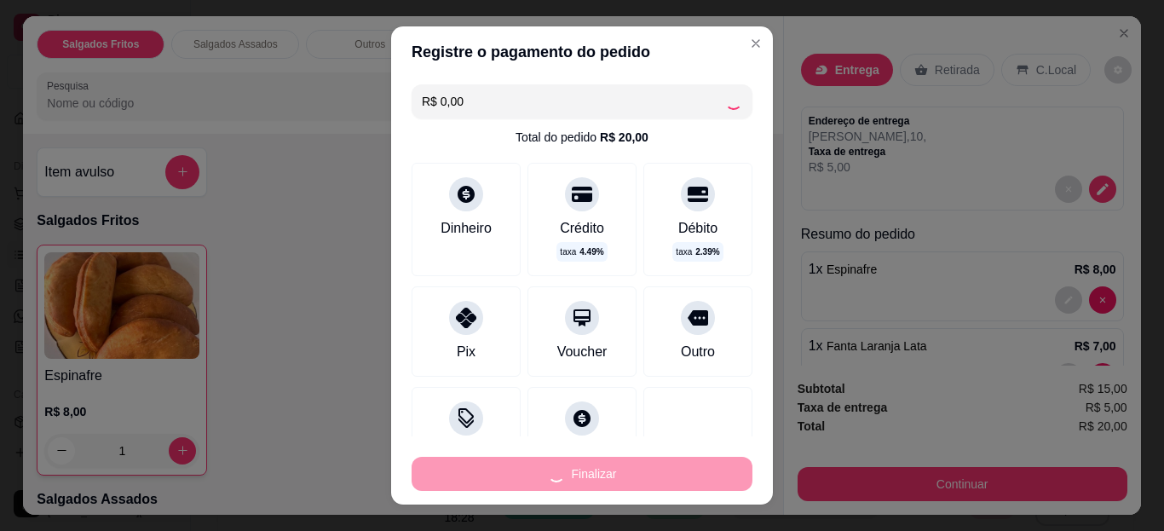
type input "0"
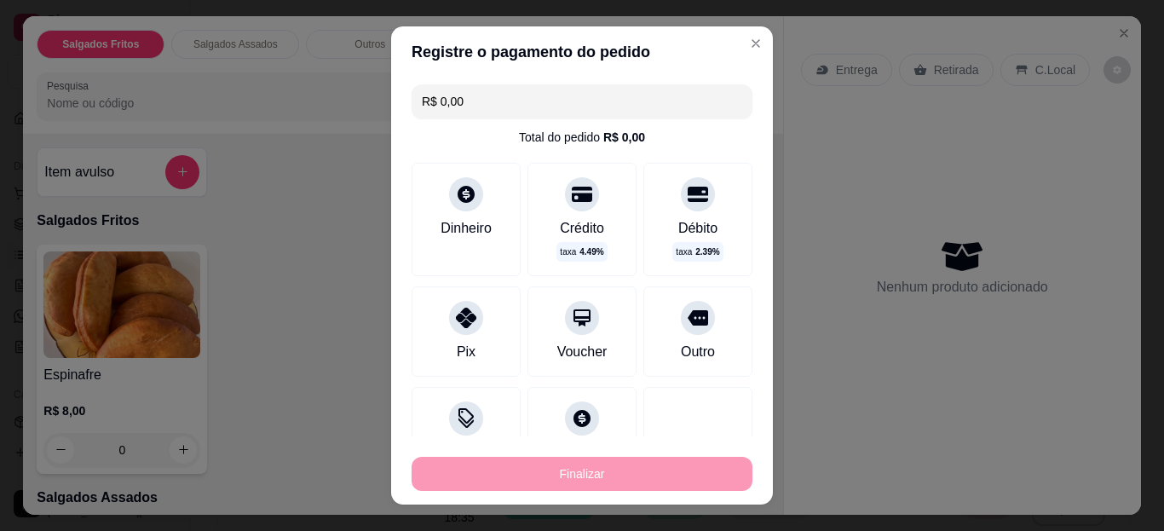
type input "-R$ 20,00"
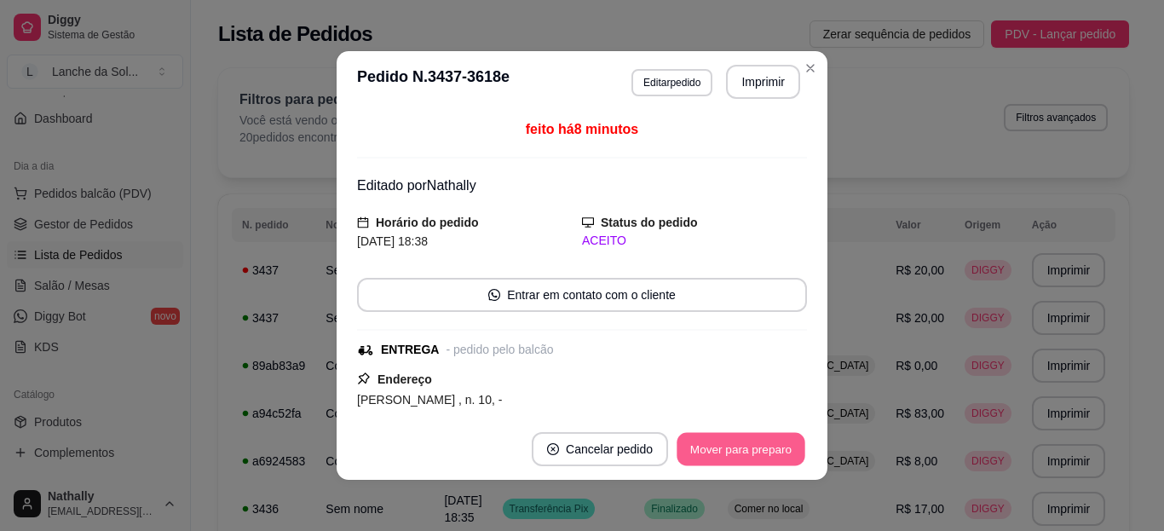
click at [697, 450] on button "Mover para preparo" at bounding box center [740, 449] width 128 height 33
click at [697, 450] on button "Mover para entrega" at bounding box center [741, 449] width 128 height 33
click at [697, 450] on button "Mover para finalizado" at bounding box center [736, 449] width 137 height 33
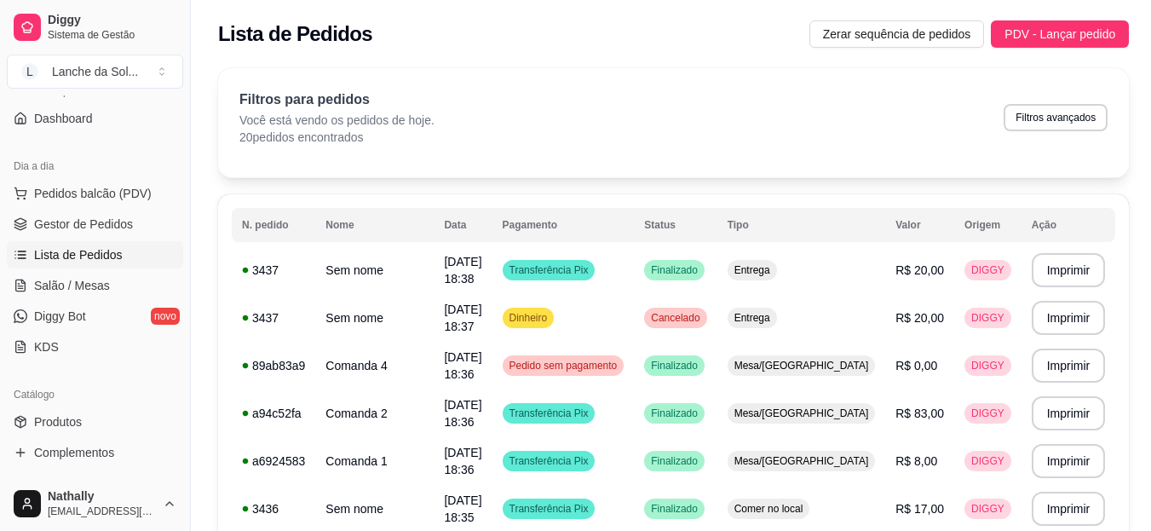
click at [101, 218] on span "Gestor de Pedidos" at bounding box center [83, 224] width 99 height 17
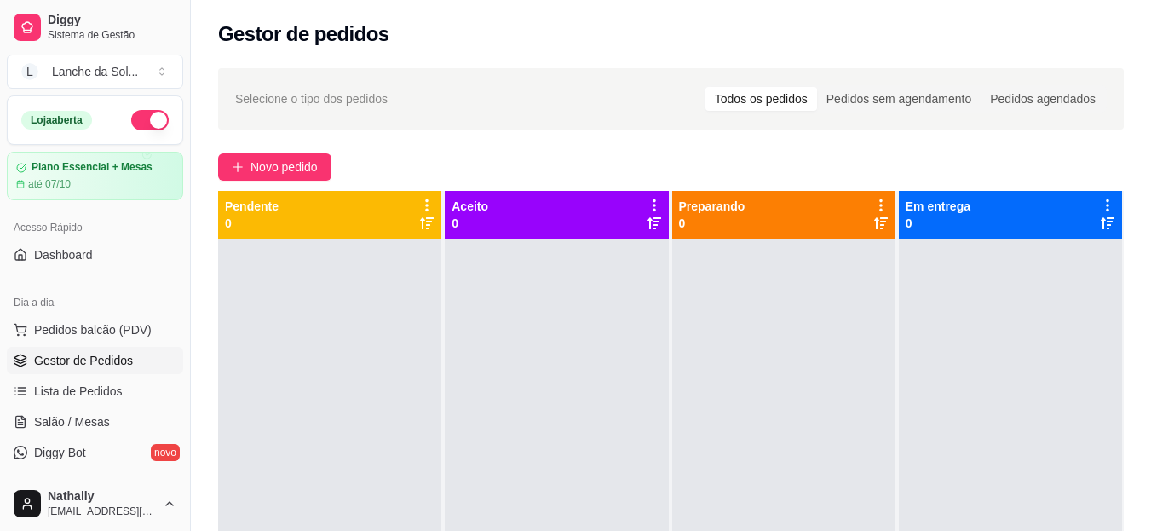
click at [133, 121] on button "button" at bounding box center [149, 120] width 37 height 20
